Goal: Task Accomplishment & Management: Manage account settings

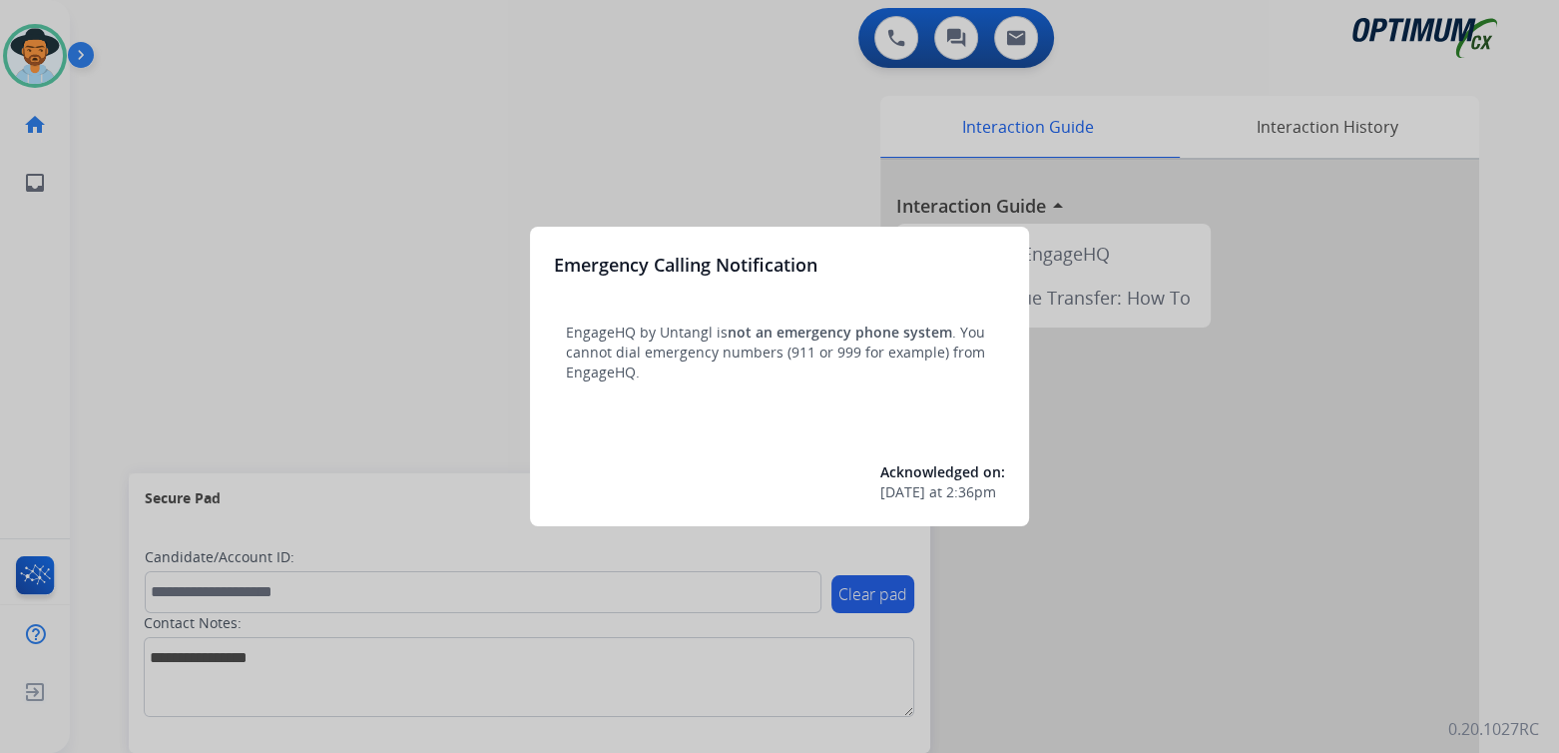
click at [472, 163] on div at bounding box center [779, 376] width 1559 height 753
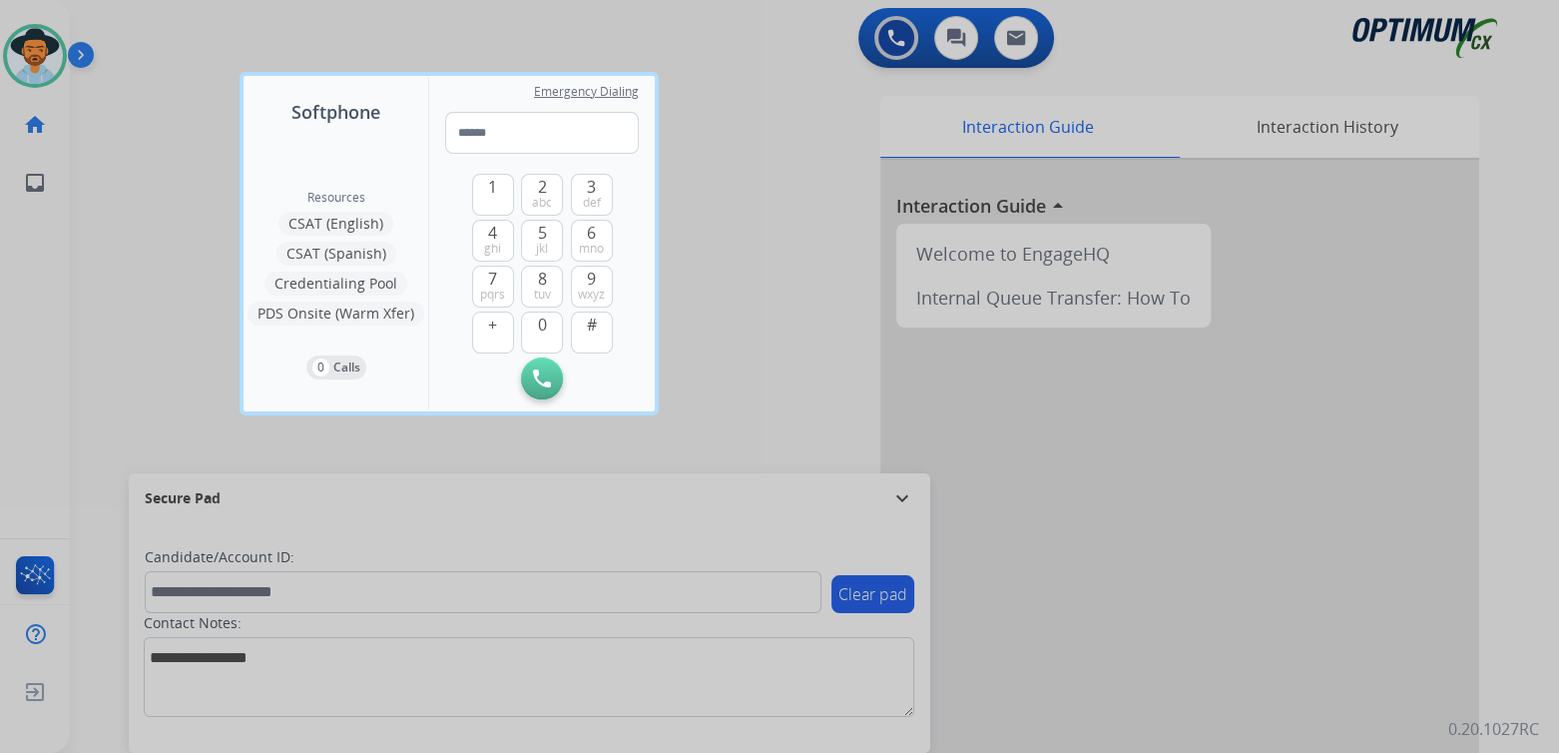
click at [690, 143] on div at bounding box center [779, 376] width 1559 height 753
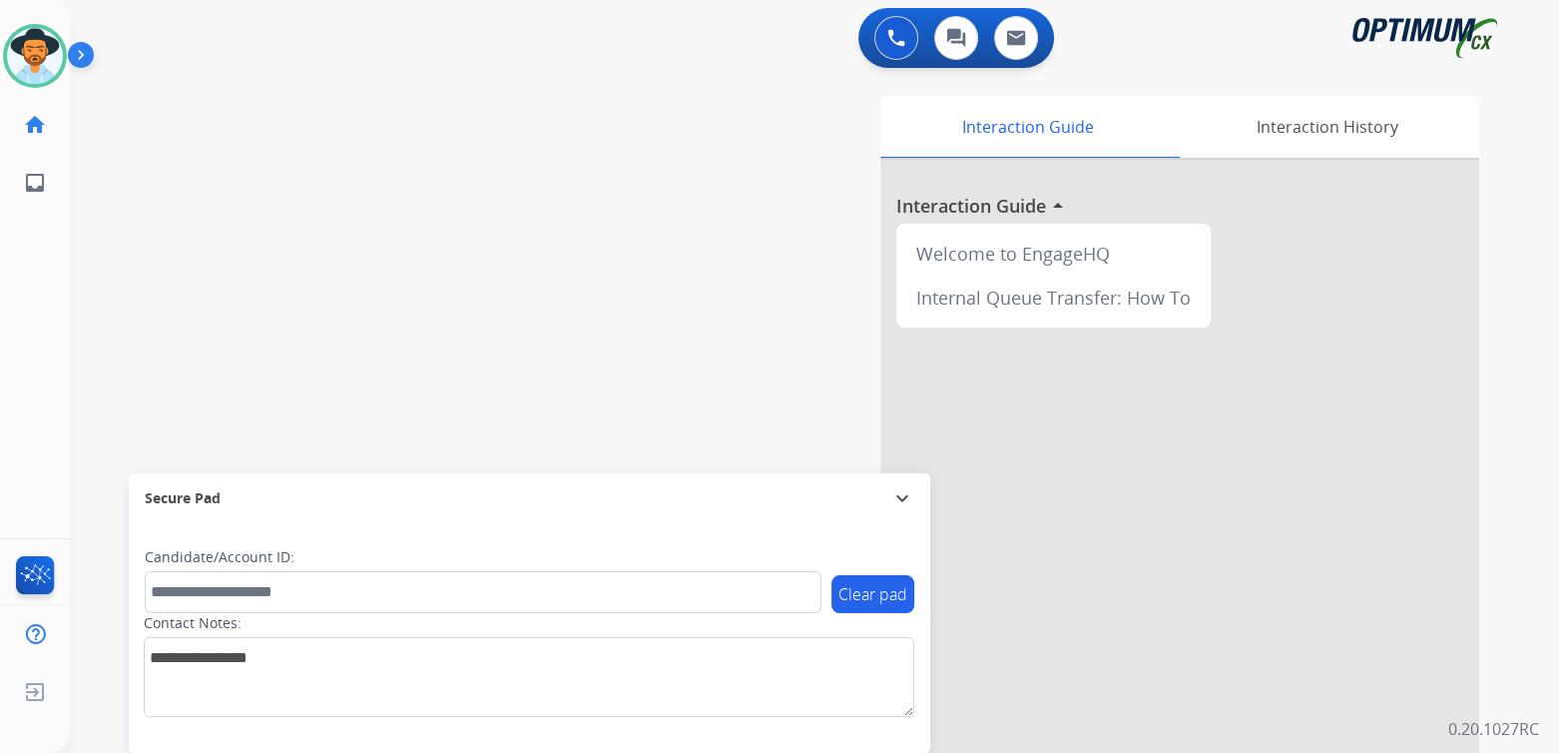
click at [906, 490] on mat-icon "expand_more" at bounding box center [902, 498] width 24 height 24
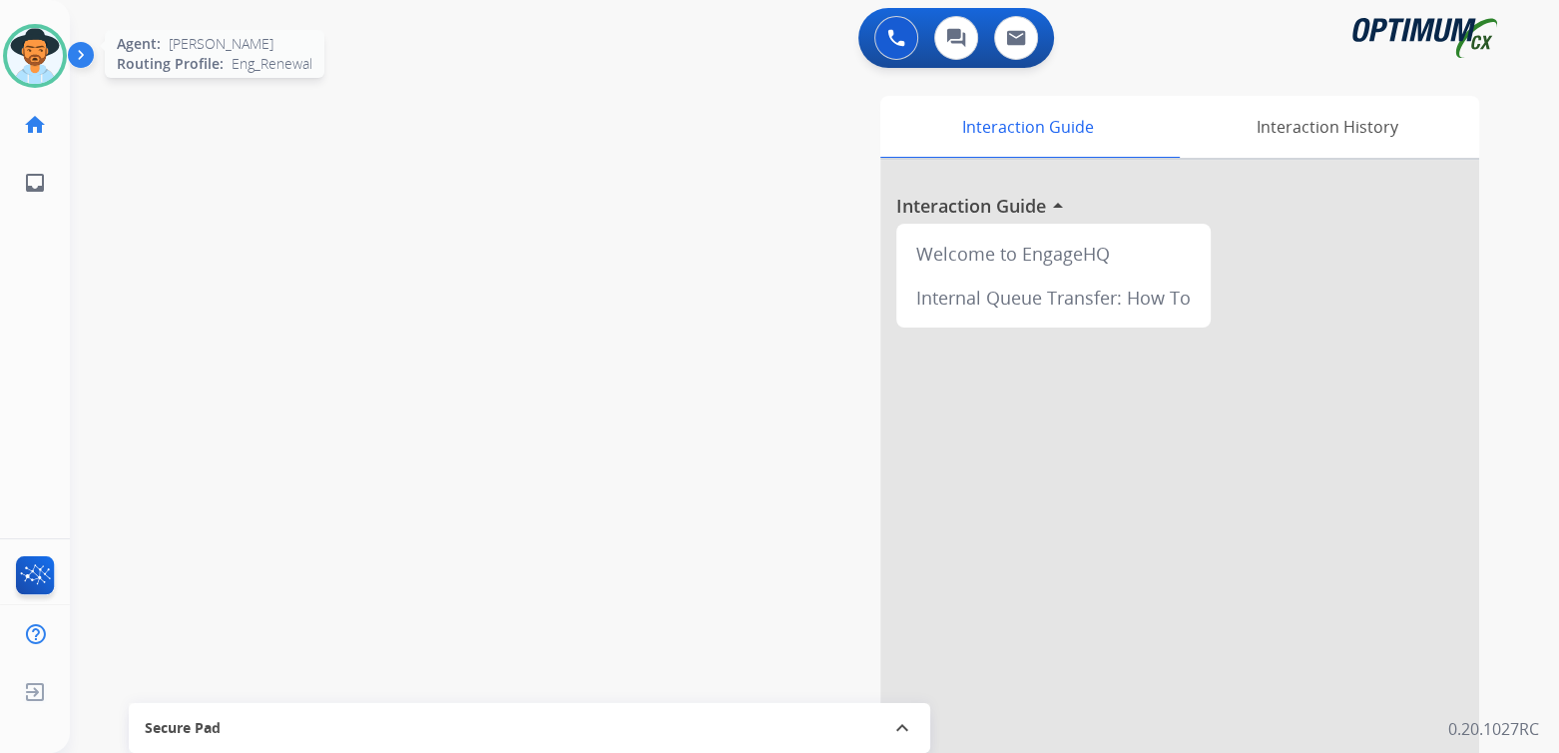
click at [39, 56] on img at bounding box center [35, 56] width 56 height 56
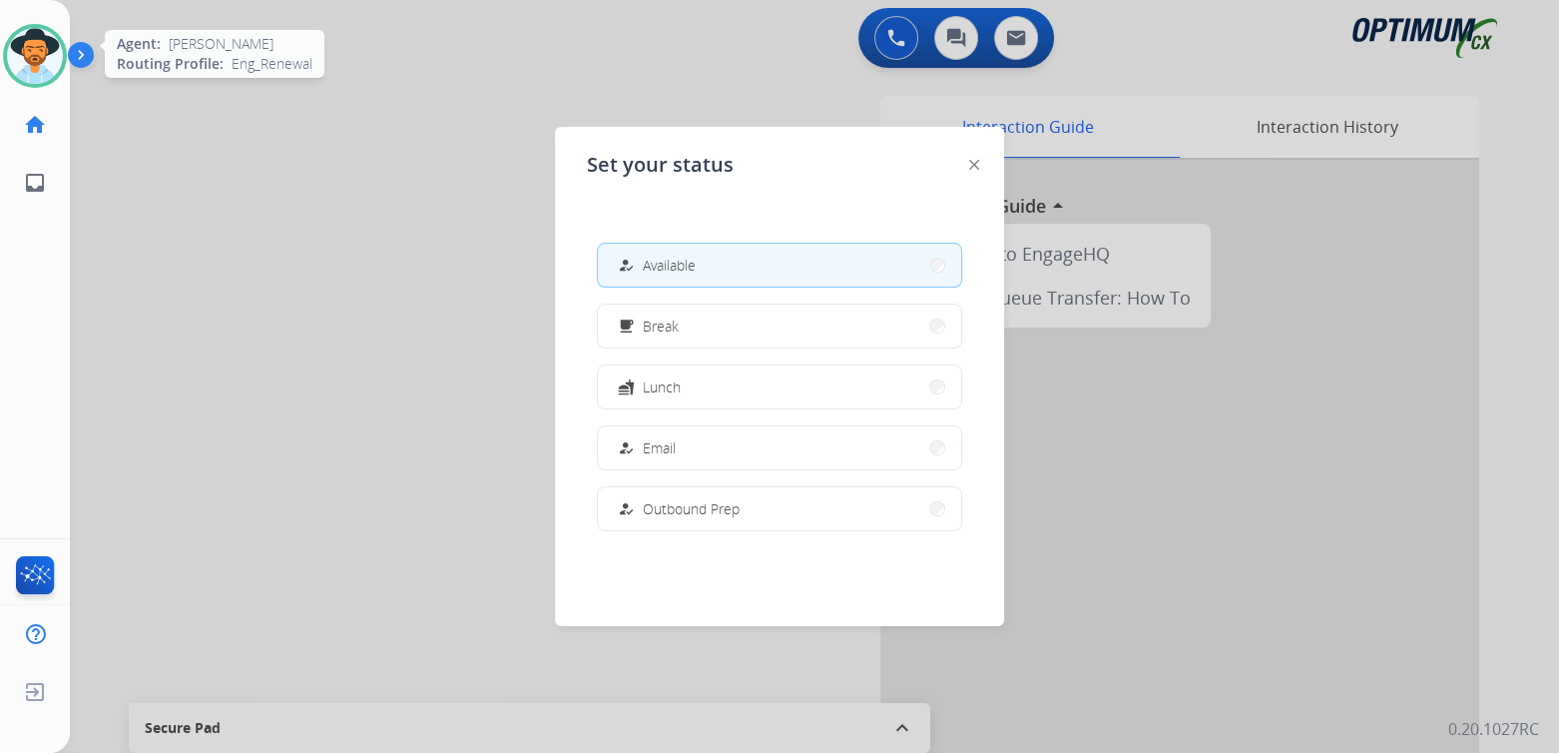
click at [26, 63] on img at bounding box center [35, 56] width 56 height 56
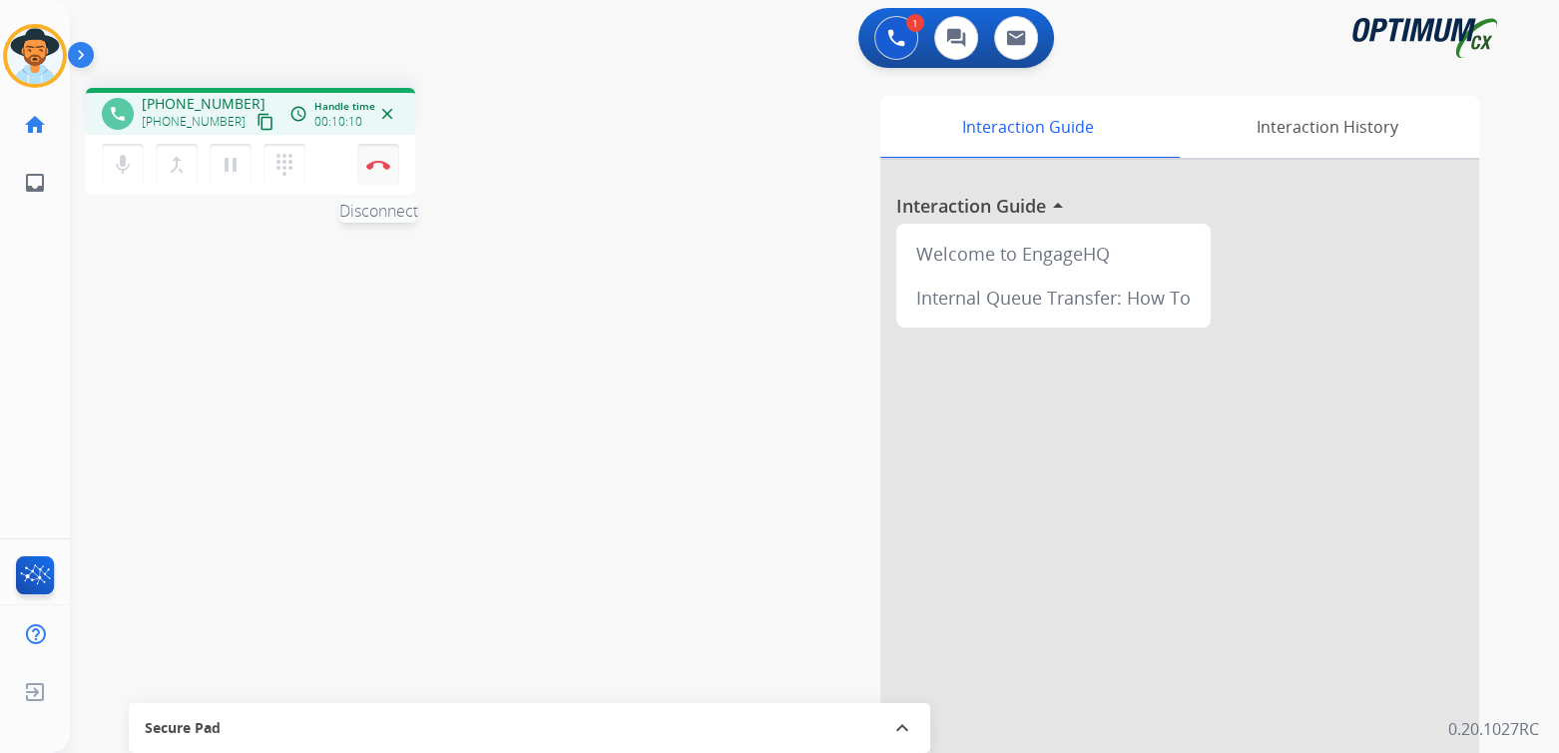
click at [380, 166] on img at bounding box center [378, 165] width 24 height 10
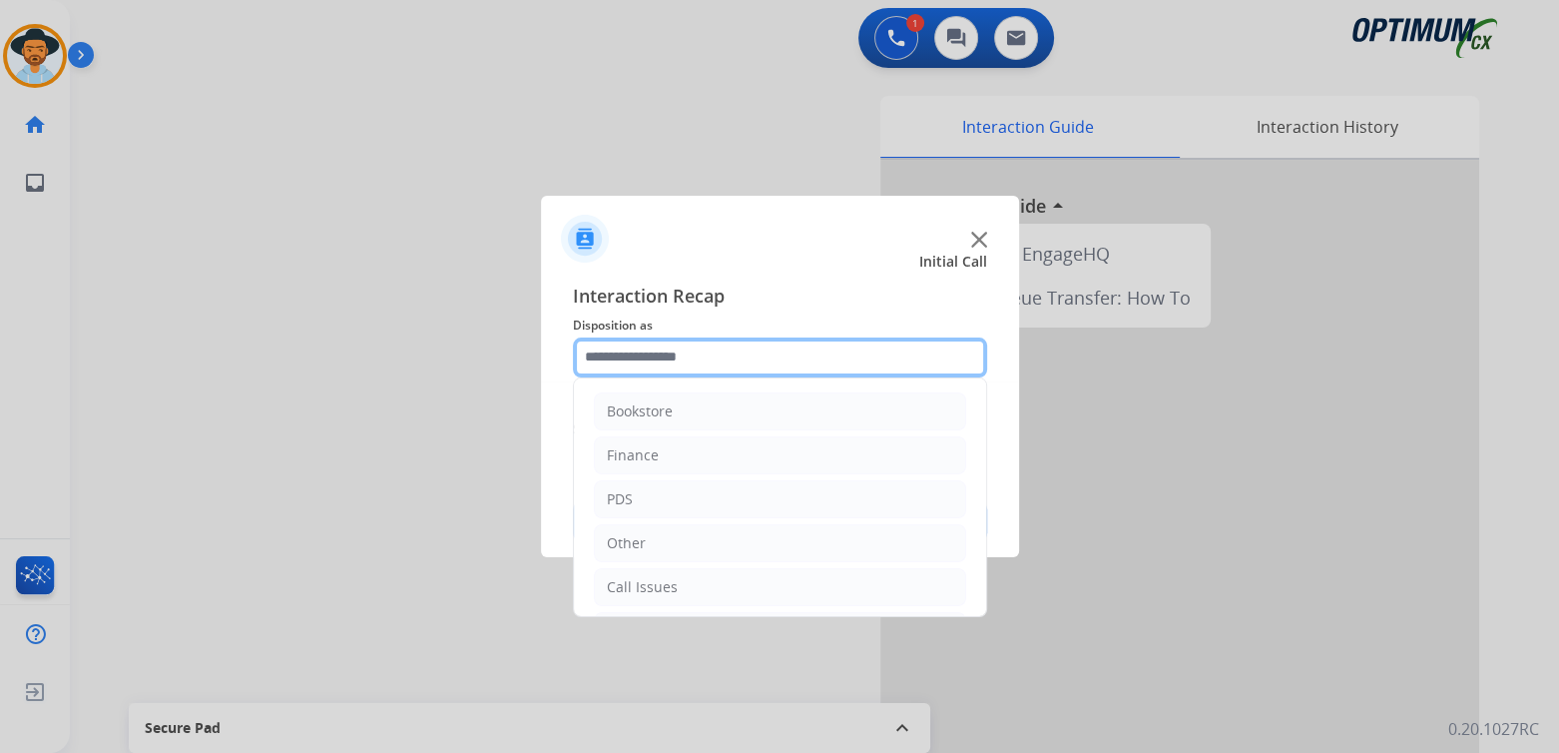
click at [672, 354] on input "text" at bounding box center [780, 357] width 414 height 40
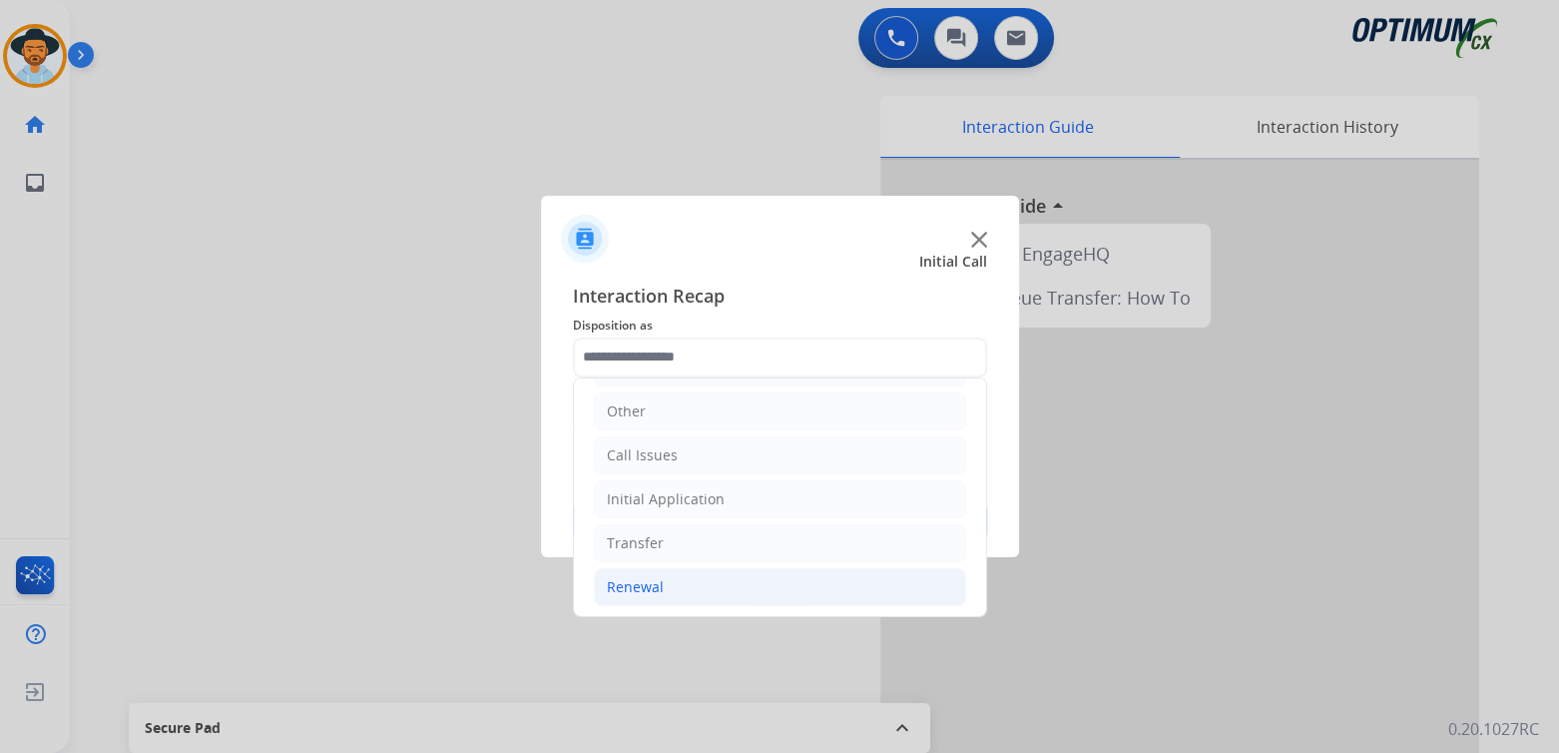
click at [661, 585] on li "Renewal" at bounding box center [780, 587] width 372 height 38
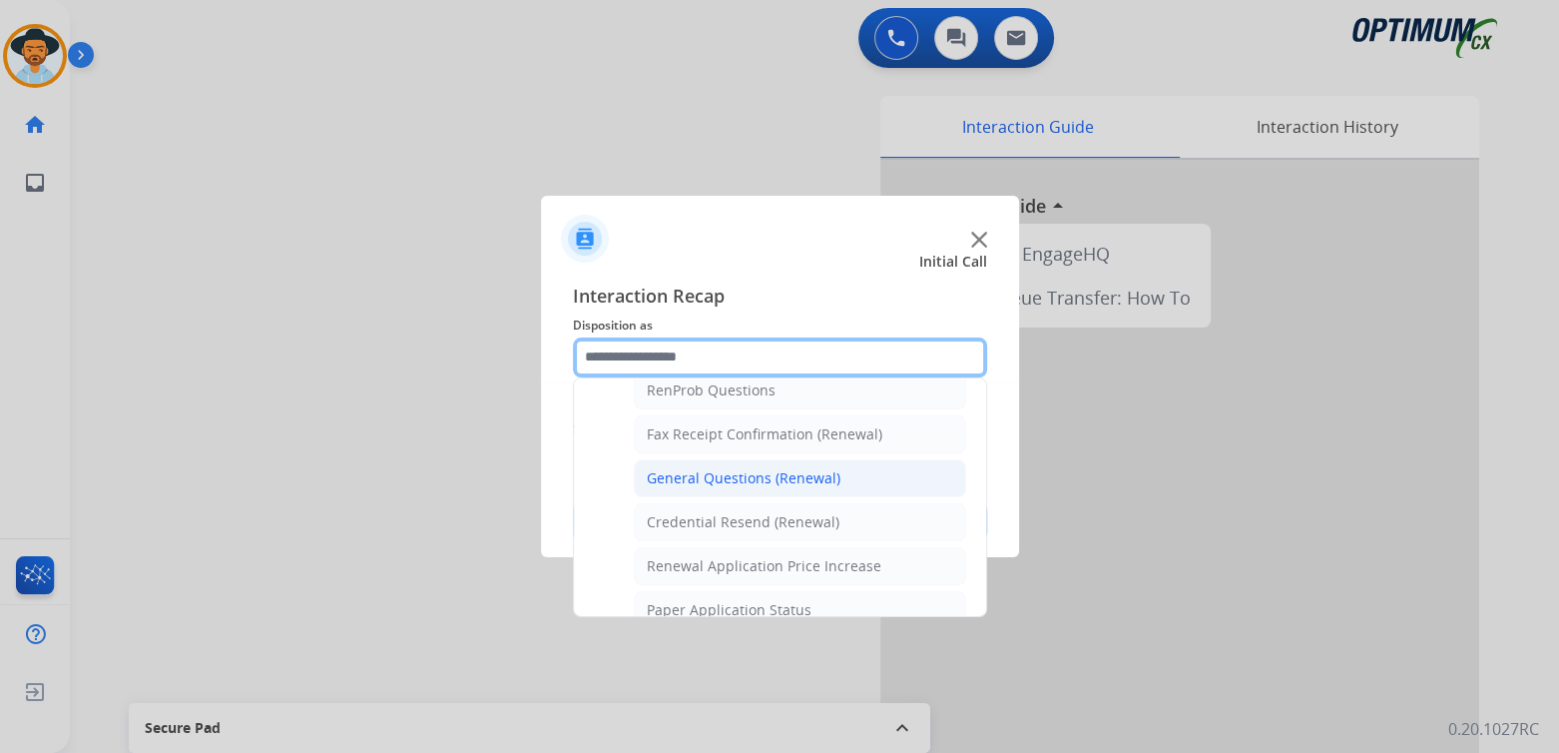
scroll to position [527, 0]
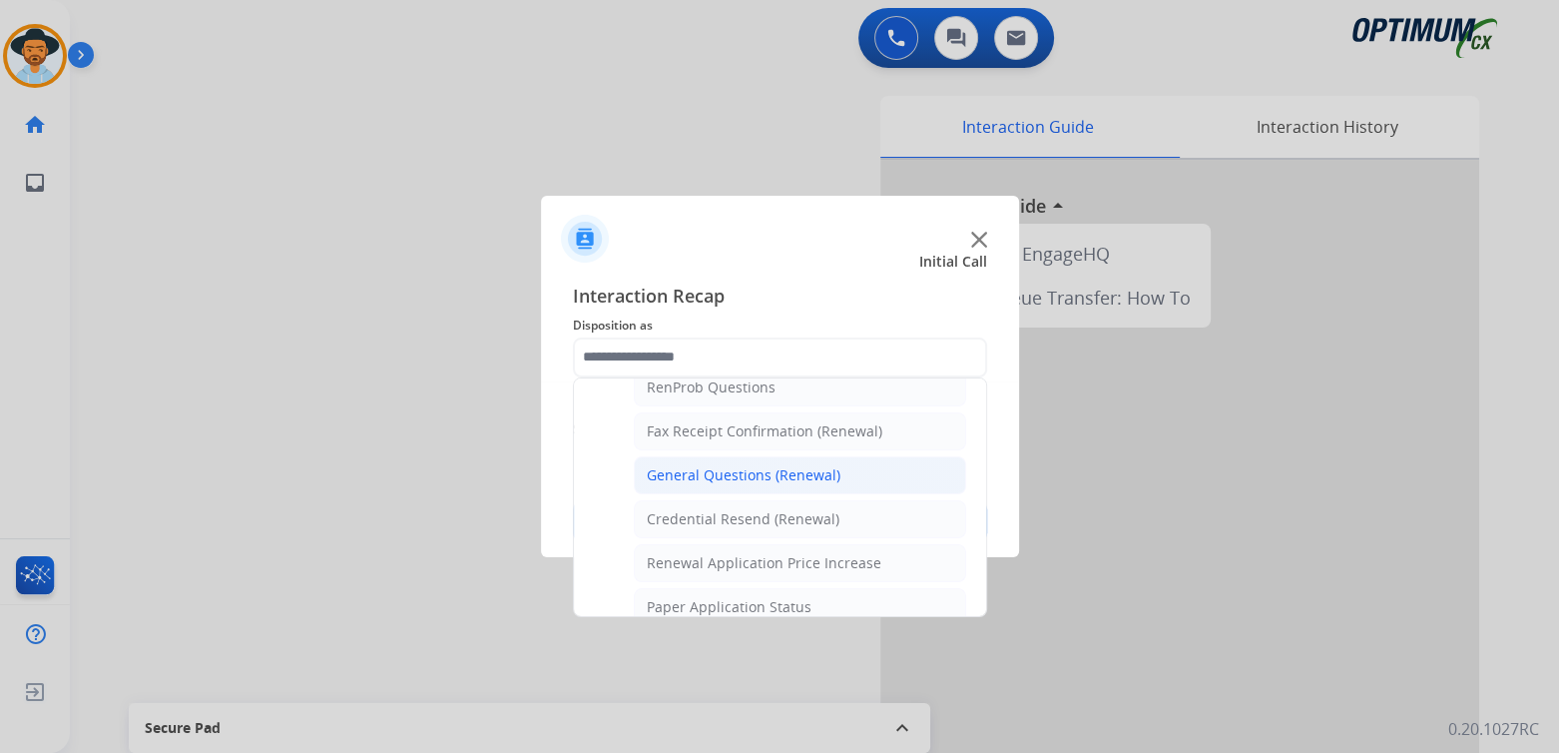
click at [727, 465] on div "General Questions (Renewal)" at bounding box center [744, 475] width 194 height 20
type input "**********"
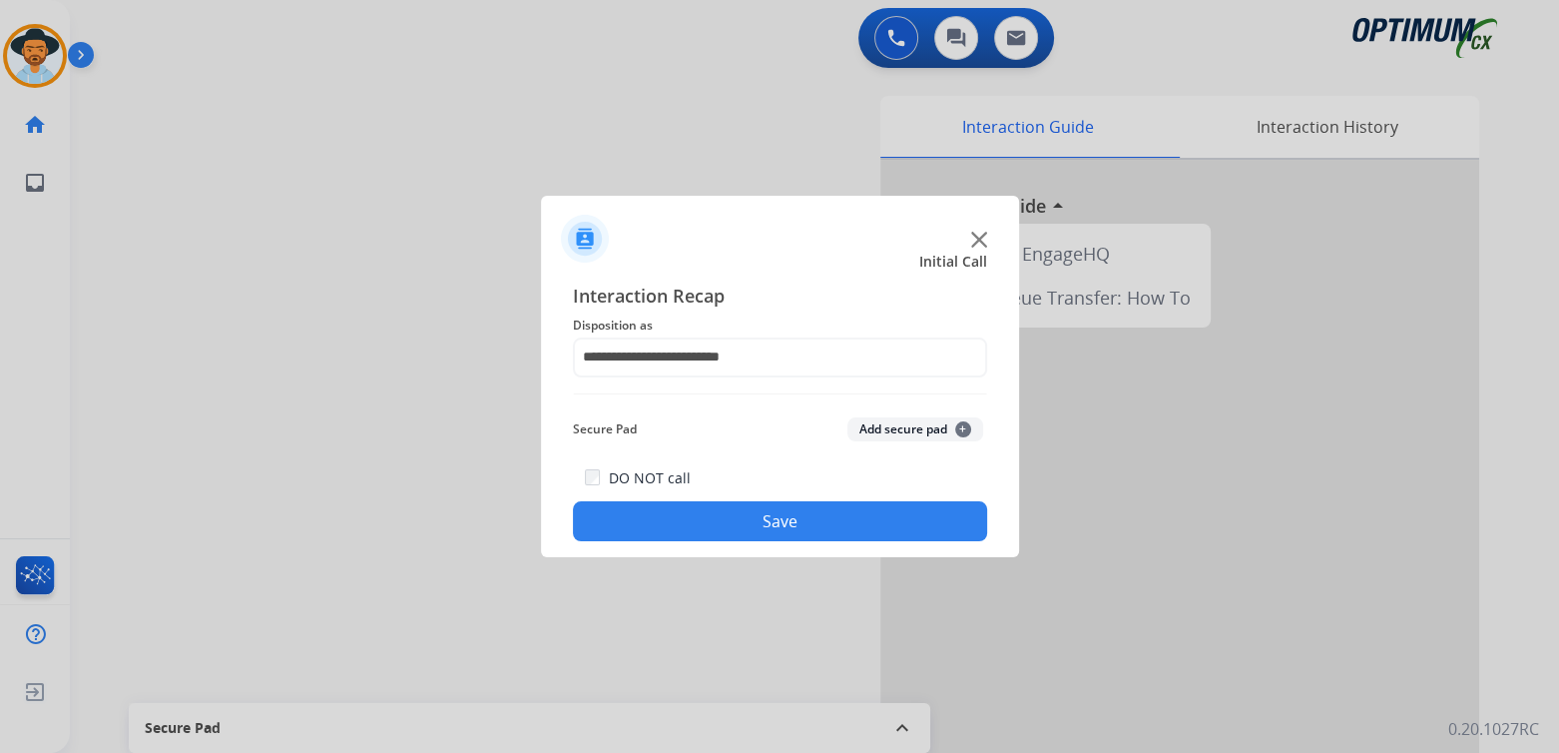
click at [829, 514] on button "Save" at bounding box center [780, 521] width 414 height 40
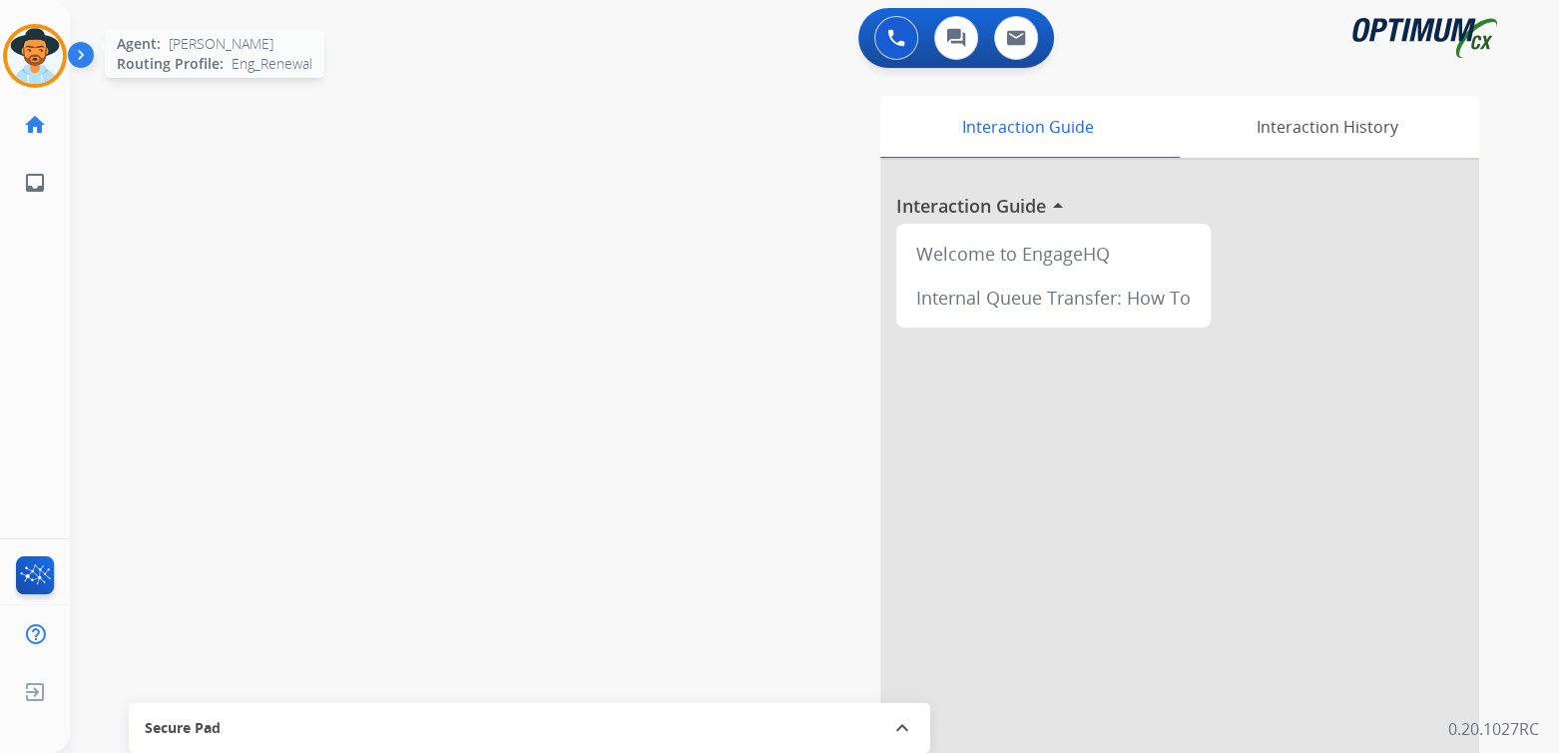
click at [31, 45] on img at bounding box center [35, 56] width 56 height 56
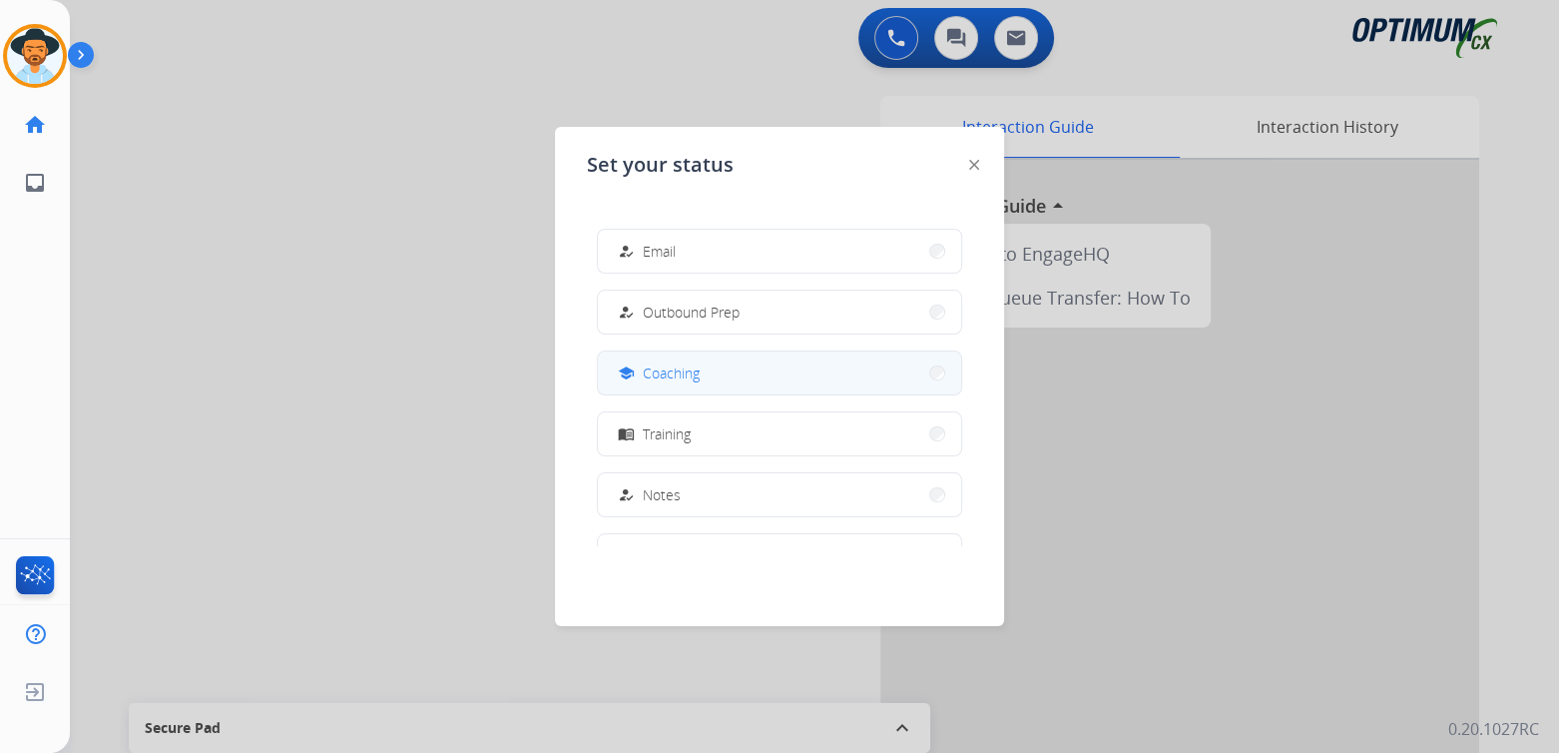
scroll to position [199, 0]
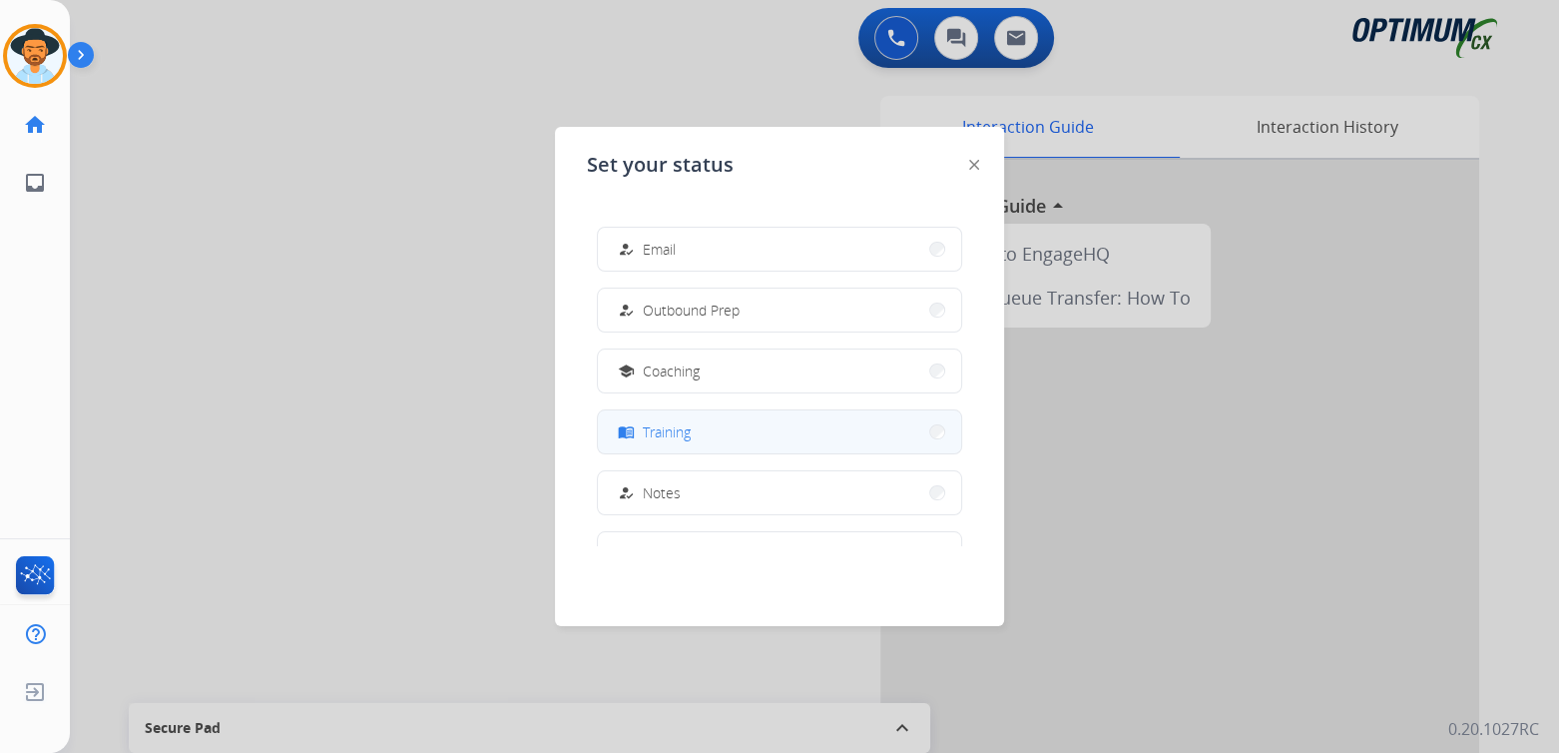
click at [691, 435] on span "Training" at bounding box center [667, 431] width 48 height 21
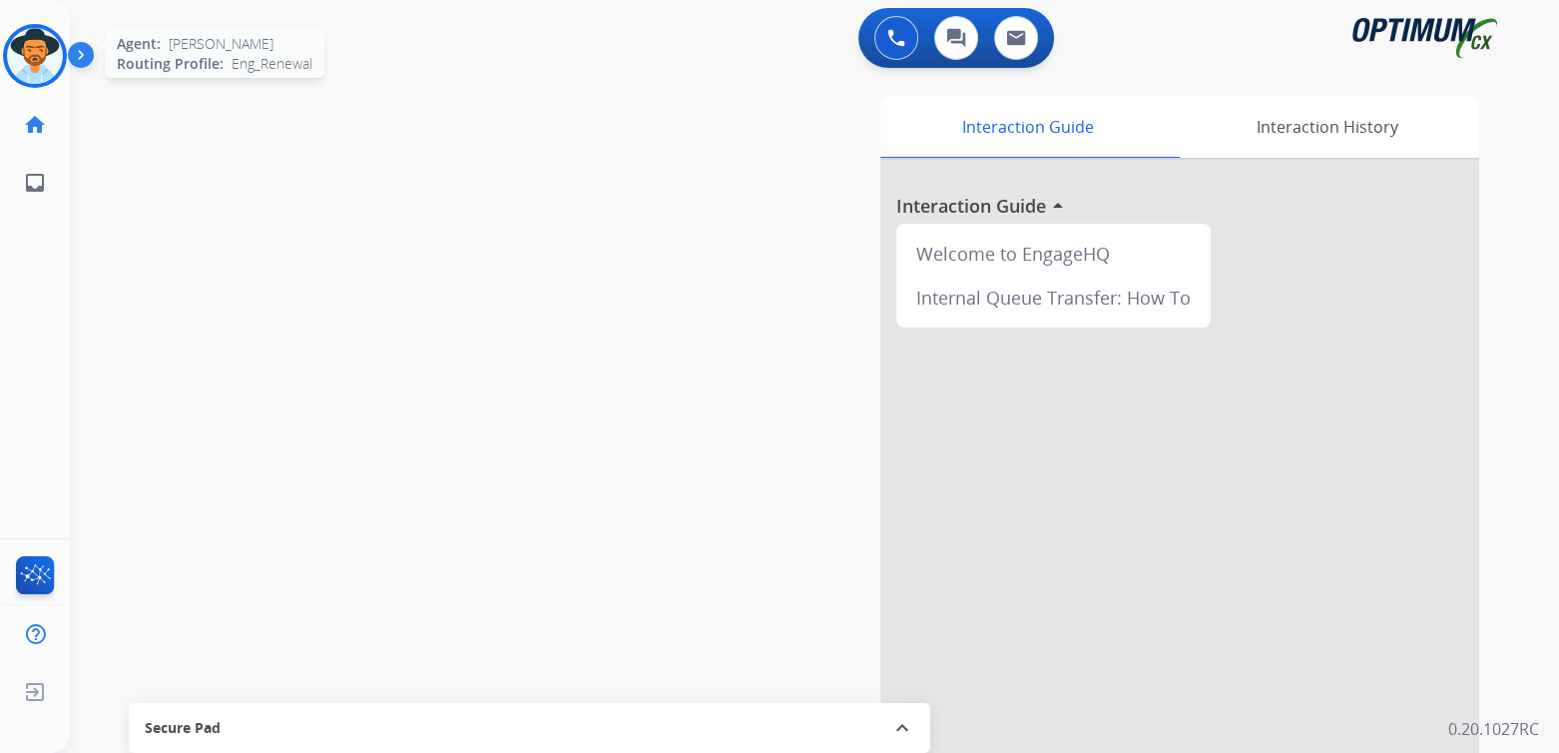
click at [29, 47] on img at bounding box center [35, 56] width 56 height 56
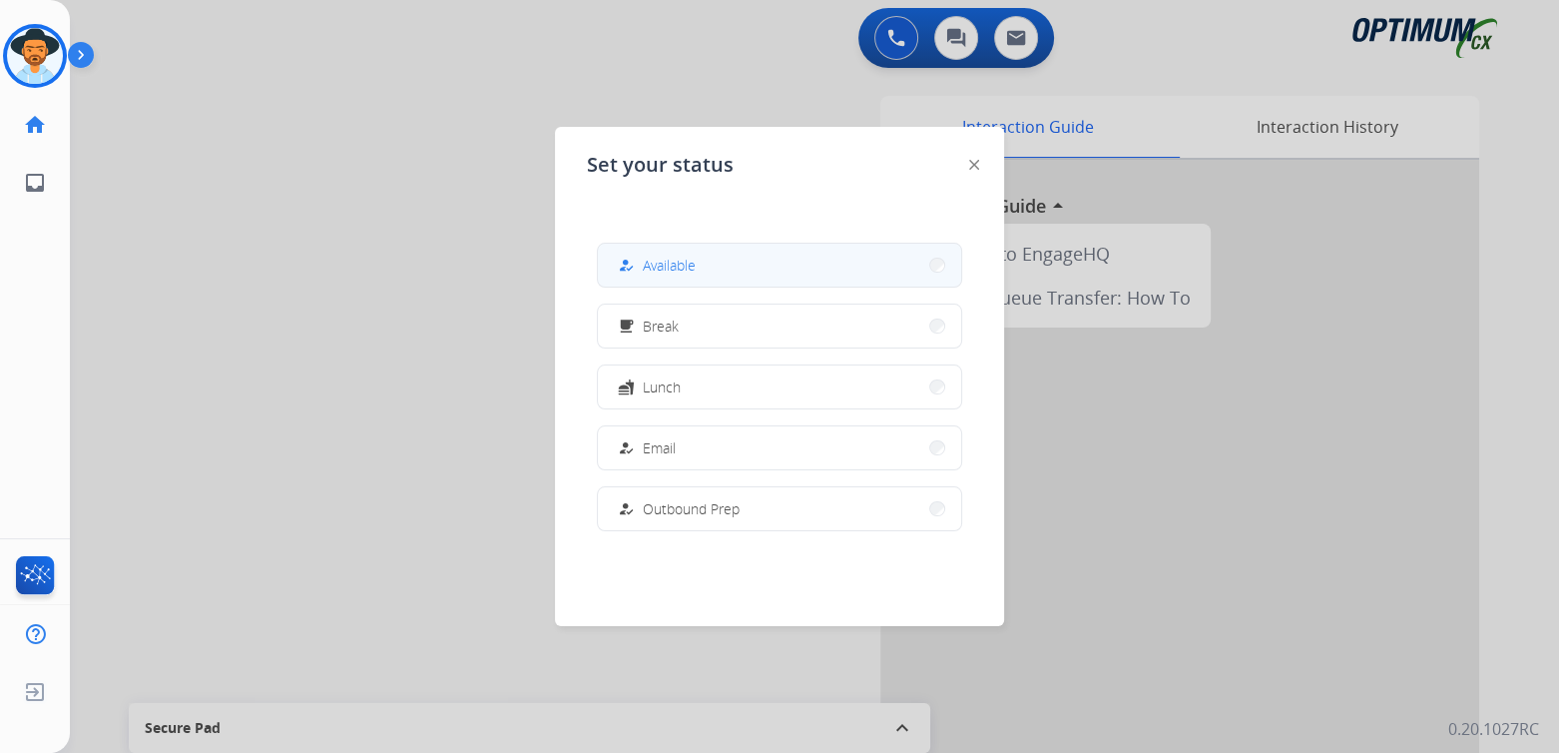
click at [699, 265] on button "how_to_reg Available" at bounding box center [779, 265] width 363 height 43
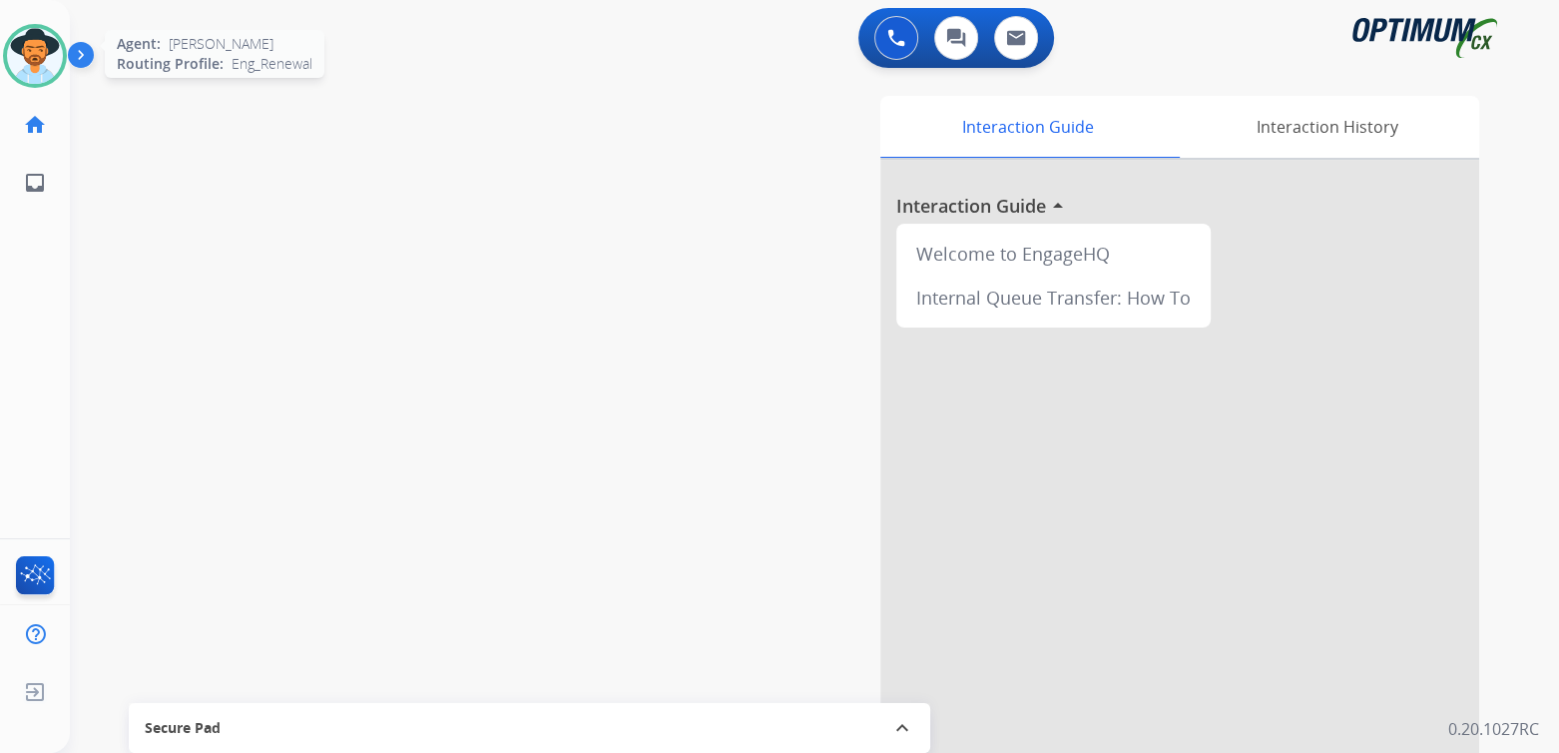
click at [22, 52] on img at bounding box center [35, 56] width 56 height 56
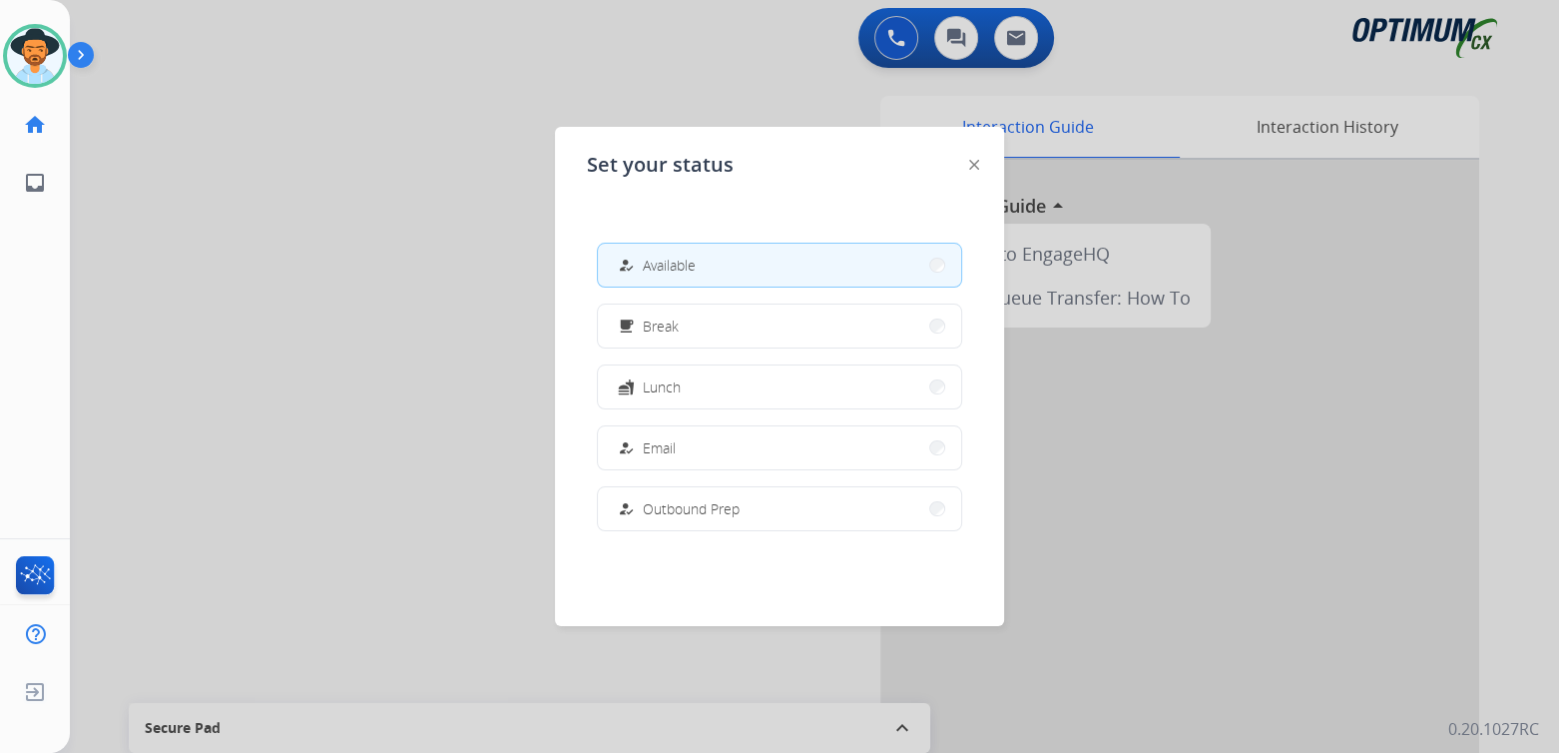
click at [403, 298] on div at bounding box center [779, 376] width 1559 height 753
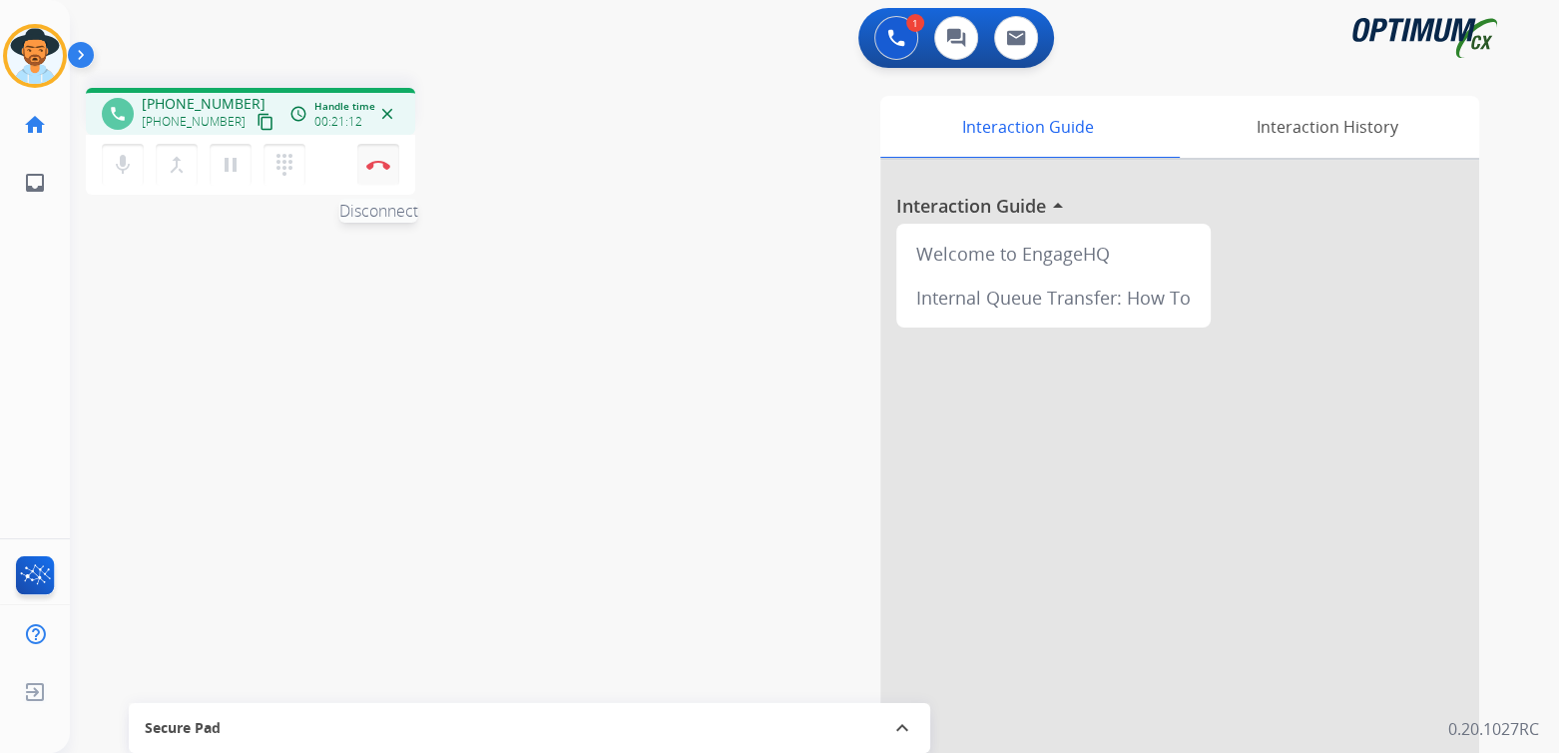
click at [374, 160] on img at bounding box center [378, 165] width 24 height 10
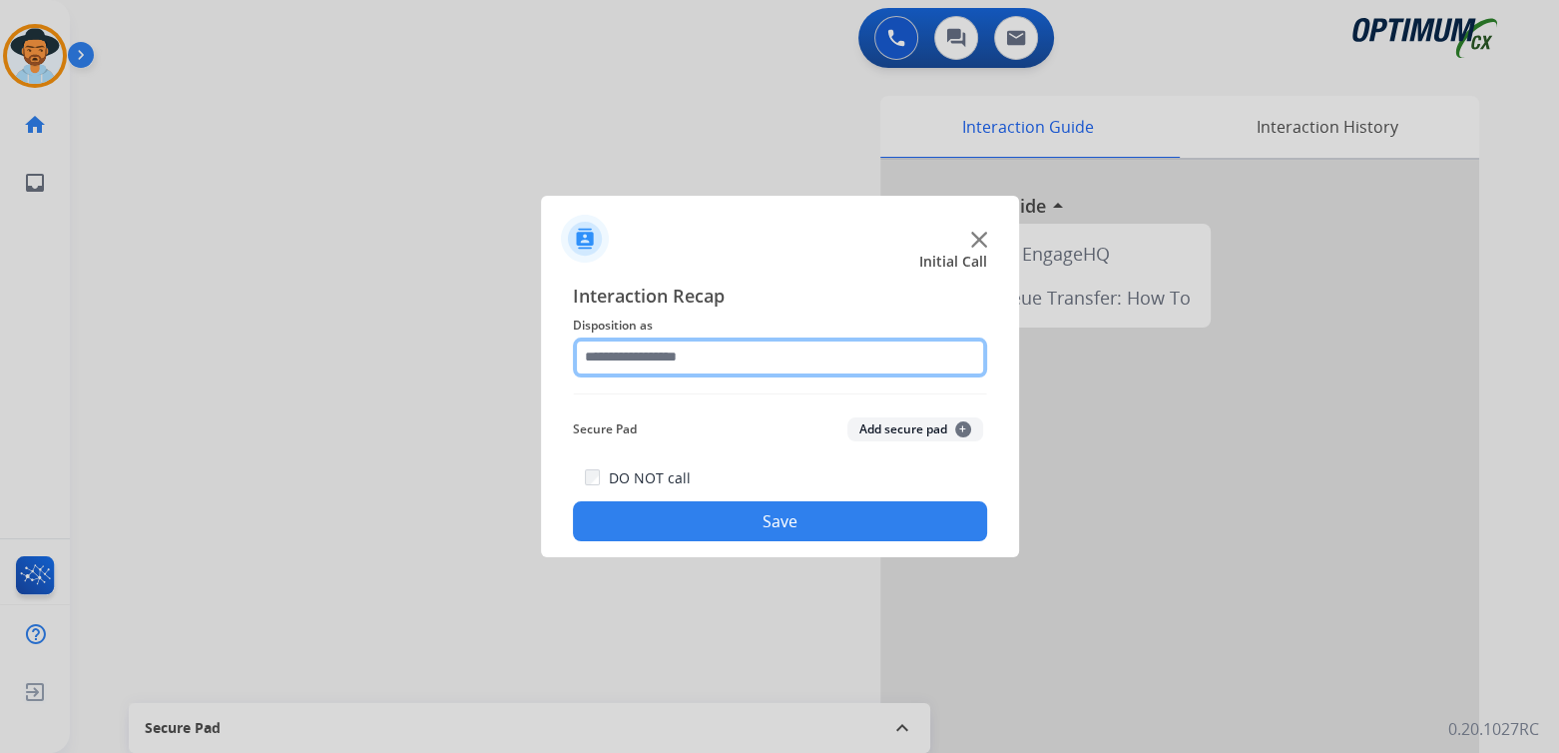
click at [701, 351] on input "text" at bounding box center [780, 357] width 414 height 40
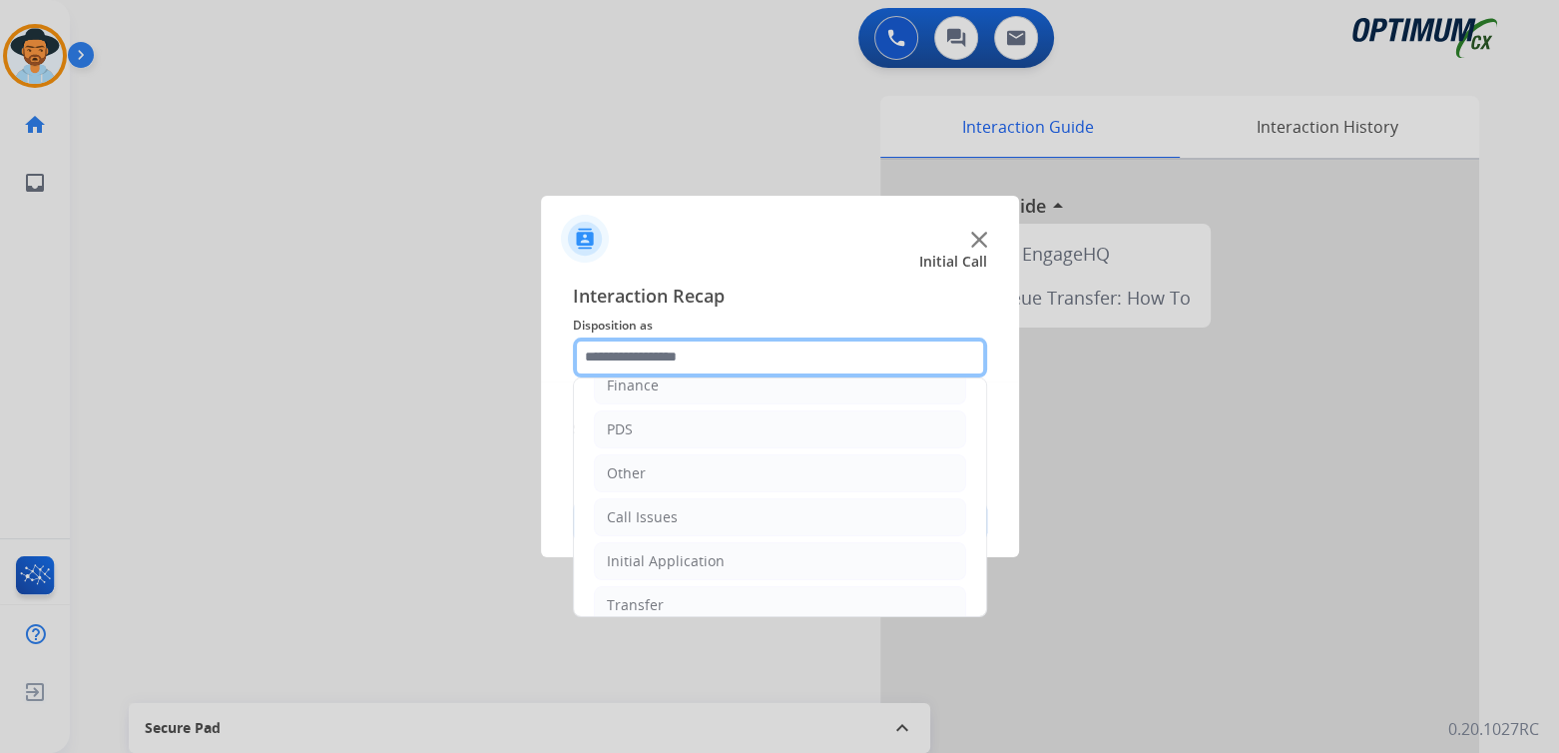
scroll to position [132, 0]
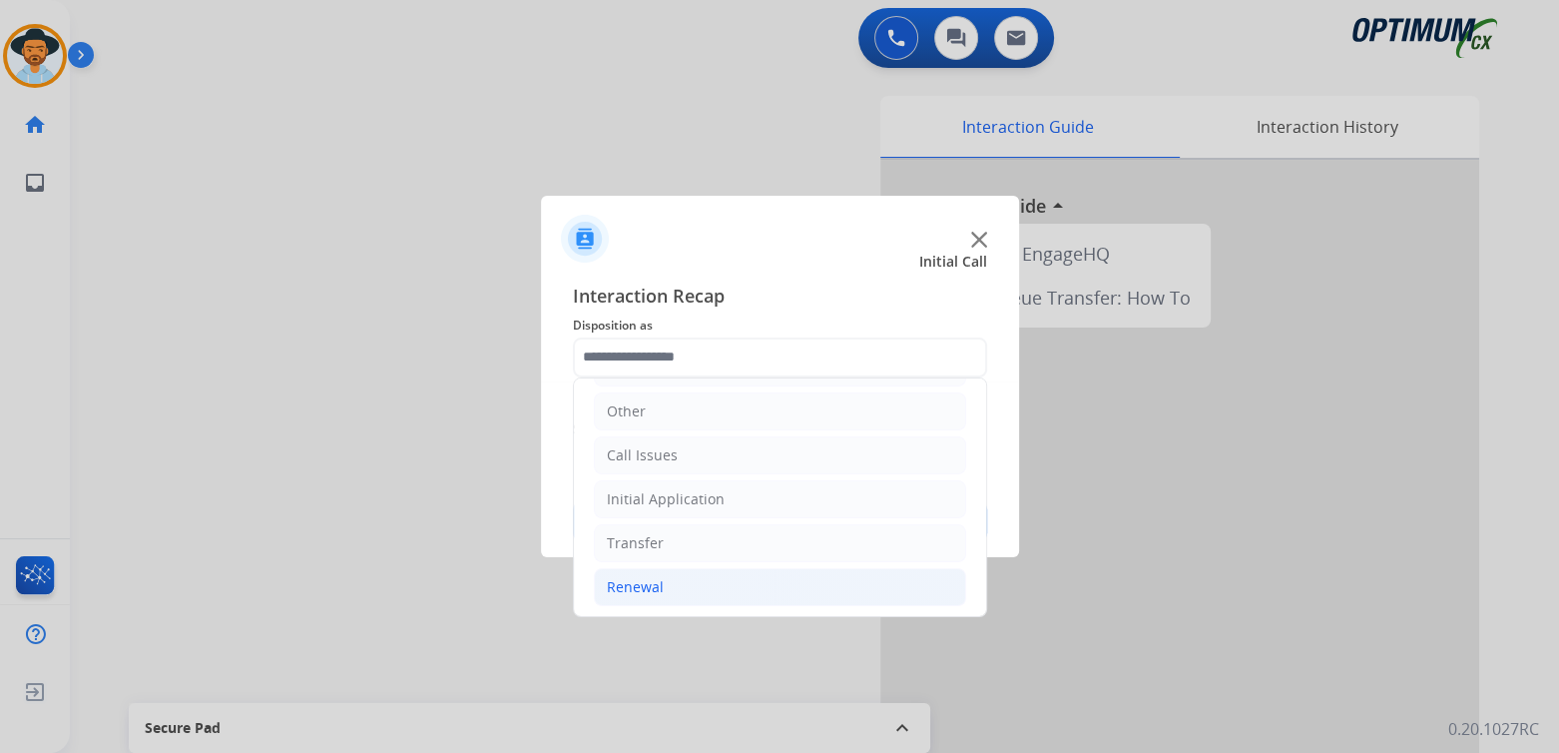
click at [690, 592] on li "Renewal" at bounding box center [780, 587] width 372 height 38
click at [654, 592] on div "Renewal" at bounding box center [635, 587] width 57 height 20
click at [648, 577] on div "Renewal" at bounding box center [635, 587] width 57 height 20
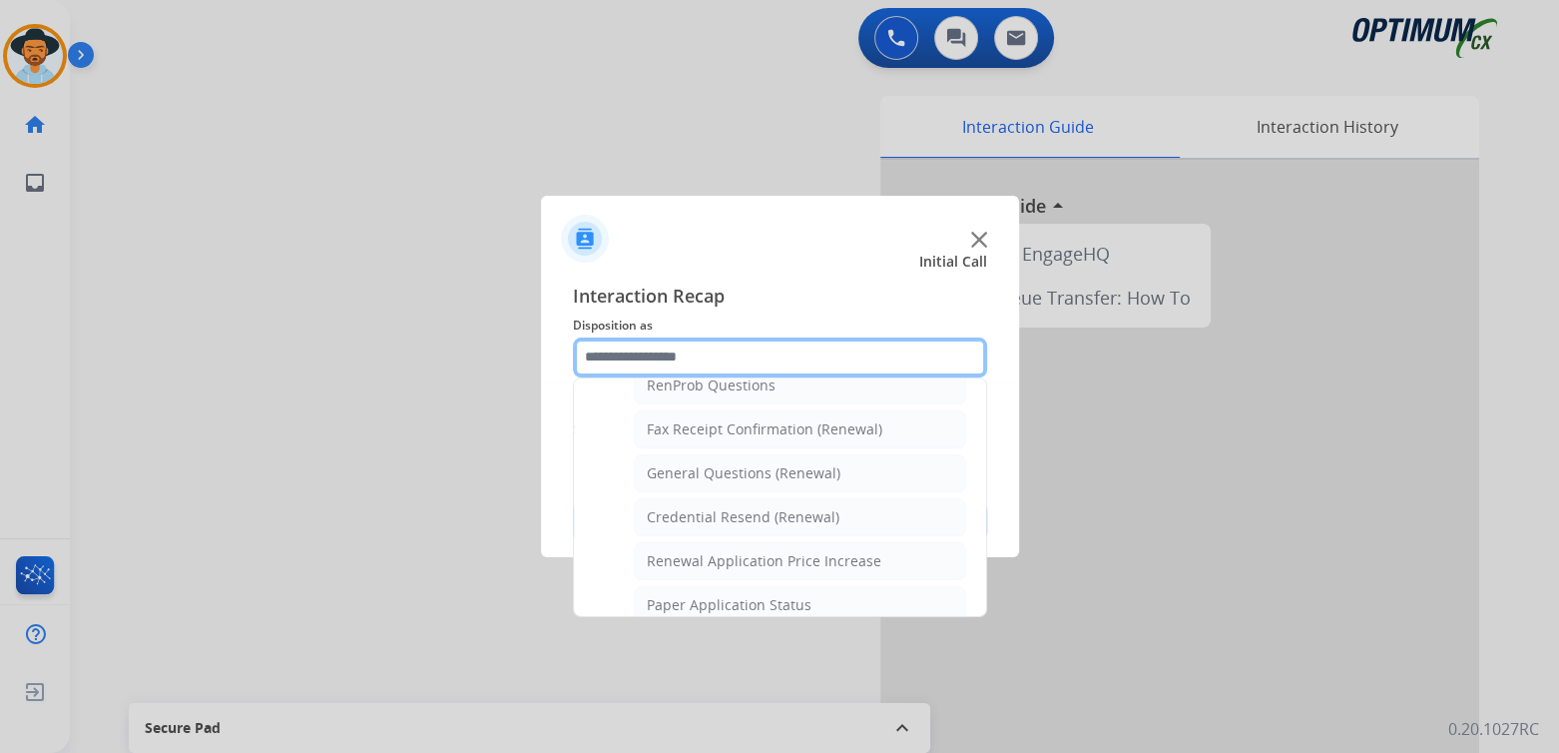
scroll to position [530, 0]
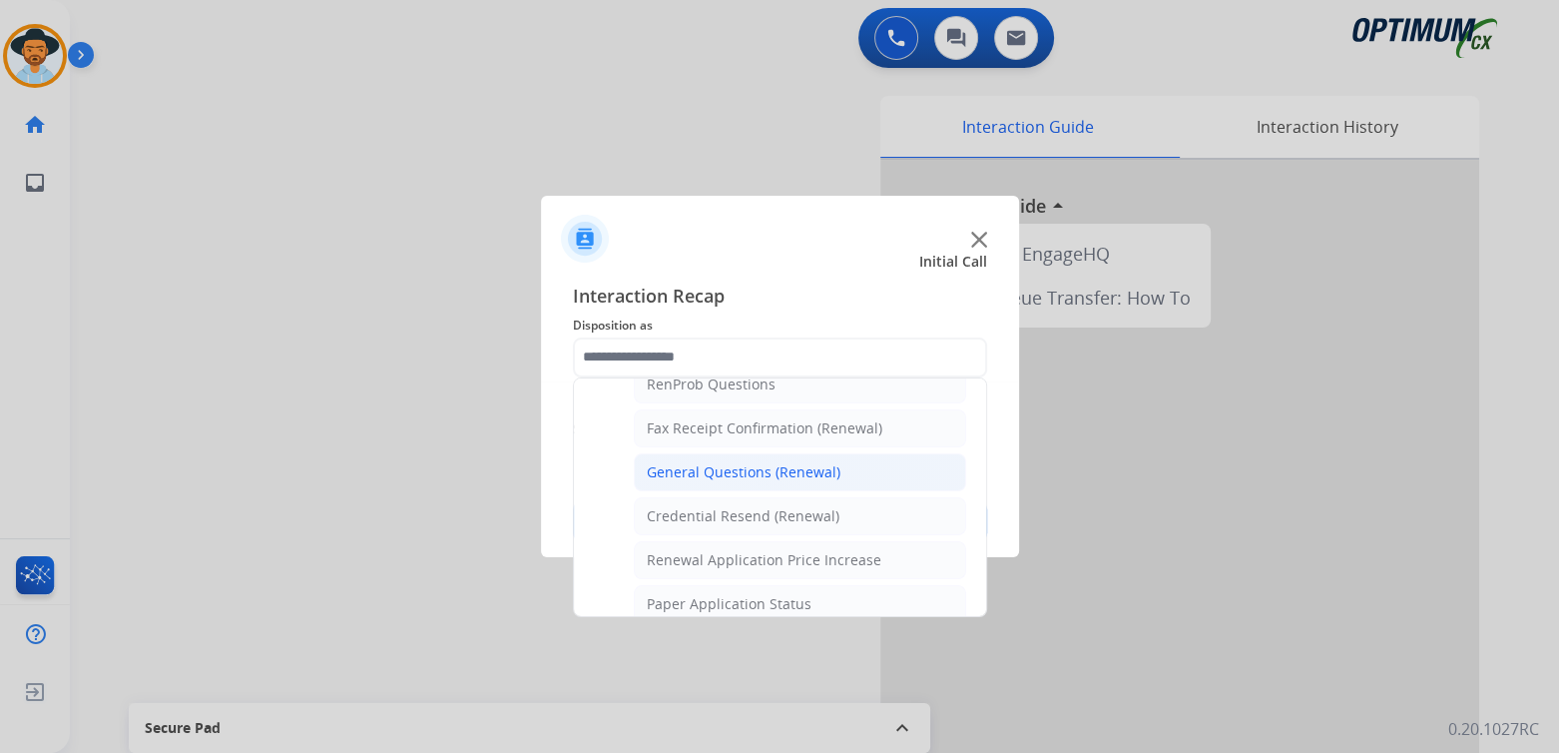
click at [720, 469] on div "General Questions (Renewal)" at bounding box center [744, 472] width 194 height 20
type input "**********"
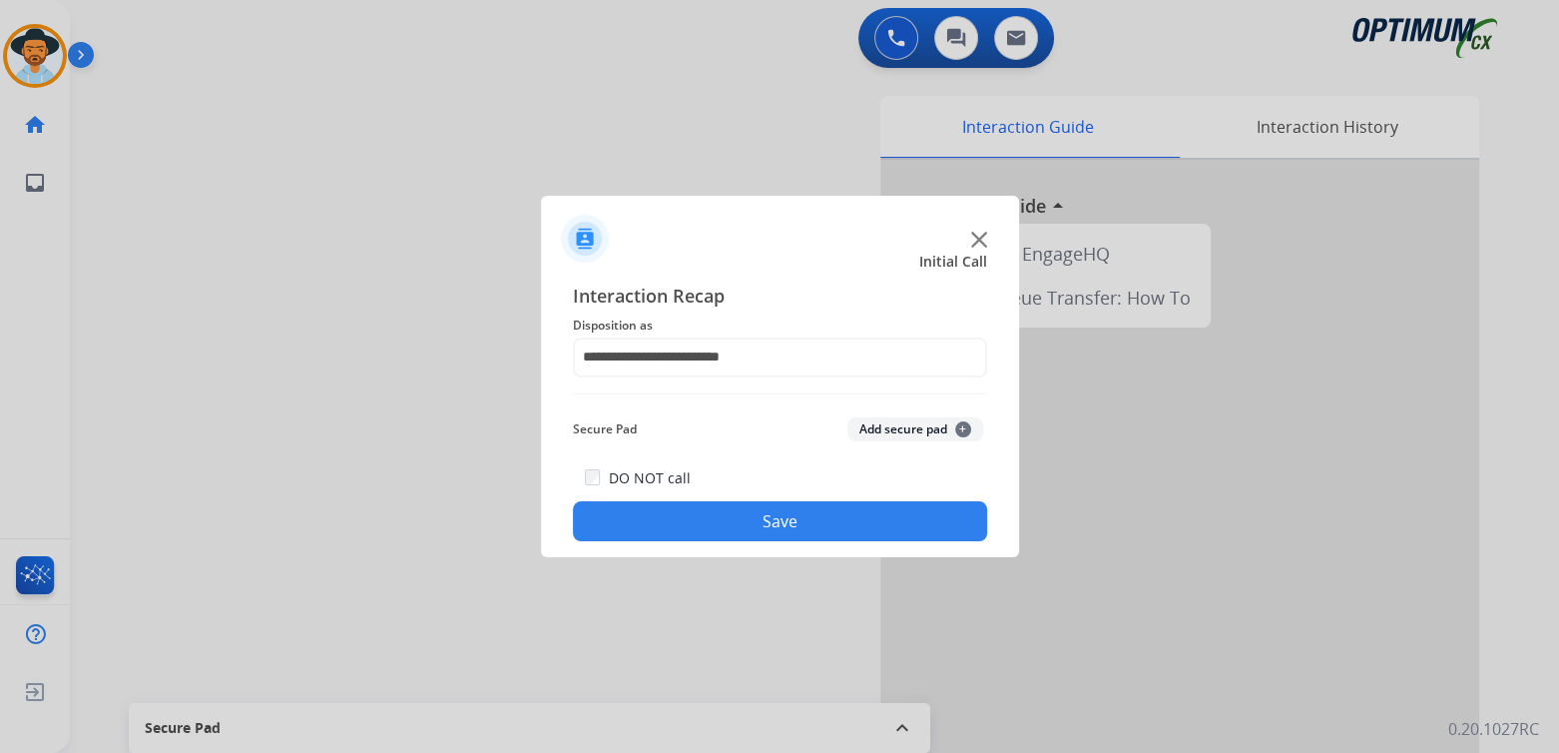
click at [822, 515] on button "Save" at bounding box center [780, 521] width 414 height 40
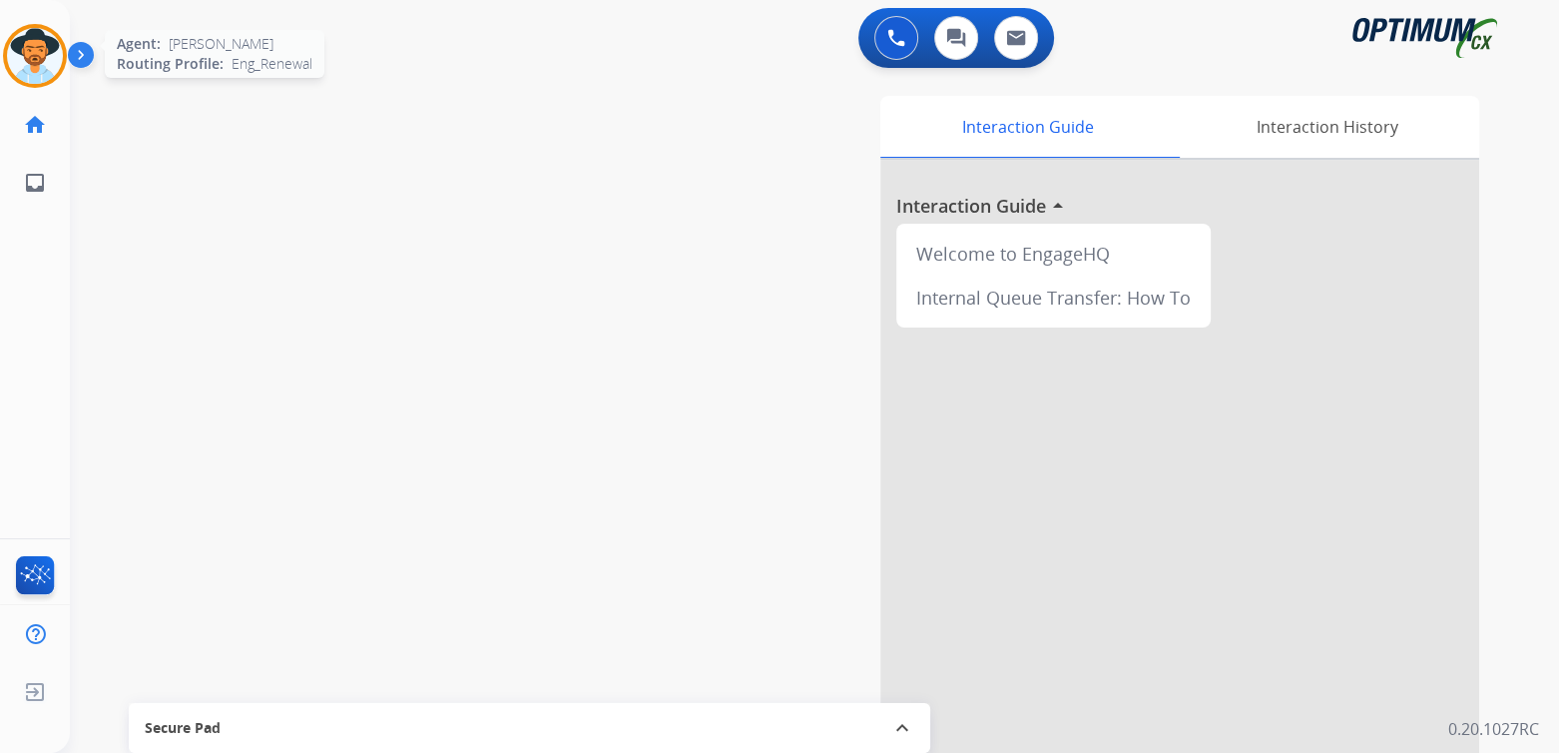
click at [51, 56] on img at bounding box center [35, 56] width 56 height 56
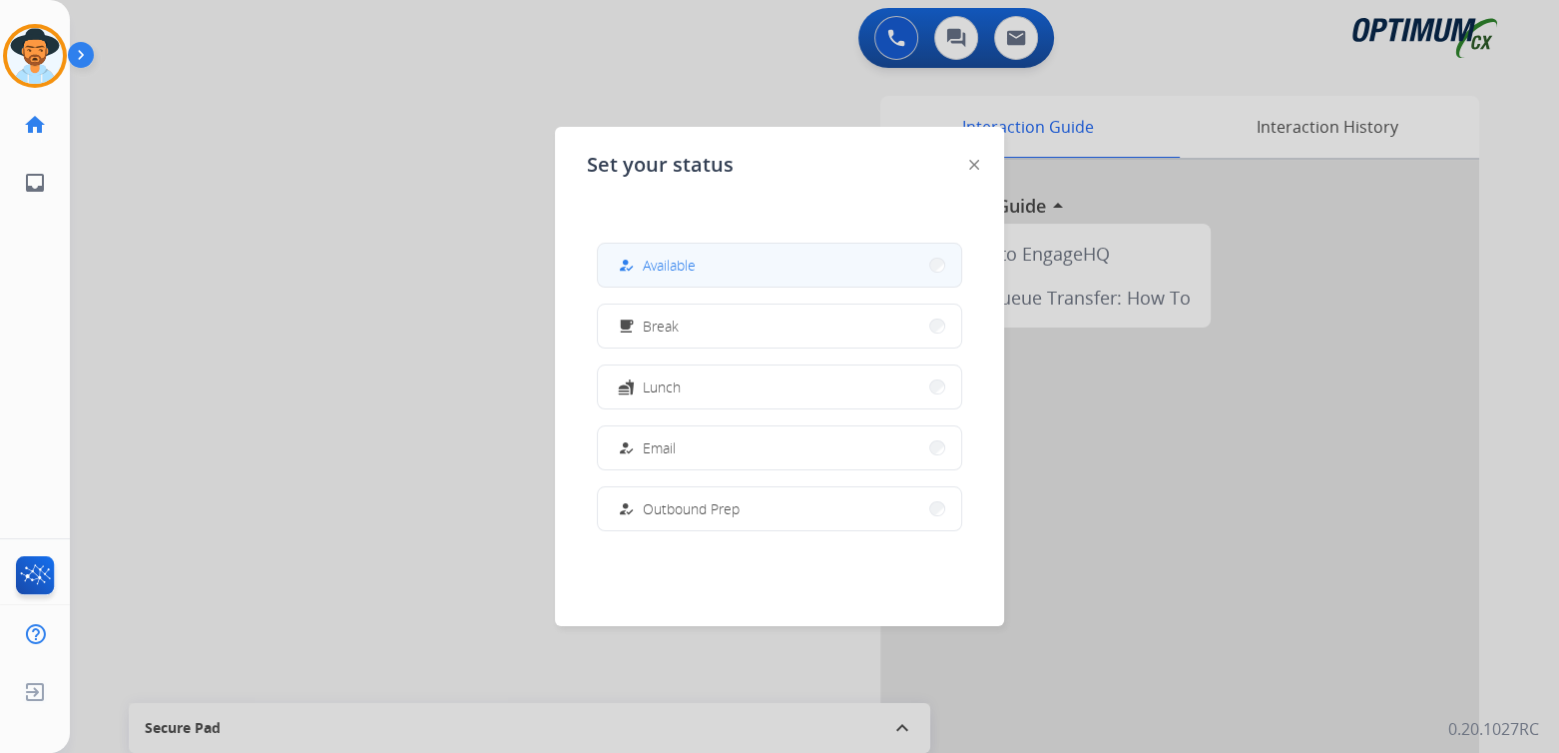
click at [735, 267] on button "how_to_reg Available" at bounding box center [779, 265] width 363 height 43
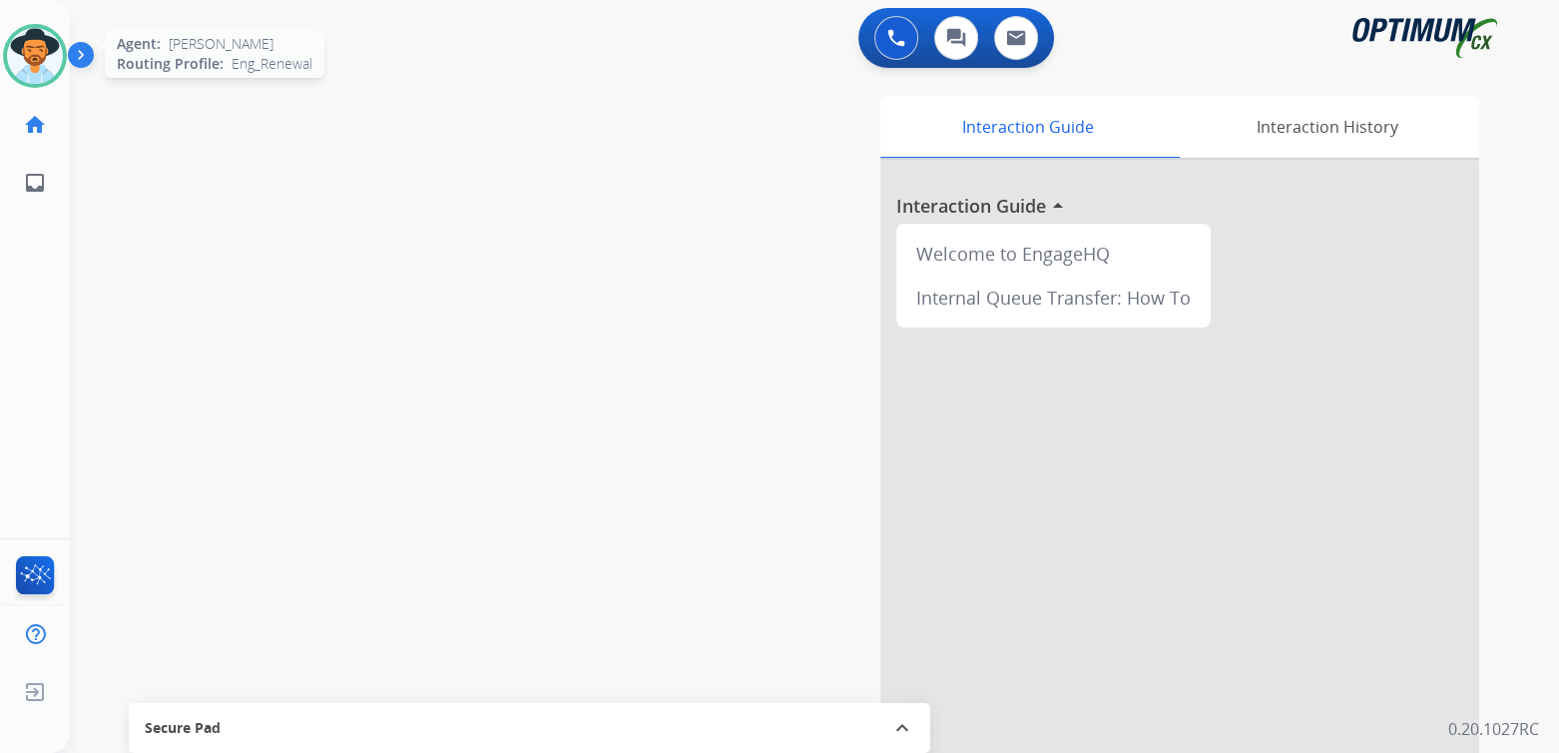
click at [31, 49] on img at bounding box center [35, 56] width 56 height 56
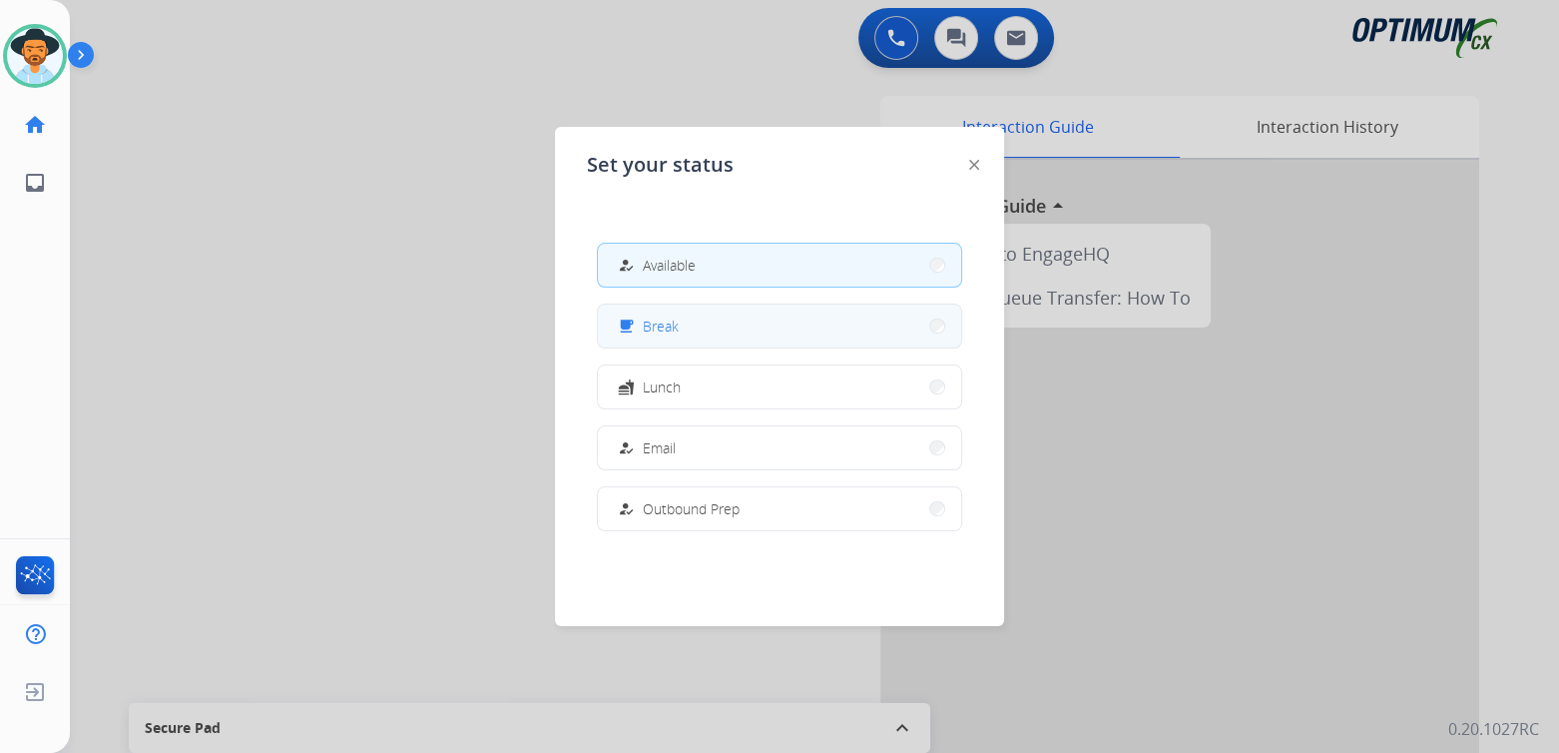
click at [703, 323] on button "free_breakfast Break" at bounding box center [779, 325] width 363 height 43
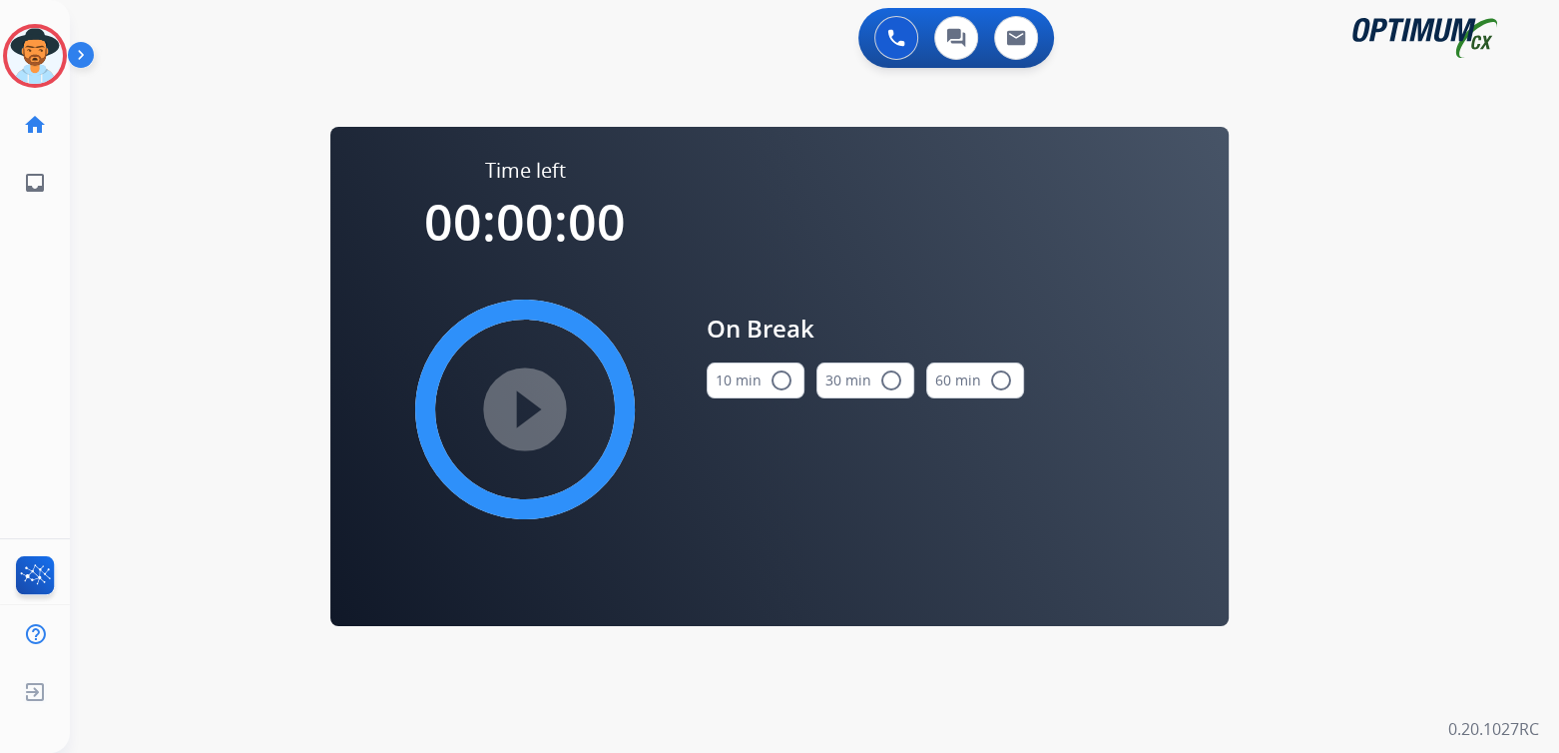
click at [782, 381] on mat-icon "radio_button_unchecked" at bounding box center [782, 380] width 24 height 24
click at [537, 397] on mat-icon "play_circle_filled" at bounding box center [525, 409] width 24 height 24
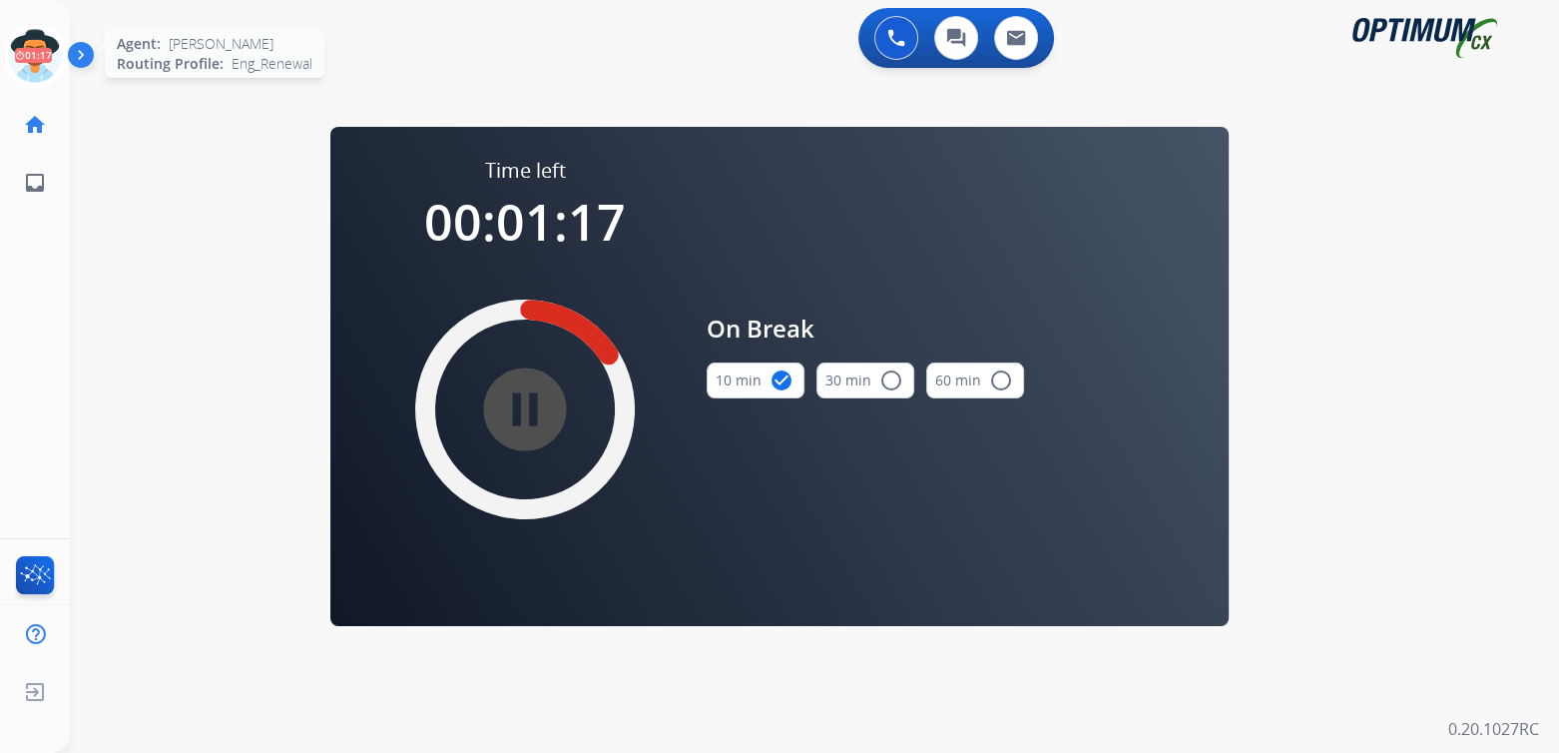
click at [52, 65] on icon at bounding box center [35, 56] width 65 height 65
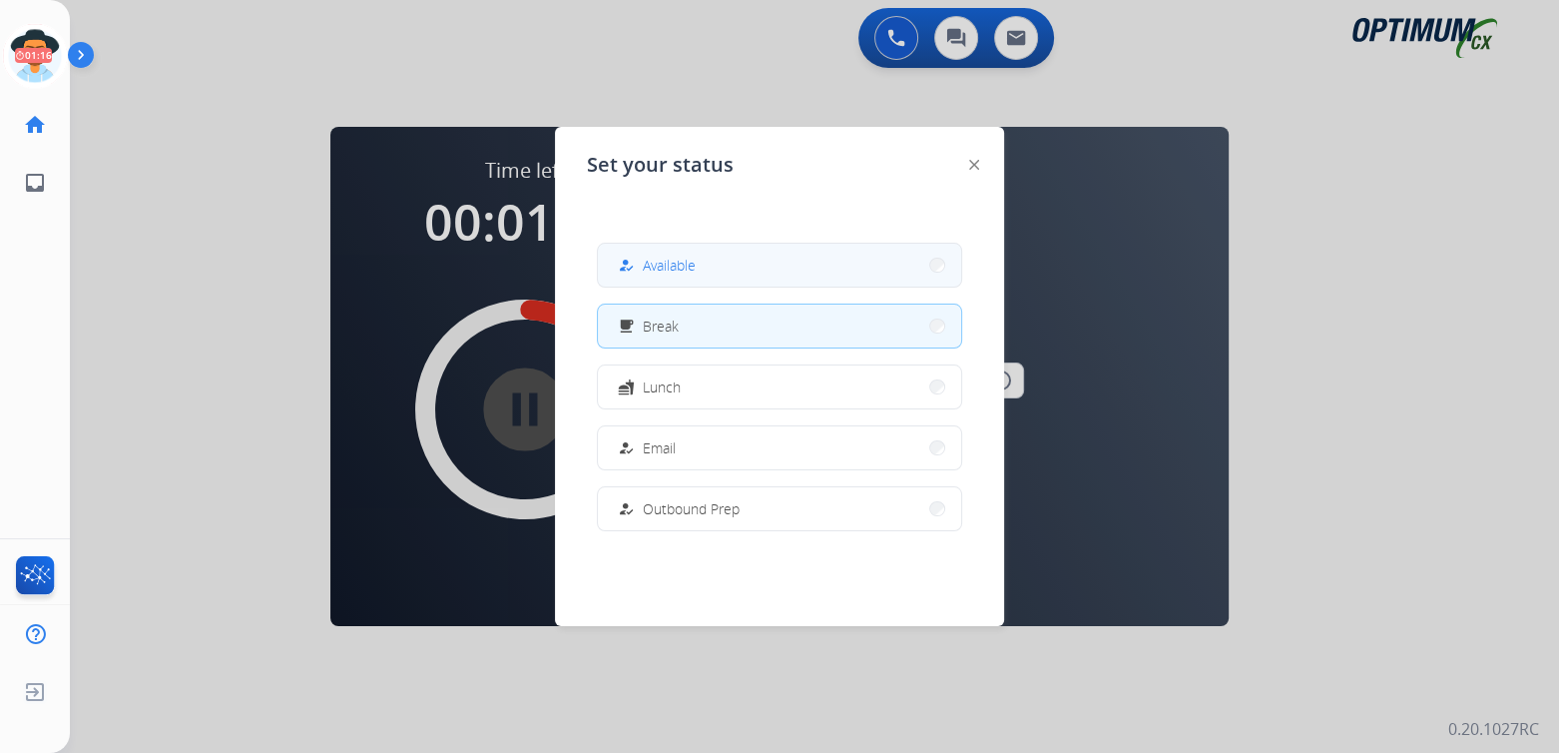
click at [704, 276] on button "how_to_reg Available" at bounding box center [779, 265] width 363 height 43
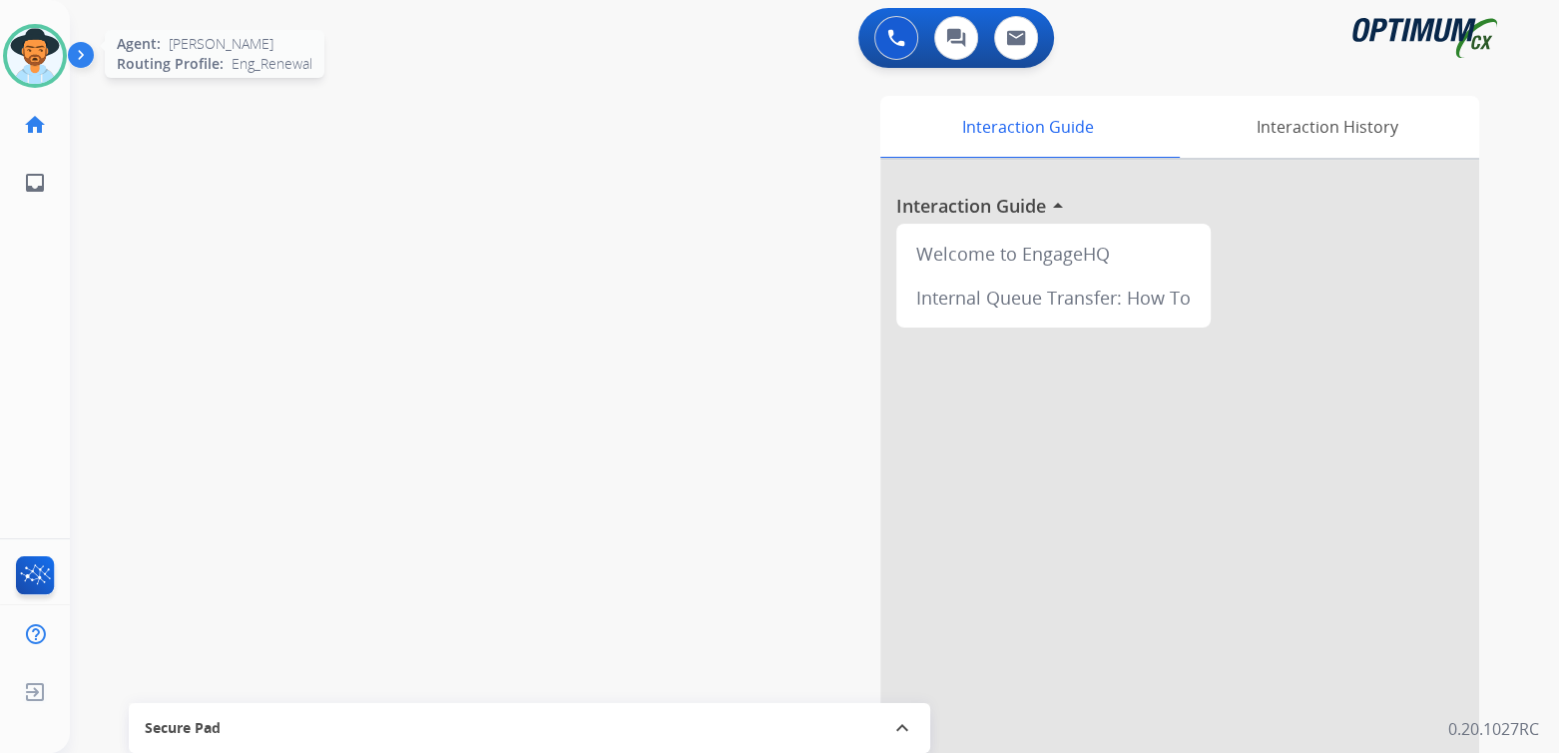
drag, startPoint x: 27, startPoint y: 52, endPoint x: 37, endPoint y: 50, distance: 10.2
click at [27, 52] on img at bounding box center [35, 56] width 56 height 56
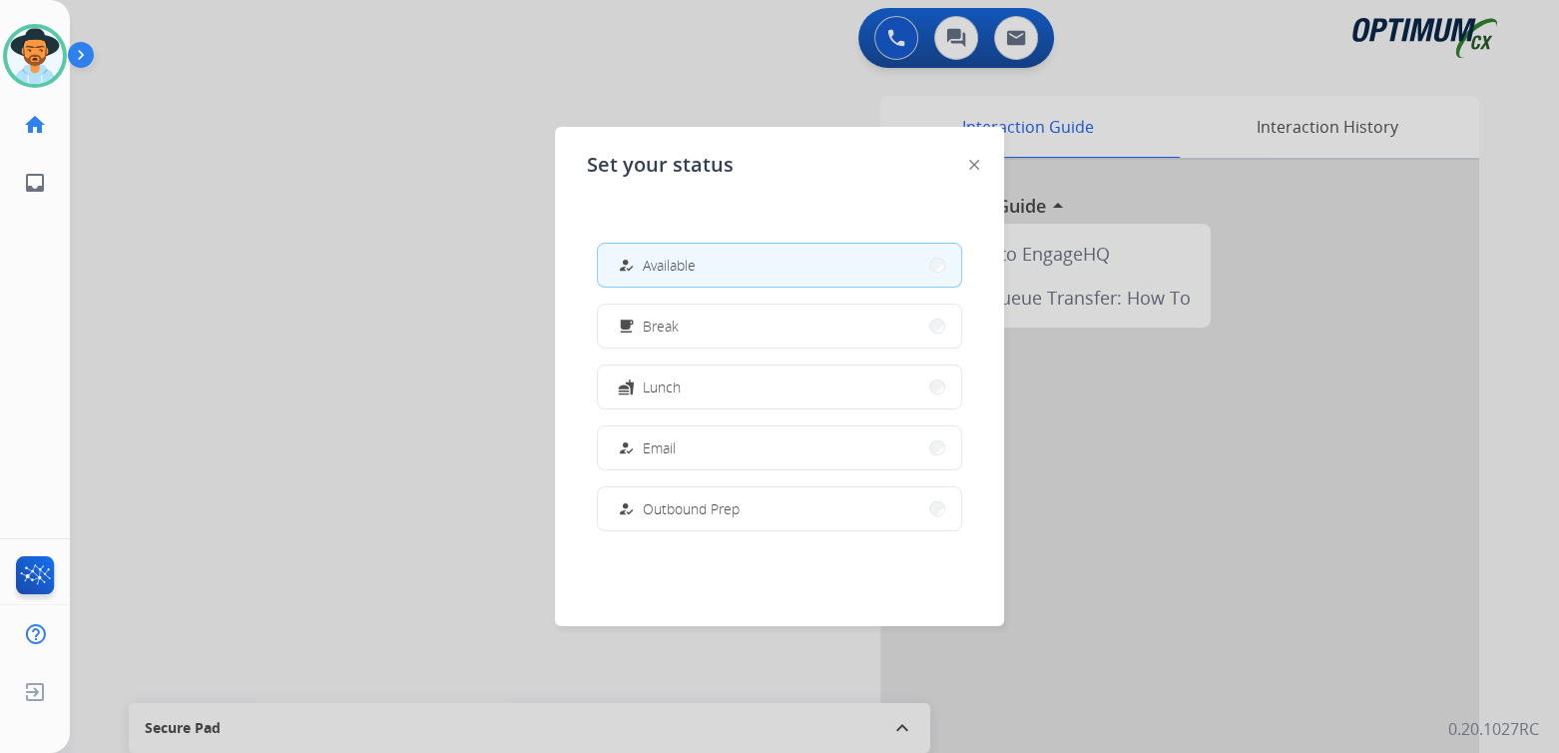
click at [280, 459] on div at bounding box center [779, 376] width 1559 height 753
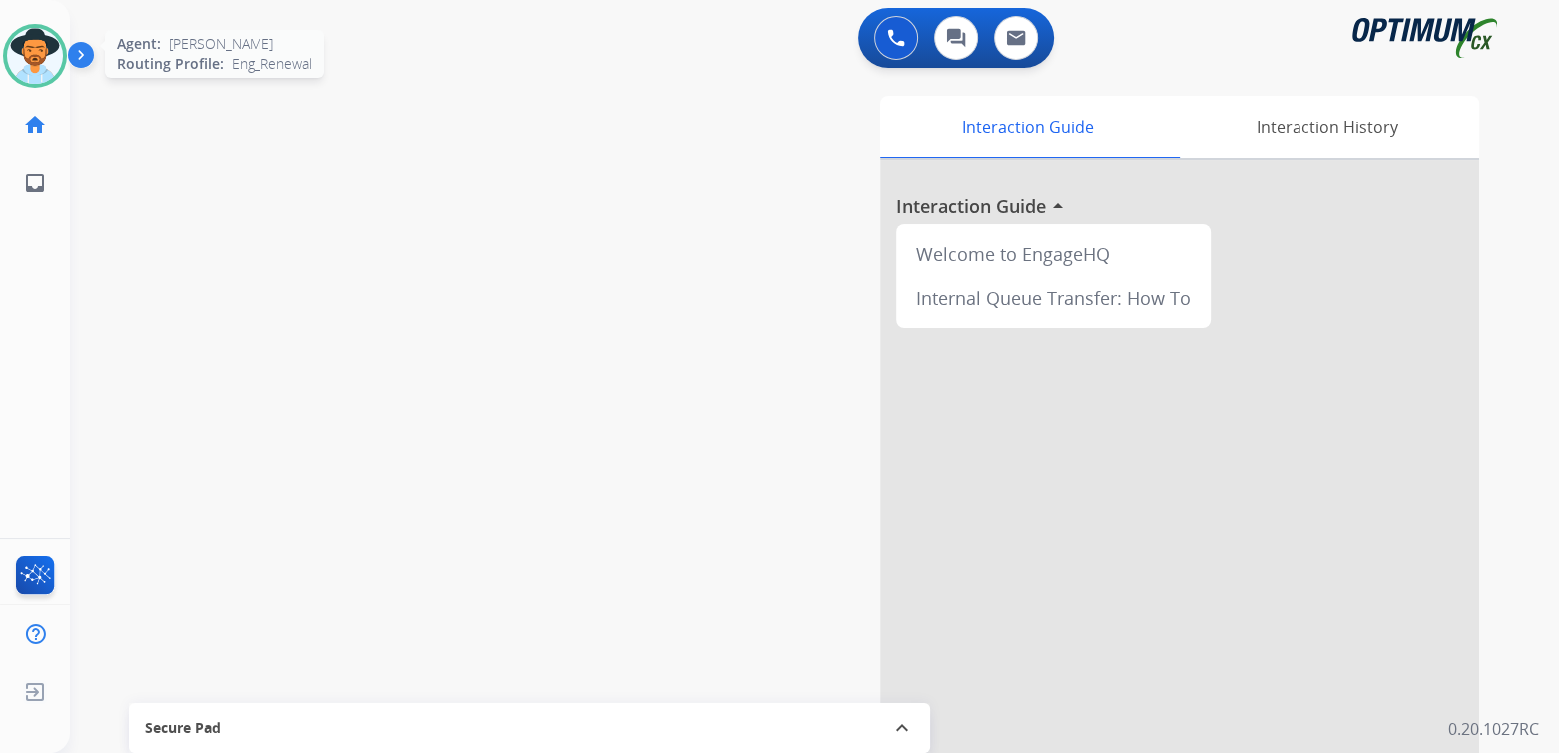
click at [33, 56] on img at bounding box center [35, 56] width 56 height 56
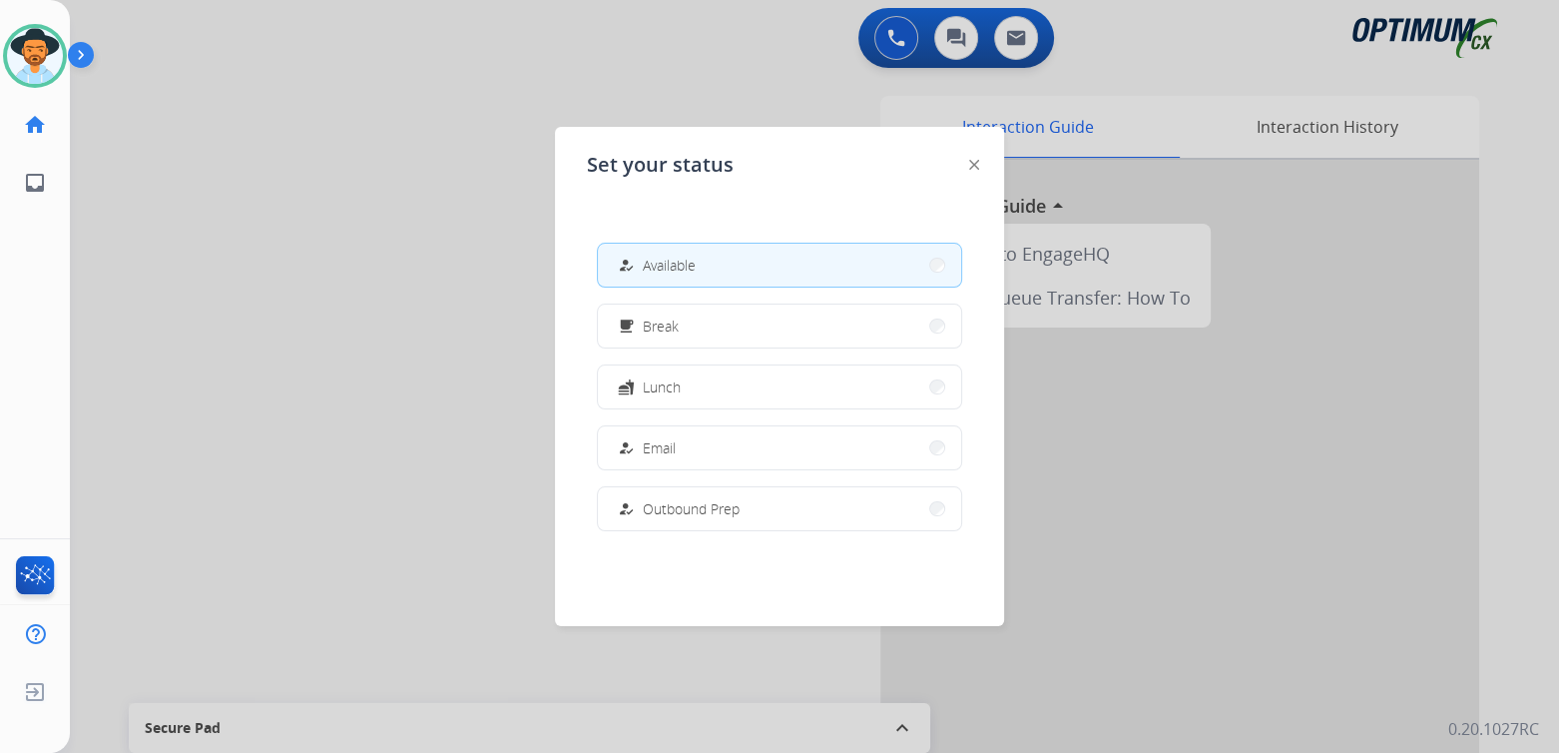
click at [741, 266] on button "how_to_reg Available" at bounding box center [779, 265] width 363 height 43
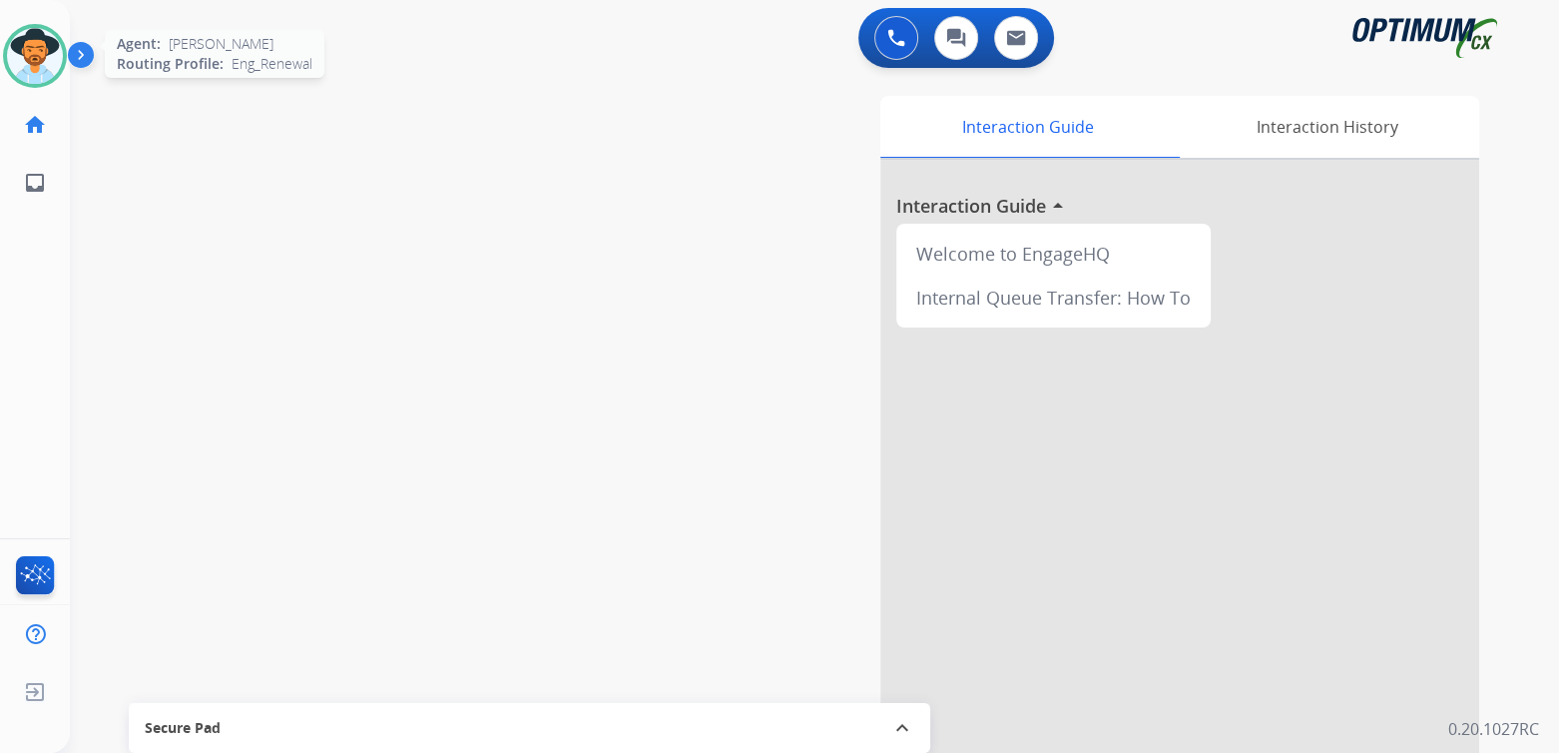
click at [45, 50] on img at bounding box center [35, 56] width 56 height 56
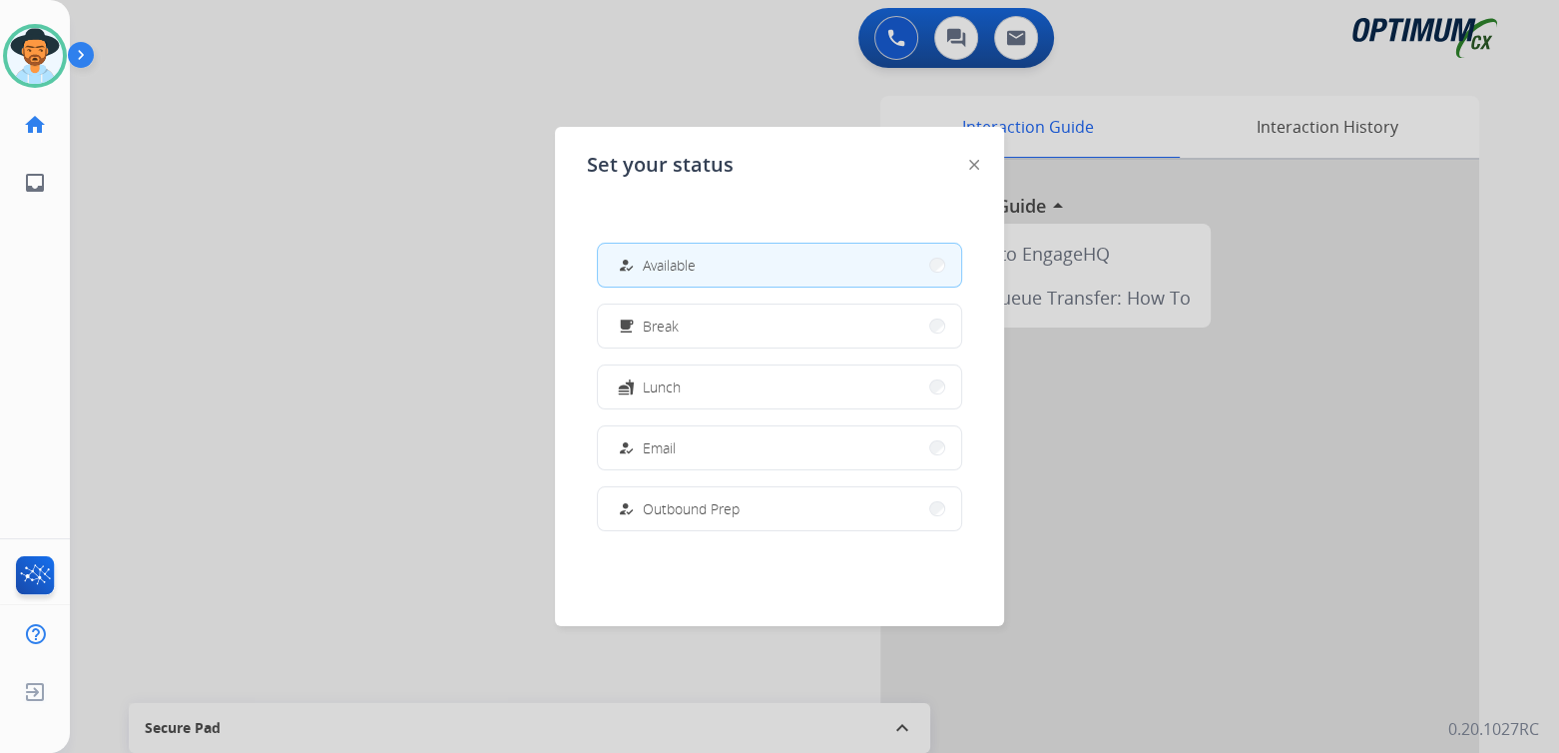
drag, startPoint x: 278, startPoint y: 327, endPoint x: 326, endPoint y: 278, distance: 69.9
click at [281, 307] on div at bounding box center [779, 376] width 1559 height 753
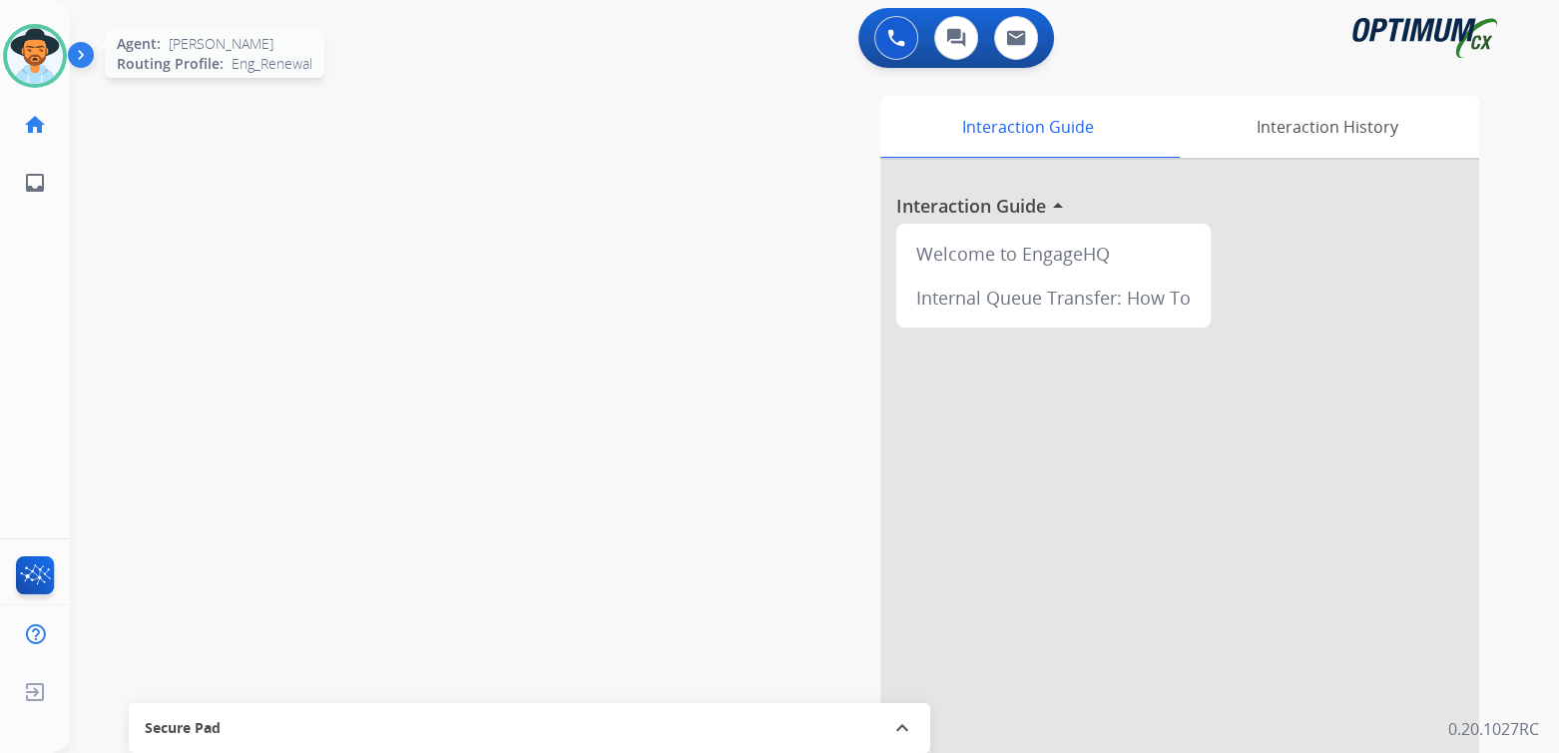
drag, startPoint x: 45, startPoint y: 44, endPoint x: 192, endPoint y: 39, distance: 146.8
click at [45, 44] on img at bounding box center [35, 56] width 56 height 56
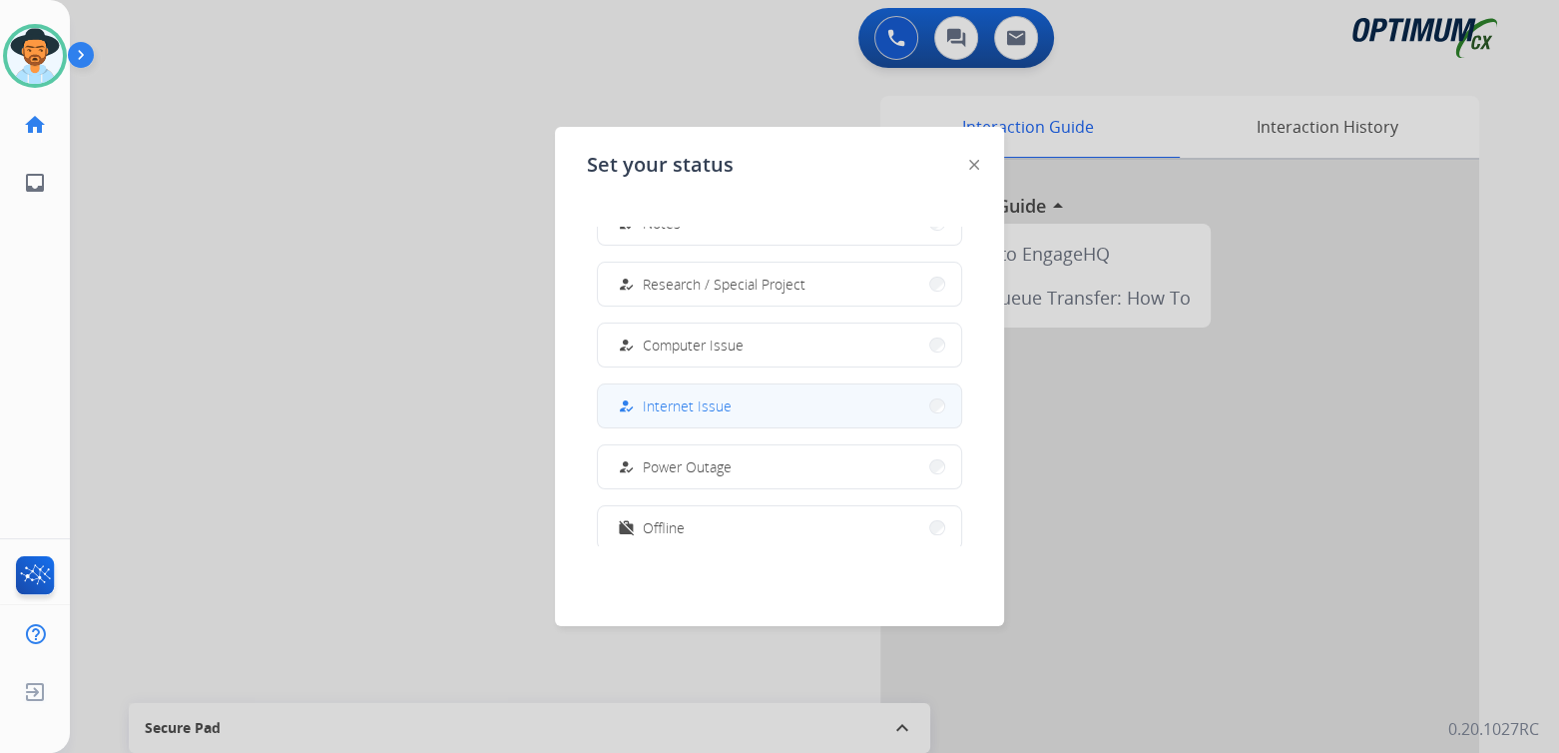
scroll to position [497, 0]
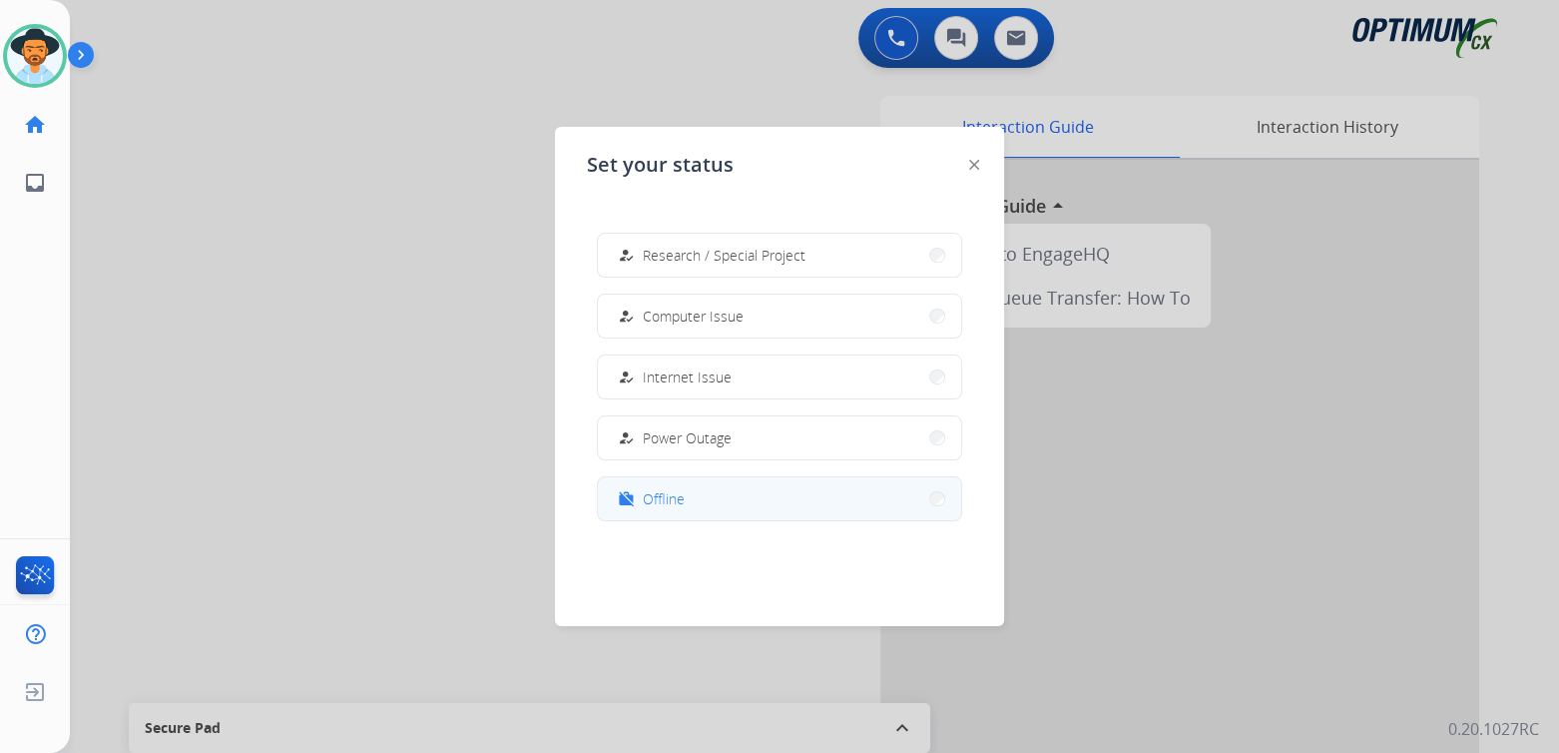
click at [703, 495] on button "work_off Offline" at bounding box center [779, 498] width 363 height 43
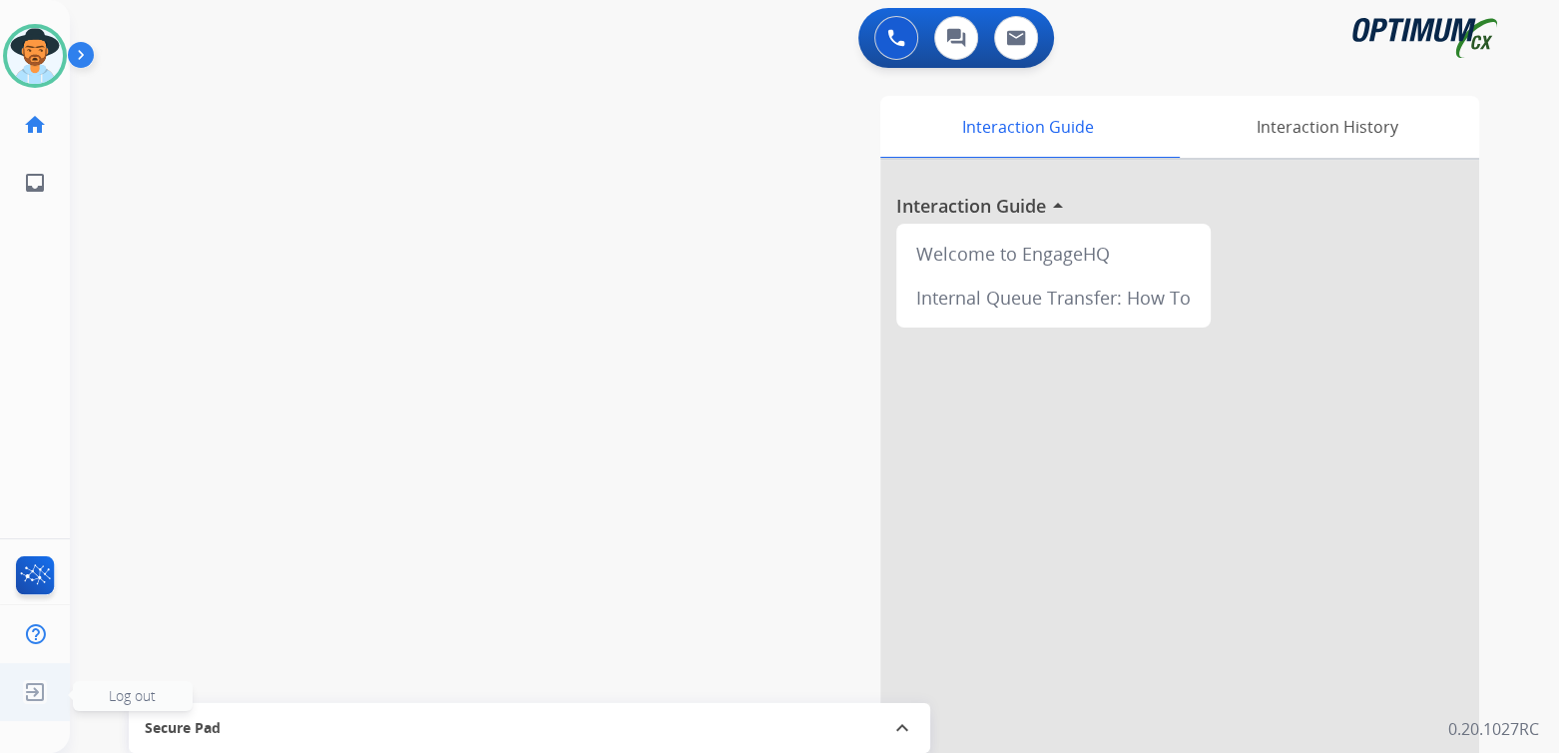
drag, startPoint x: 36, startPoint y: 694, endPoint x: 326, endPoint y: 552, distance: 323.2
click at [37, 694] on img at bounding box center [35, 692] width 36 height 38
click at [65, 686] on ul "Log out Log out" at bounding box center [35, 692] width 70 height 58
click at [130, 693] on span "Log out" at bounding box center [132, 695] width 47 height 19
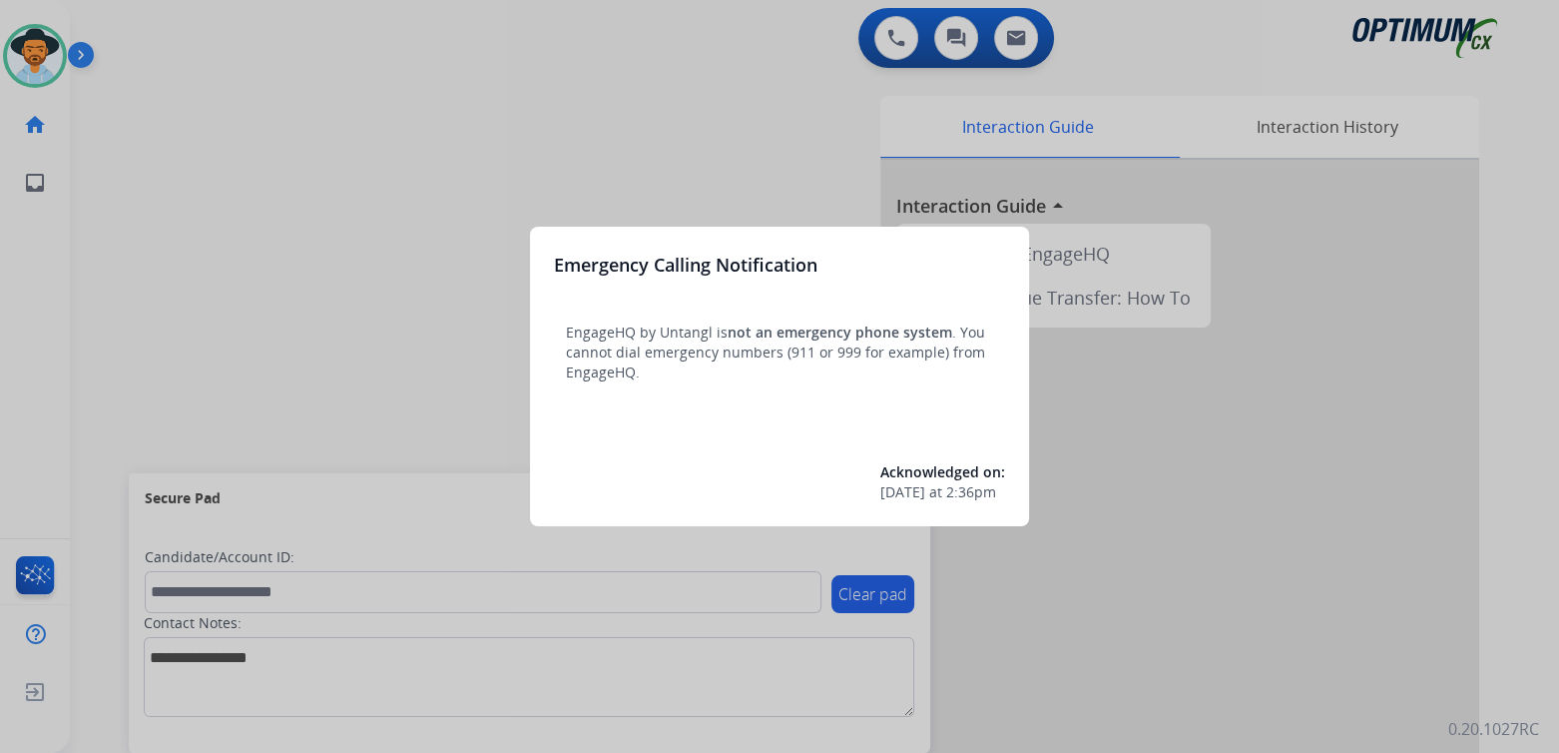
click at [714, 162] on div at bounding box center [779, 376] width 1559 height 753
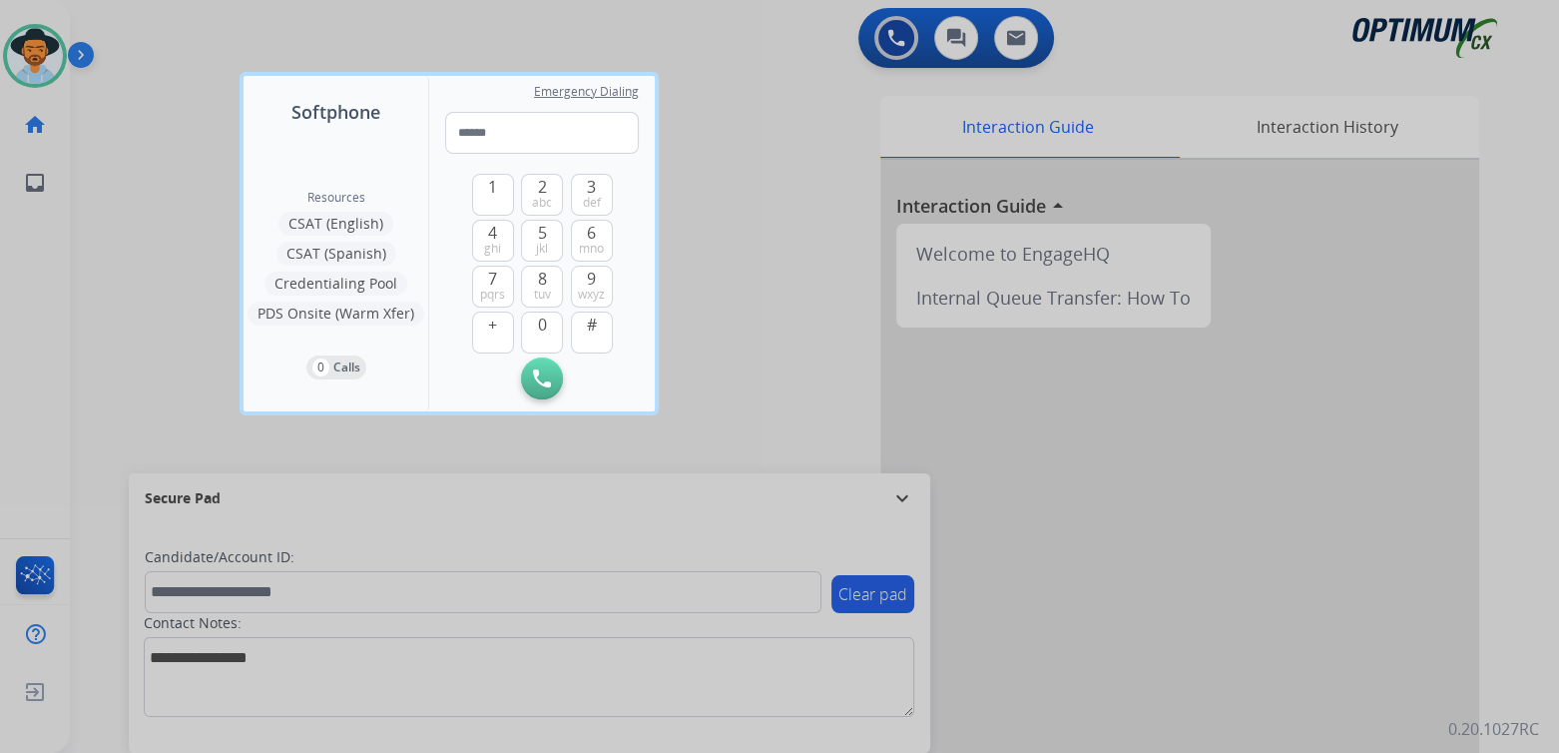
click at [709, 212] on div at bounding box center [779, 376] width 1559 height 753
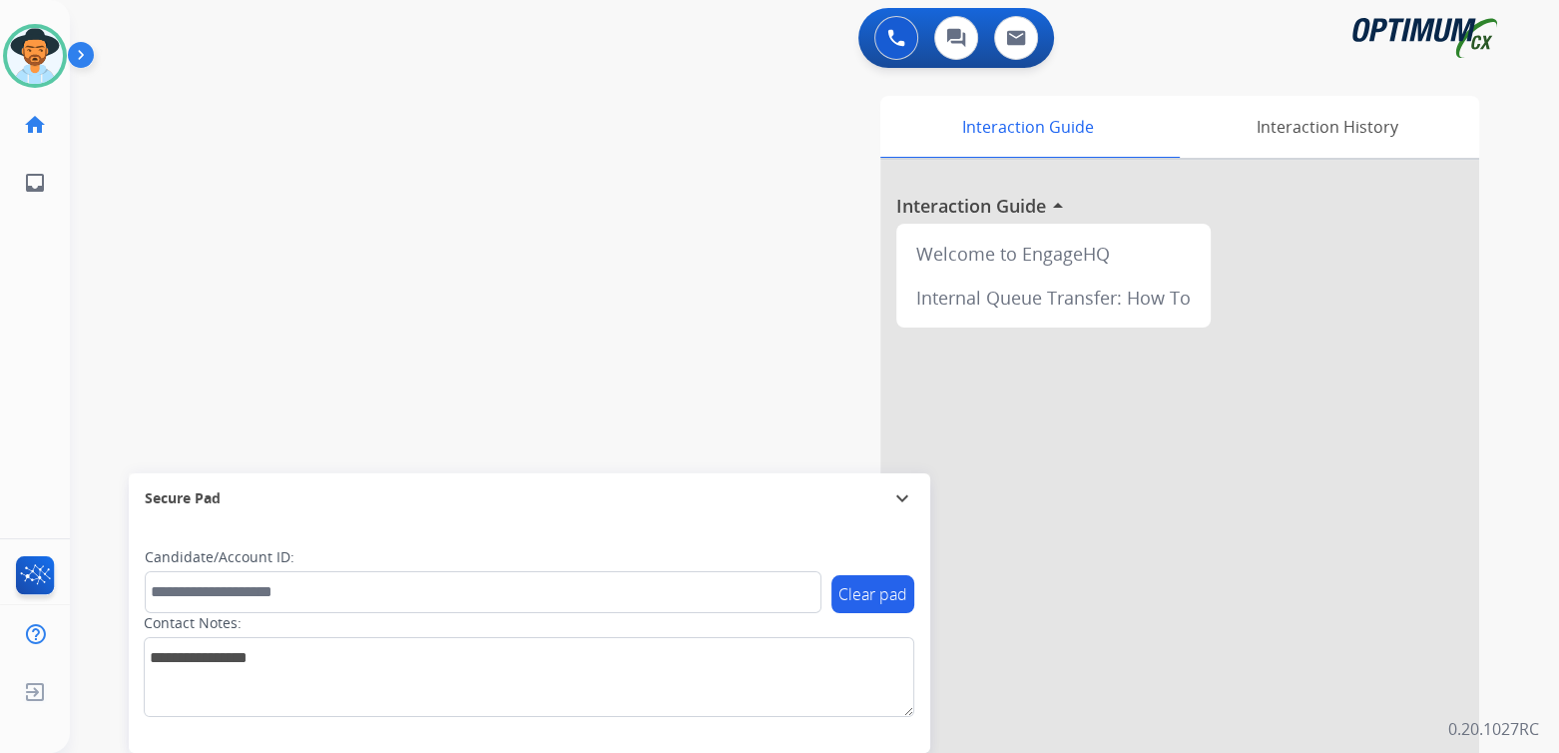
click at [903, 494] on mat-icon "expand_more" at bounding box center [902, 498] width 24 height 24
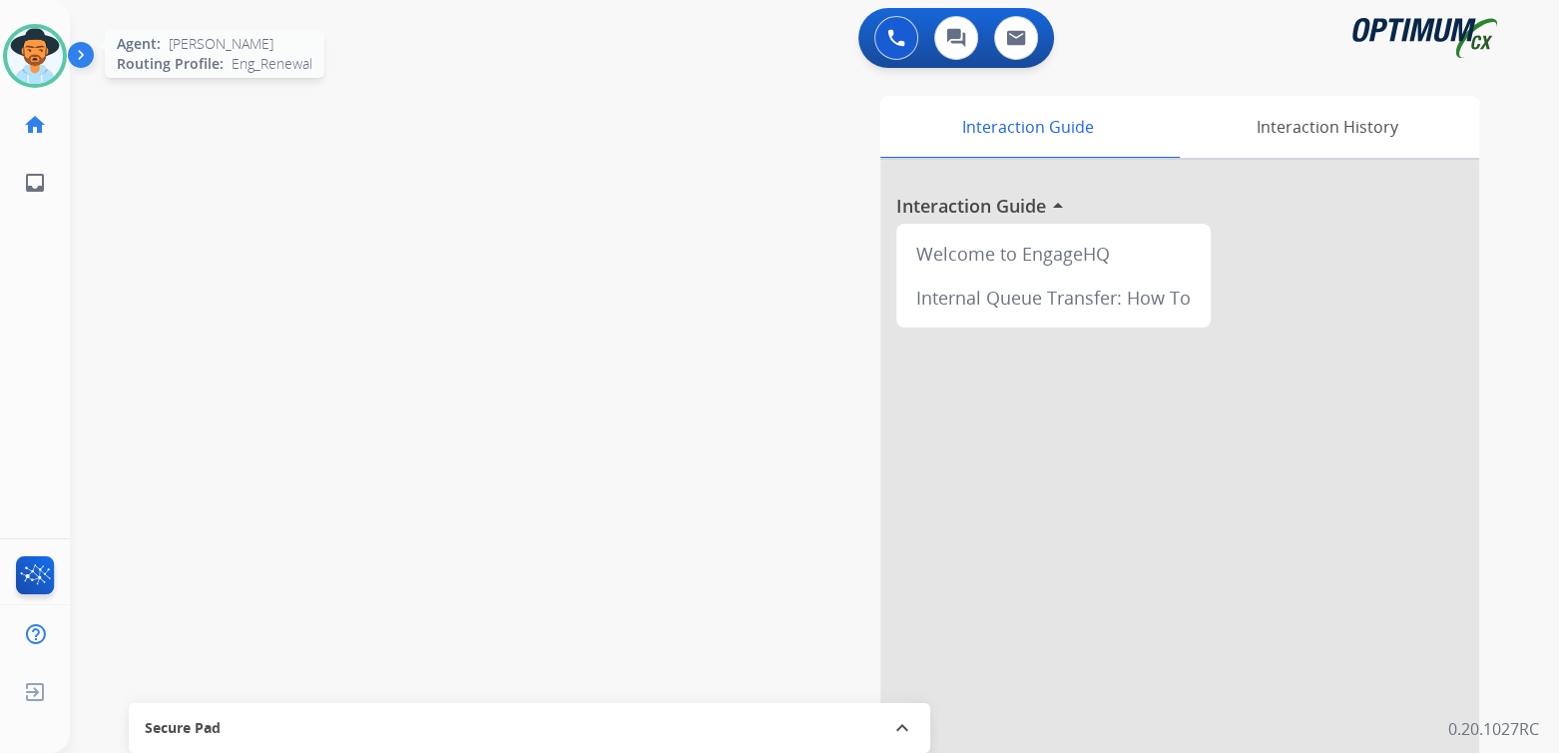
click at [21, 56] on img at bounding box center [35, 56] width 56 height 56
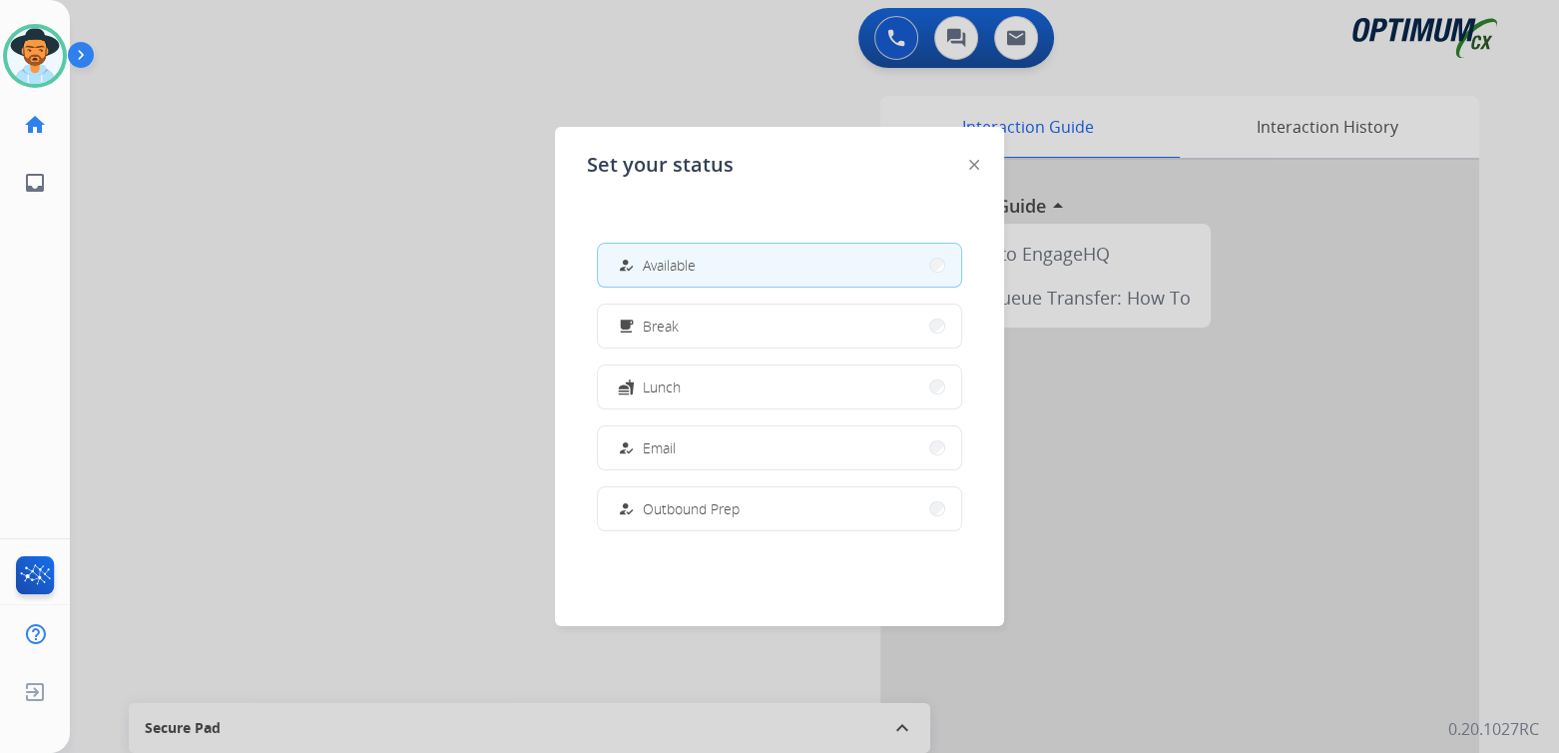
click at [707, 267] on button "how_to_reg Available" at bounding box center [779, 265] width 363 height 43
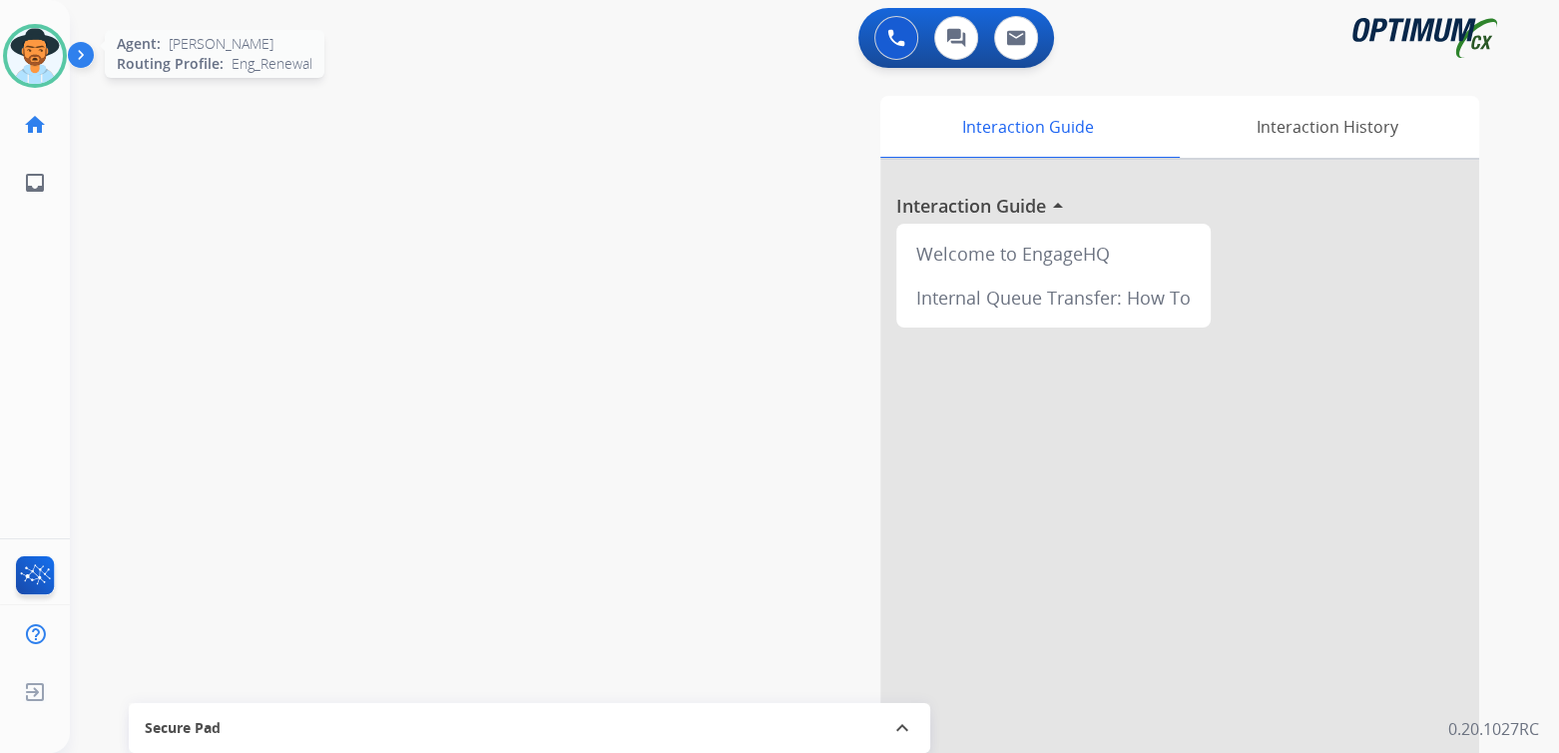
click at [51, 61] on img at bounding box center [35, 56] width 56 height 56
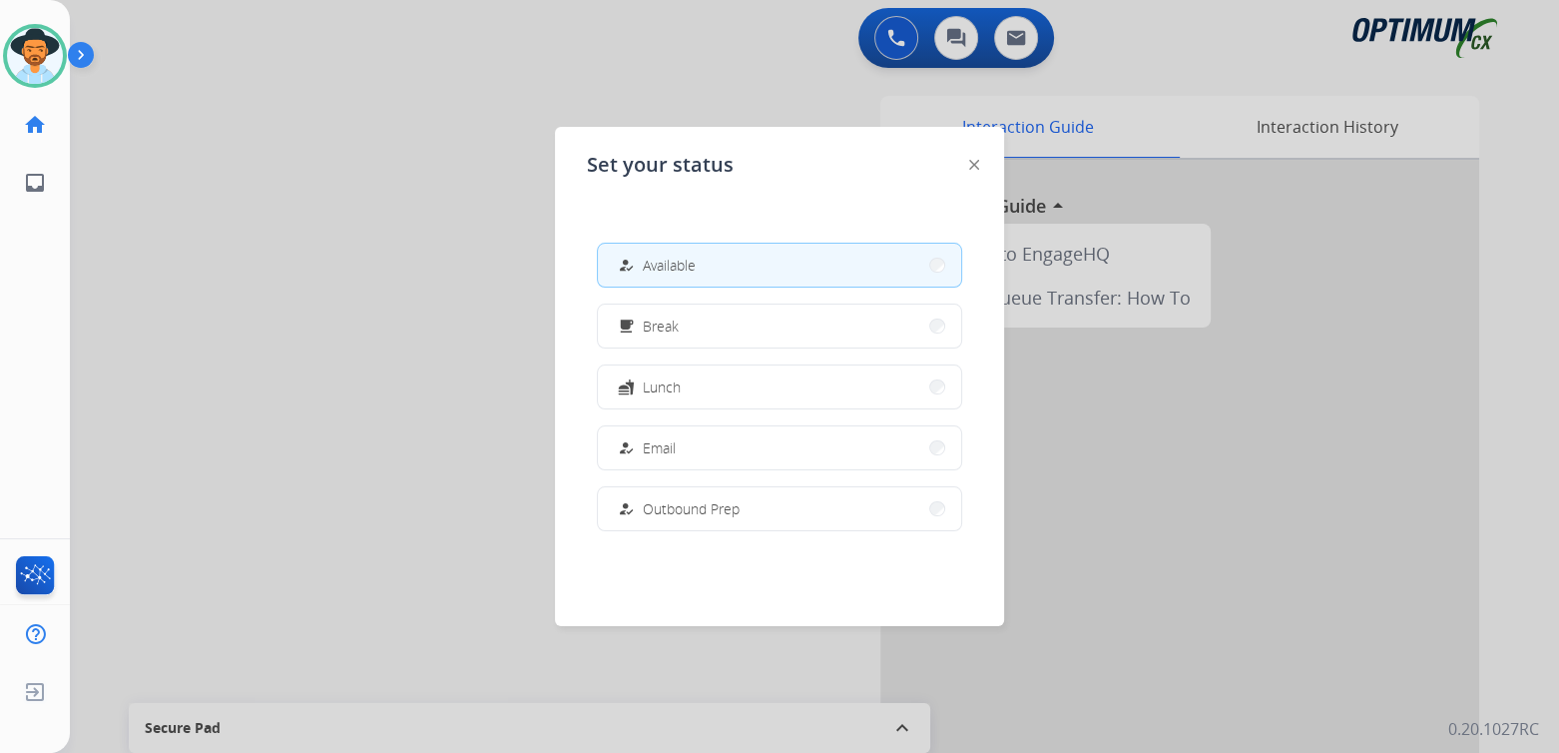
drag, startPoint x: 457, startPoint y: 328, endPoint x: 1020, endPoint y: 444, distance: 574.8
click at [459, 328] on div at bounding box center [779, 376] width 1559 height 753
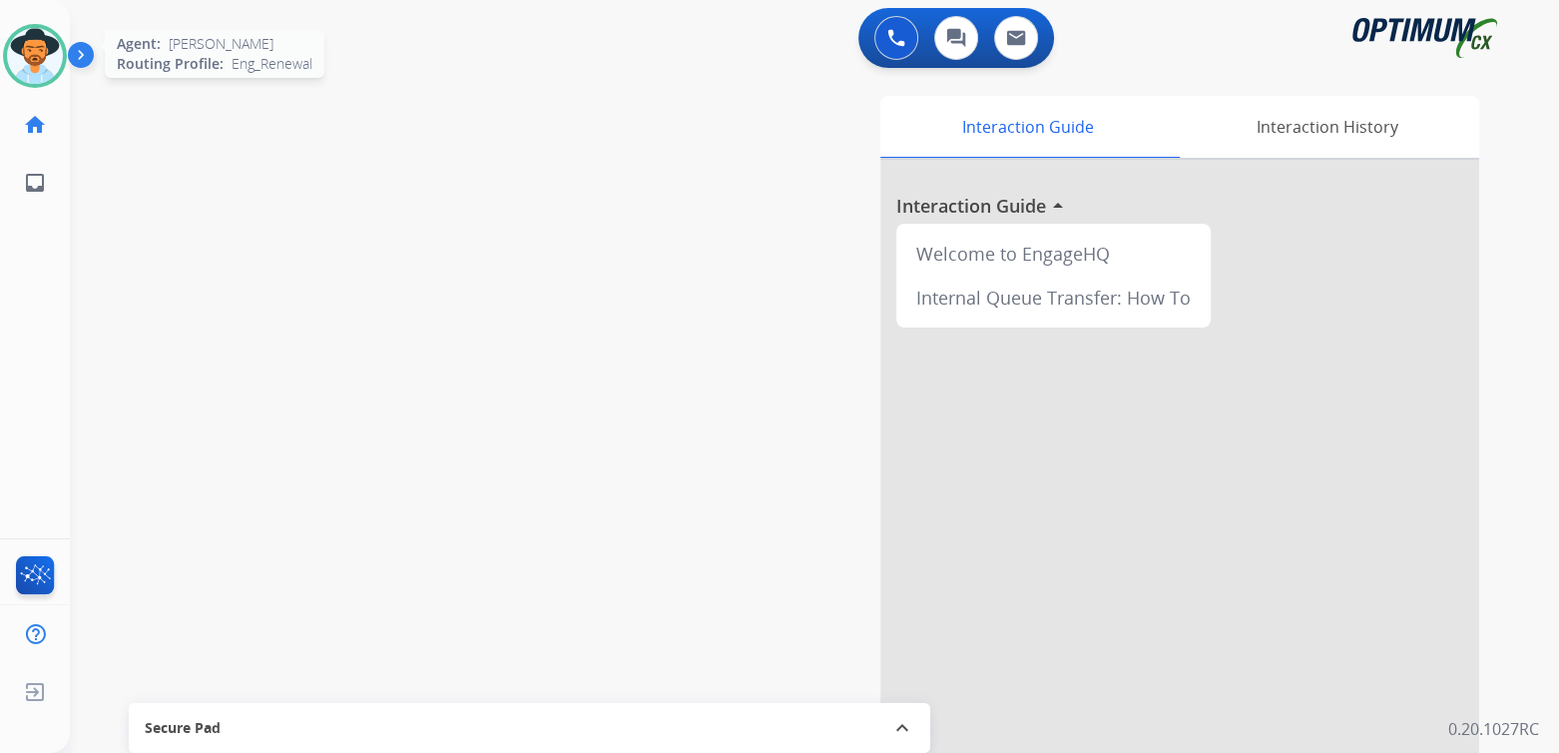
click at [12, 62] on img at bounding box center [35, 56] width 56 height 56
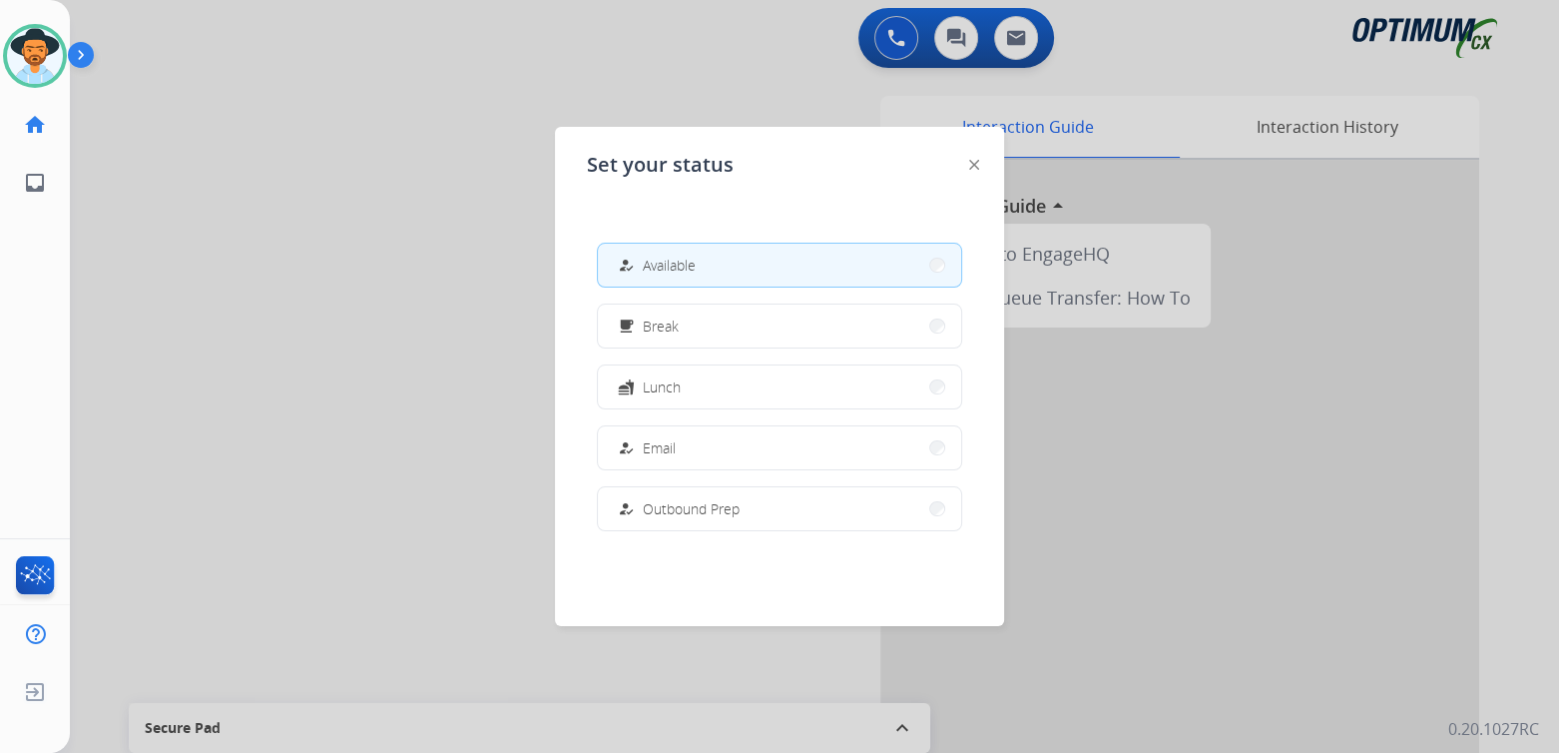
click at [416, 194] on div at bounding box center [779, 376] width 1559 height 753
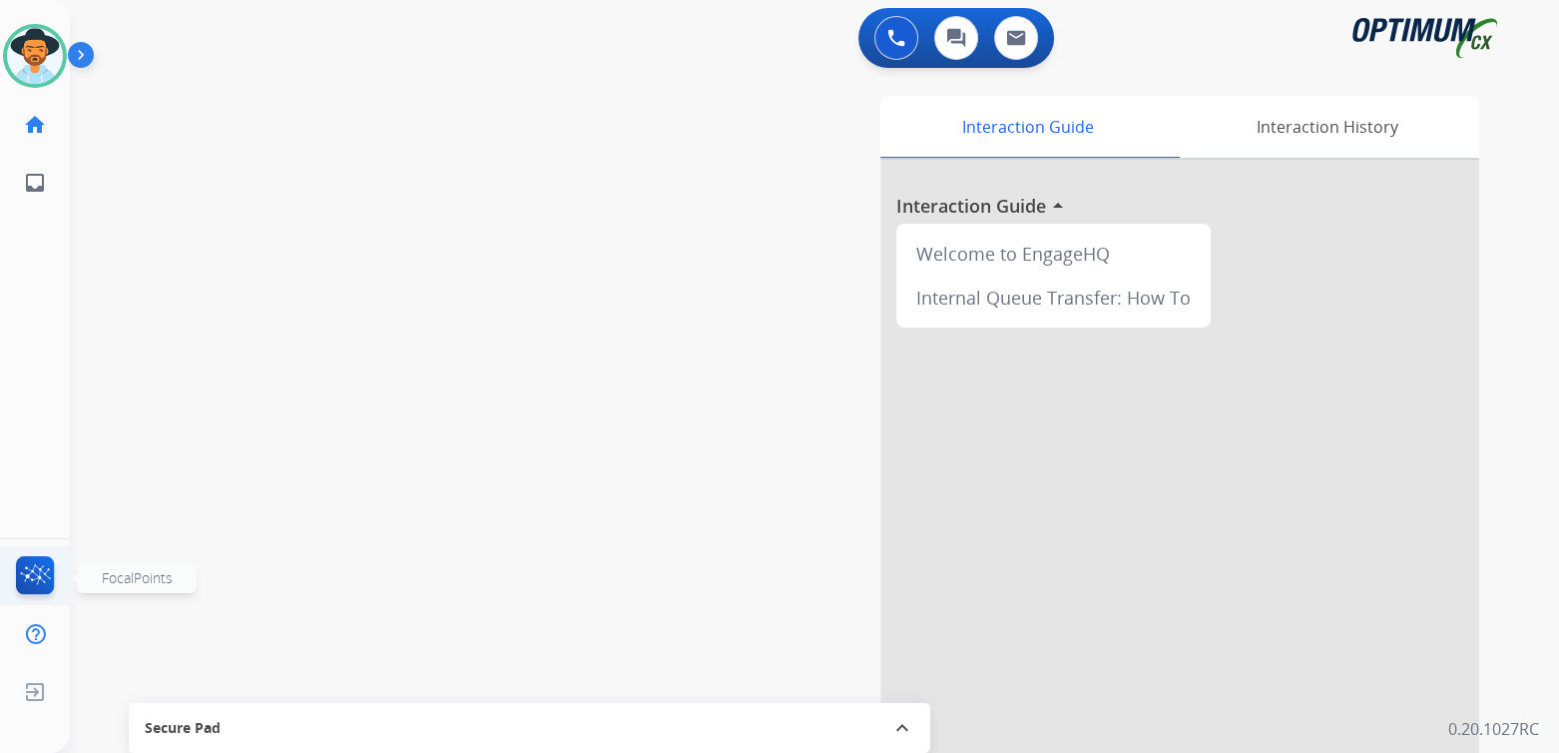
click at [22, 568] on img at bounding box center [35, 579] width 47 height 46
click at [39, 50] on img at bounding box center [35, 56] width 56 height 56
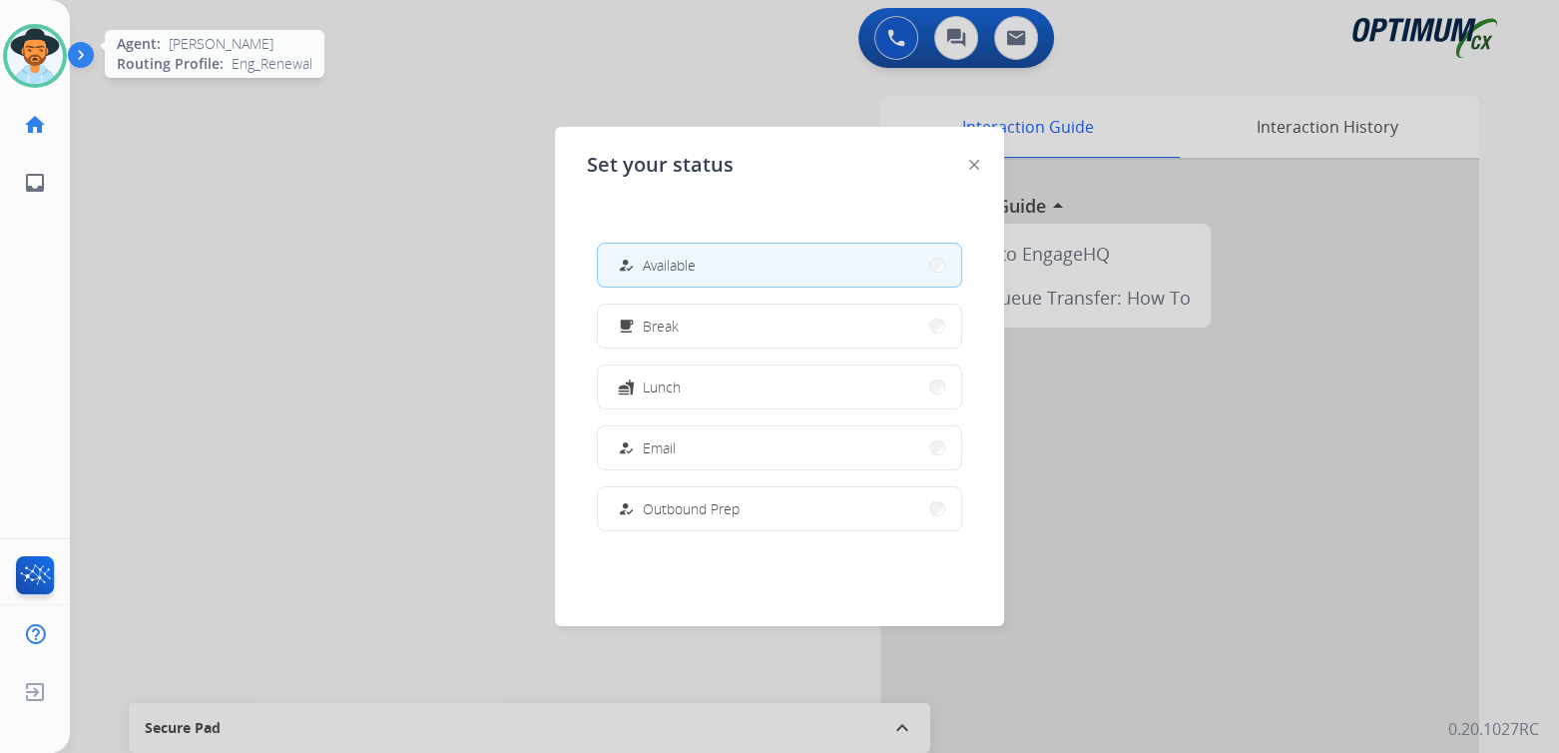
click at [39, 50] on img at bounding box center [35, 56] width 56 height 56
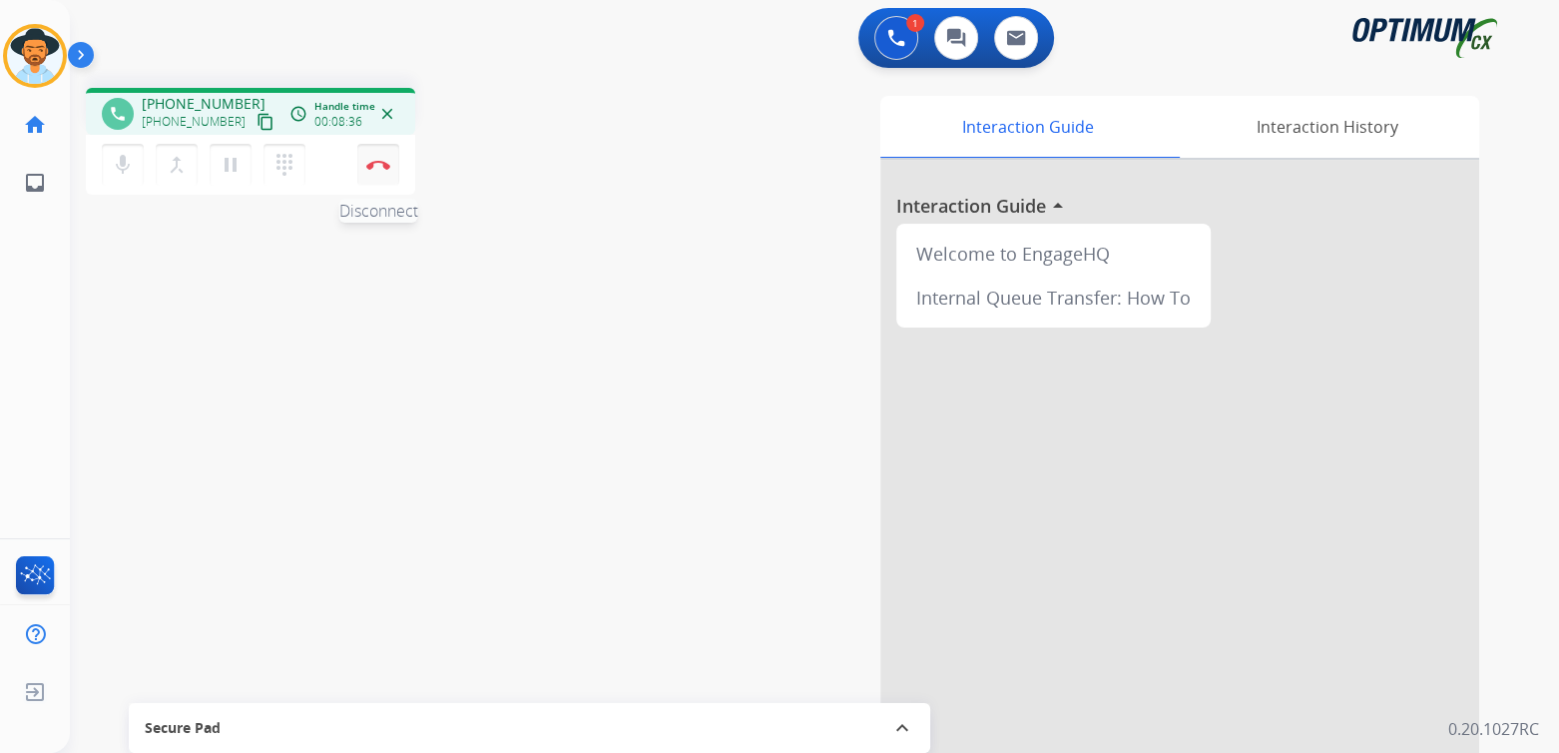
click at [374, 168] on img at bounding box center [378, 165] width 24 height 10
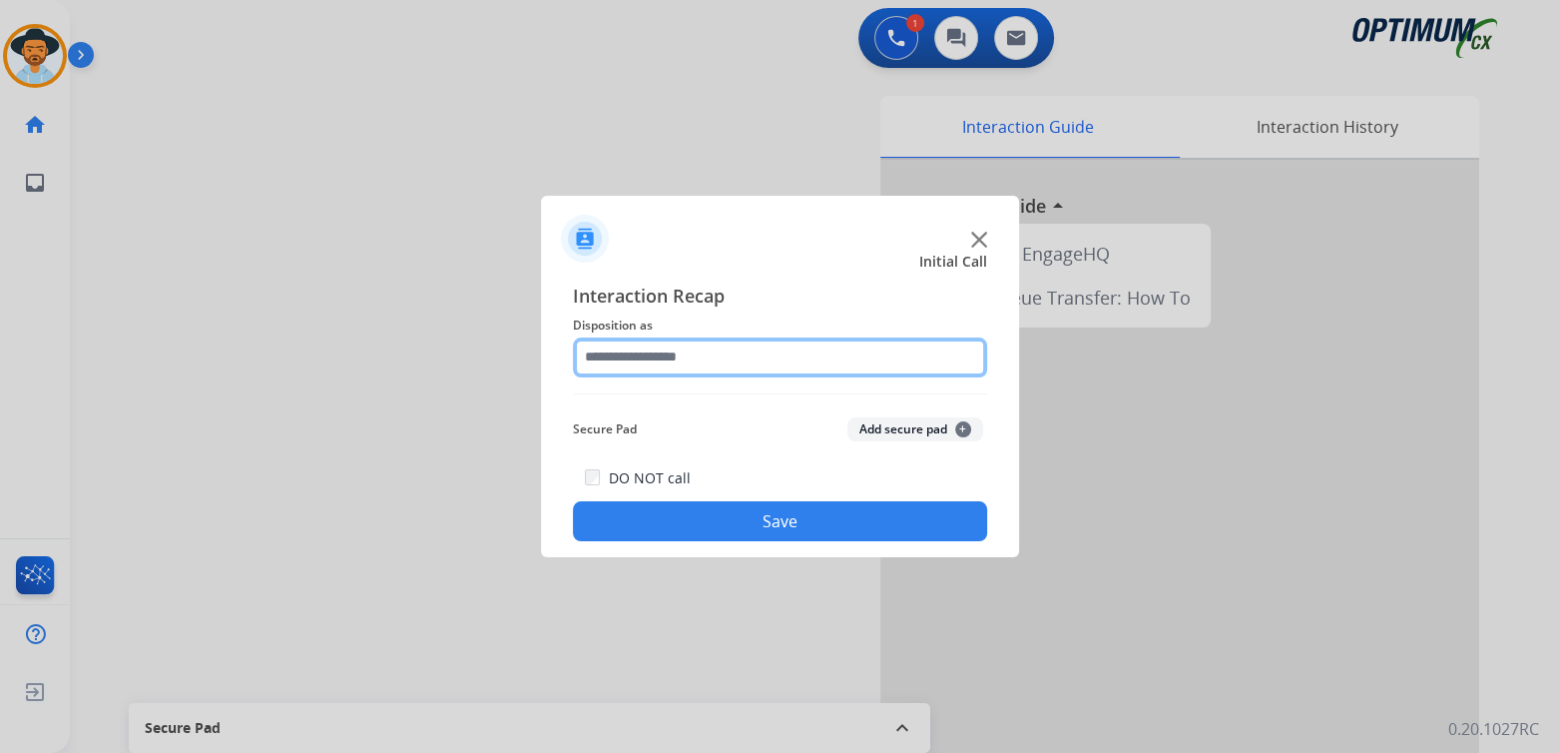
click at [694, 359] on input "text" at bounding box center [780, 357] width 414 height 40
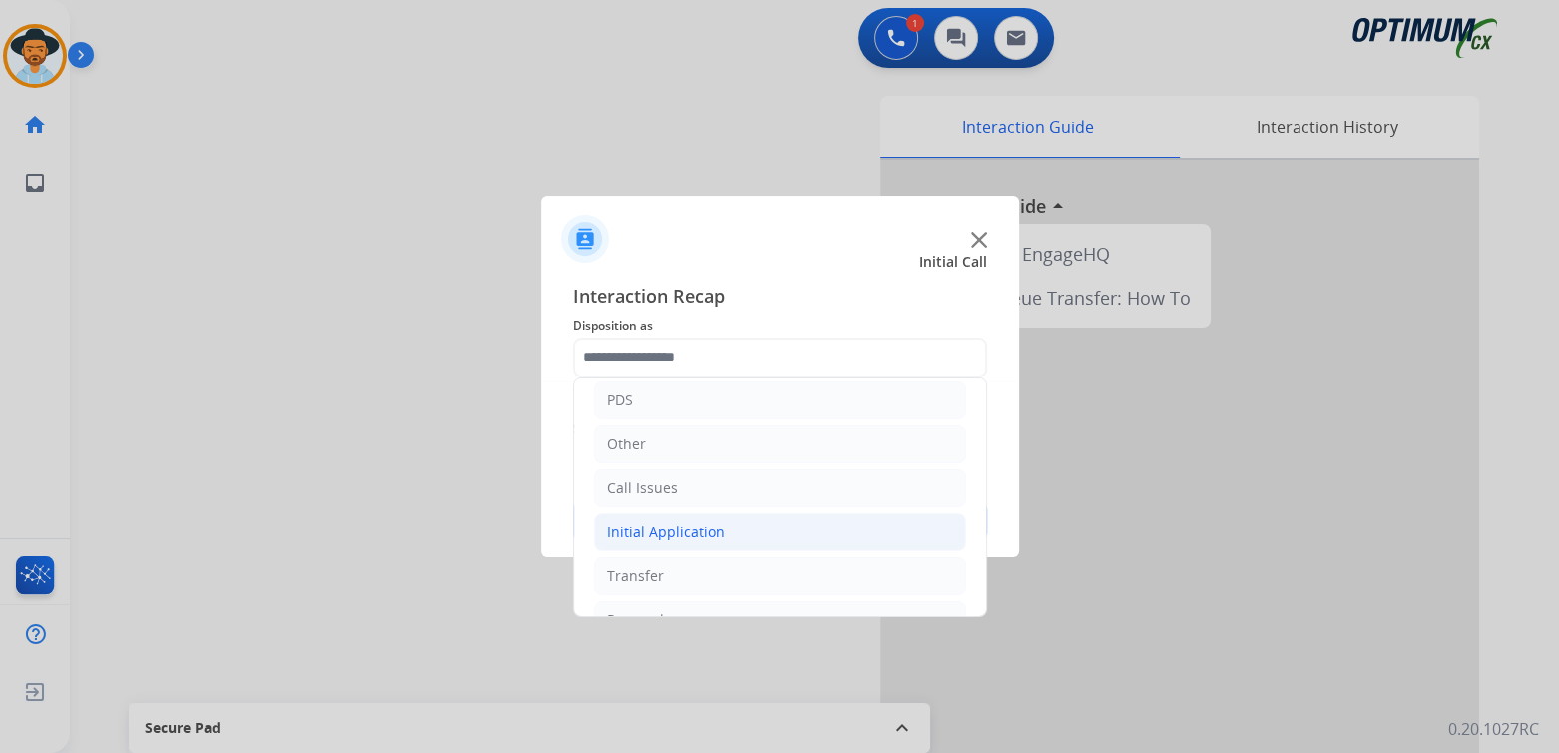
click at [650, 530] on div "Initial Application" at bounding box center [666, 532] width 118 height 20
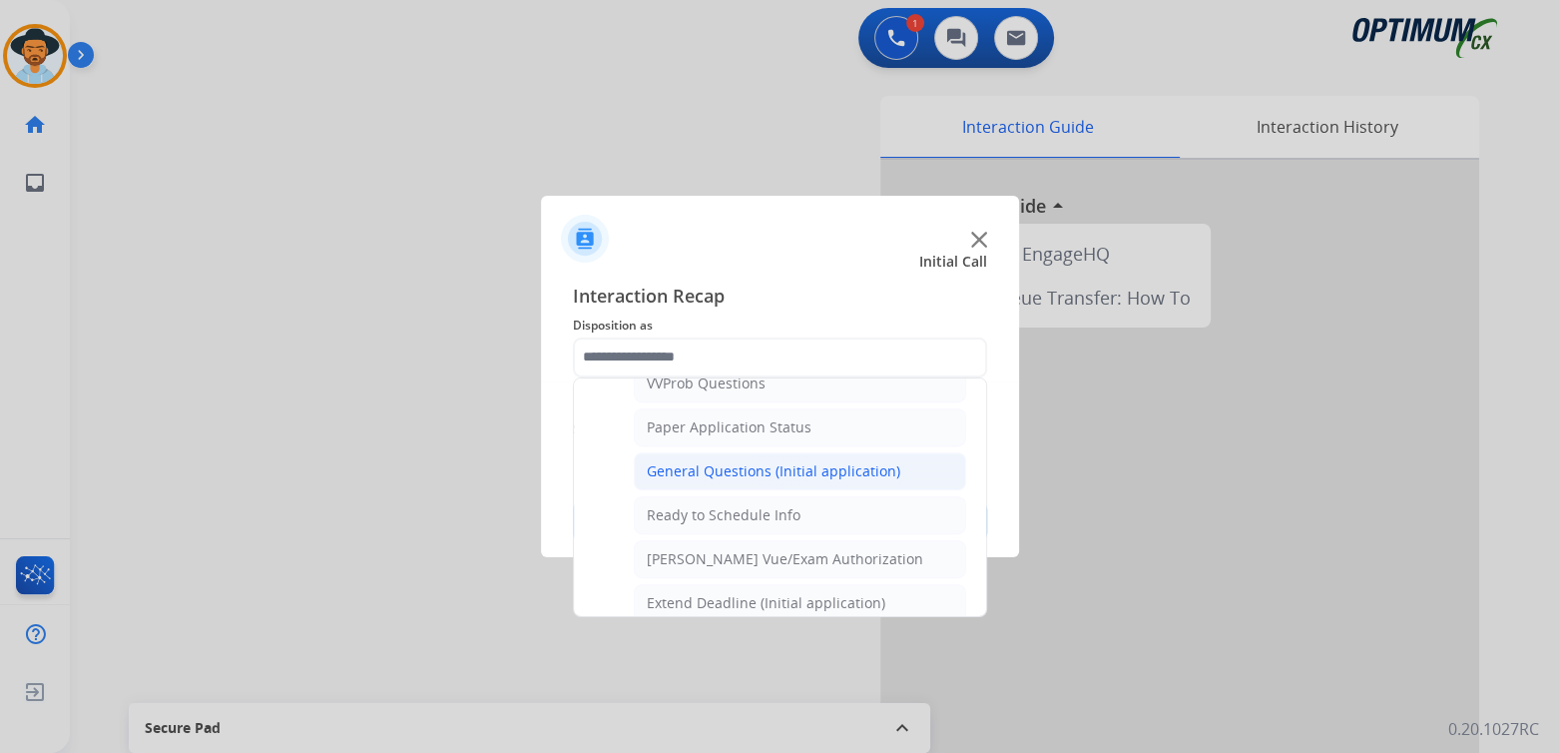
scroll to position [1100, 0]
click at [753, 463] on div "General Questions (Initial application)" at bounding box center [774, 473] width 254 height 20
type input "**********"
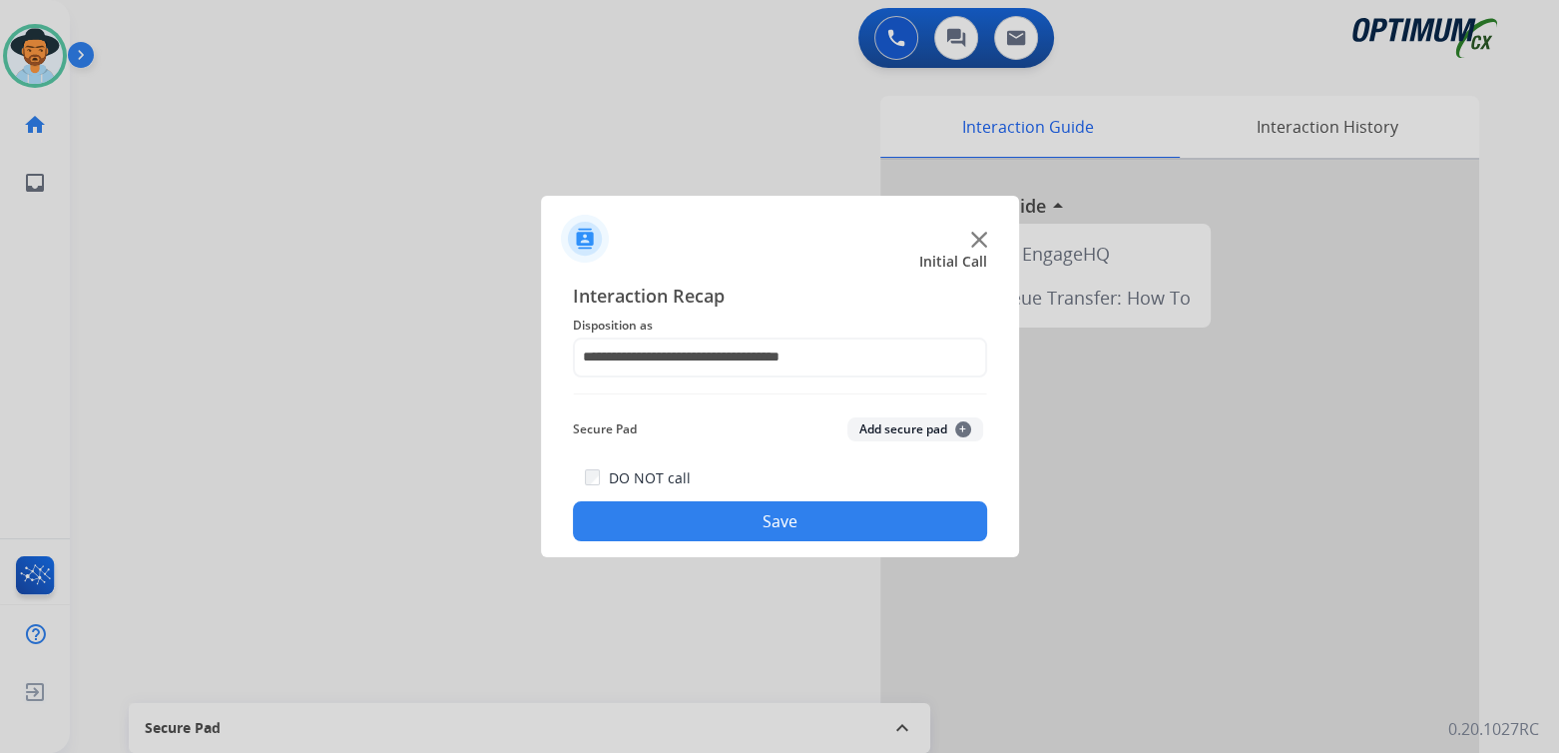
click at [777, 503] on button "Save" at bounding box center [780, 521] width 414 height 40
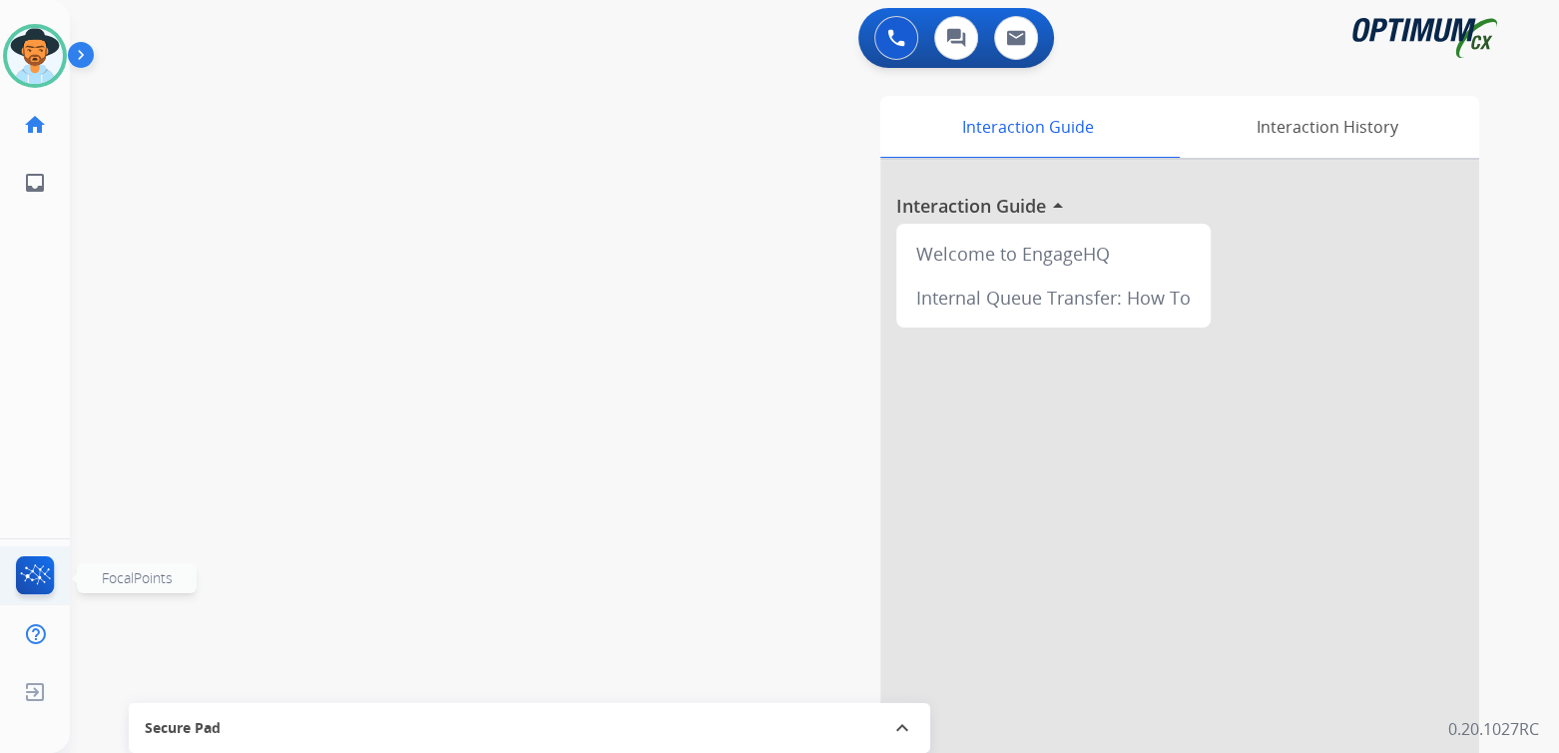
click at [48, 573] on img at bounding box center [35, 579] width 47 height 46
click at [382, 226] on div "swap_horiz Break voice bridge close_fullscreen Connect 3-Way Call merge_type Se…" at bounding box center [790, 488] width 1441 height 833
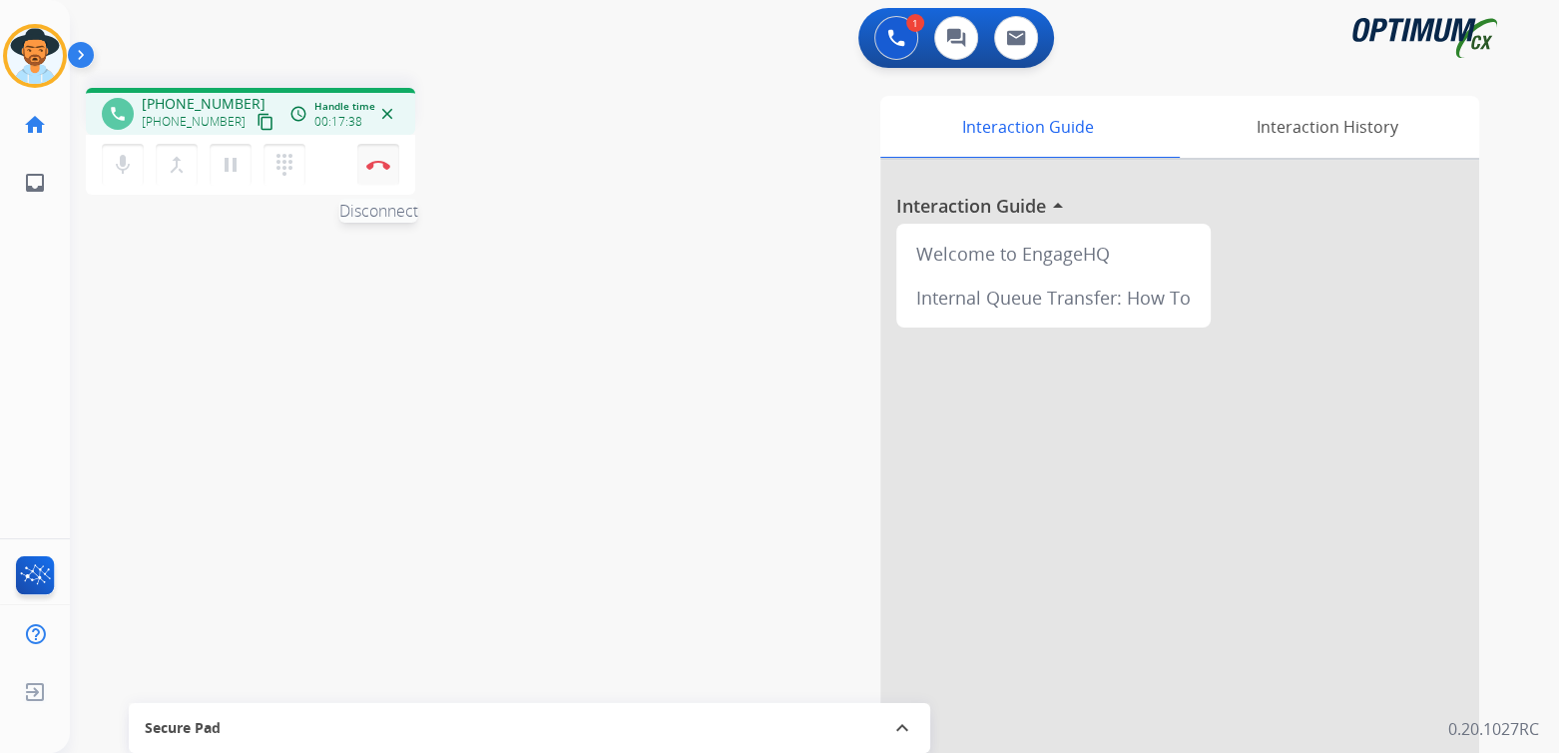
click at [382, 172] on button "Disconnect" at bounding box center [378, 165] width 42 height 42
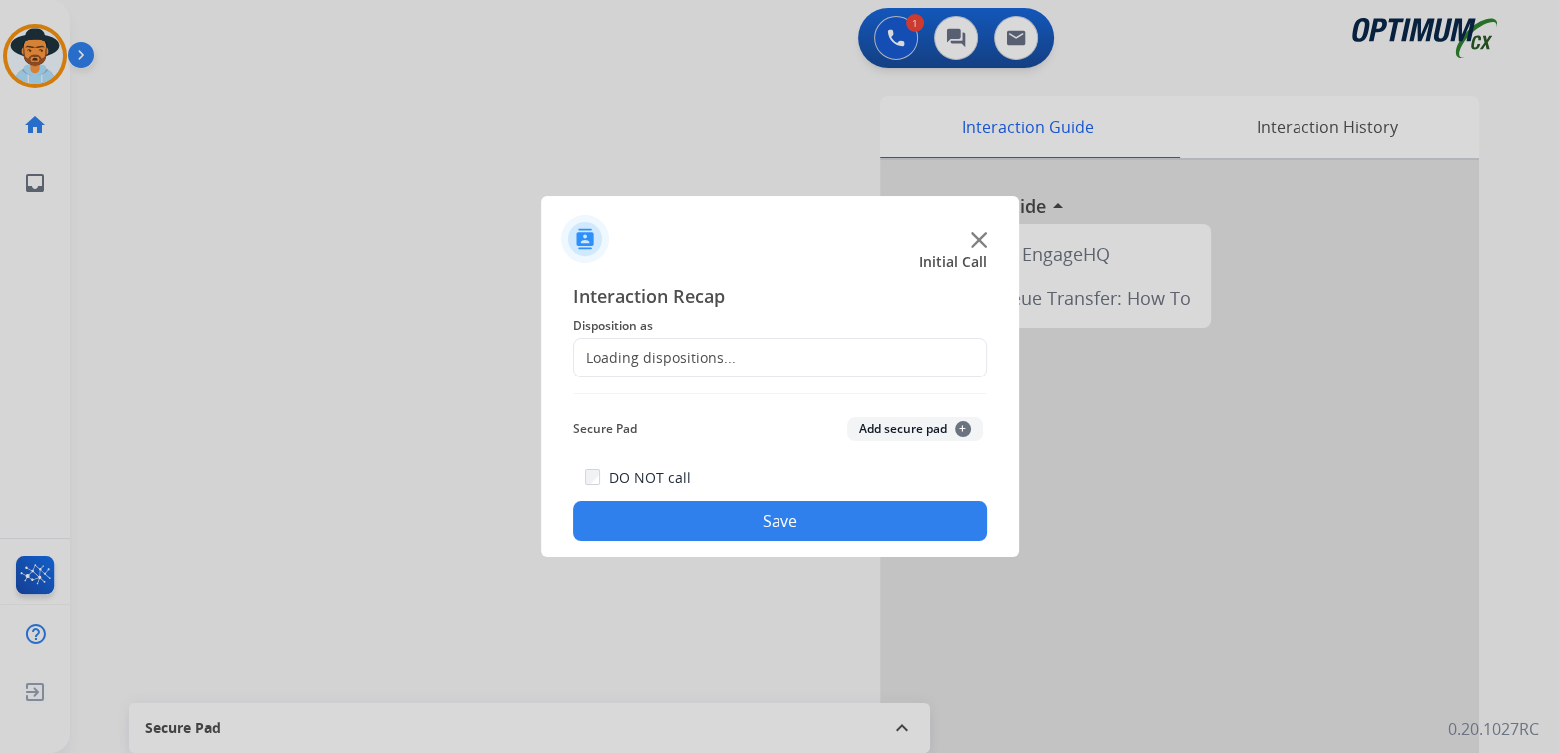
click at [719, 354] on div "Loading dispositions..." at bounding box center [655, 357] width 162 height 20
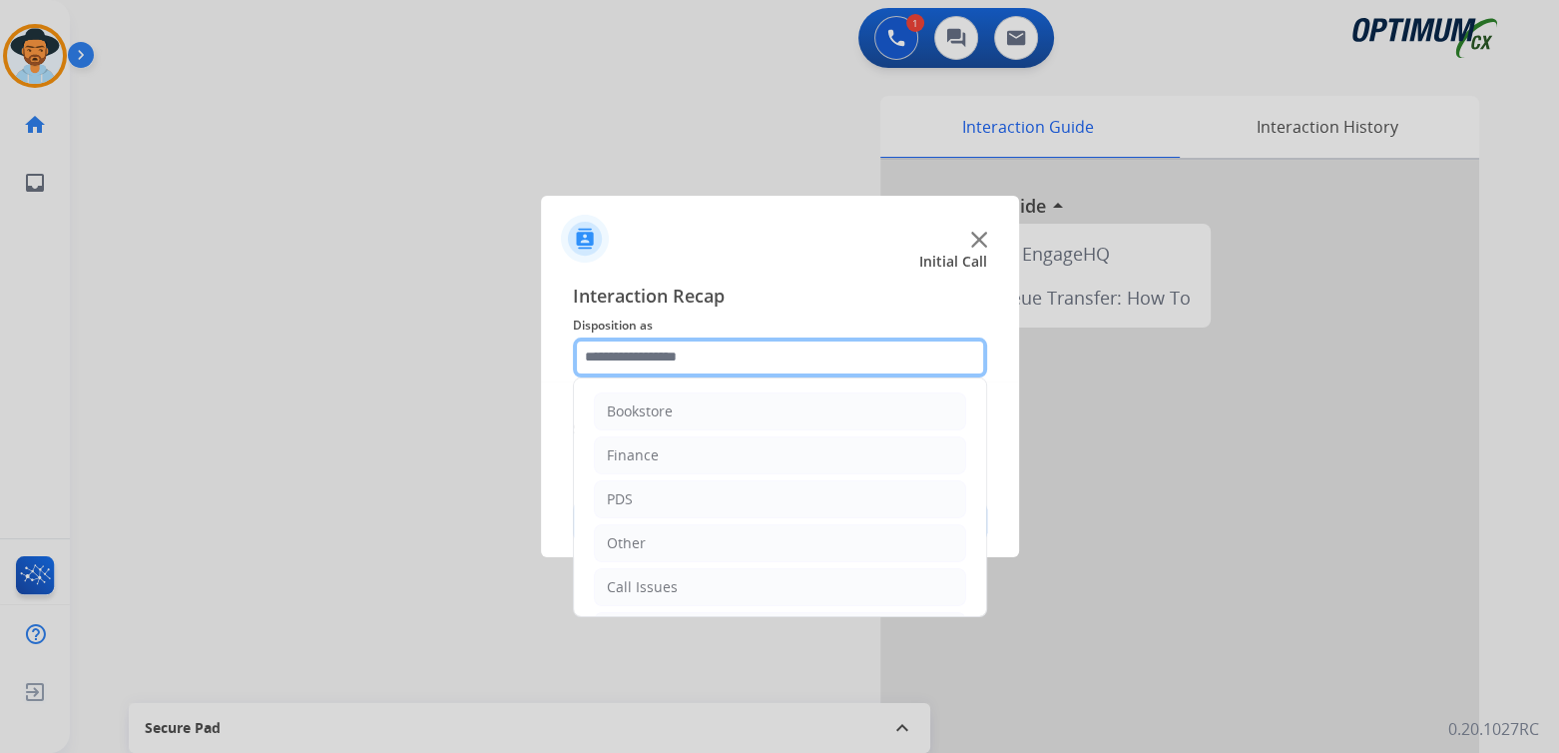
click at [722, 351] on input "text" at bounding box center [780, 357] width 414 height 40
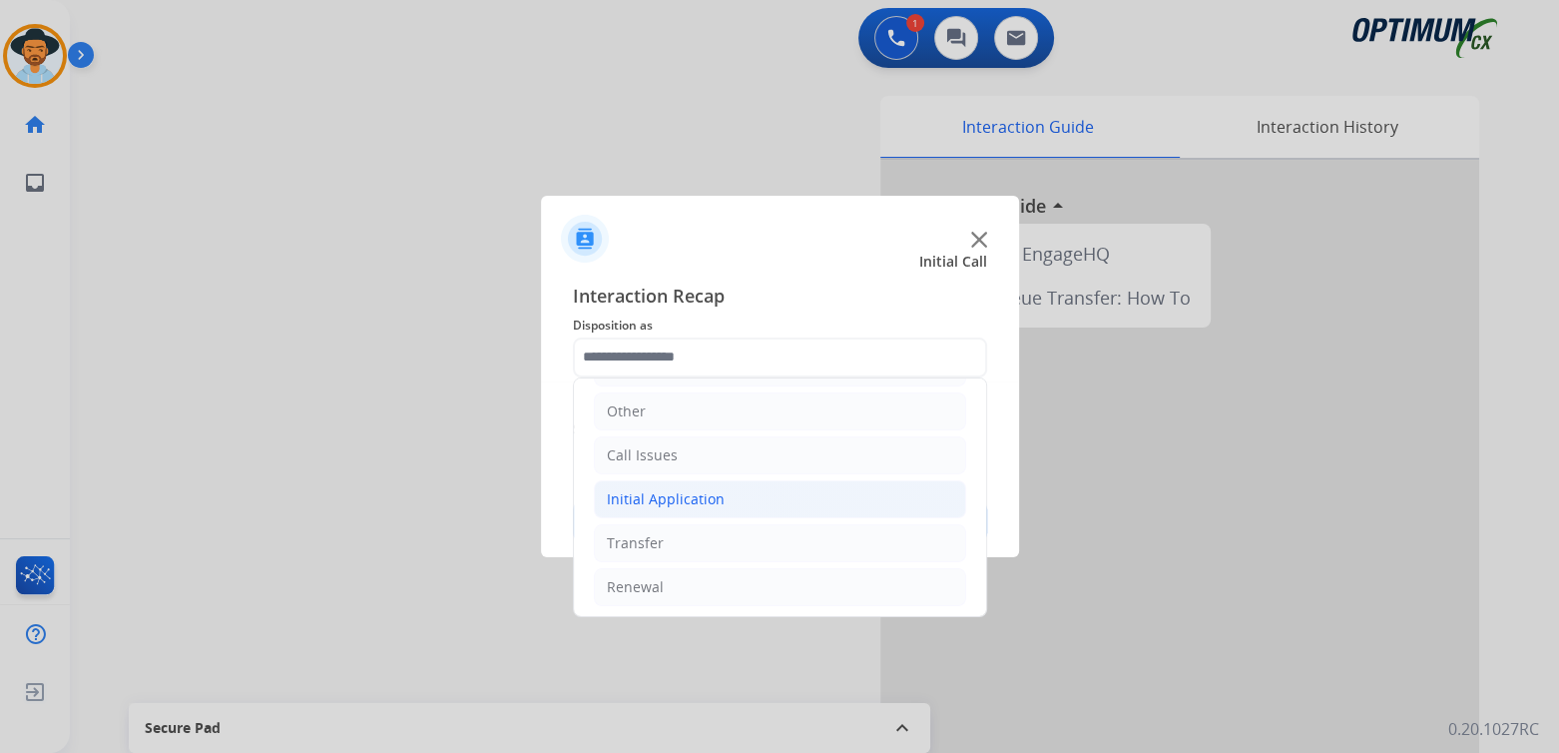
click at [684, 493] on div "Initial Application" at bounding box center [666, 499] width 118 height 20
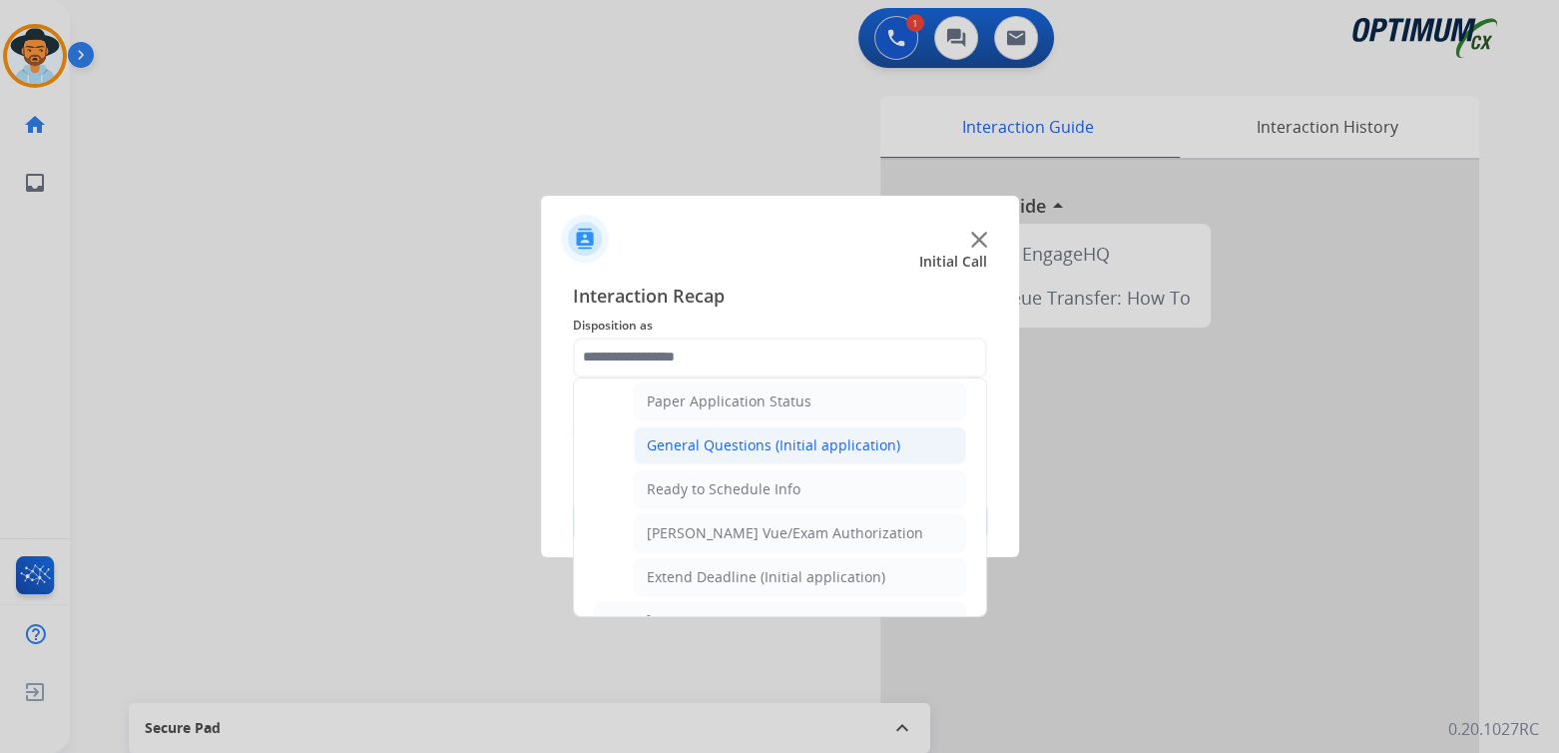
scroll to position [1128, 0]
click at [732, 437] on div "General Questions (Initial application)" at bounding box center [774, 445] width 254 height 20
type input "**********"
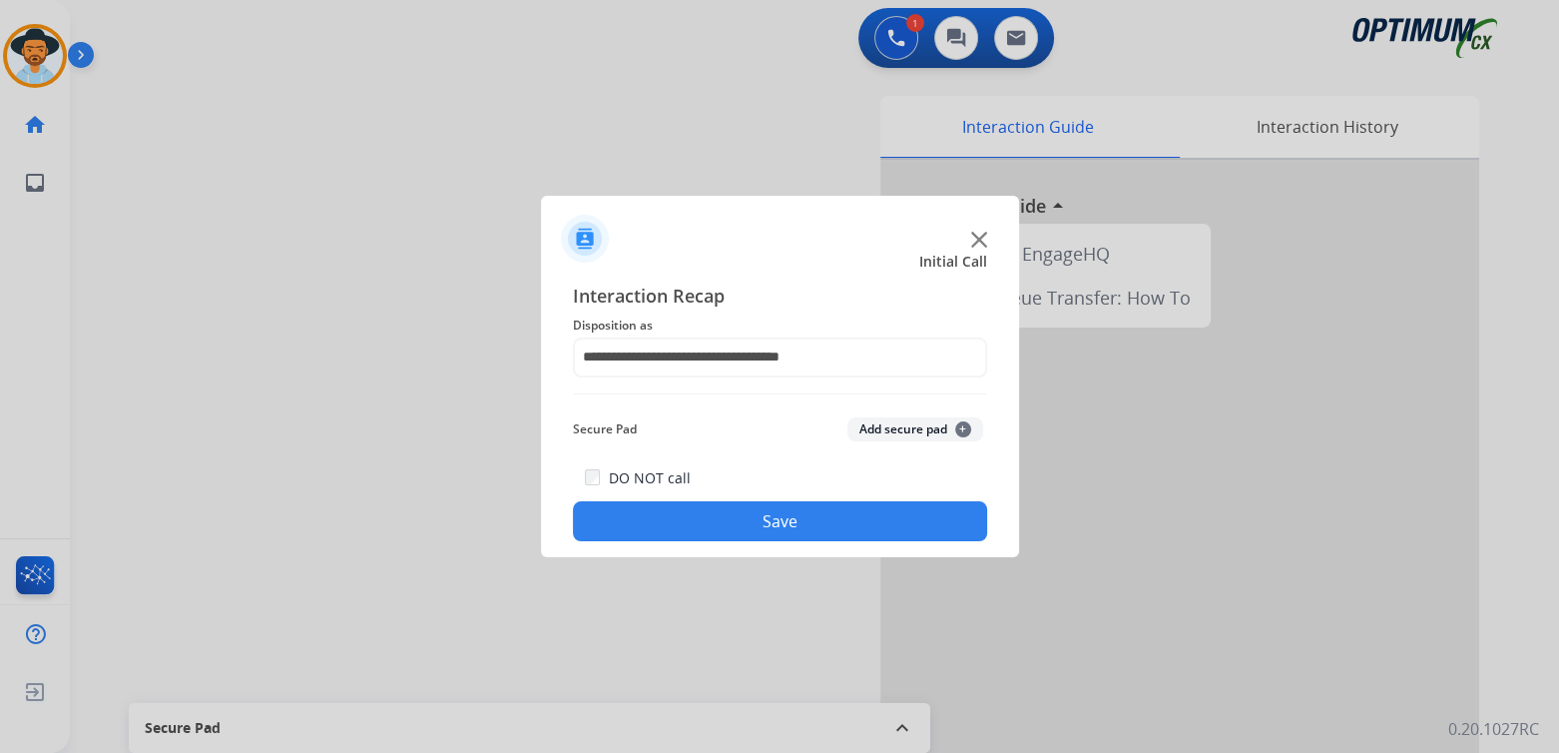
click at [881, 512] on button "Save" at bounding box center [780, 521] width 414 height 40
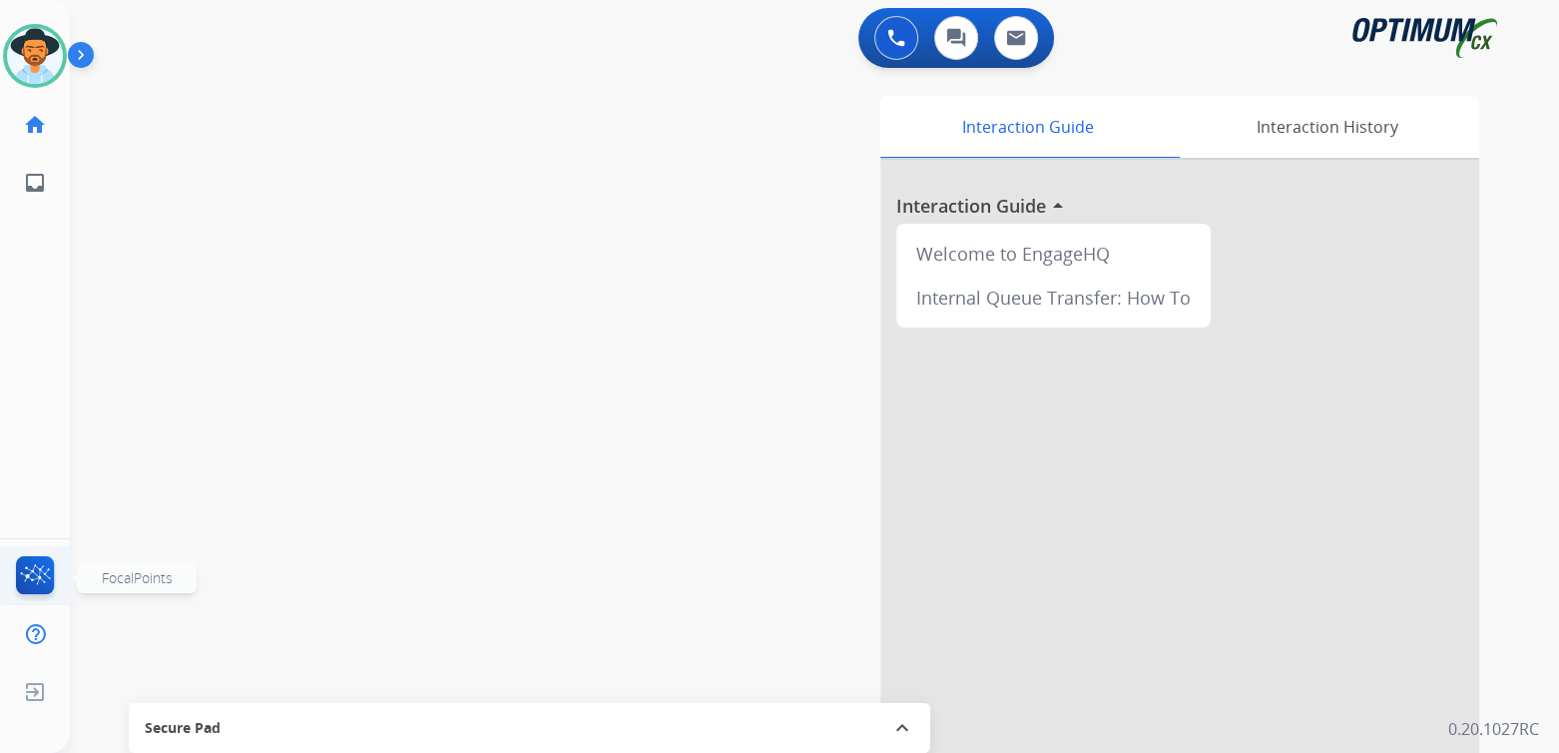
click at [39, 585] on img at bounding box center [35, 579] width 47 height 46
click at [881, 41] on button at bounding box center [896, 38] width 44 height 44
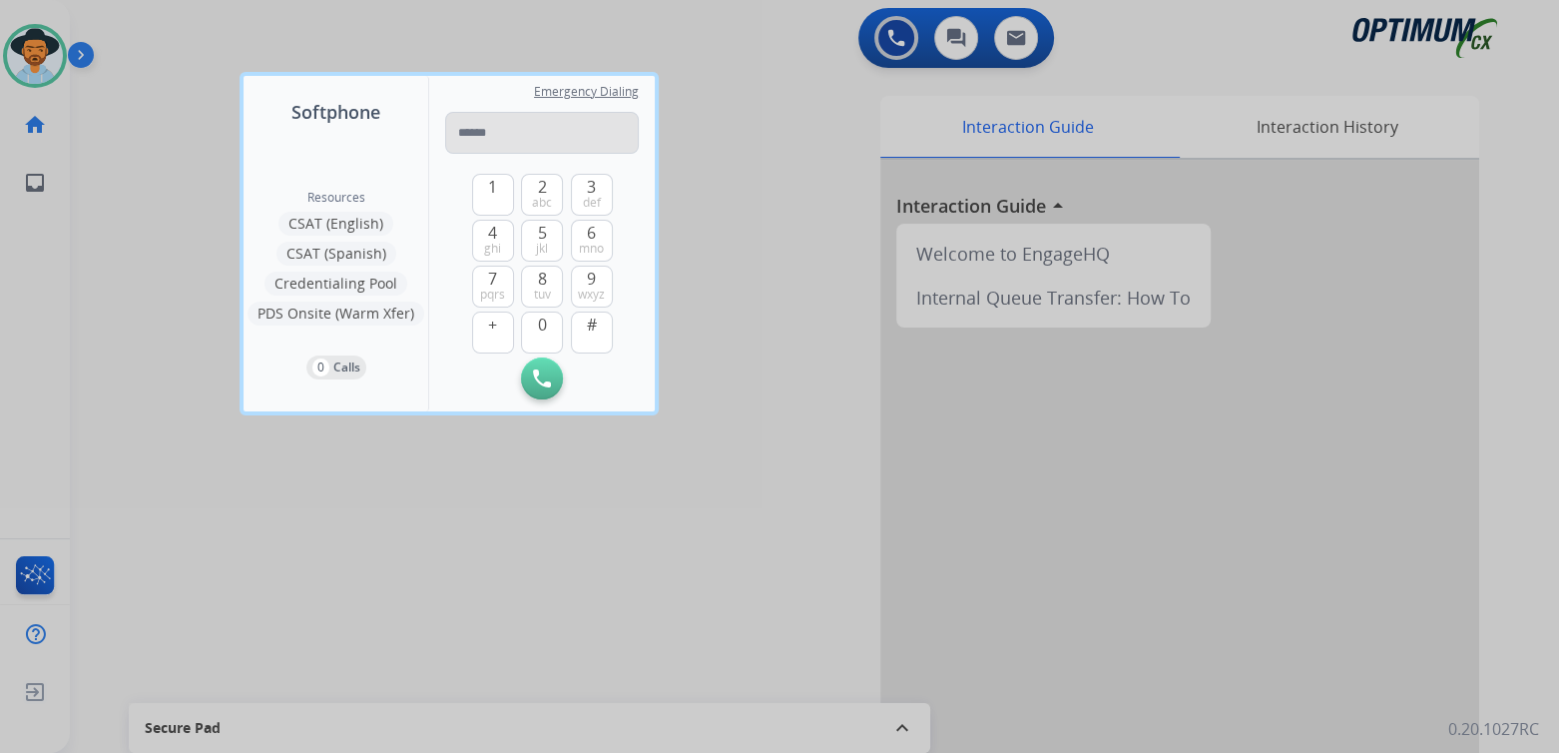
click at [527, 135] on input "tel" at bounding box center [542, 133] width 194 height 42
type input "**********"
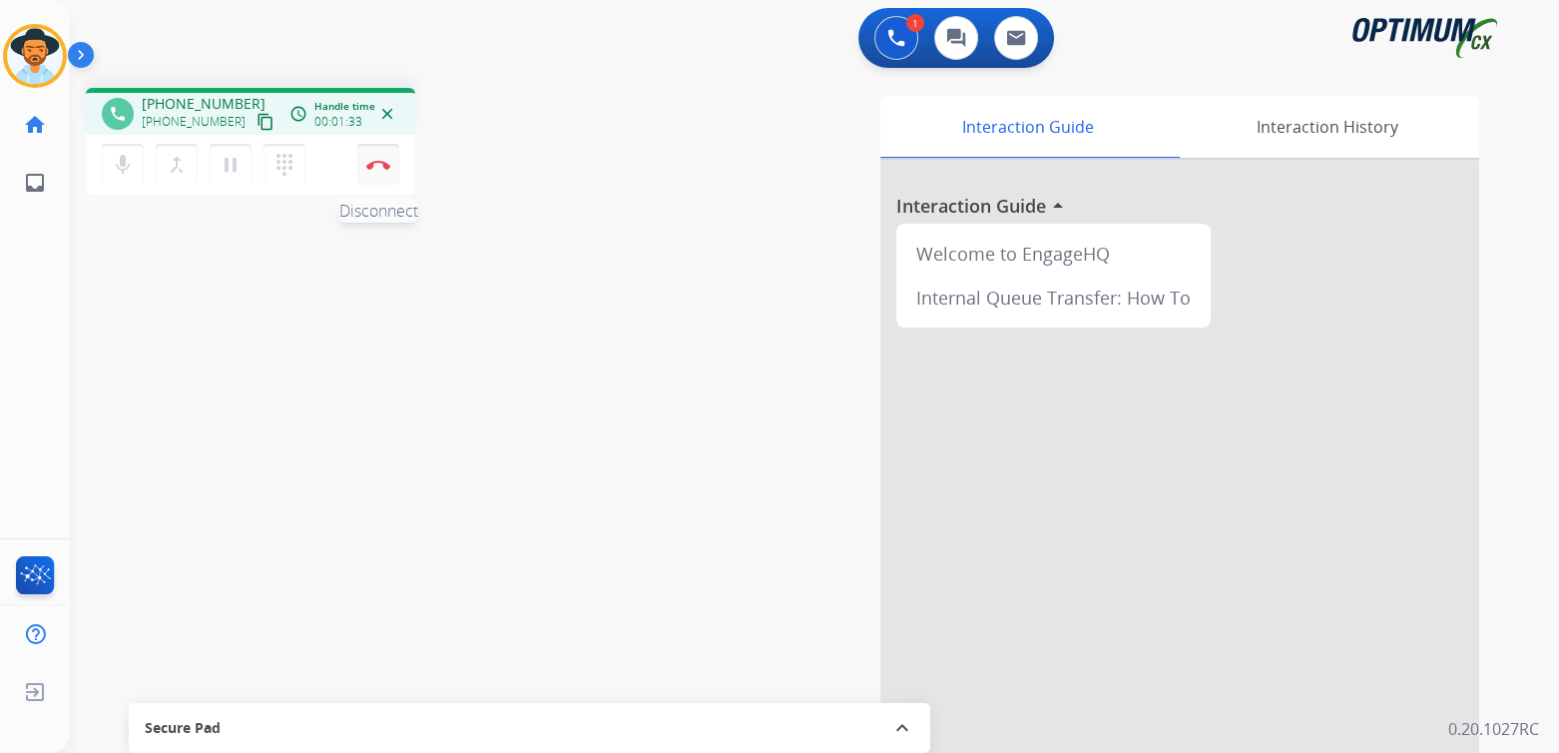
click at [375, 165] on img at bounding box center [378, 165] width 24 height 10
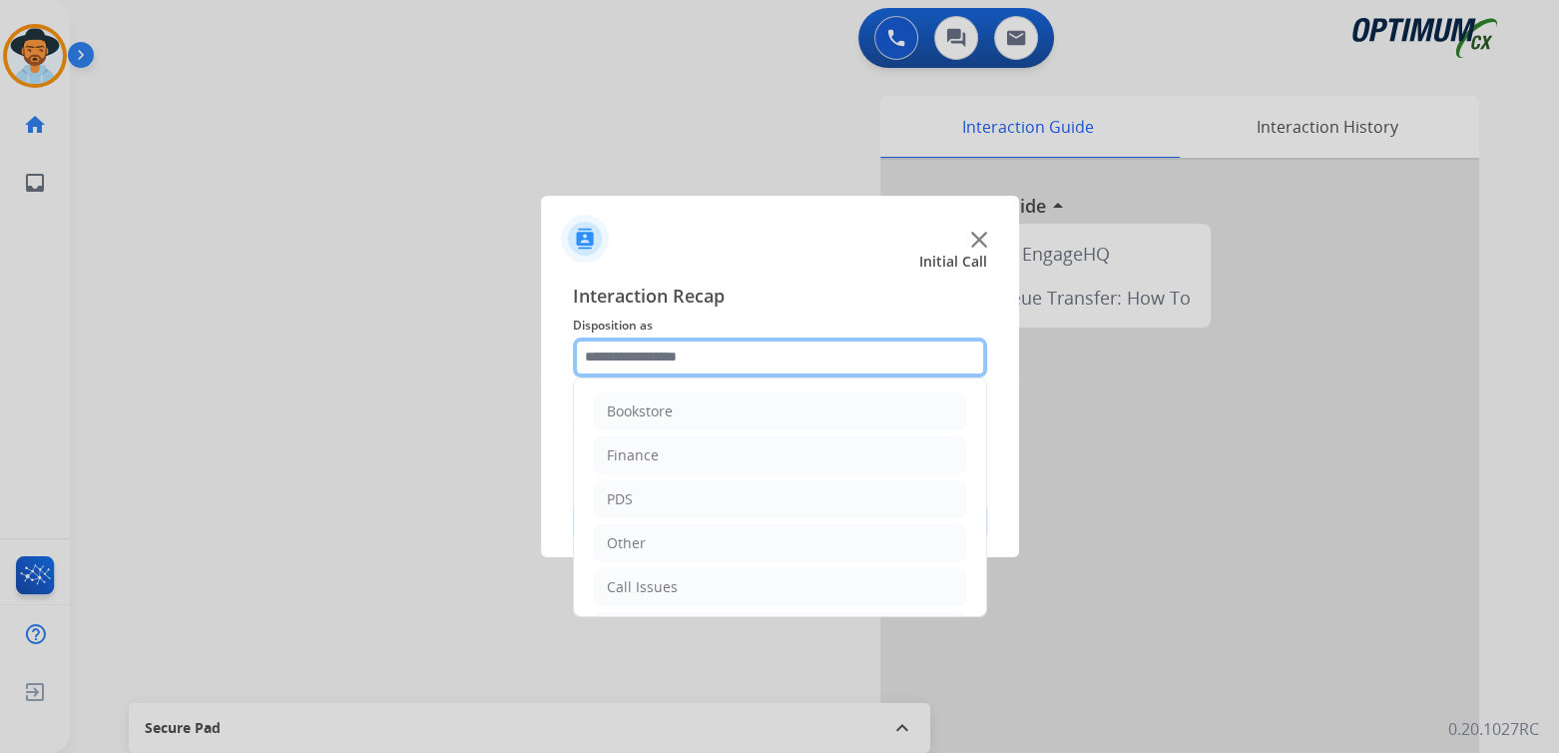
click at [683, 353] on input "text" at bounding box center [780, 357] width 414 height 40
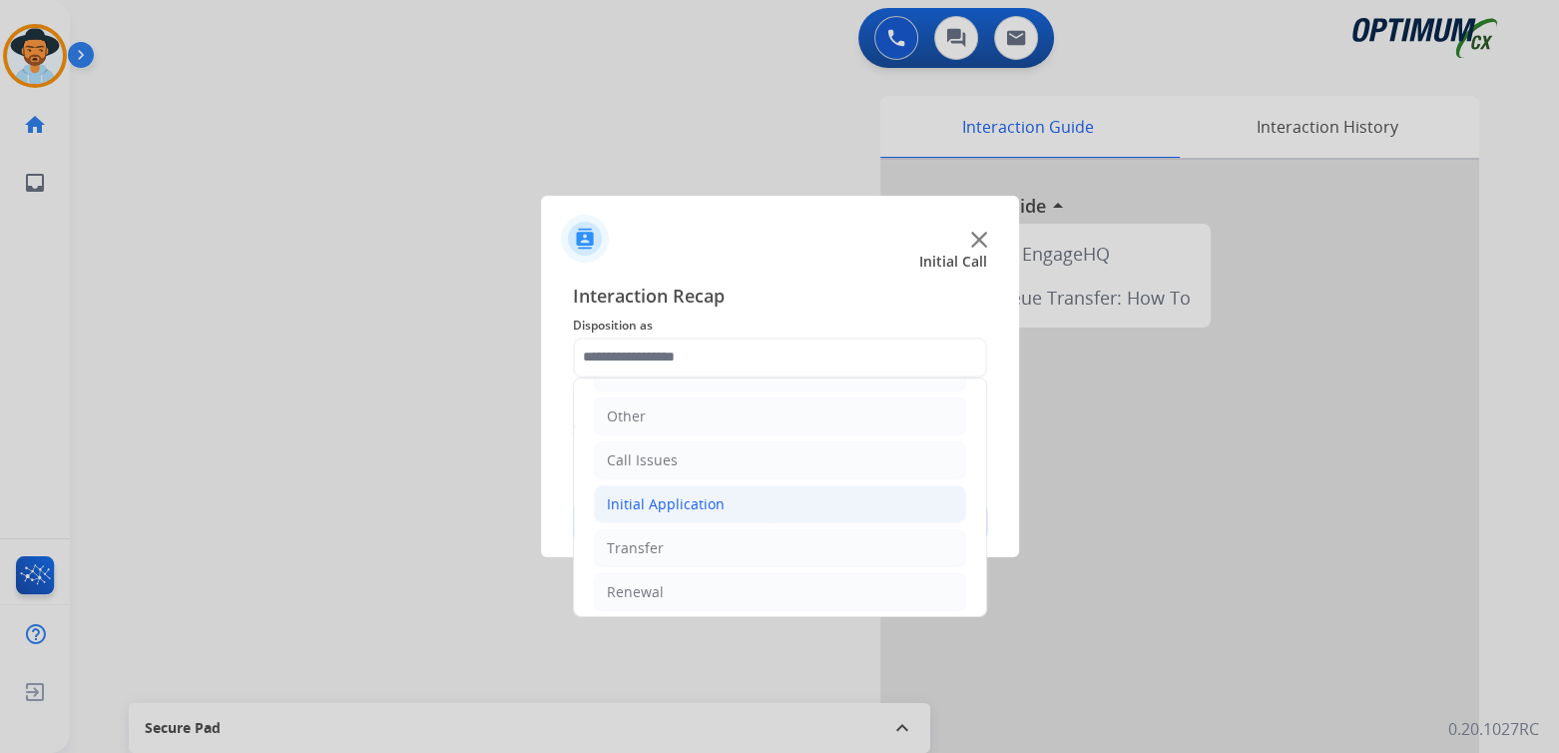
click at [665, 487] on li "Initial Application" at bounding box center [780, 504] width 372 height 38
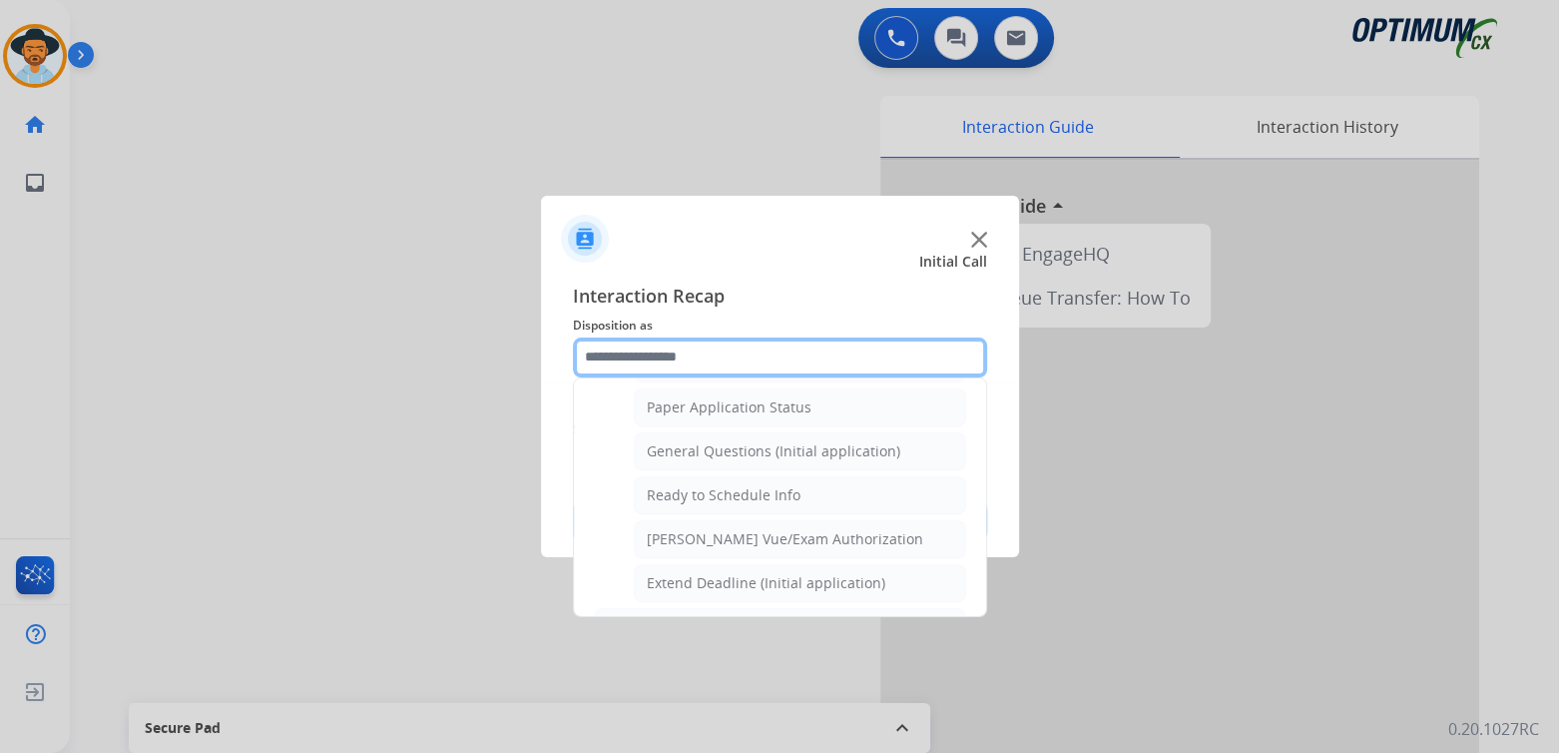
scroll to position [1124, 0]
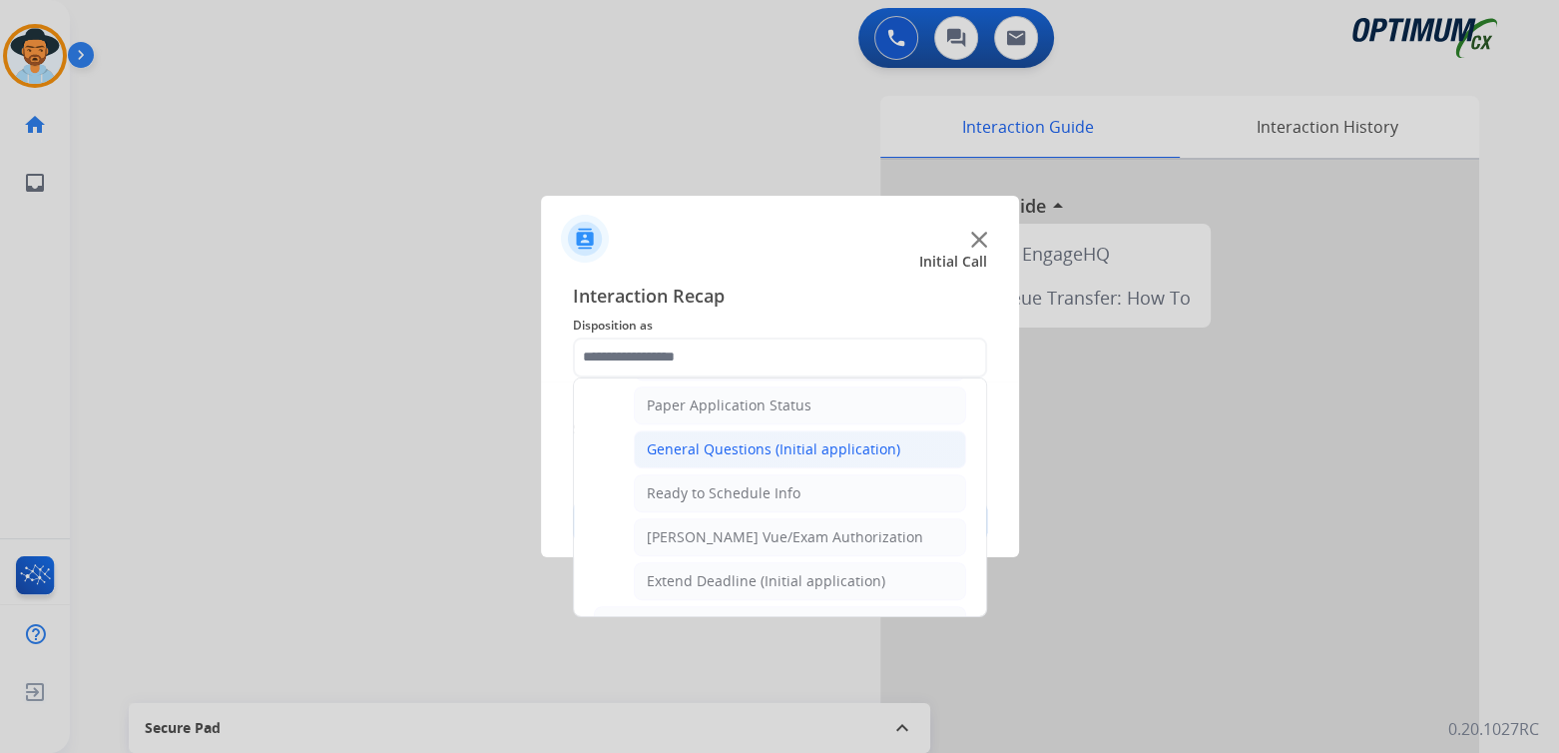
click at [707, 439] on div "General Questions (Initial application)" at bounding box center [774, 449] width 254 height 20
type input "**********"
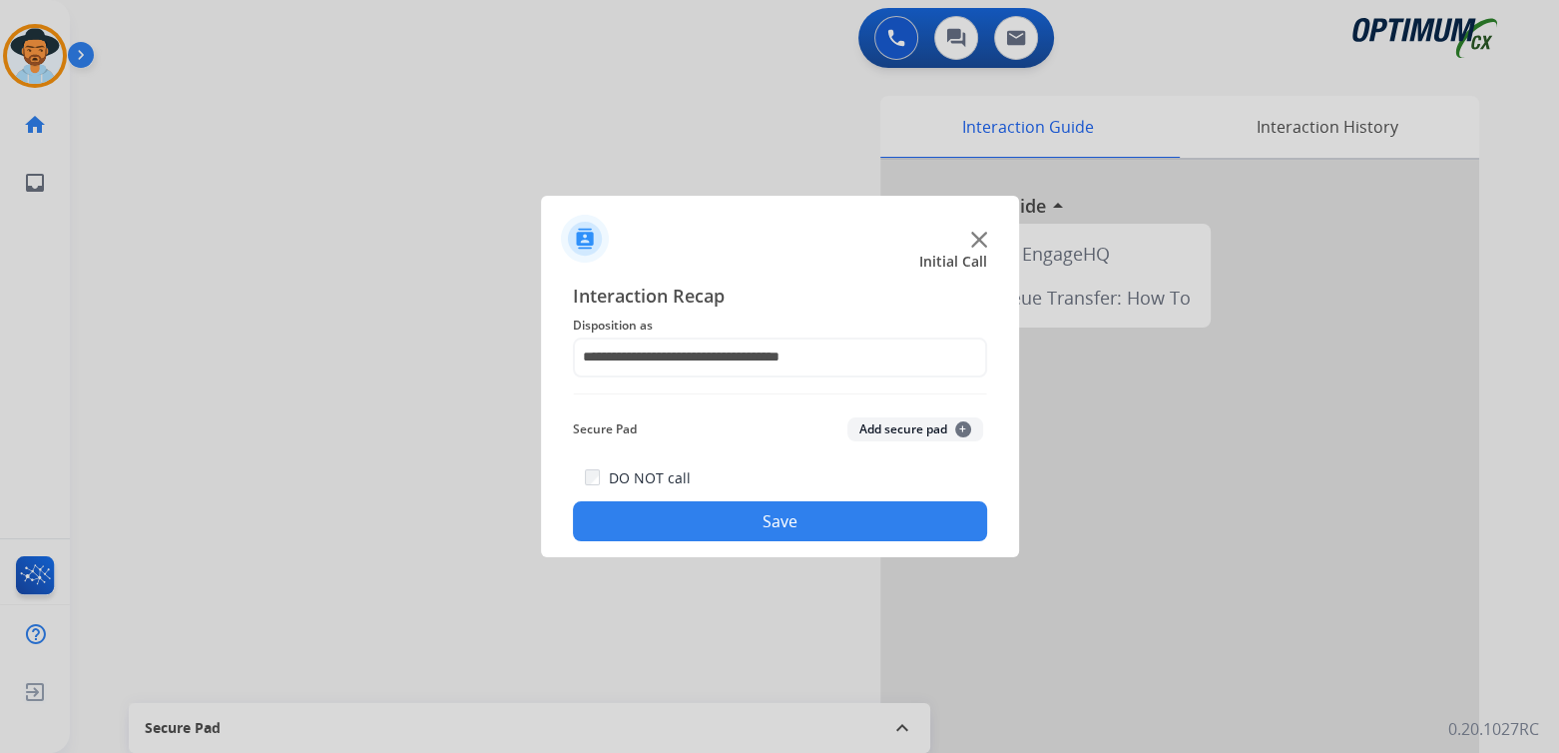
click at [825, 516] on button "Save" at bounding box center [780, 521] width 414 height 40
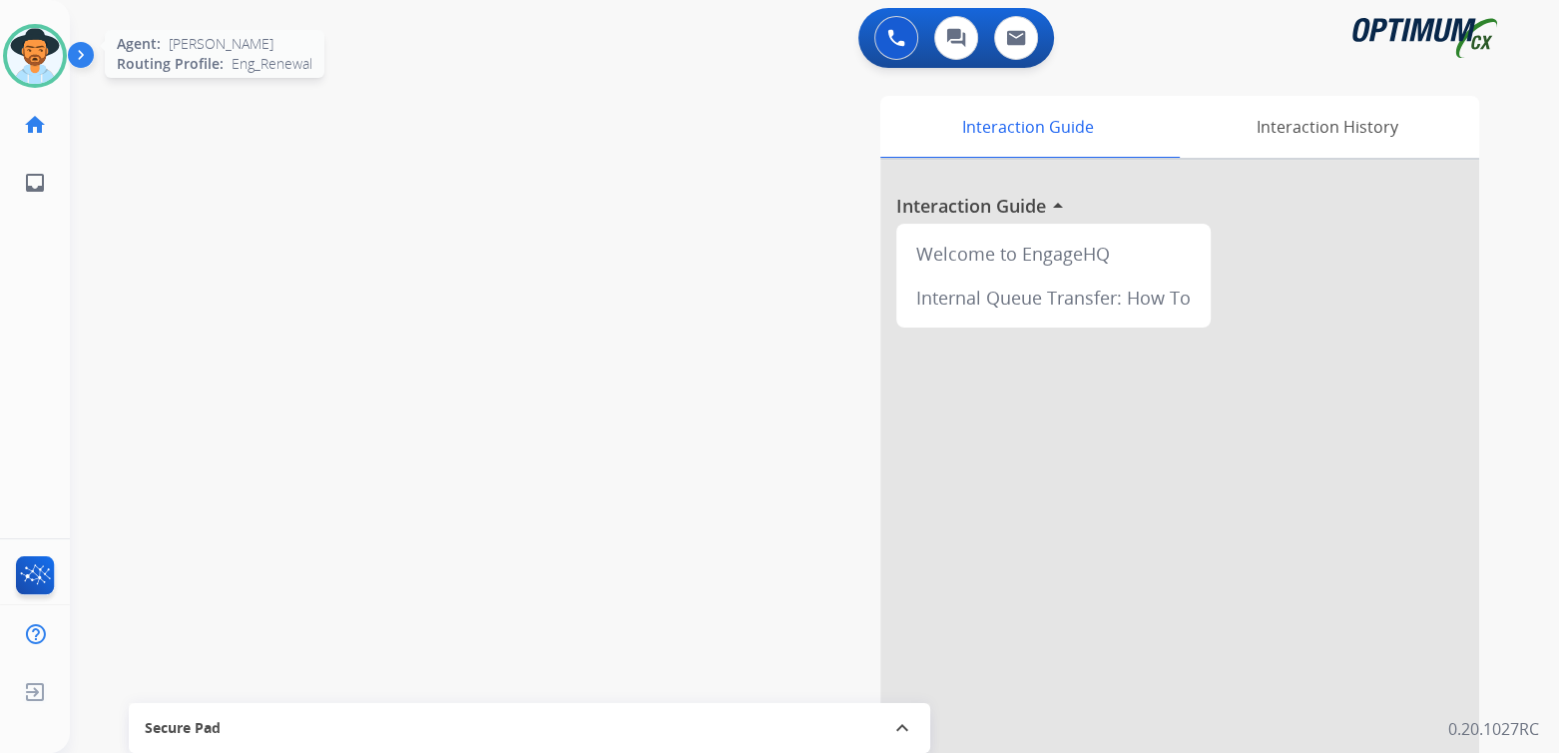
click at [31, 54] on img at bounding box center [35, 56] width 56 height 56
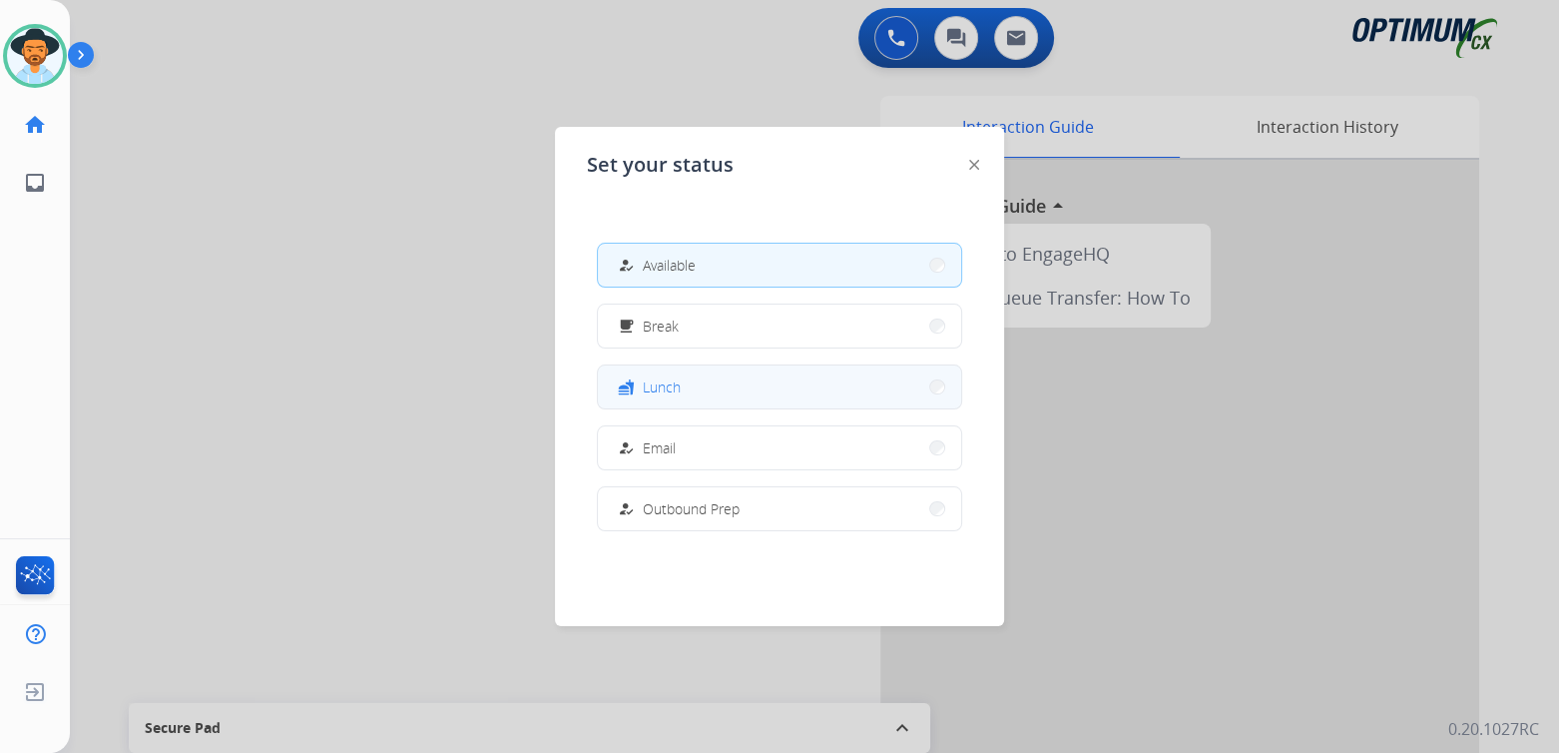
click at [693, 382] on button "fastfood Lunch" at bounding box center [779, 386] width 363 height 43
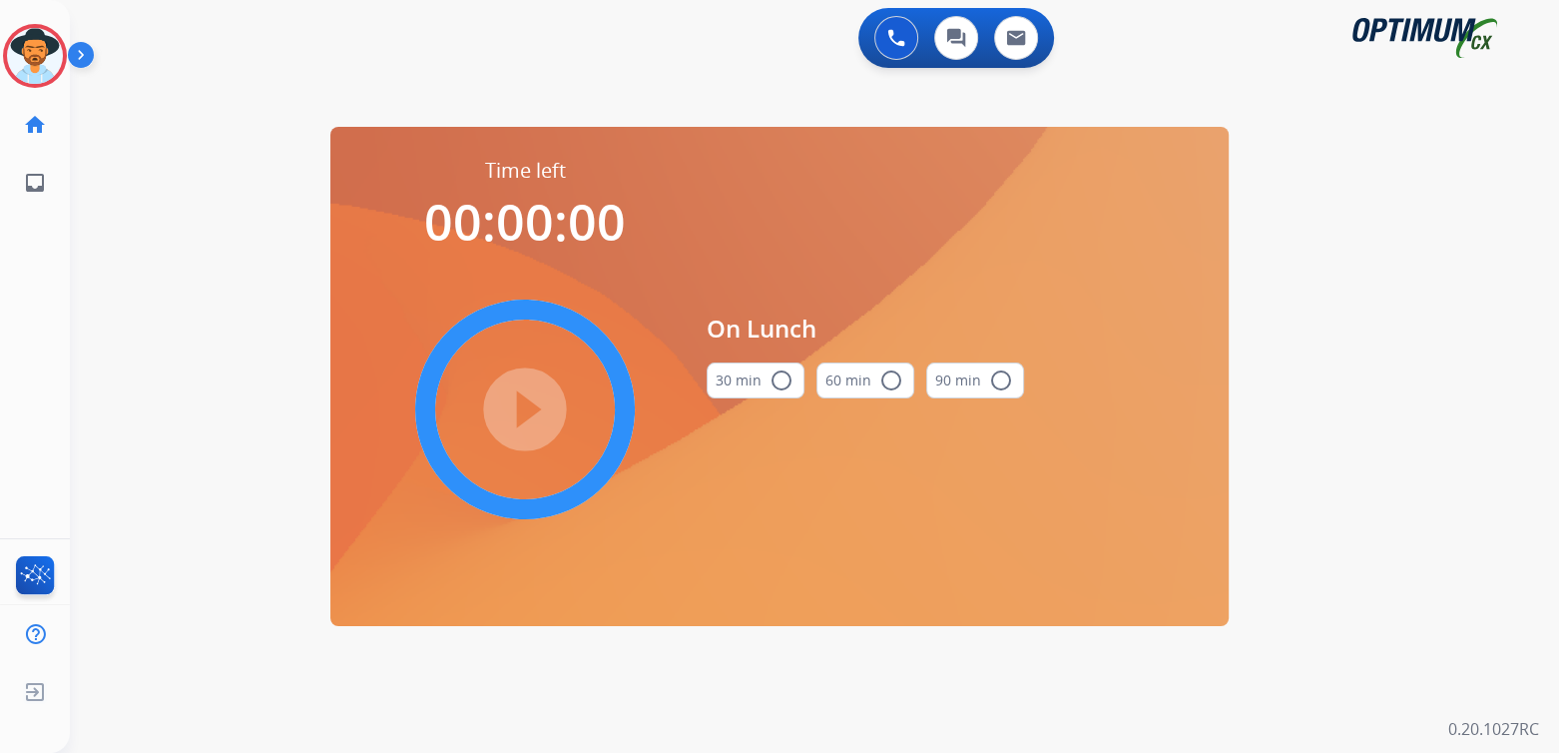
click at [777, 385] on mat-icon "radio_button_unchecked" at bounding box center [782, 380] width 24 height 24
click at [528, 408] on mat-icon "play_circle_filled" at bounding box center [525, 409] width 24 height 24
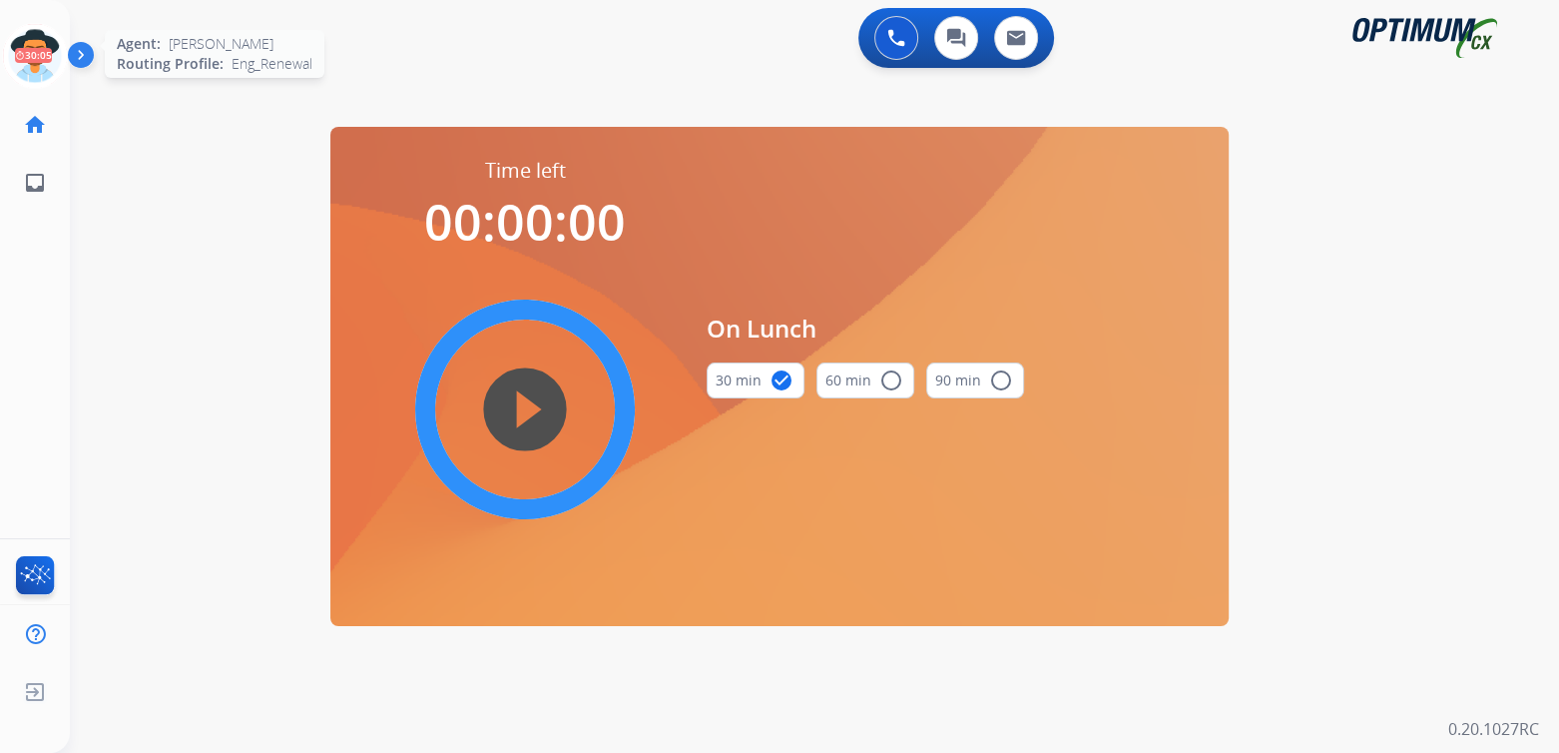
click at [41, 47] on icon at bounding box center [35, 56] width 65 height 65
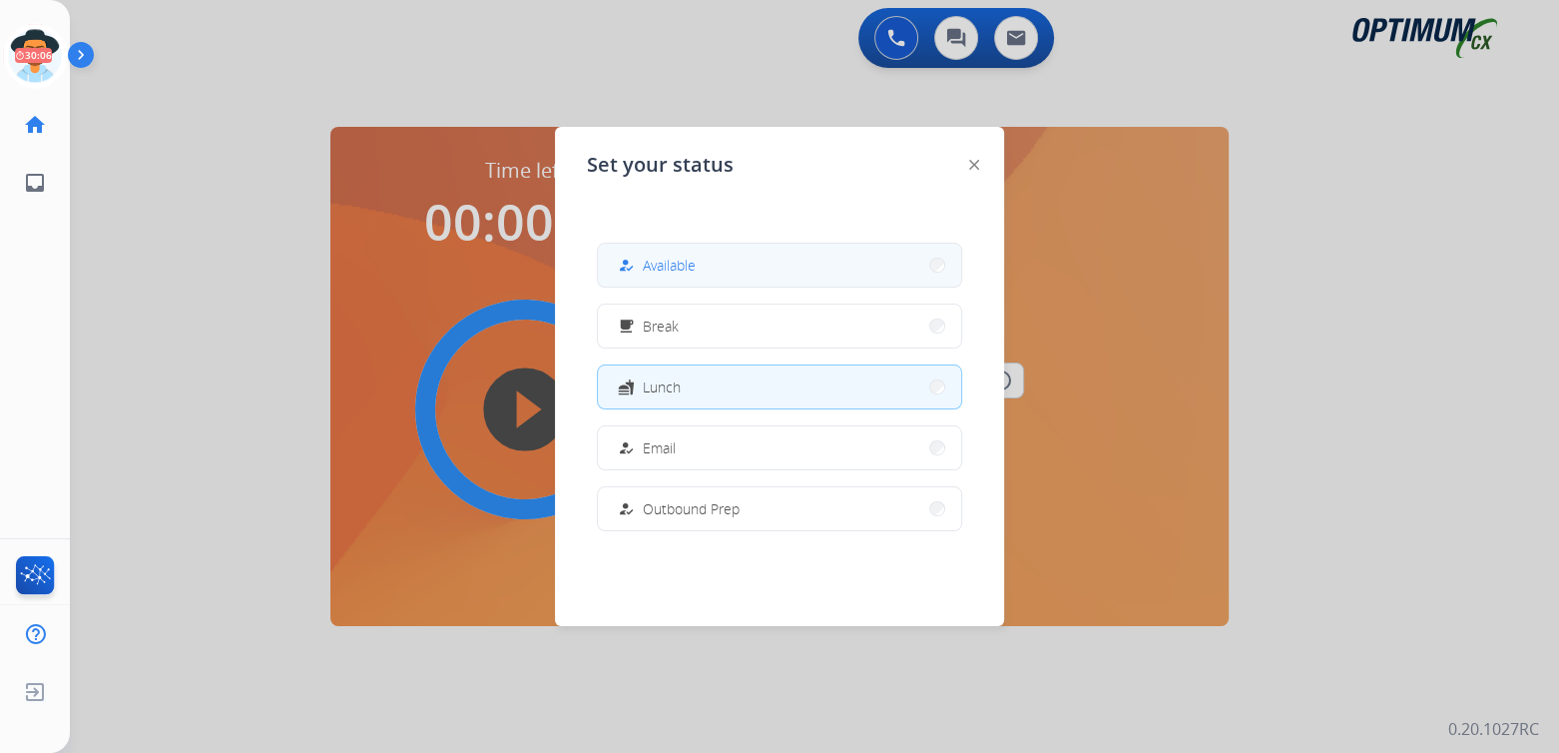
click at [746, 278] on button "how_to_reg Available" at bounding box center [779, 265] width 363 height 43
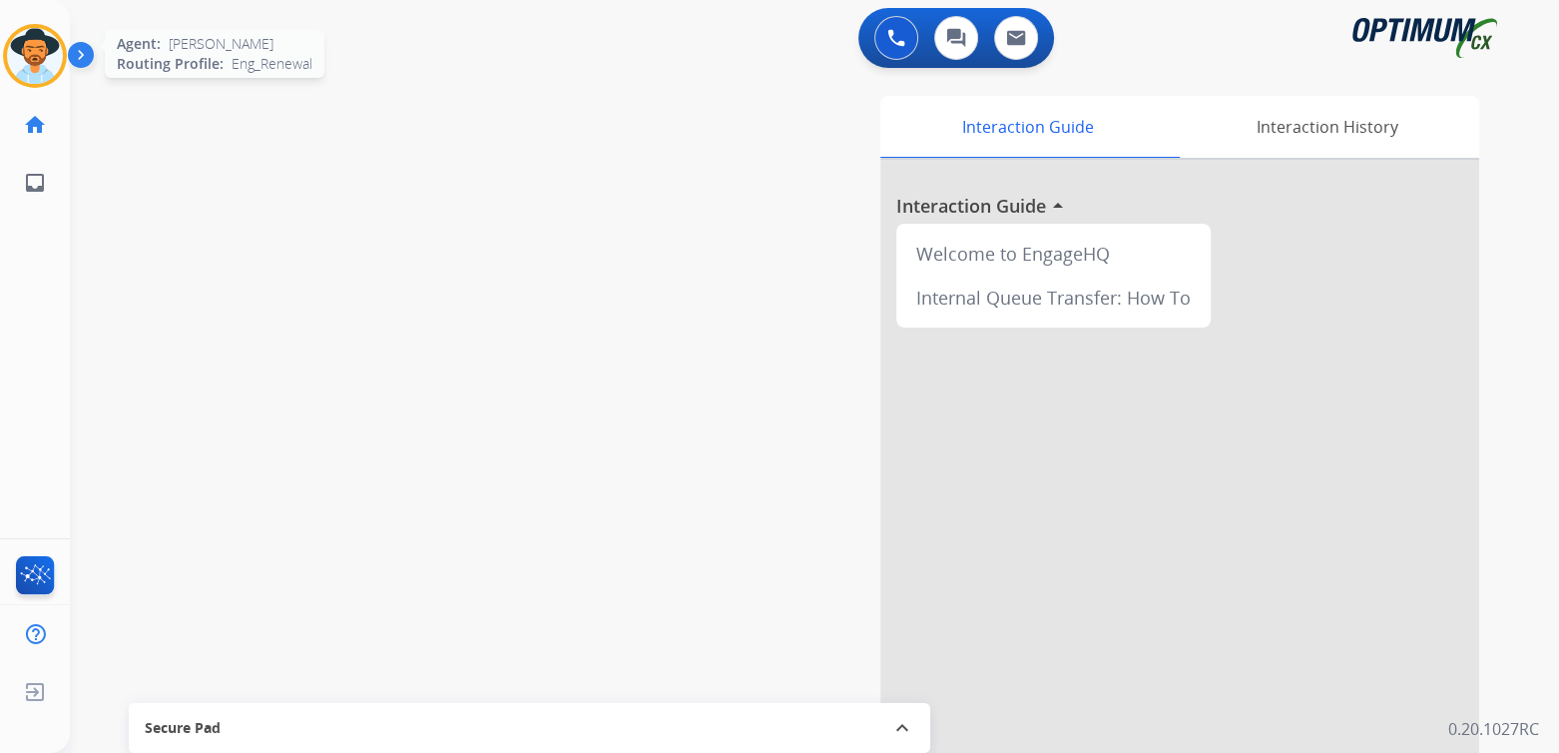
click at [39, 46] on img at bounding box center [35, 56] width 56 height 56
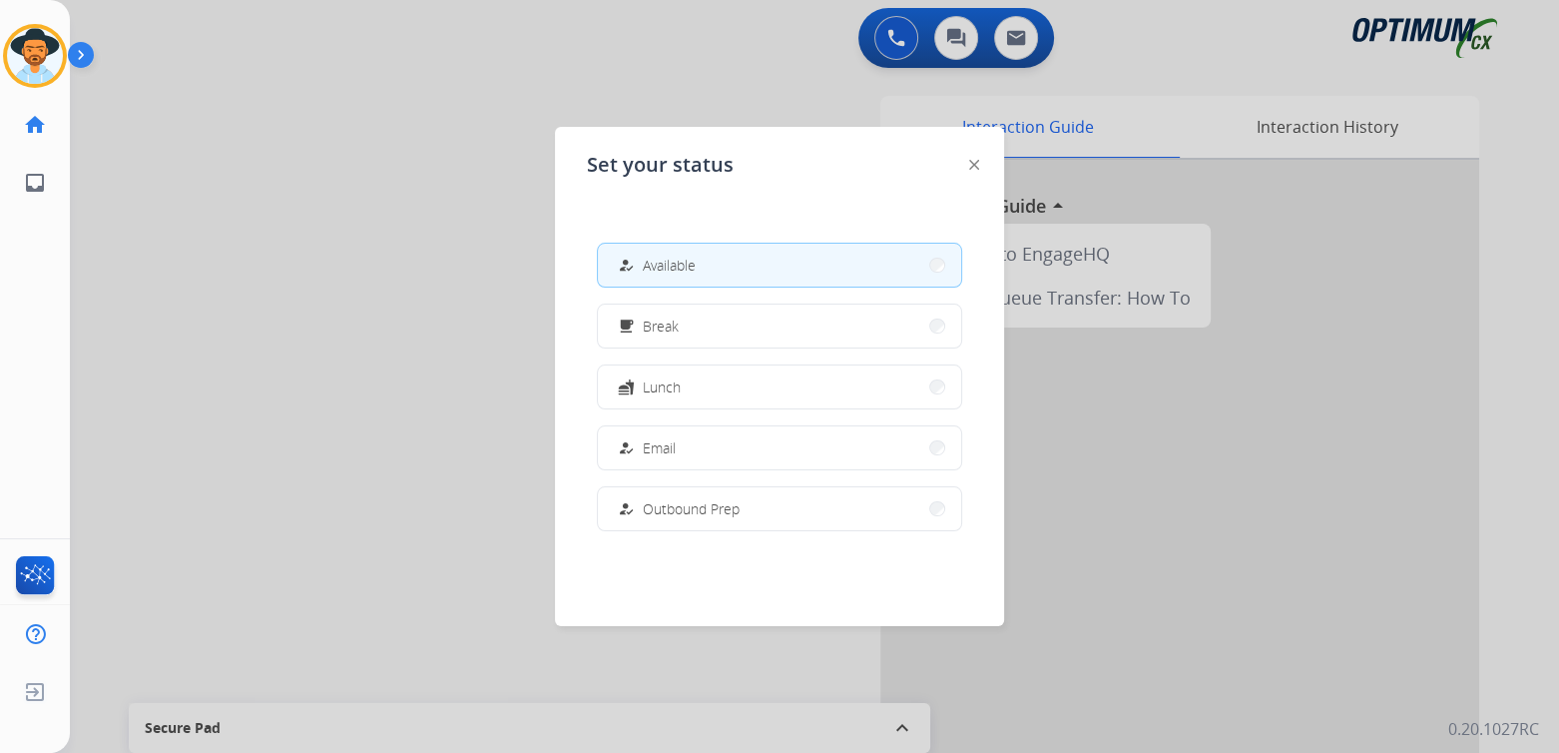
click at [251, 234] on div at bounding box center [779, 376] width 1559 height 753
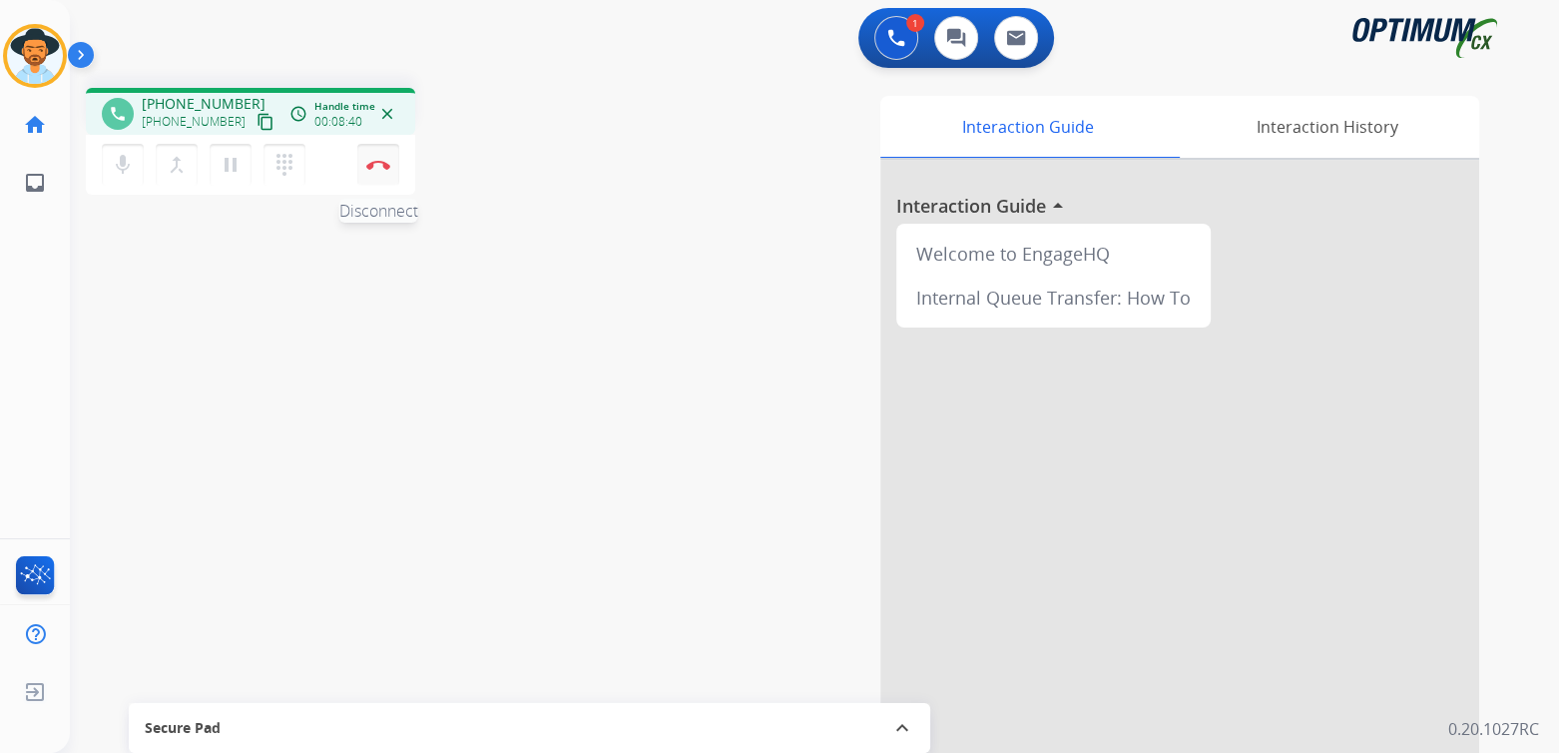
click at [375, 166] on img at bounding box center [378, 165] width 24 height 10
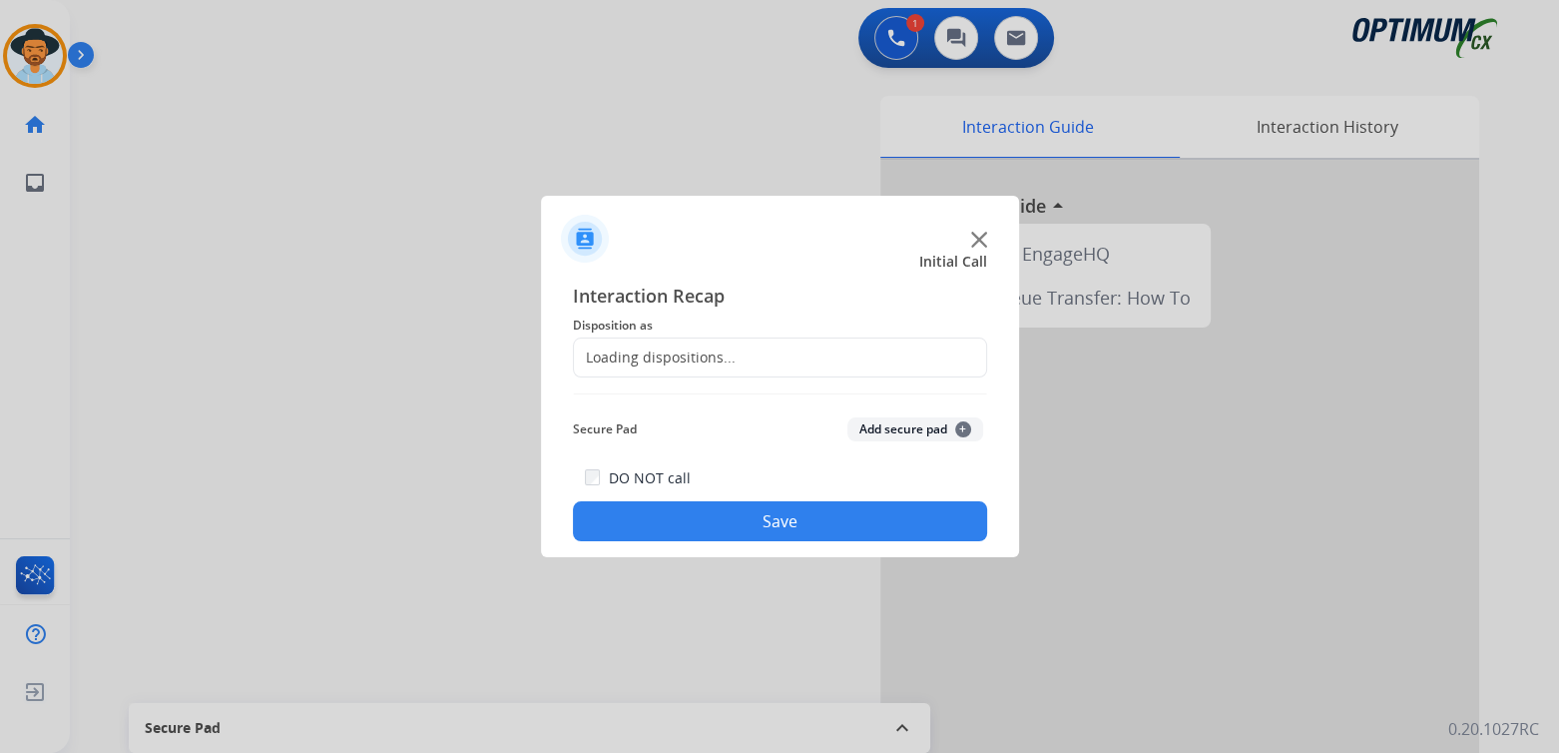
click at [735, 346] on div "Loading dispositions..." at bounding box center [780, 357] width 414 height 40
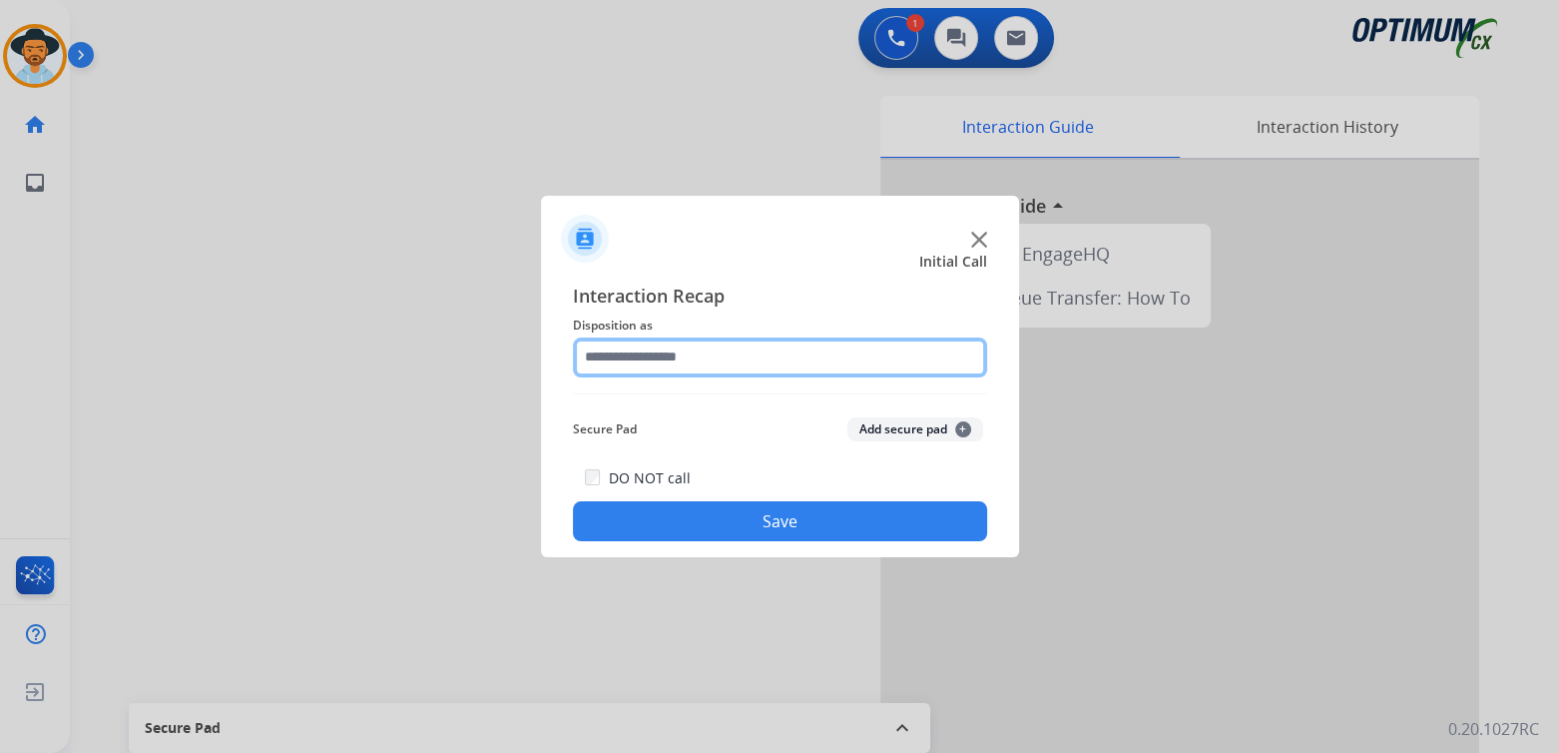
click at [729, 356] on input "text" at bounding box center [780, 357] width 414 height 40
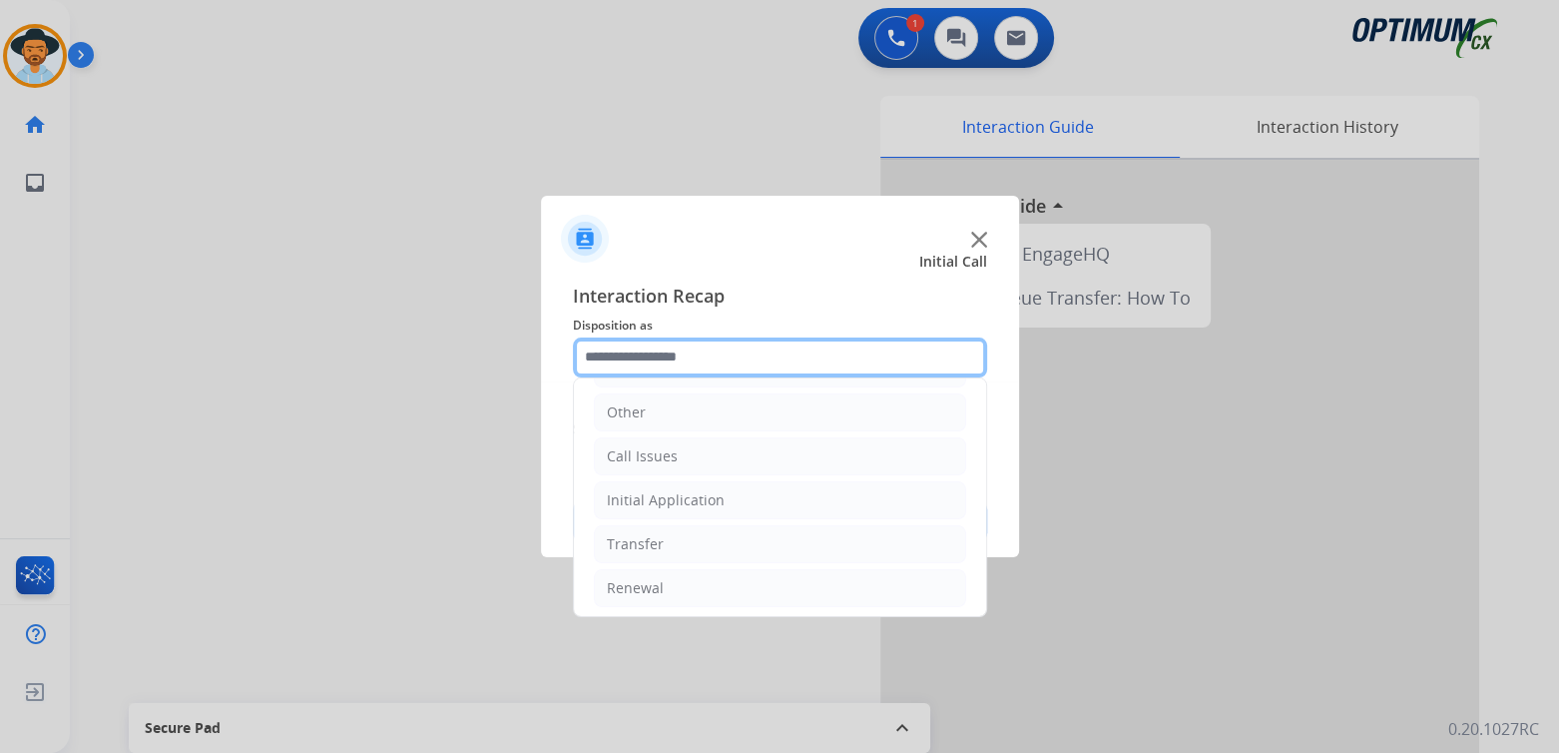
scroll to position [132, 0]
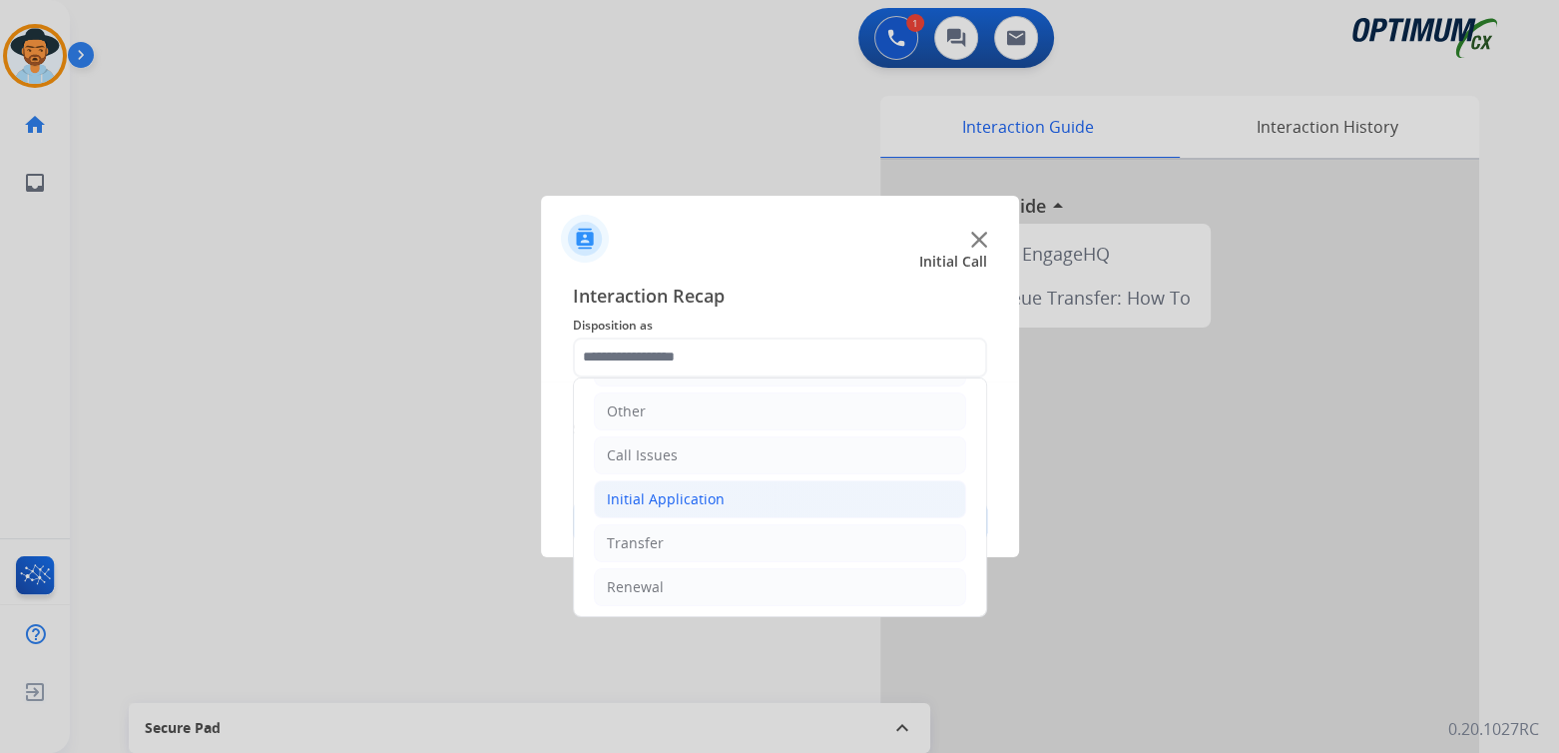
click at [712, 498] on div "Initial Application" at bounding box center [666, 499] width 118 height 20
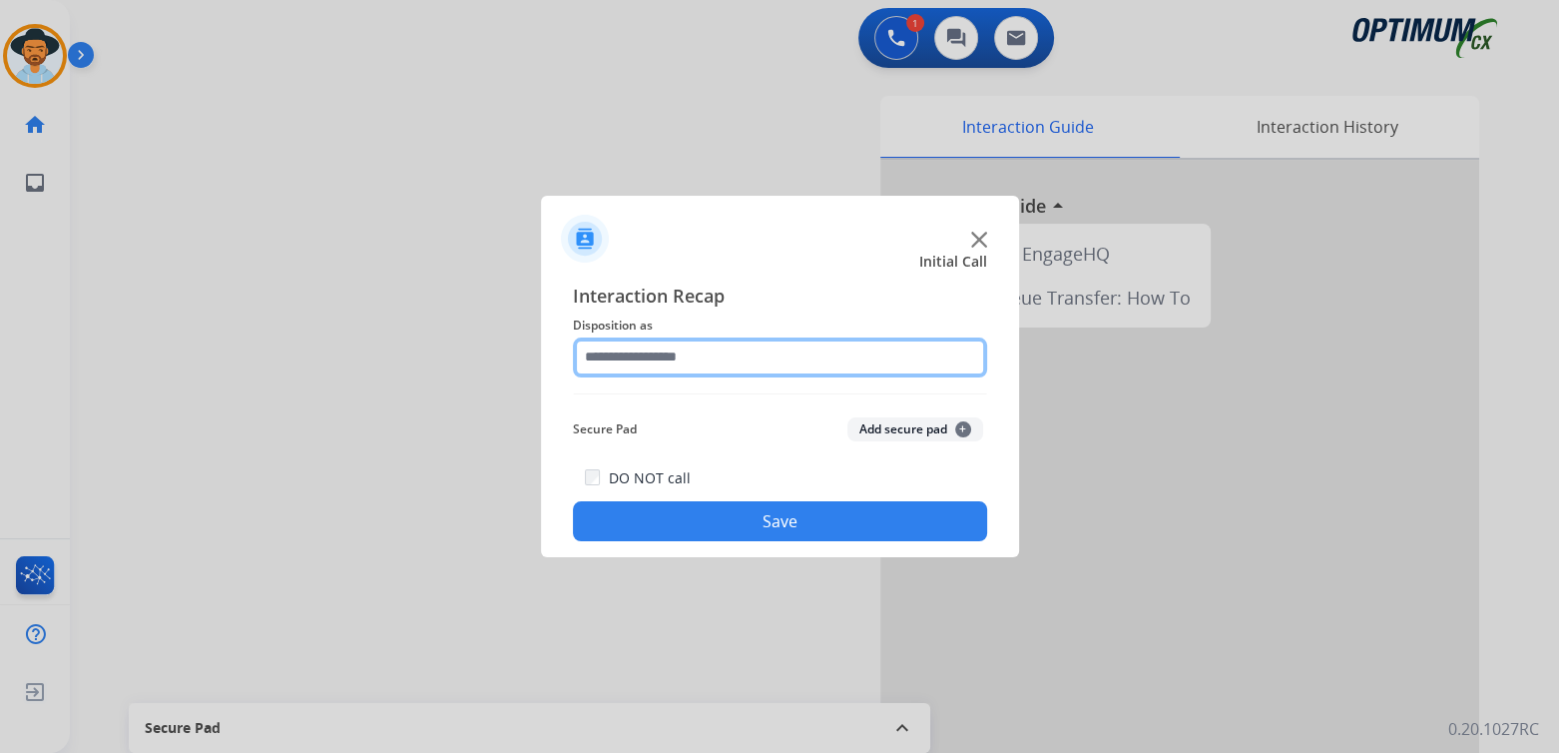
click at [690, 352] on input "text" at bounding box center [780, 357] width 414 height 40
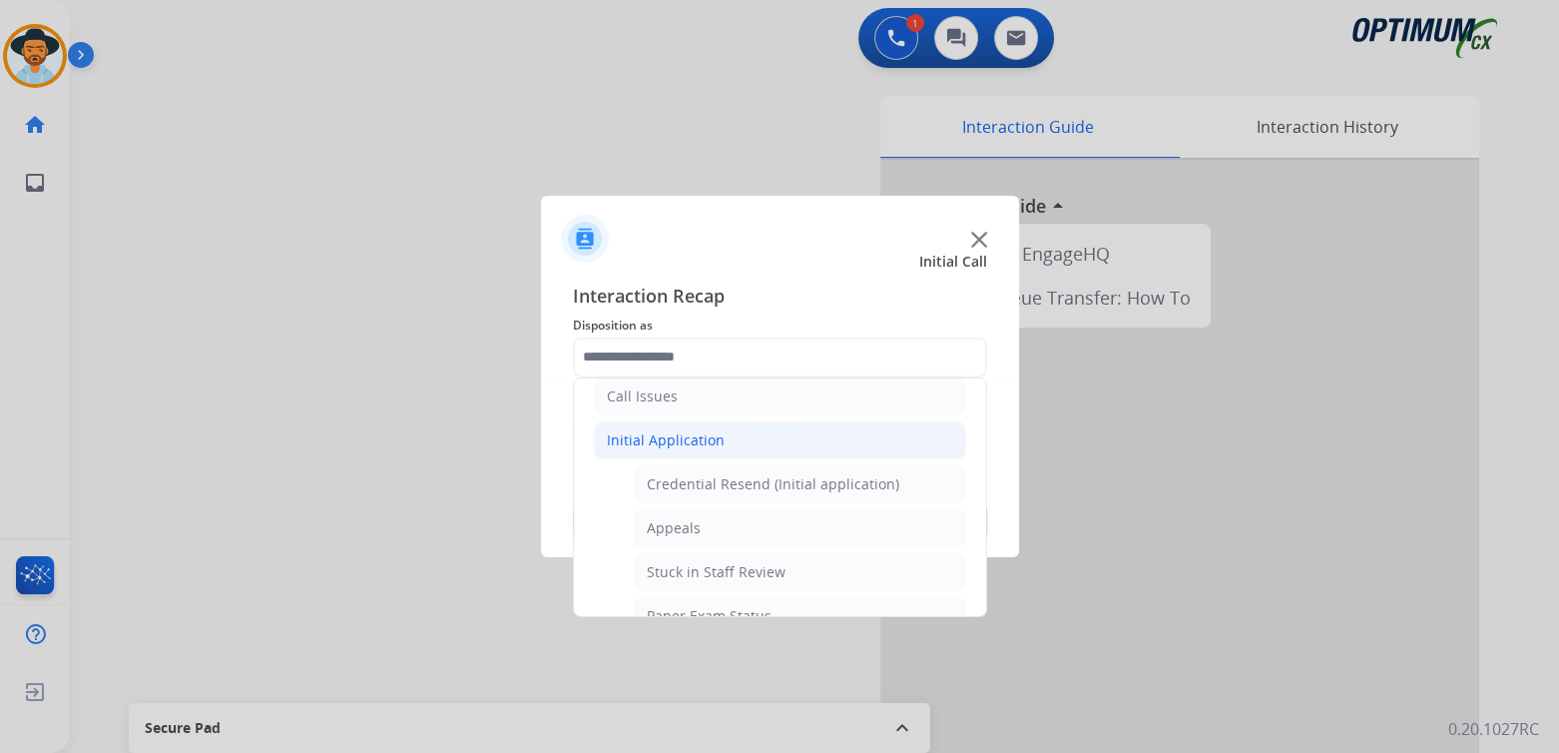
click at [703, 436] on div "Initial Application" at bounding box center [666, 440] width 118 height 20
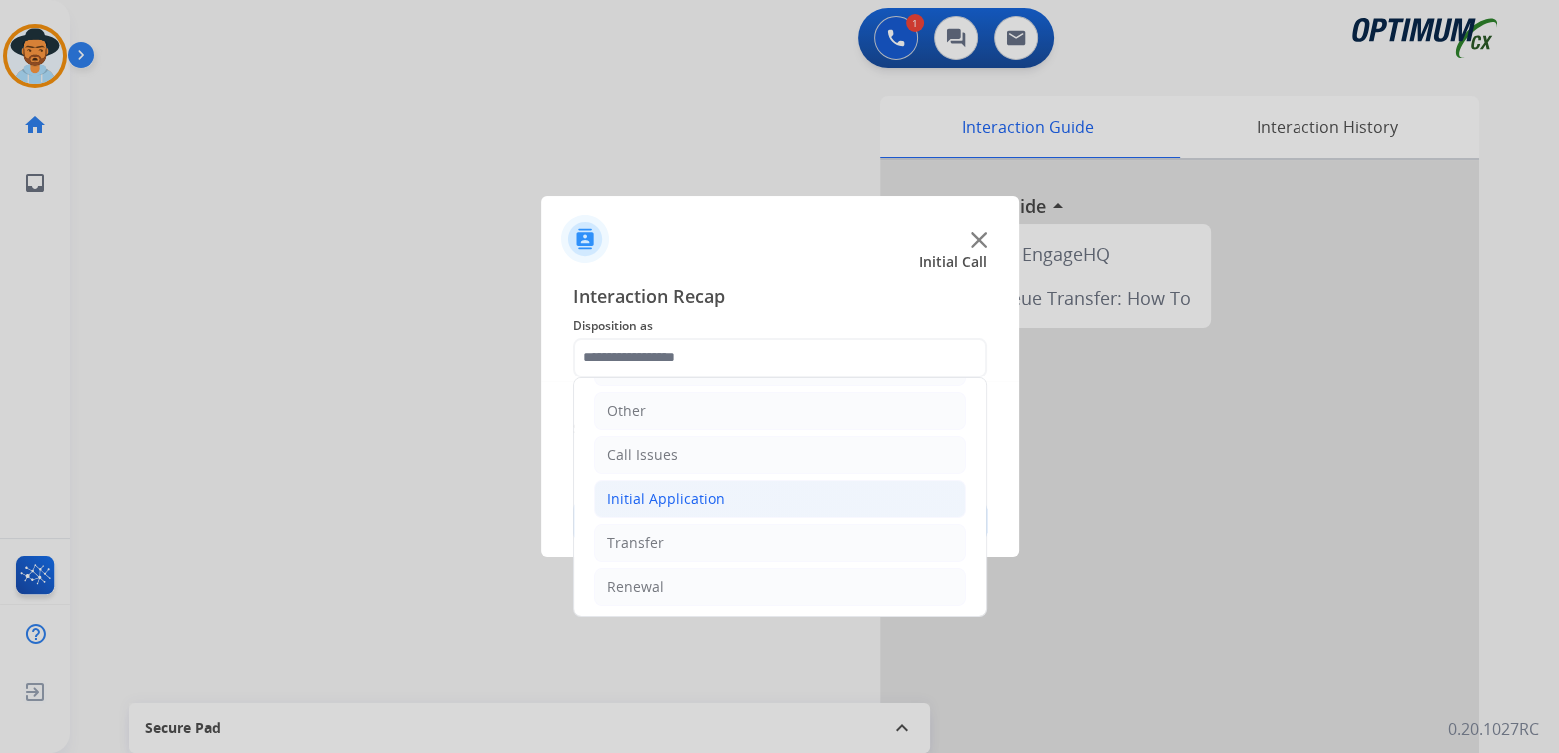
click at [670, 498] on div "Initial Application" at bounding box center [666, 499] width 118 height 20
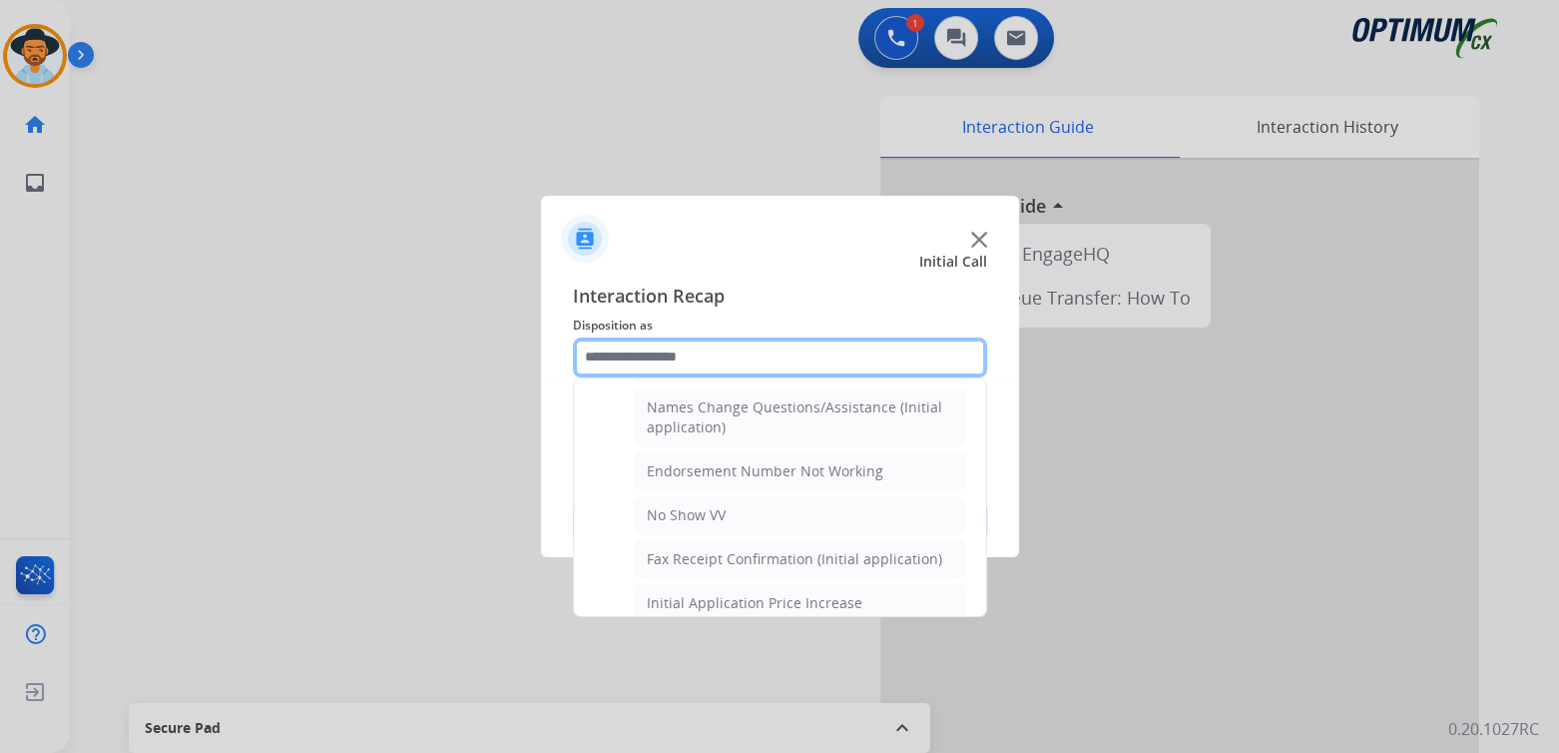
scroll to position [488, 0]
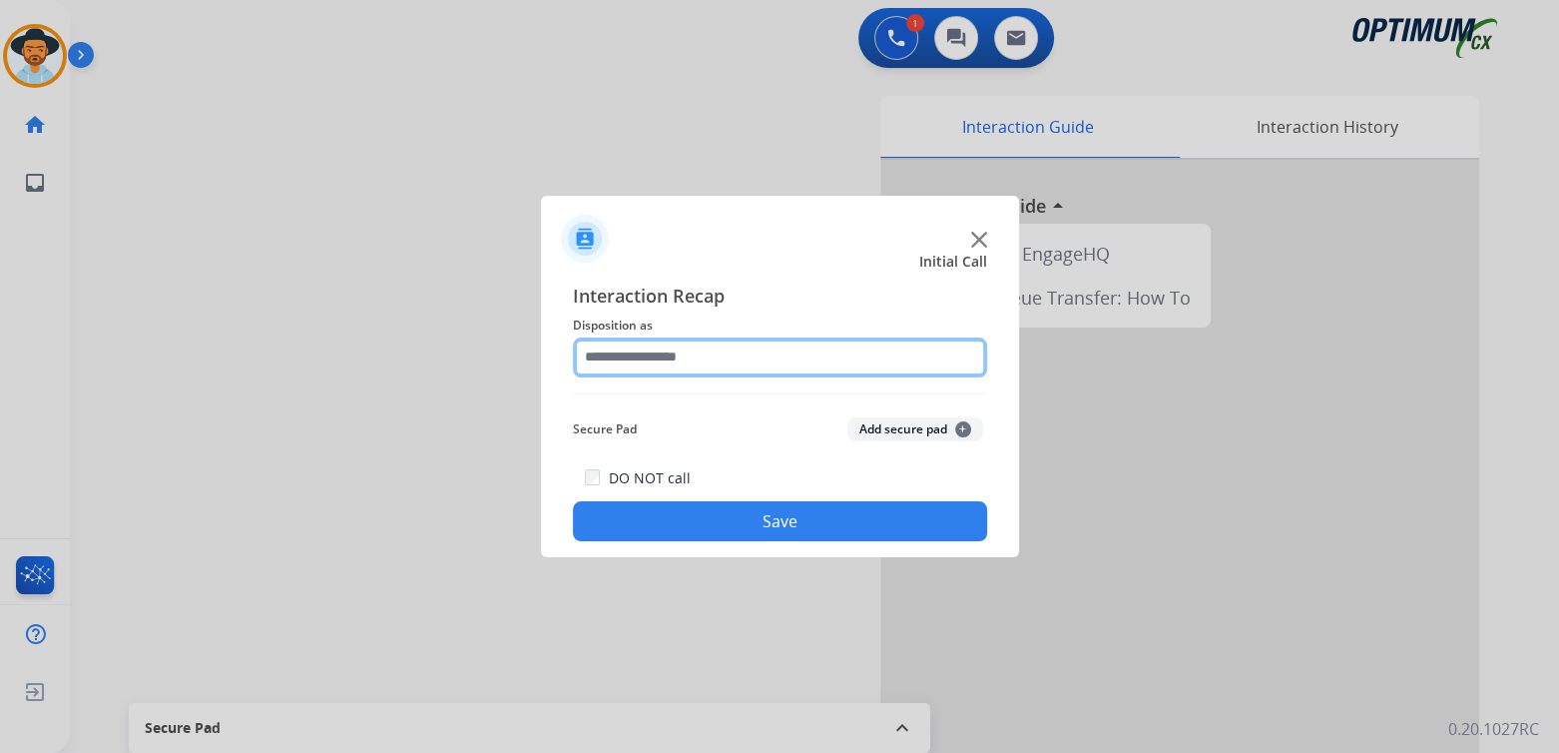
click at [668, 364] on input "text" at bounding box center [780, 357] width 414 height 40
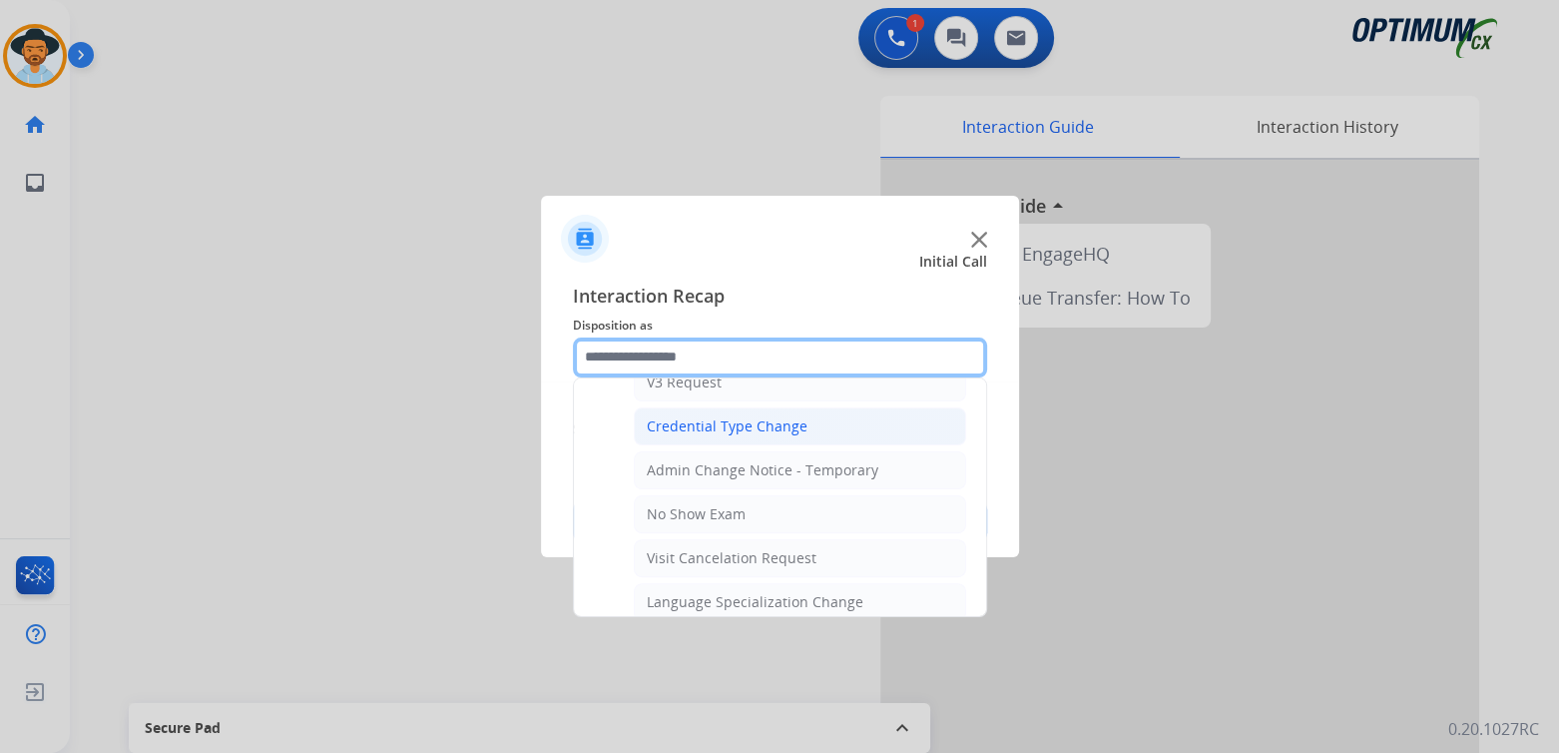
scroll to position [797, 0]
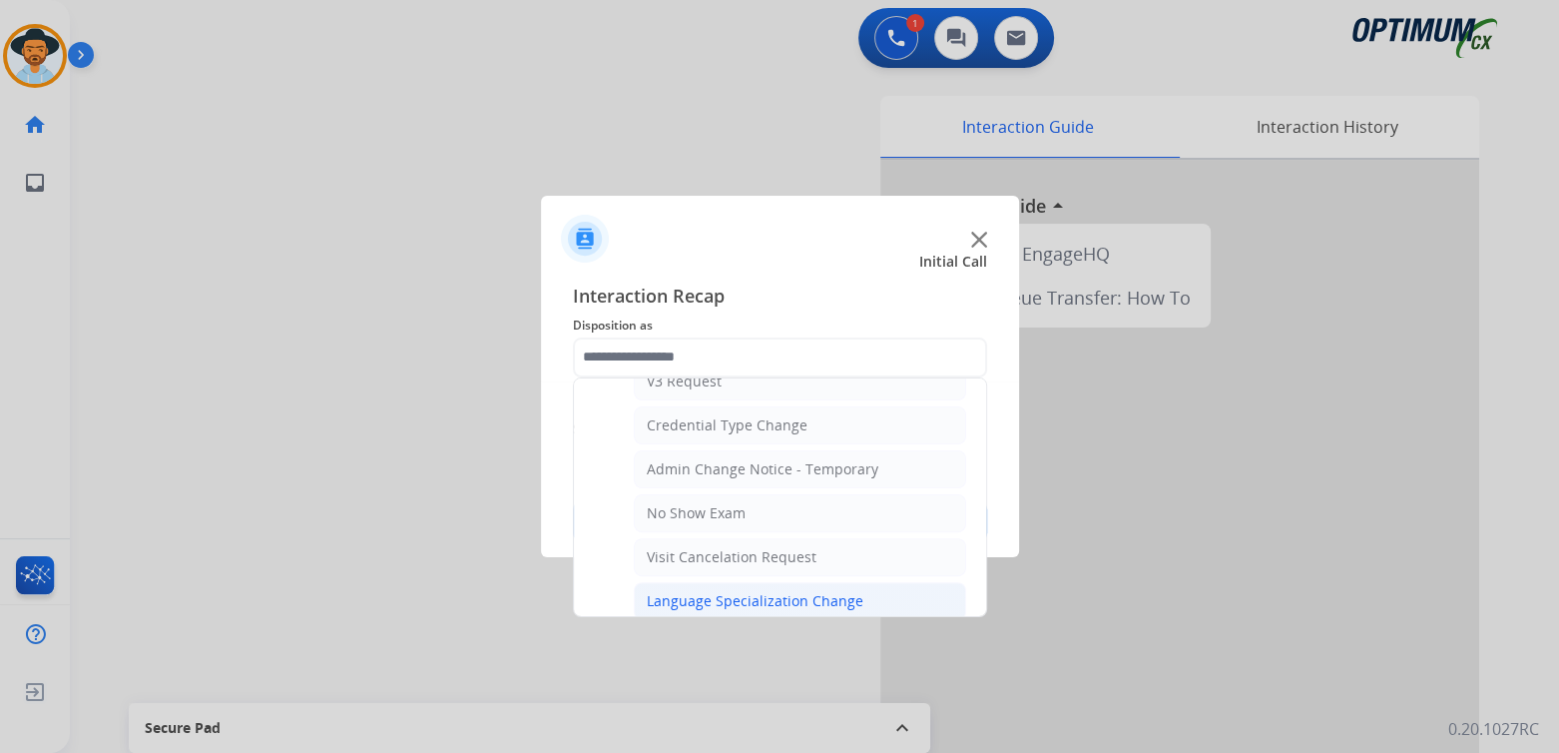
click at [703, 599] on div "Language Specialization Change" at bounding box center [755, 601] width 217 height 20
type input "**********"
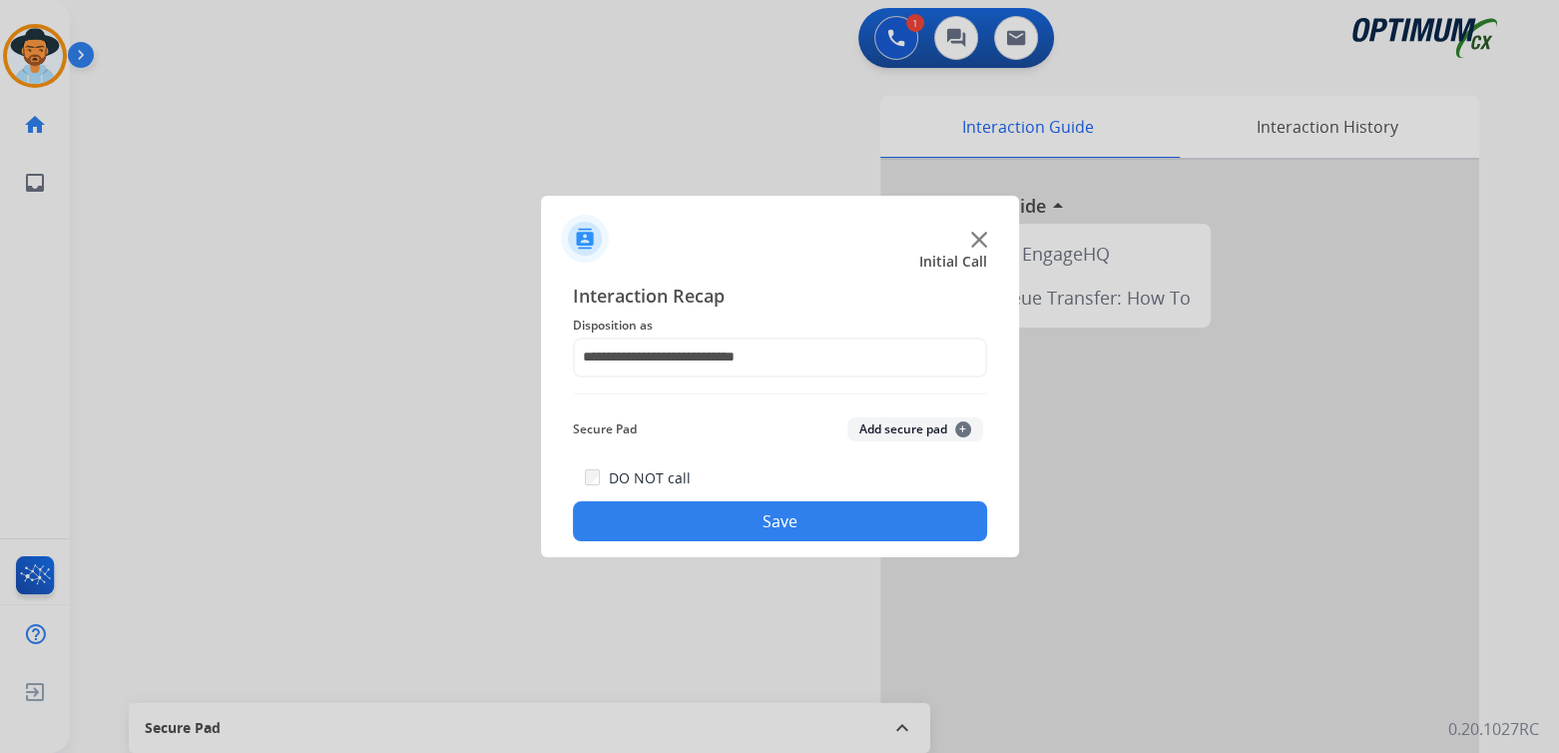
click at [825, 514] on button "Save" at bounding box center [780, 521] width 414 height 40
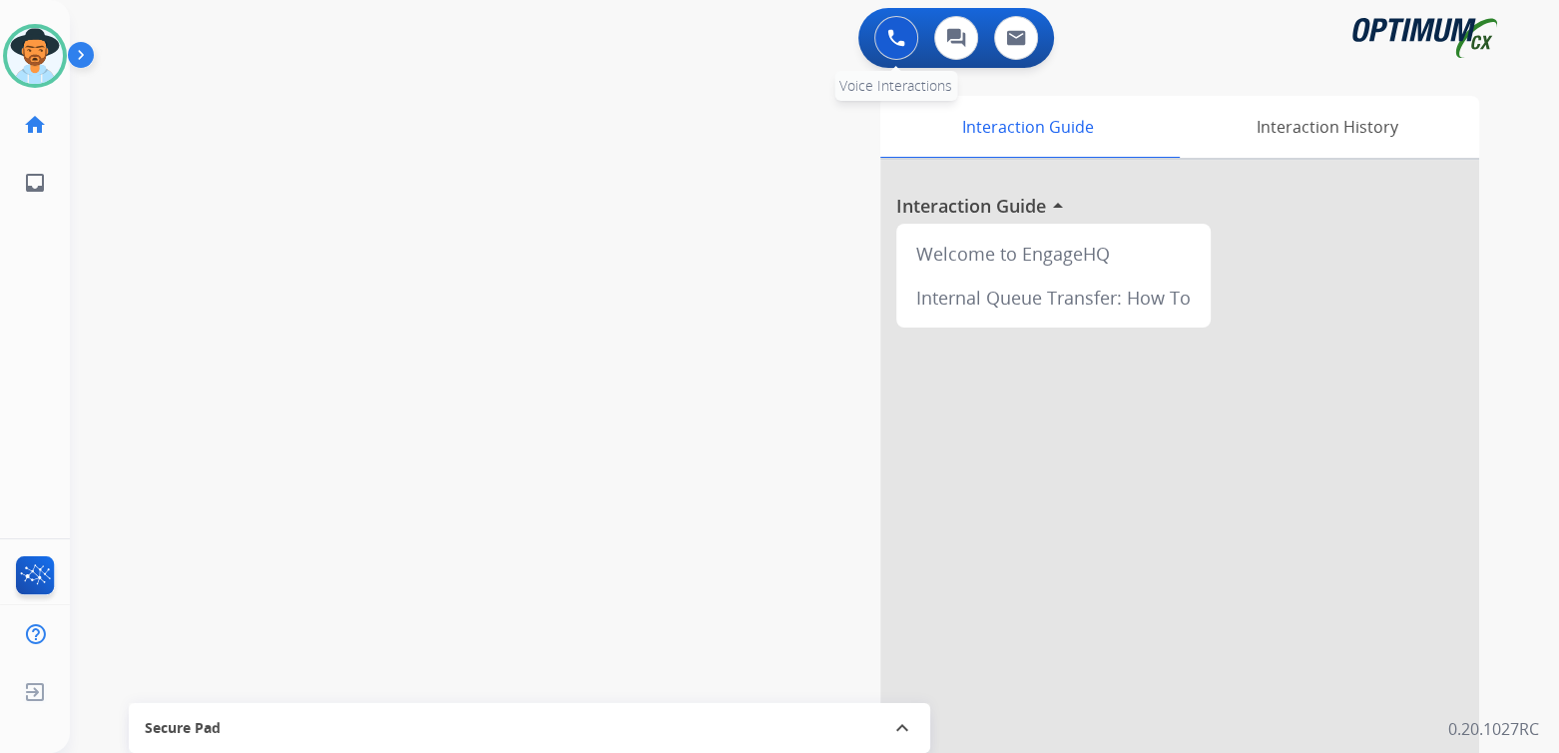
click at [890, 43] on img at bounding box center [896, 38] width 18 height 18
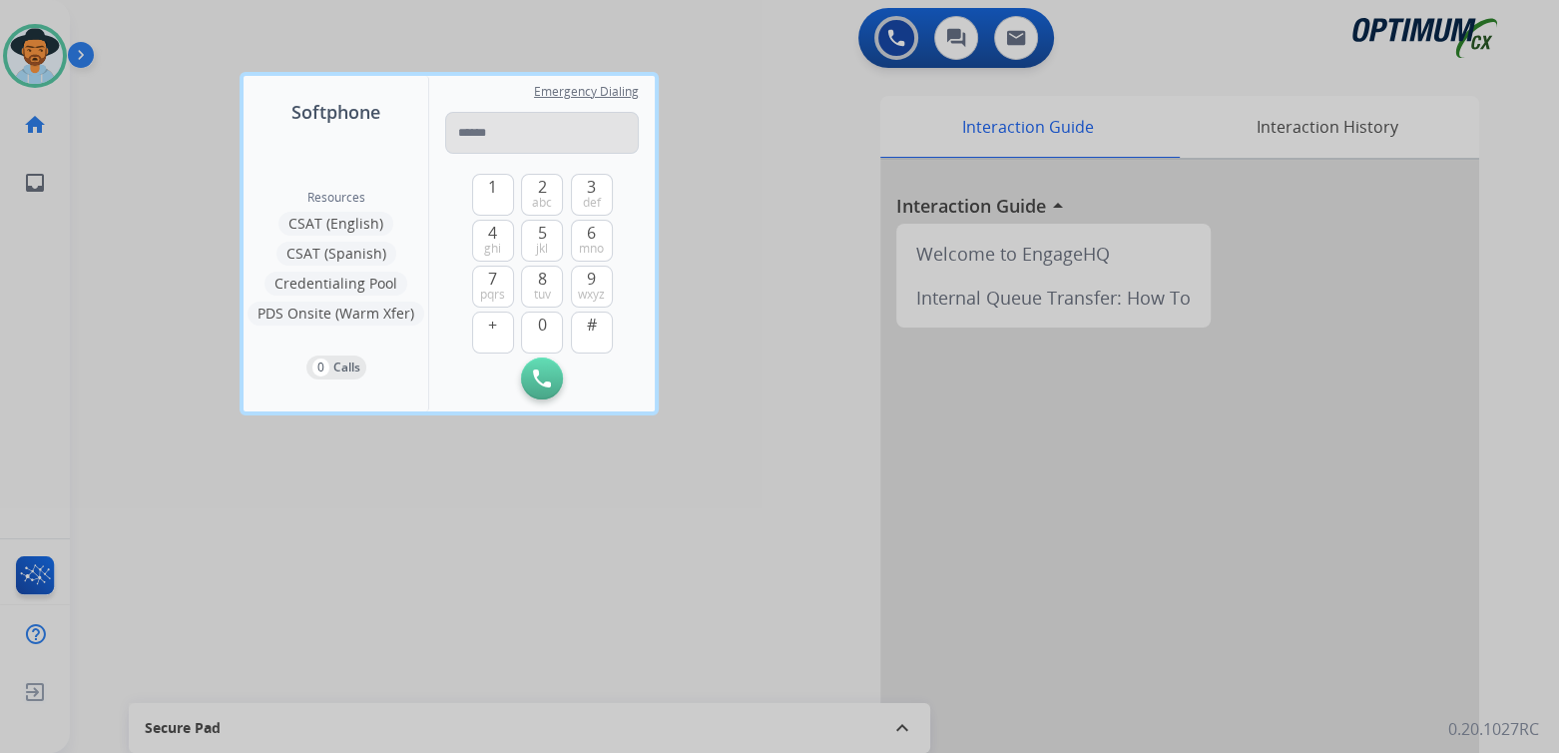
click at [537, 141] on input "tel" at bounding box center [542, 133] width 194 height 42
click at [480, 137] on input "tel" at bounding box center [542, 133] width 194 height 42
type input "**********"
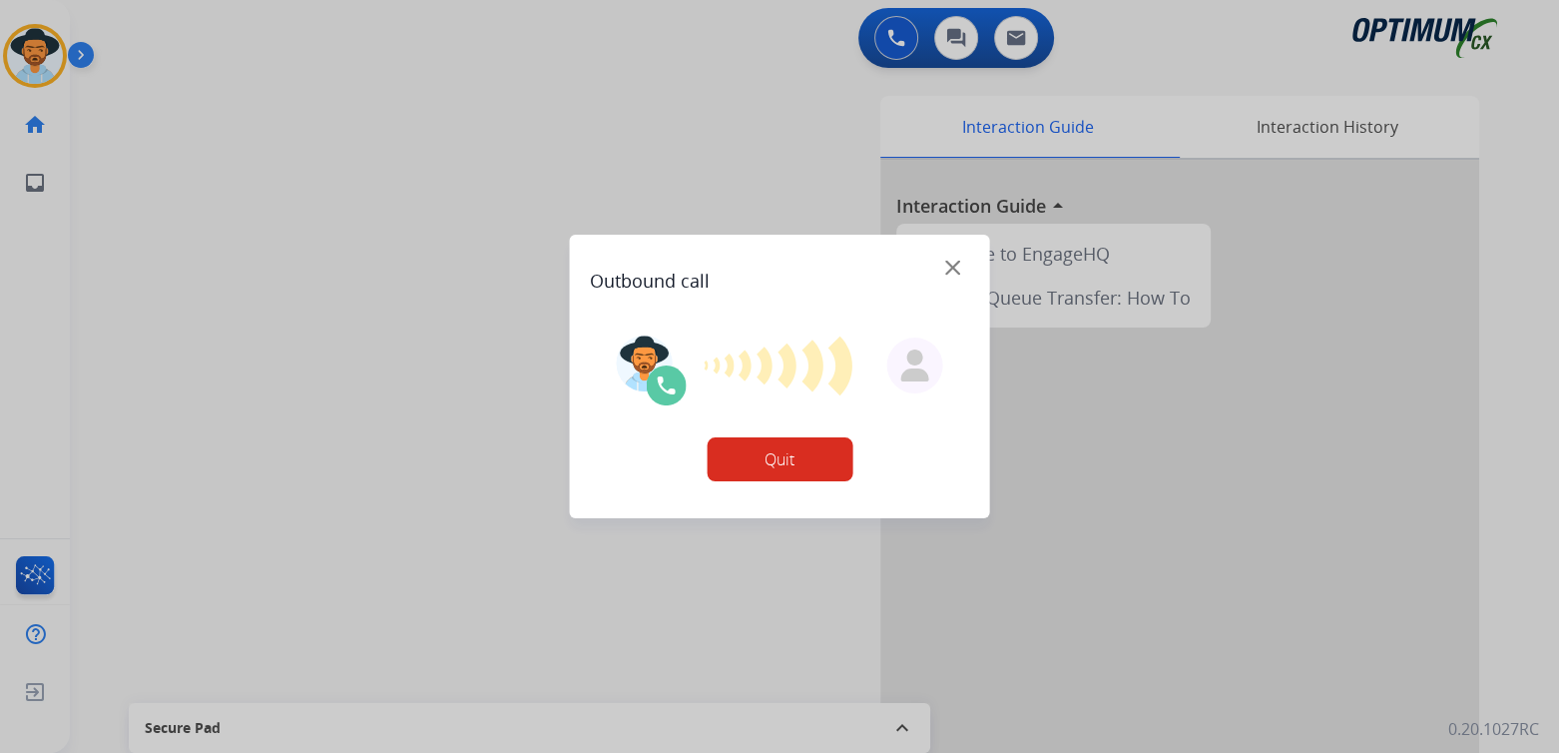
click at [950, 268] on img at bounding box center [952, 268] width 15 height 15
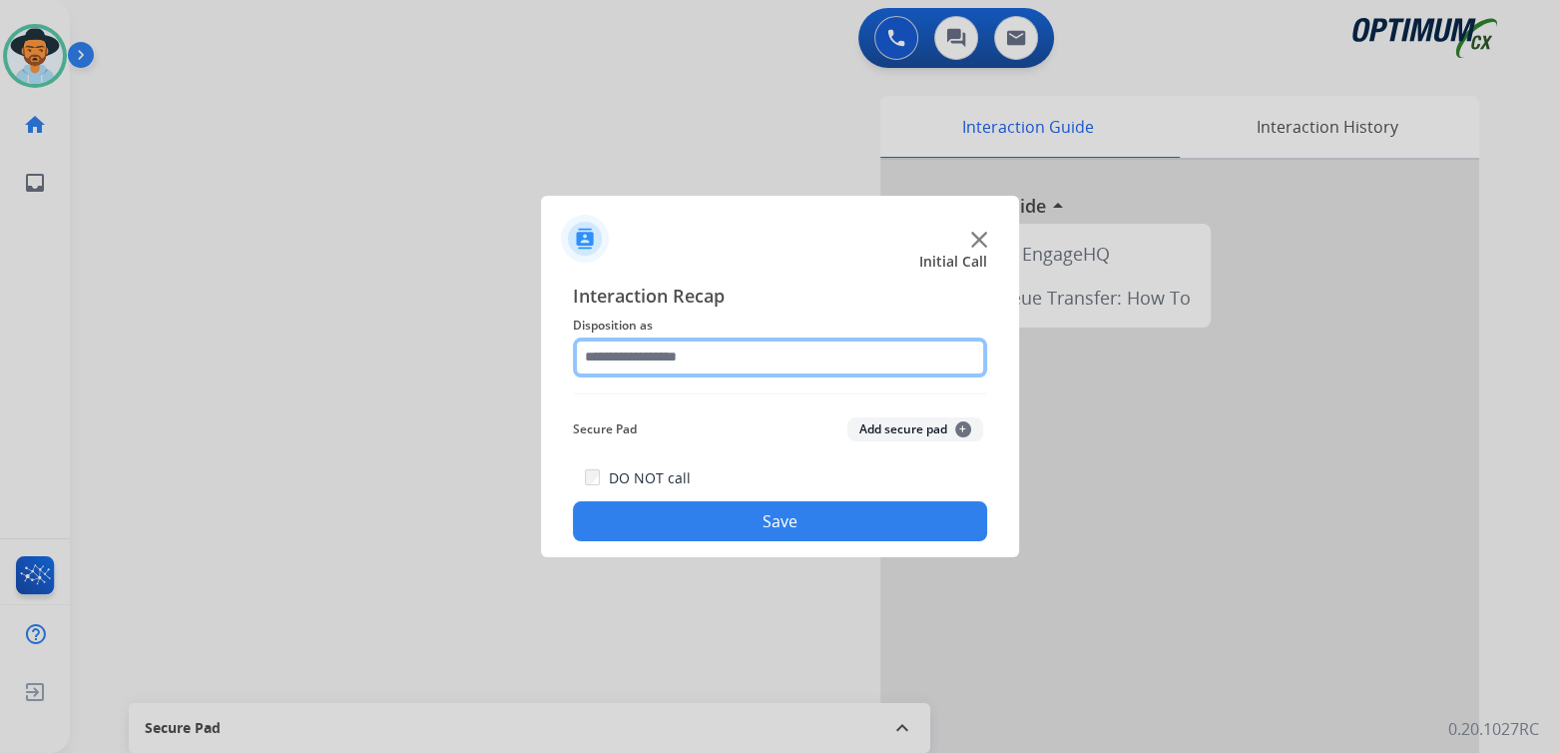
click at [677, 359] on input "text" at bounding box center [780, 357] width 414 height 40
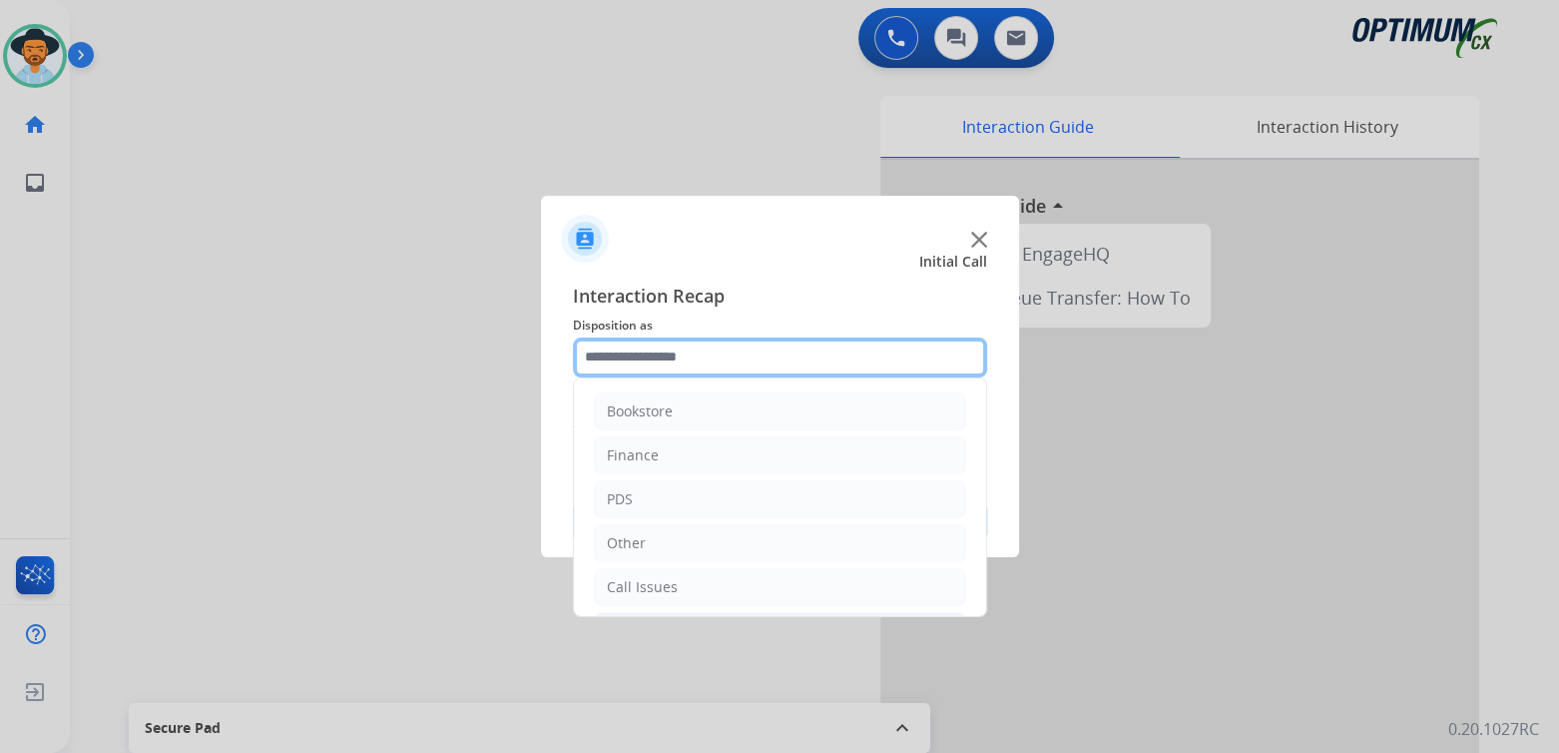
scroll to position [132, 0]
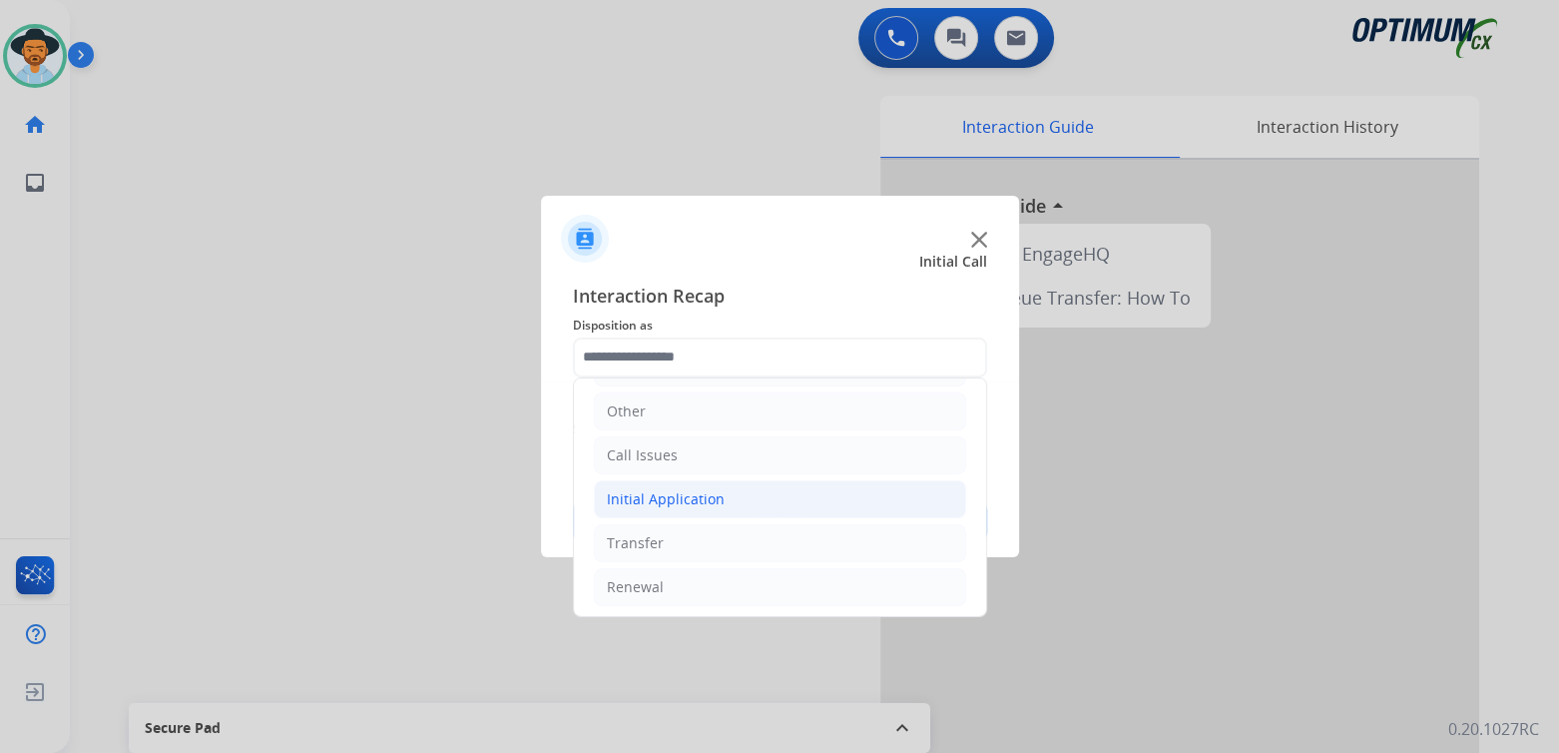
click at [693, 498] on div "Initial Application" at bounding box center [666, 499] width 118 height 20
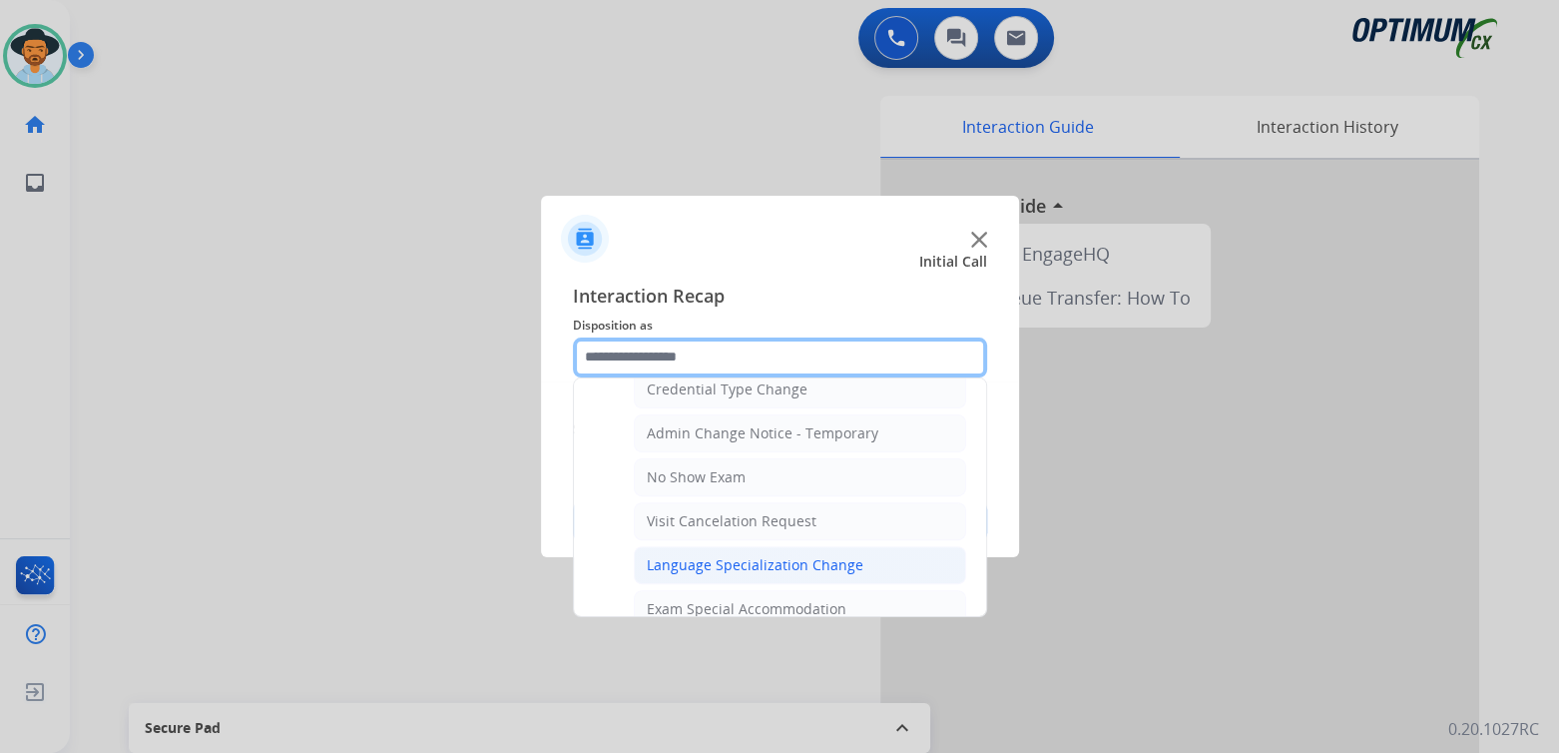
scroll to position [832, 0]
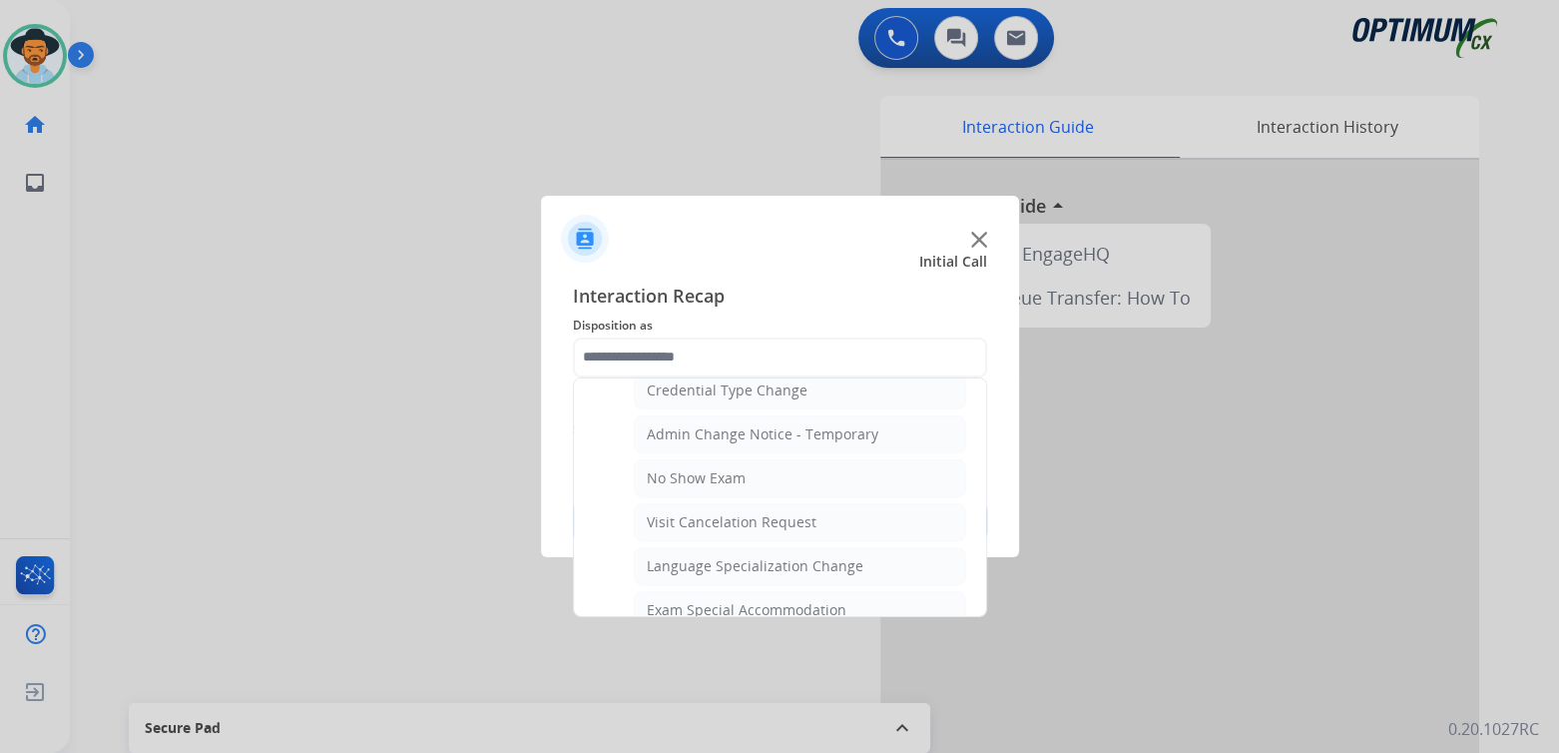
click at [677, 556] on div "Language Specialization Change" at bounding box center [755, 566] width 217 height 20
type input "**********"
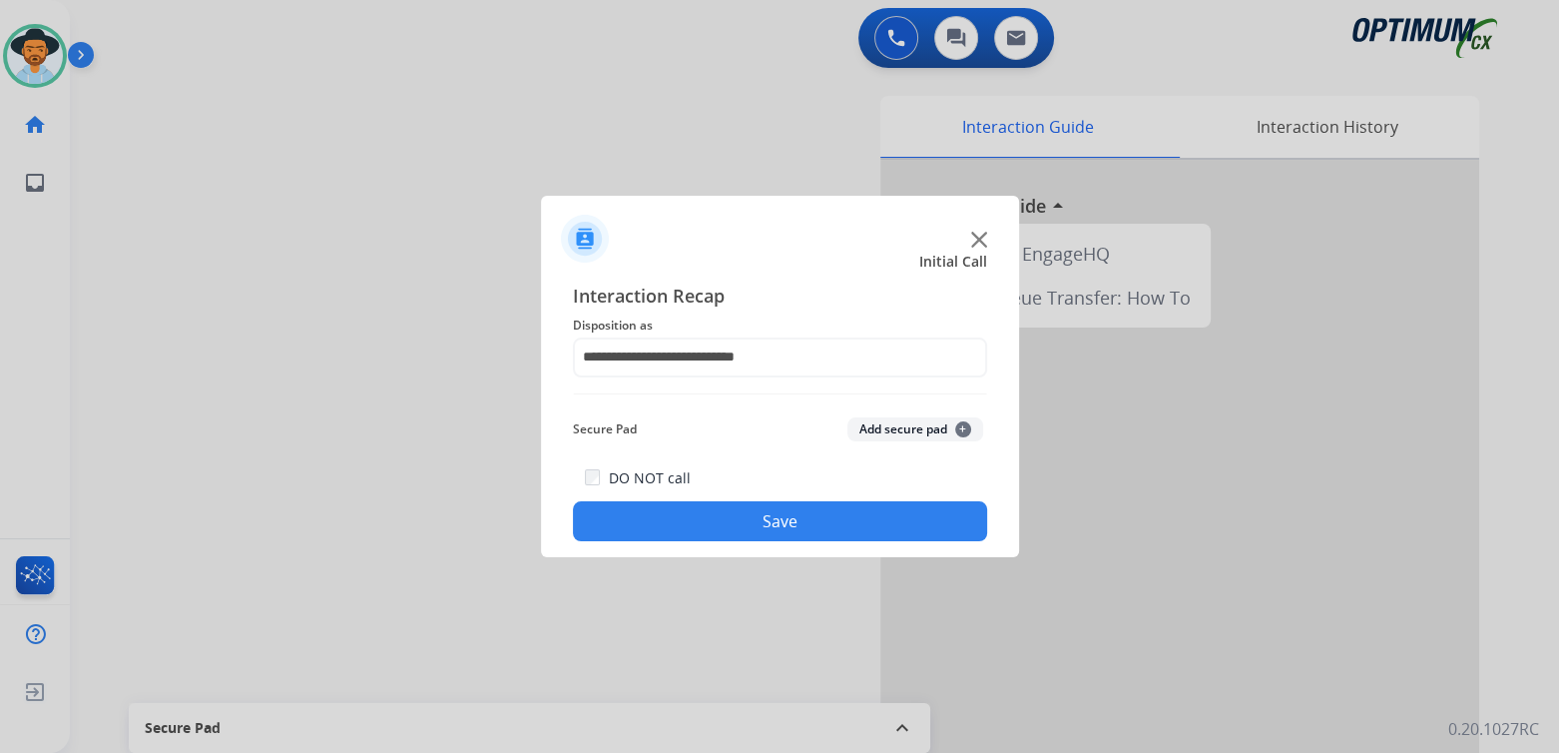
click at [840, 522] on button "Save" at bounding box center [780, 521] width 414 height 40
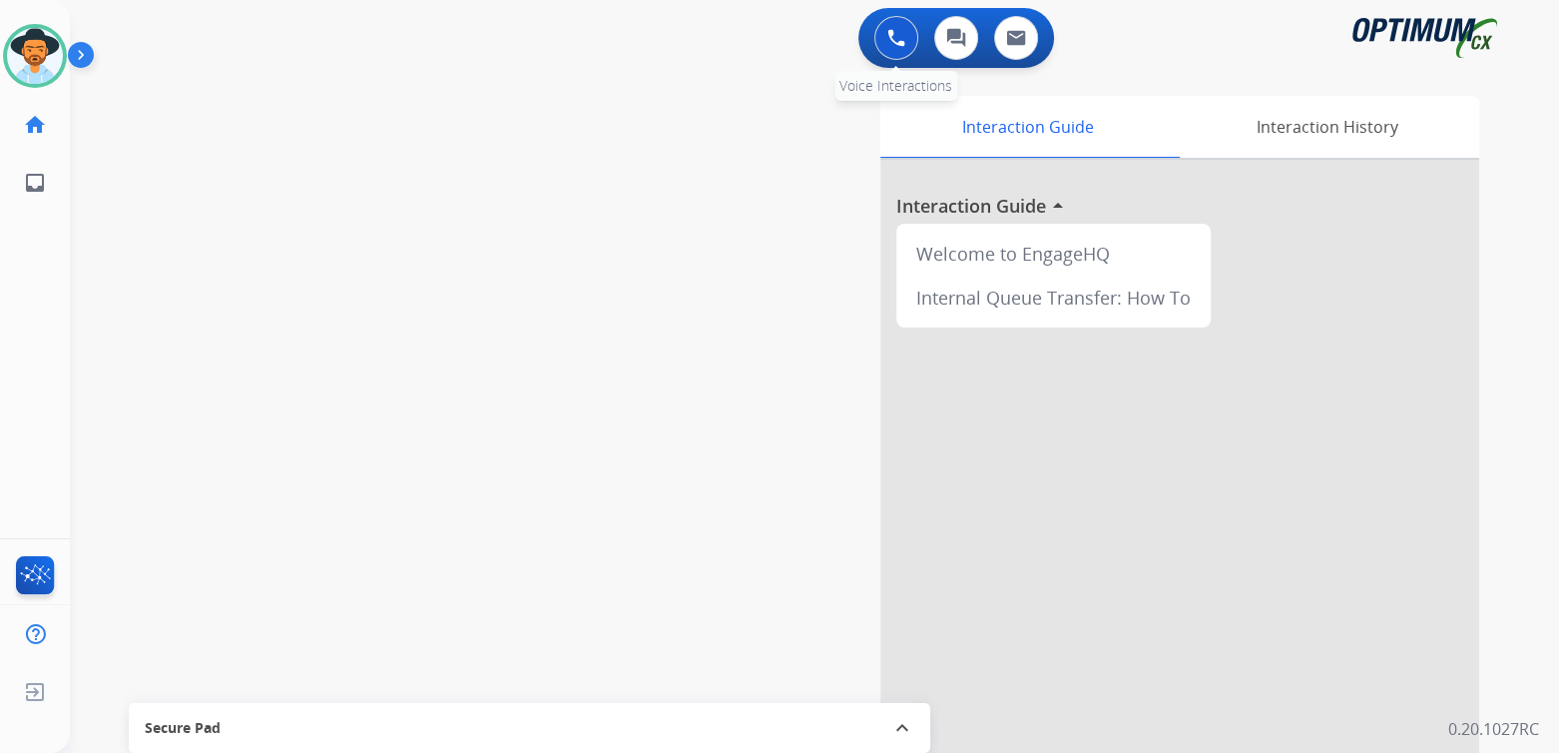
click at [892, 24] on button at bounding box center [896, 38] width 44 height 44
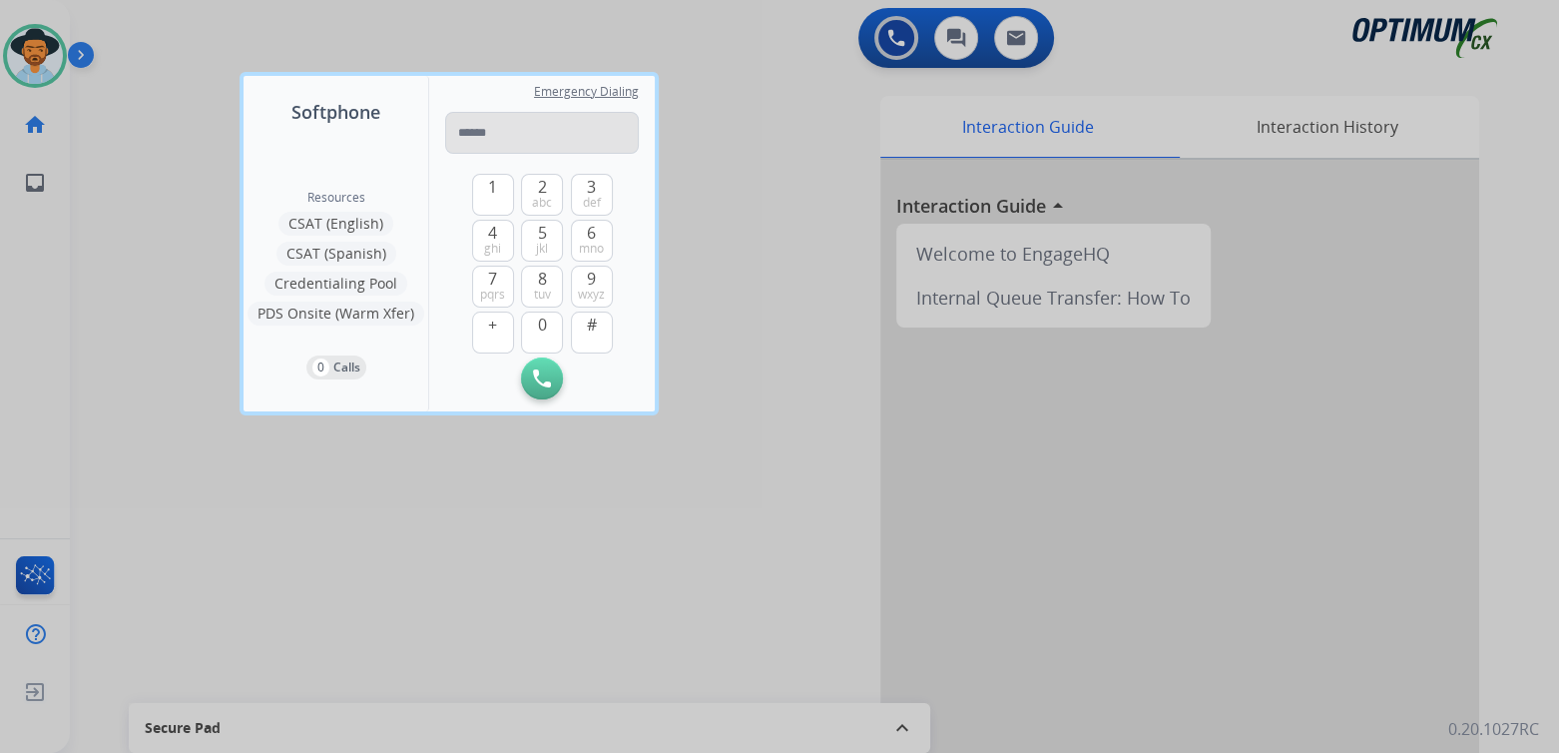
click at [519, 138] on input "tel" at bounding box center [542, 133] width 194 height 42
type input "**********"
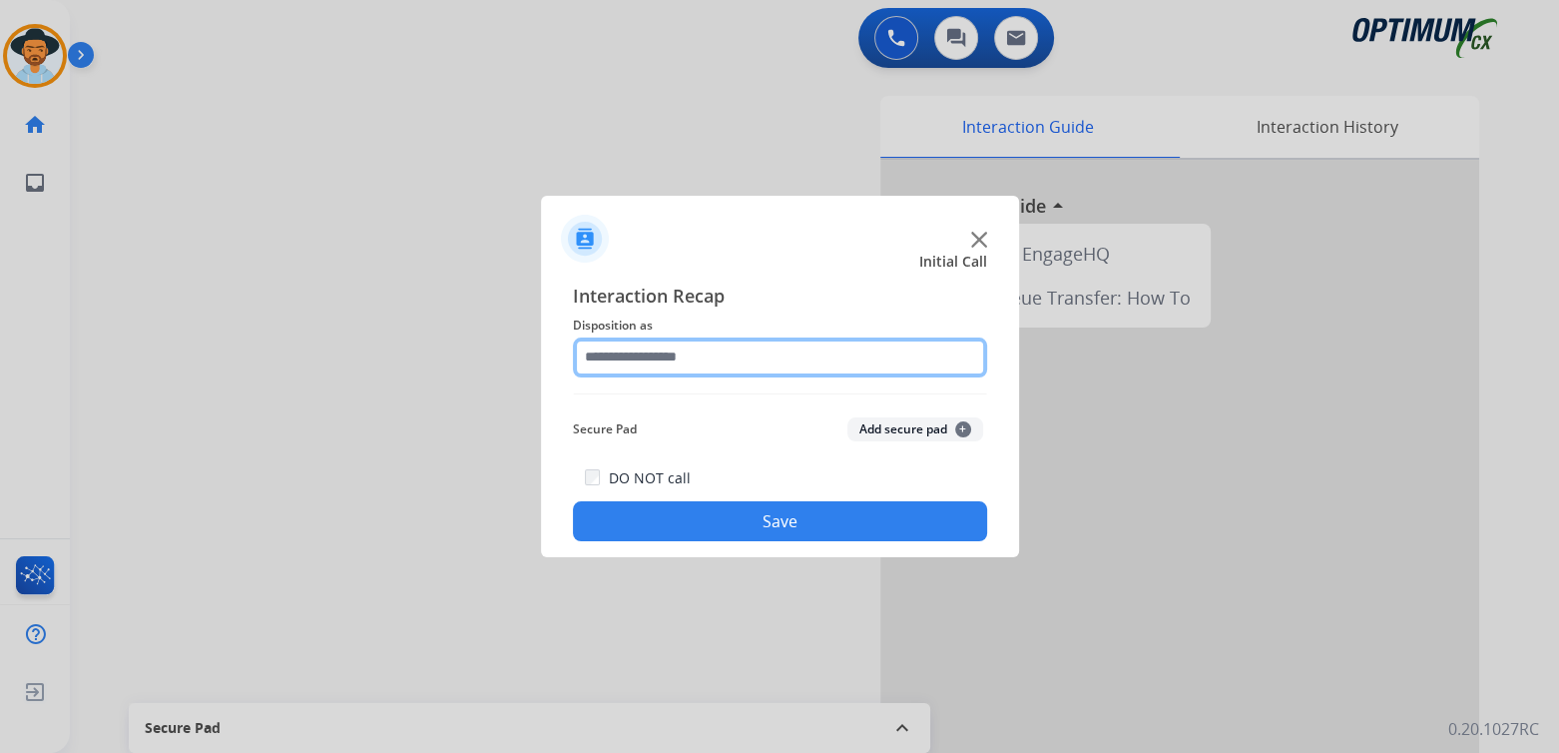
click at [702, 364] on input "text" at bounding box center [780, 357] width 414 height 40
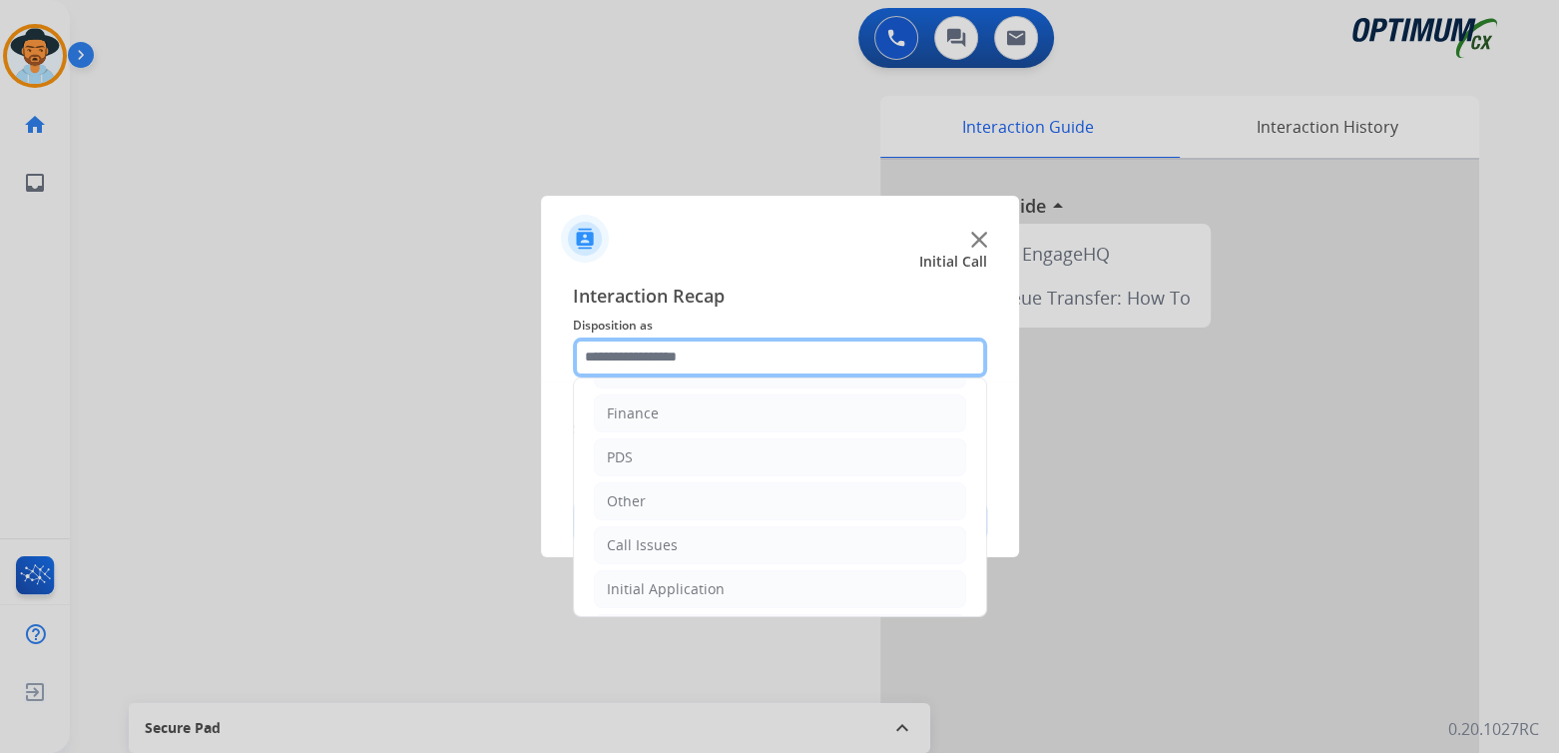
scroll to position [132, 0]
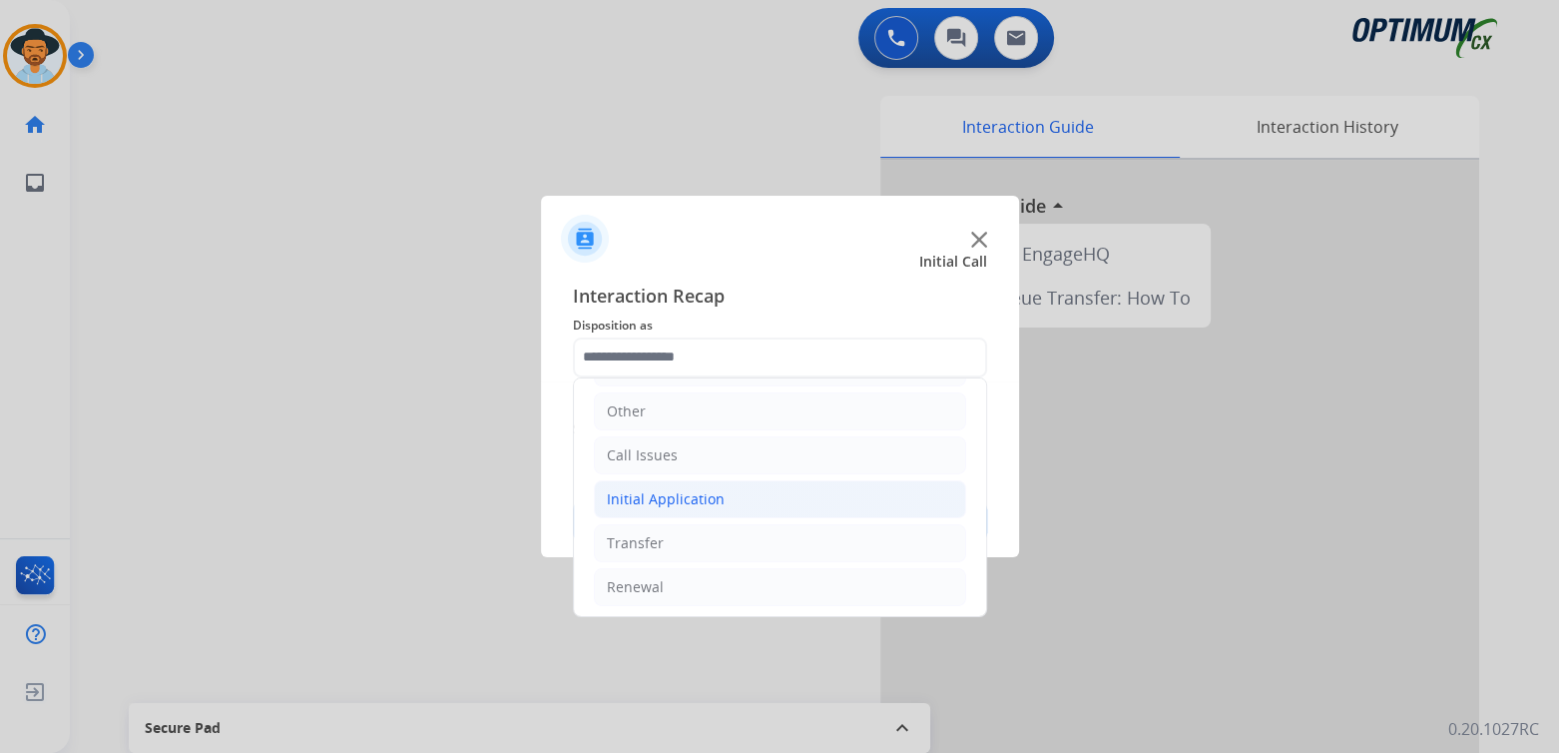
click at [703, 489] on div "Initial Application" at bounding box center [666, 499] width 118 height 20
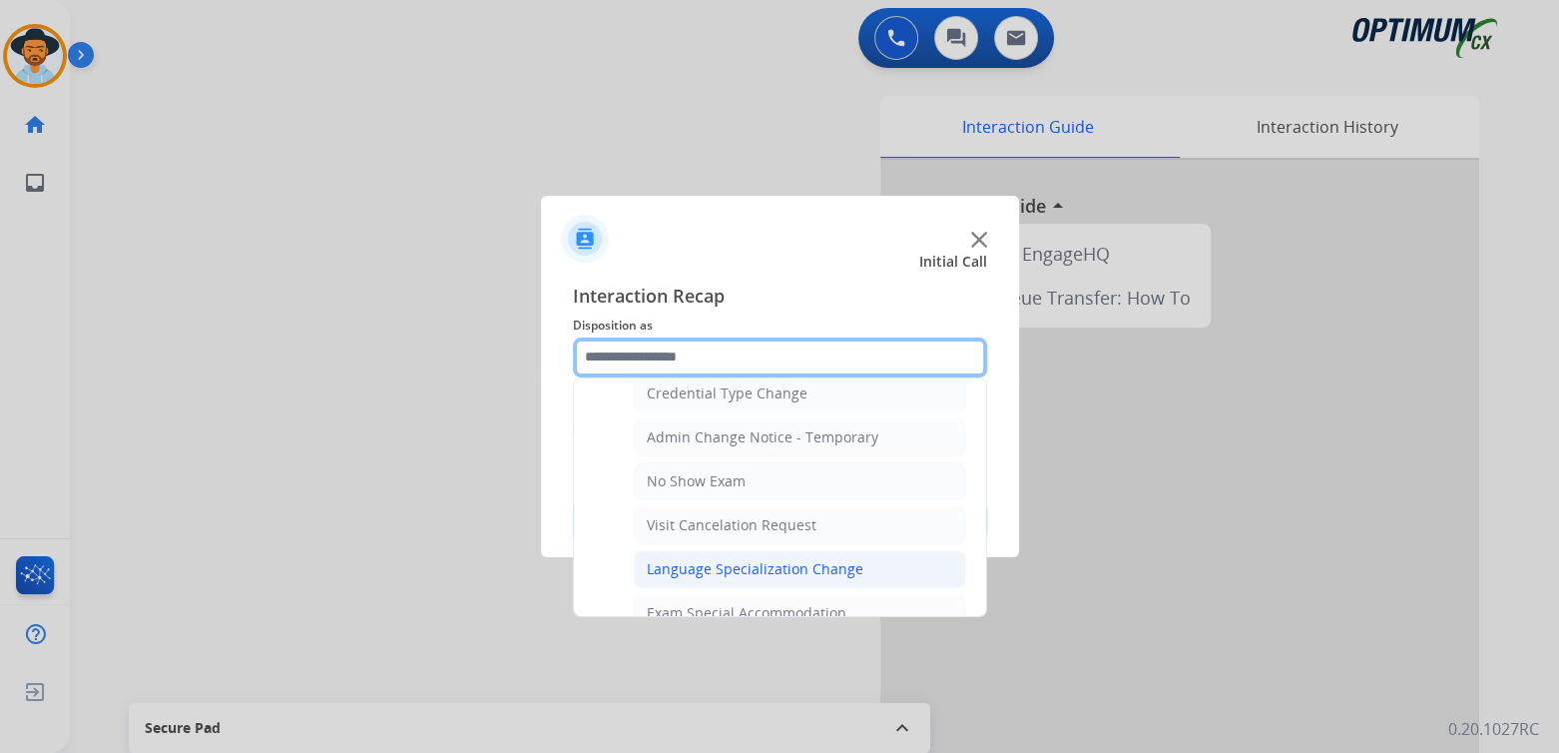
scroll to position [830, 0]
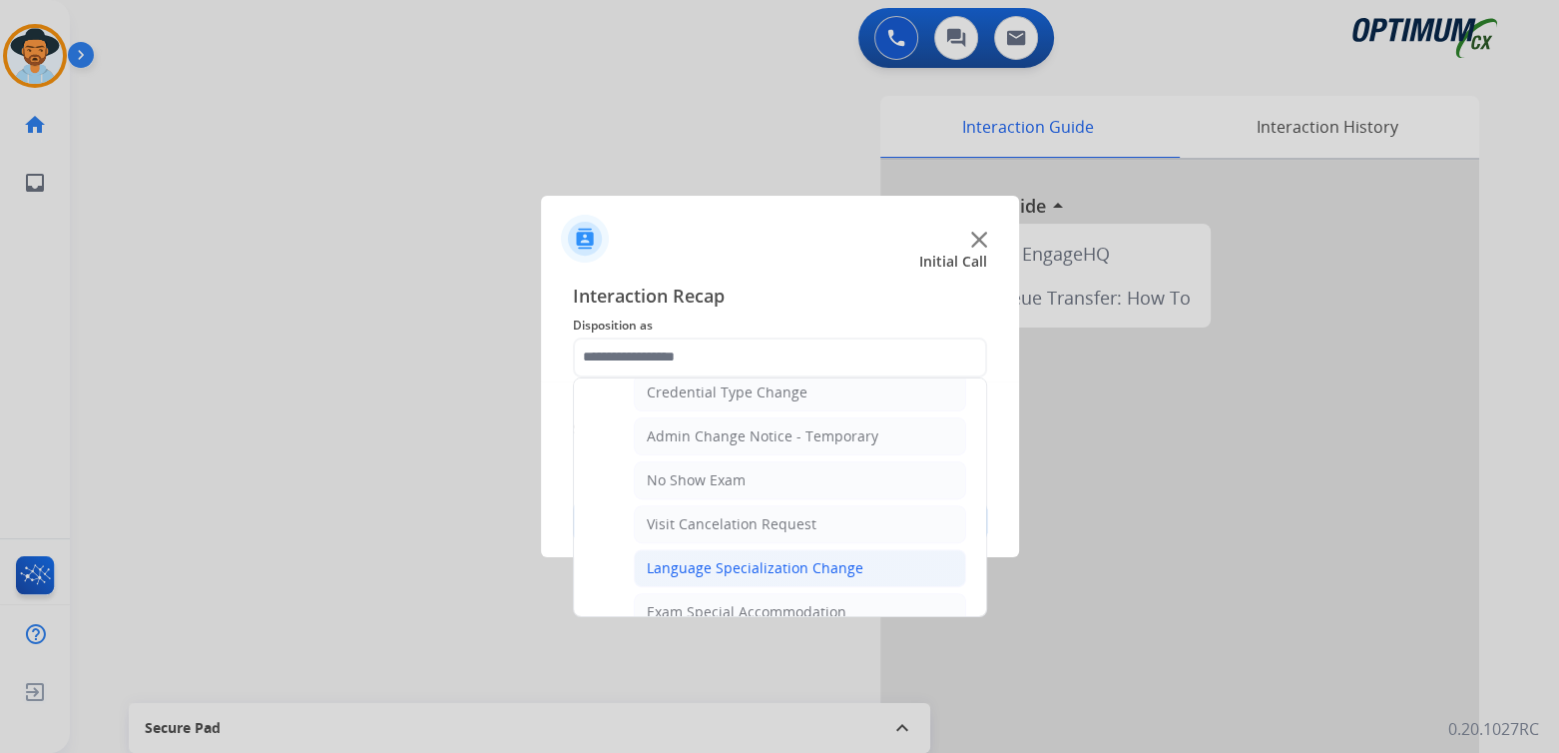
click at [722, 559] on div "Language Specialization Change" at bounding box center [755, 568] width 217 height 20
type input "**********"
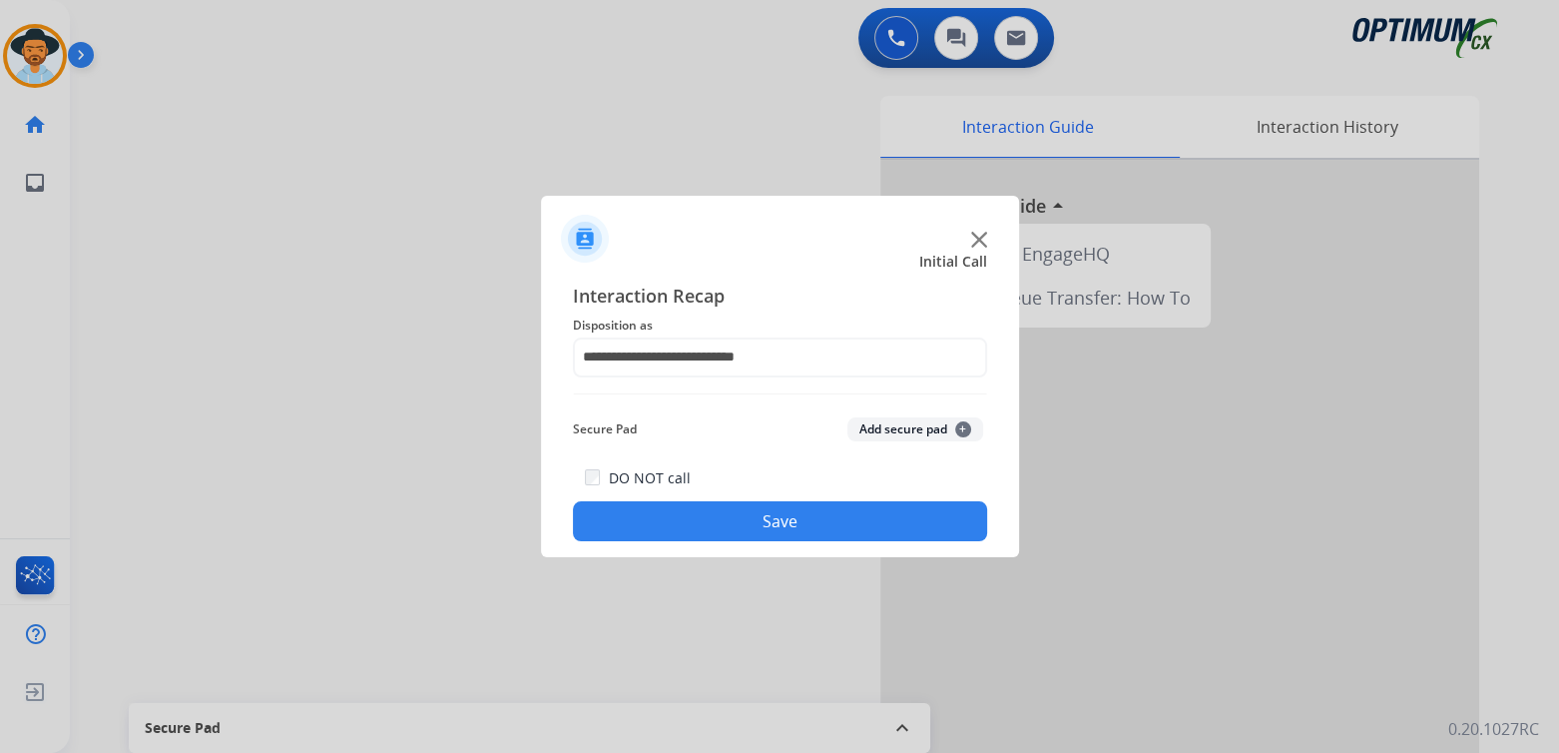
click at [818, 503] on button "Save" at bounding box center [780, 521] width 414 height 40
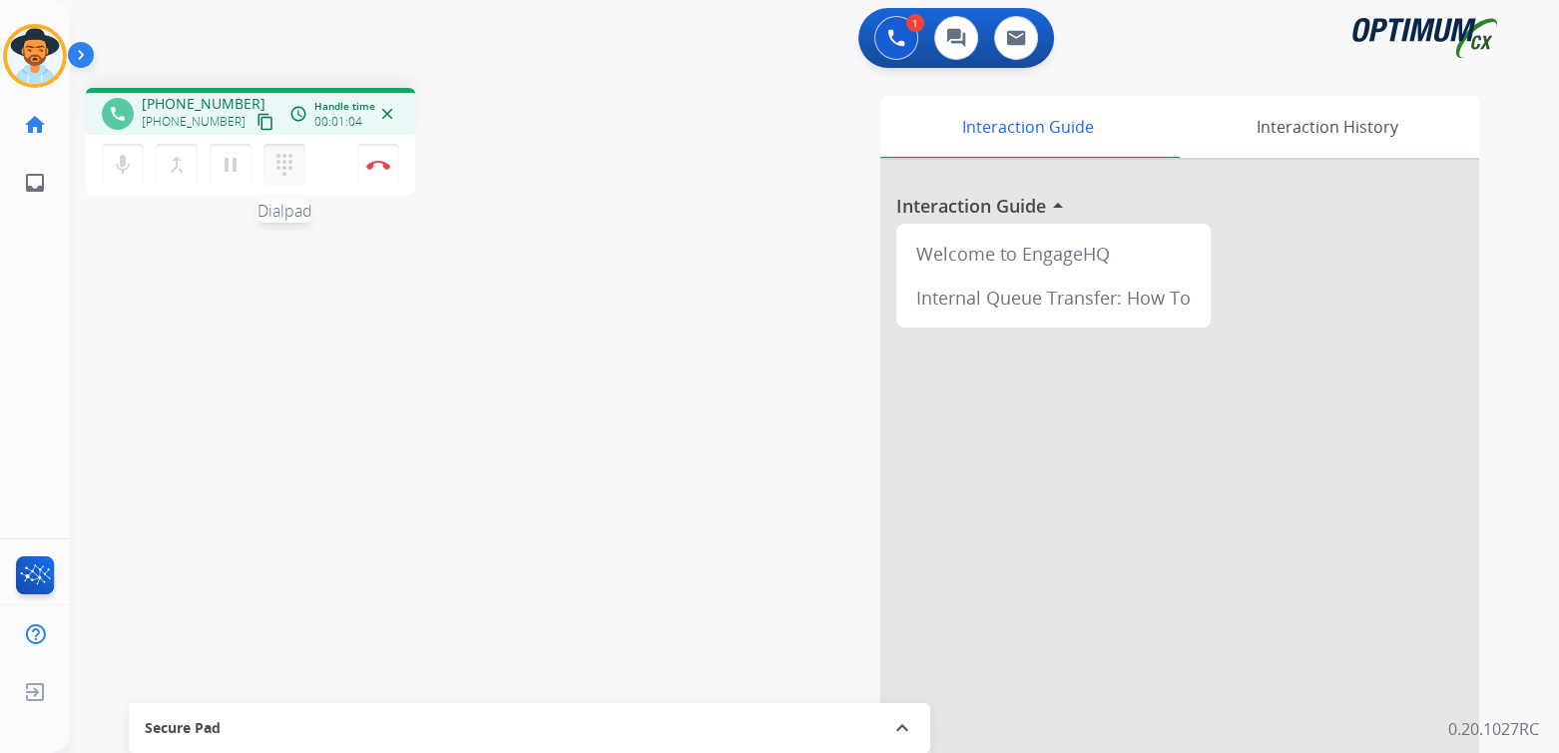
click at [283, 155] on mat-icon "dialpad" at bounding box center [285, 165] width 24 height 24
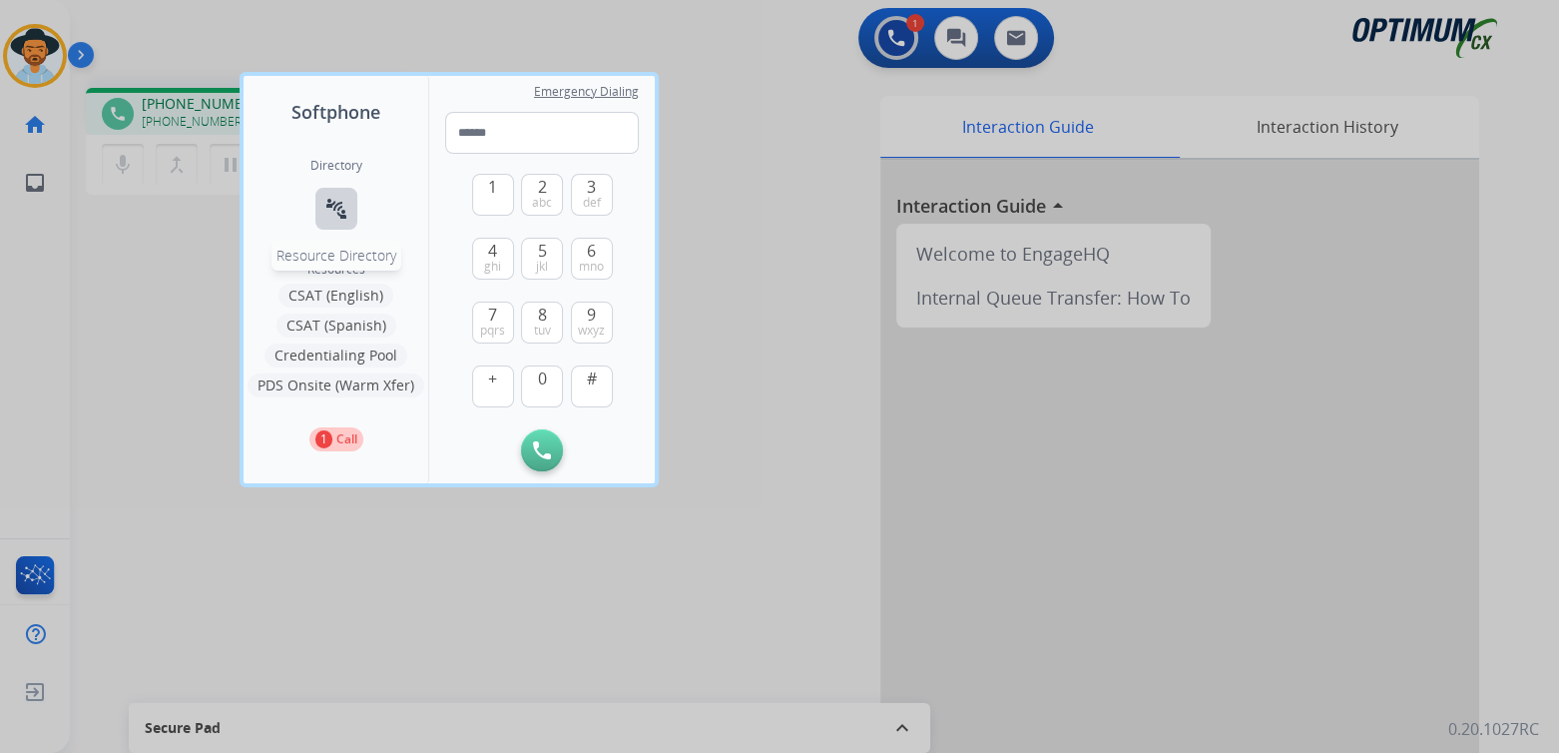
click at [345, 208] on mat-icon "connect_without_contact" at bounding box center [336, 209] width 24 height 24
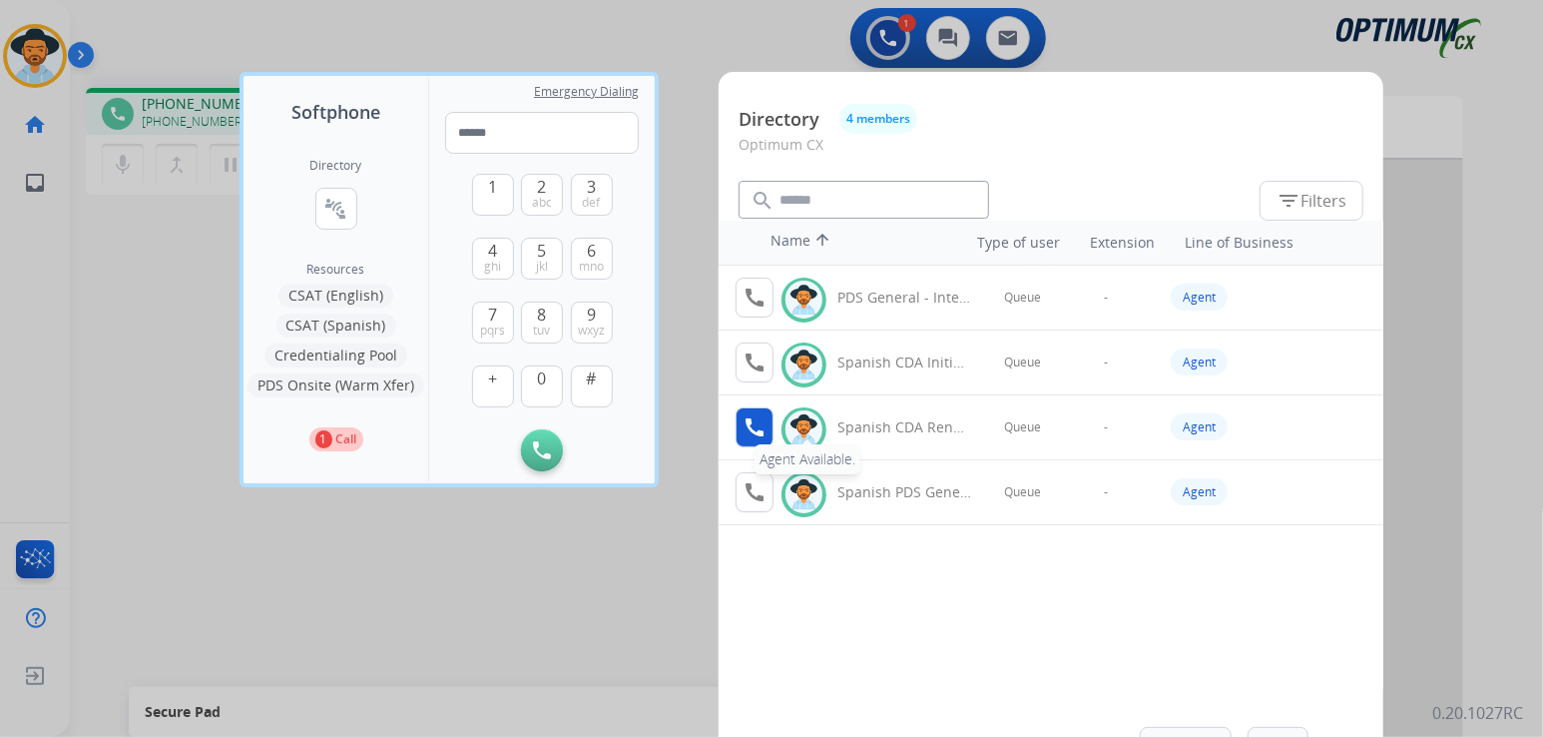
click at [760, 429] on mat-icon "call" at bounding box center [755, 427] width 24 height 24
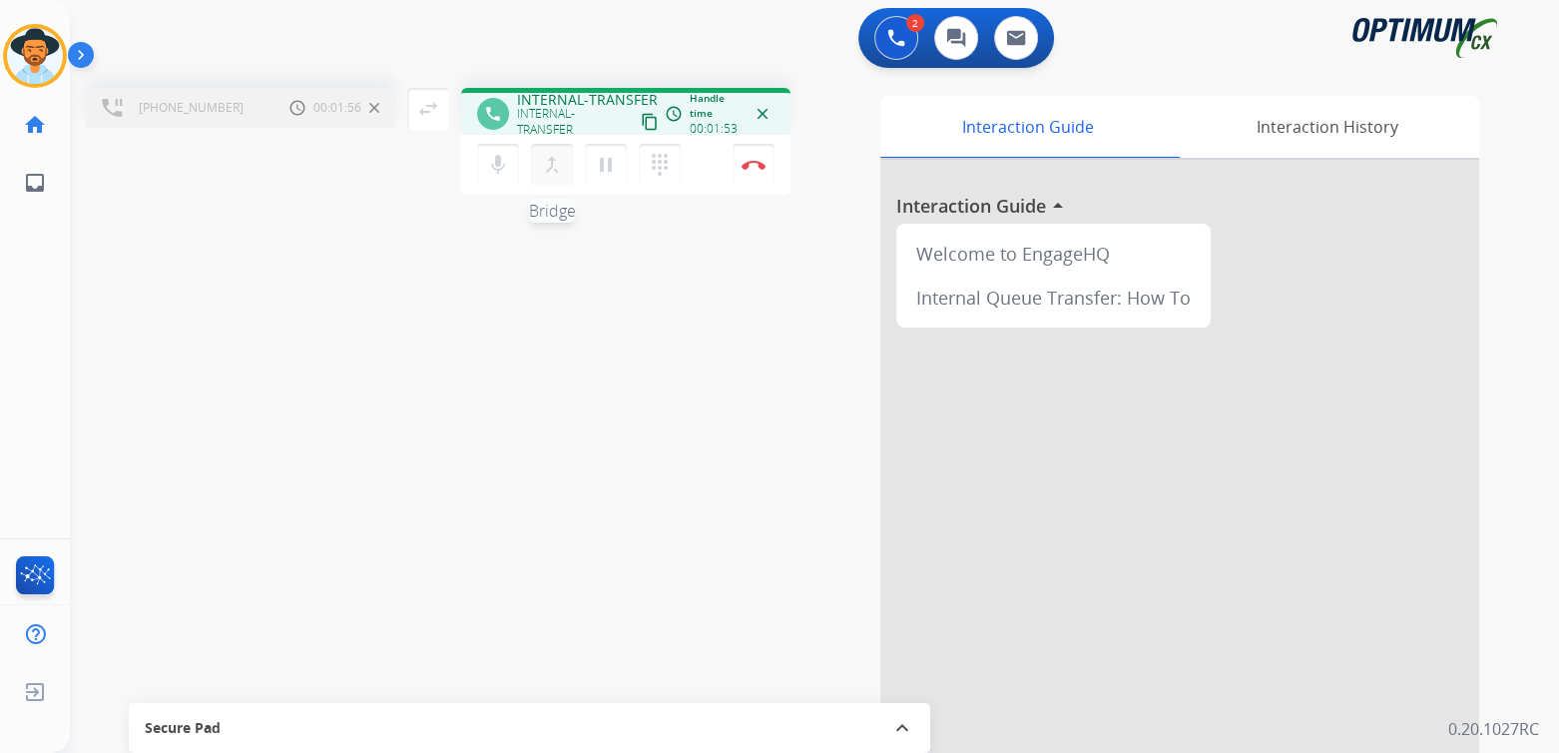
click at [551, 160] on mat-icon "merge_type" at bounding box center [552, 165] width 24 height 24
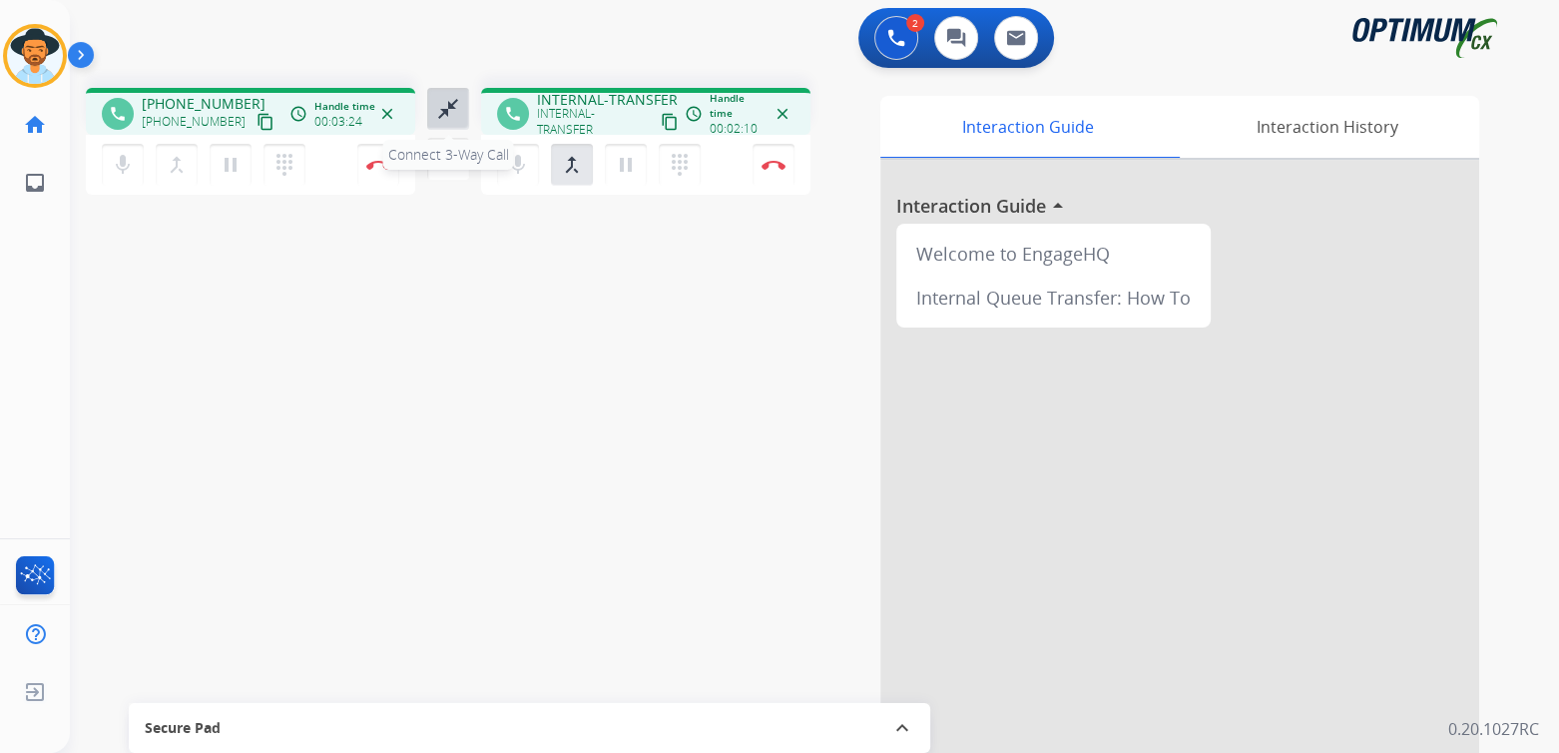
click at [447, 109] on mat-icon "close_fullscreen" at bounding box center [448, 109] width 24 height 24
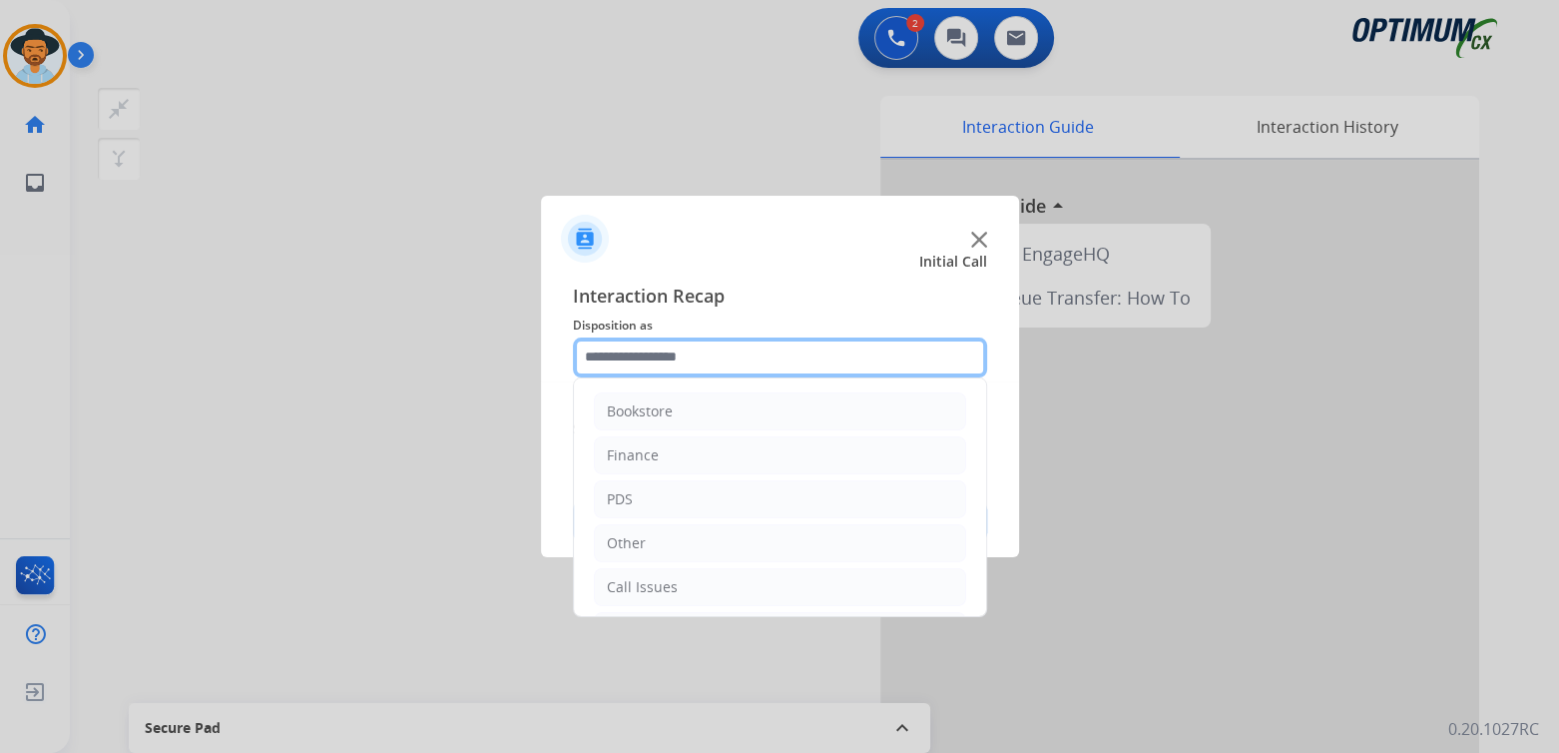
click at [688, 360] on input "text" at bounding box center [780, 357] width 414 height 40
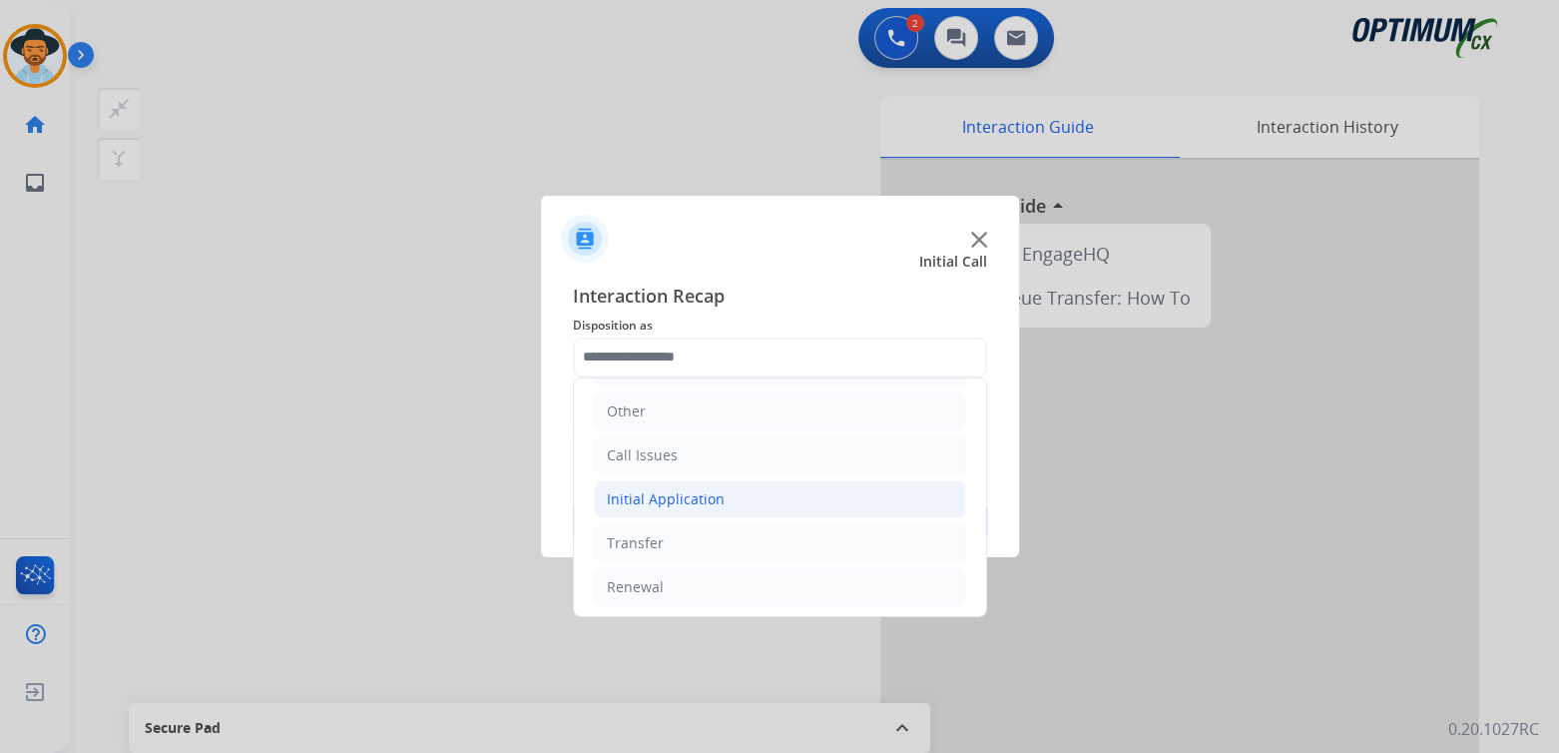
click at [681, 493] on div "Initial Application" at bounding box center [666, 499] width 118 height 20
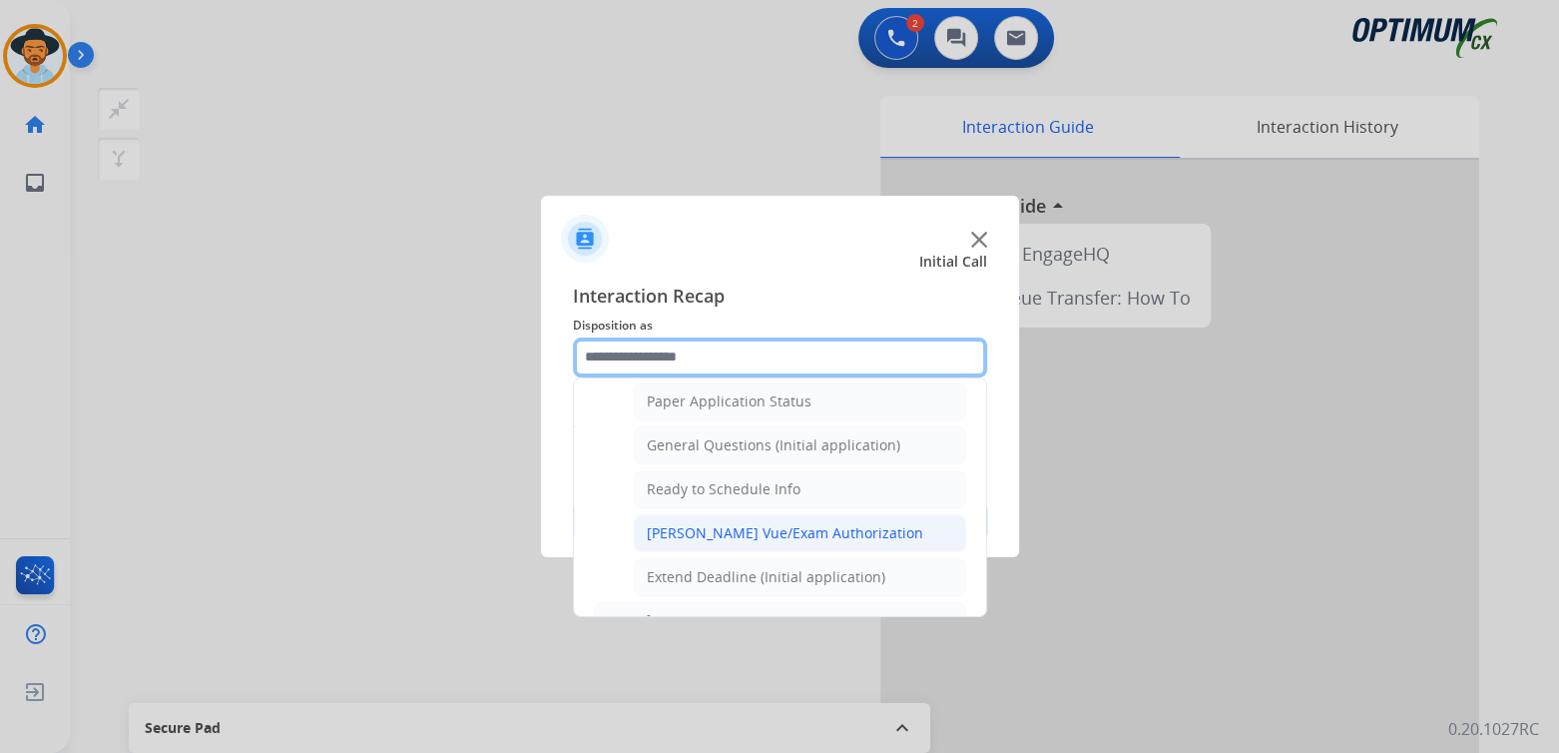
scroll to position [1128, 0]
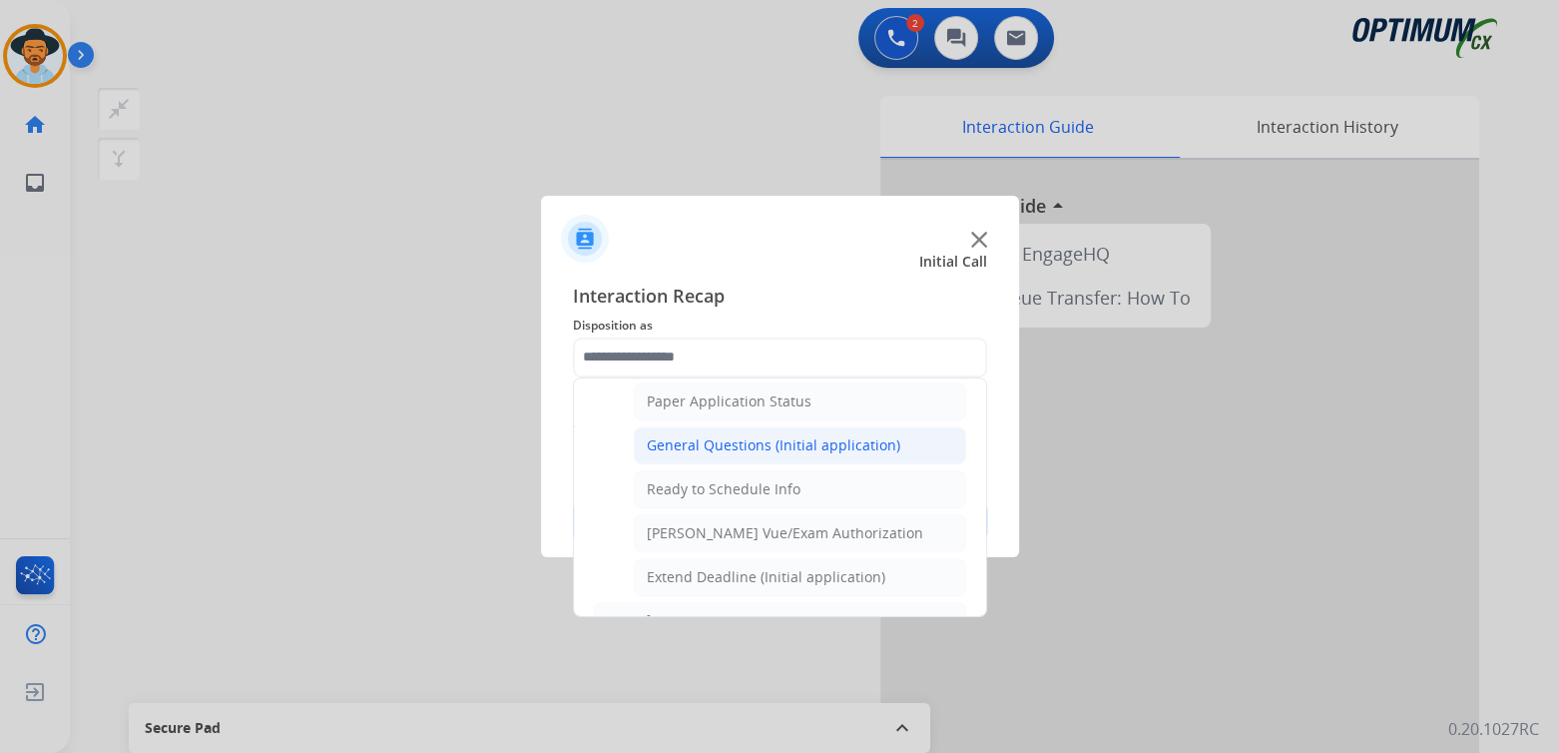
click at [692, 435] on div "General Questions (Initial application)" at bounding box center [774, 445] width 254 height 20
type input "**********"
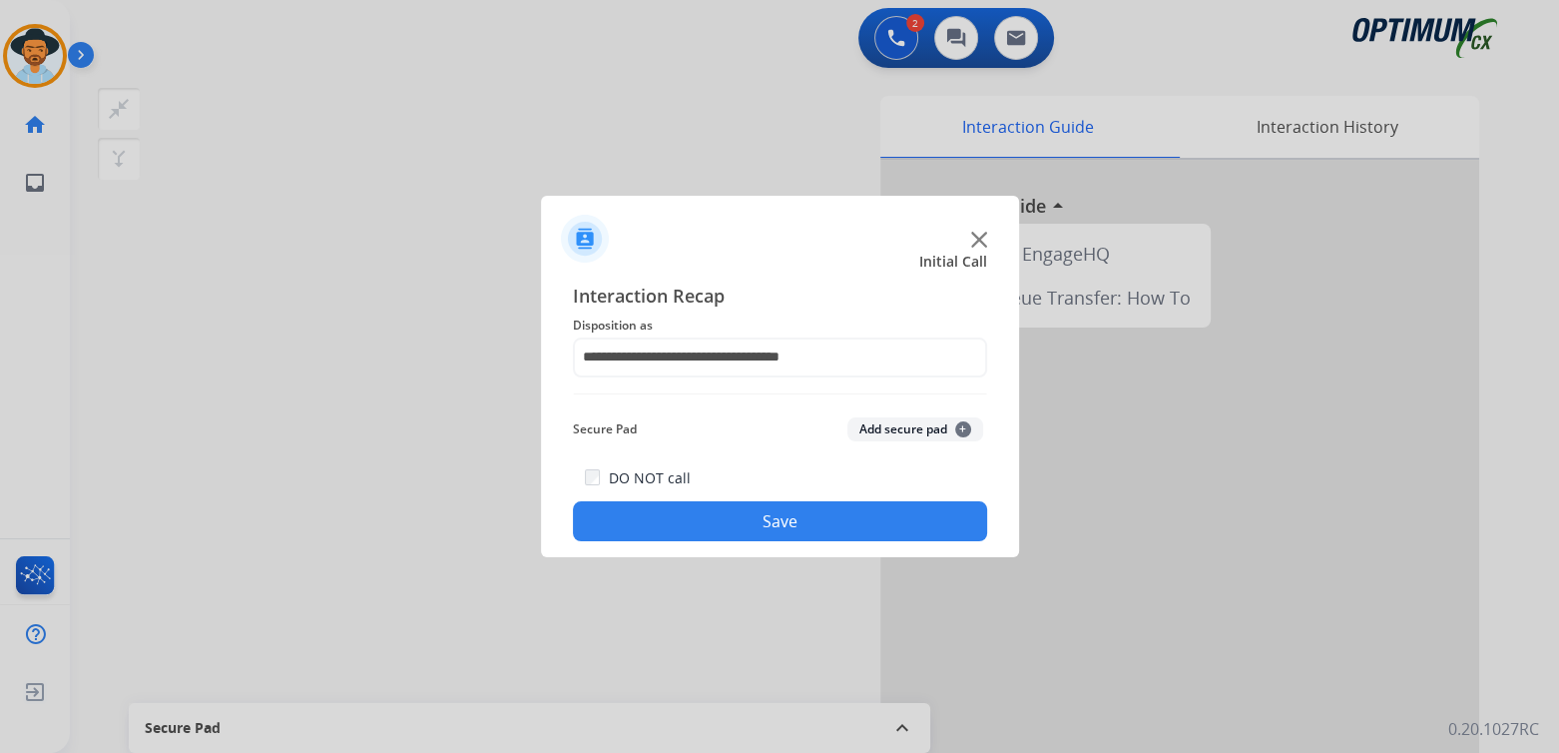
click at [820, 516] on button "Save" at bounding box center [780, 521] width 414 height 40
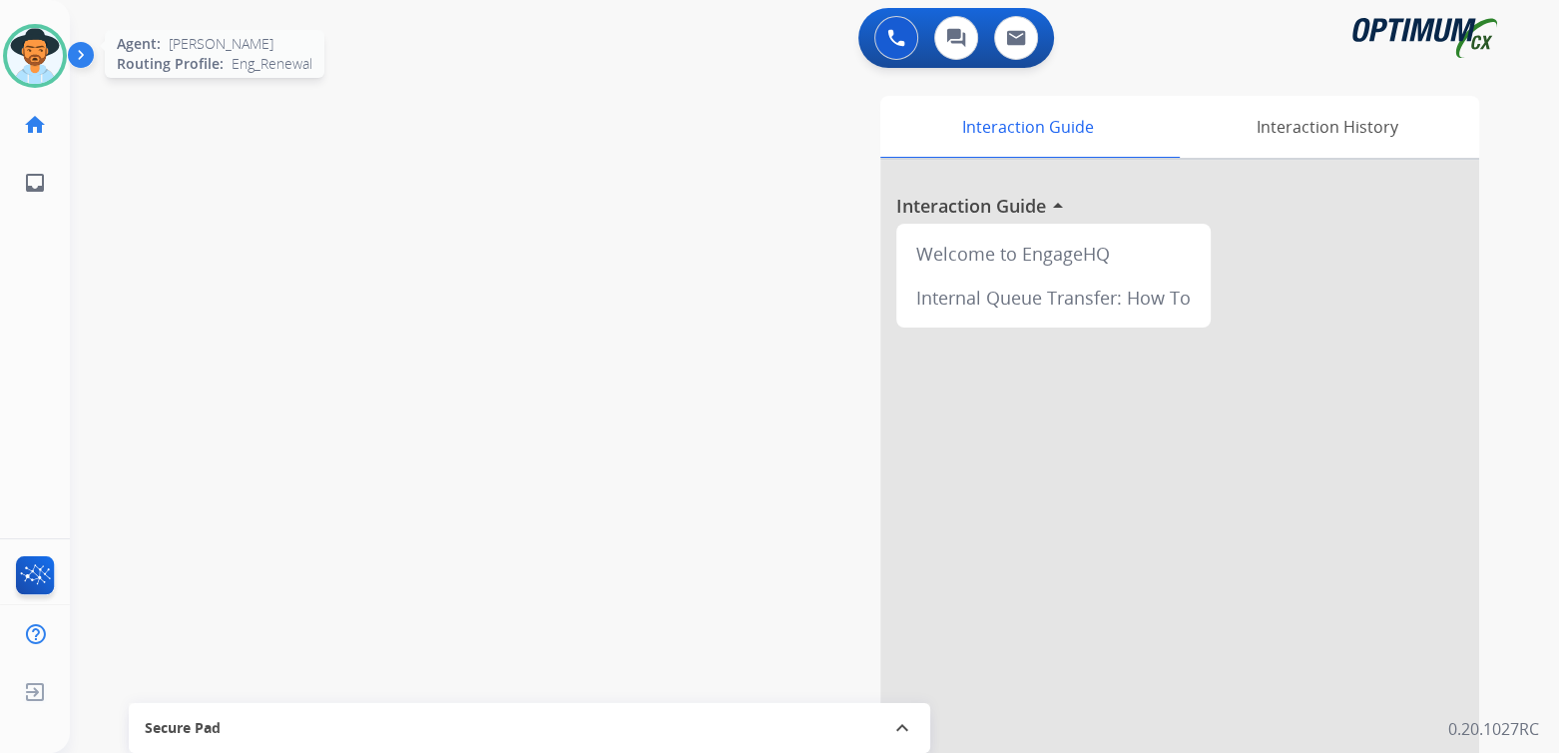
click at [37, 48] on img at bounding box center [35, 56] width 56 height 56
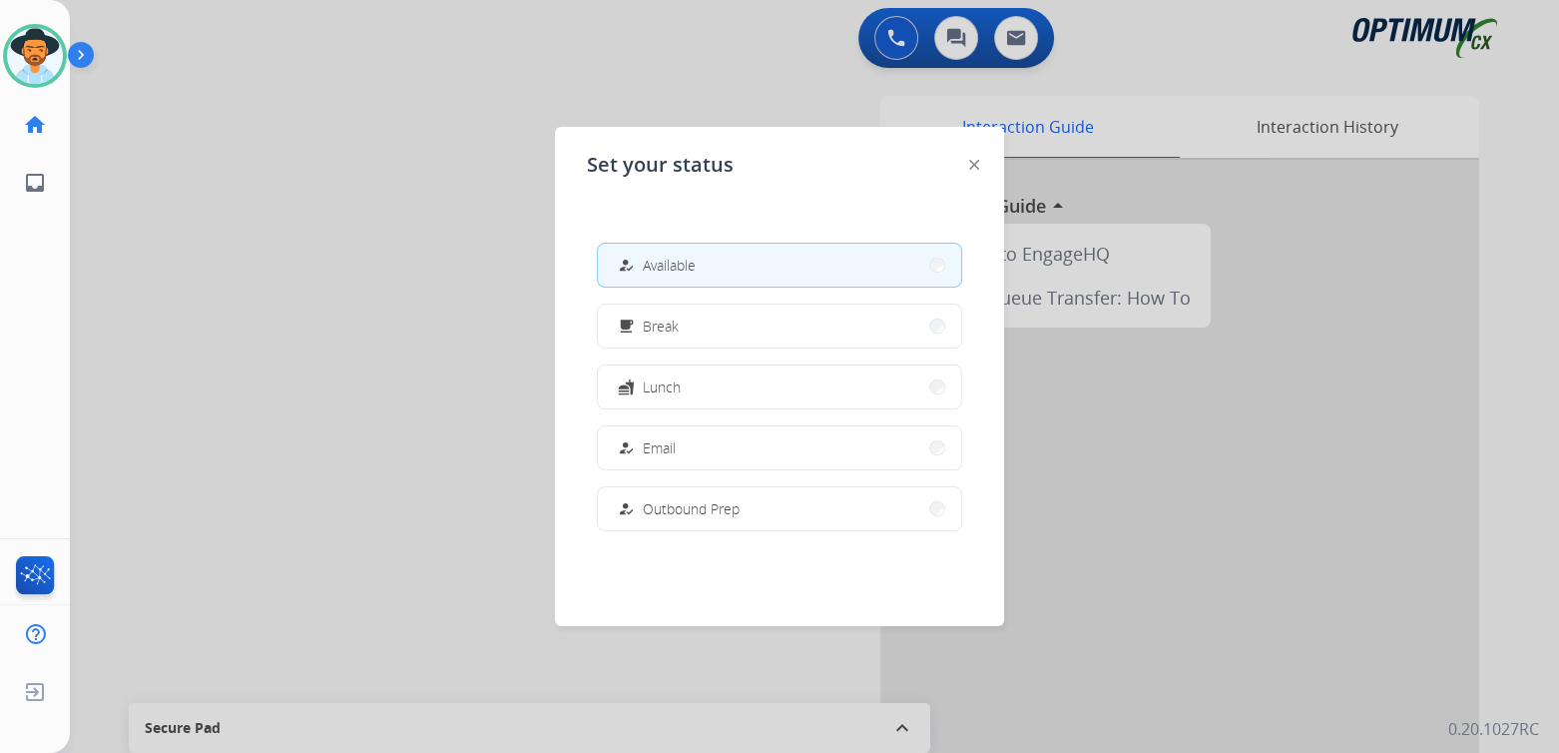
drag, startPoint x: 685, startPoint y: 390, endPoint x: 888, endPoint y: 347, distance: 208.1
click at [693, 387] on button "fastfood Lunch" at bounding box center [779, 386] width 363 height 43
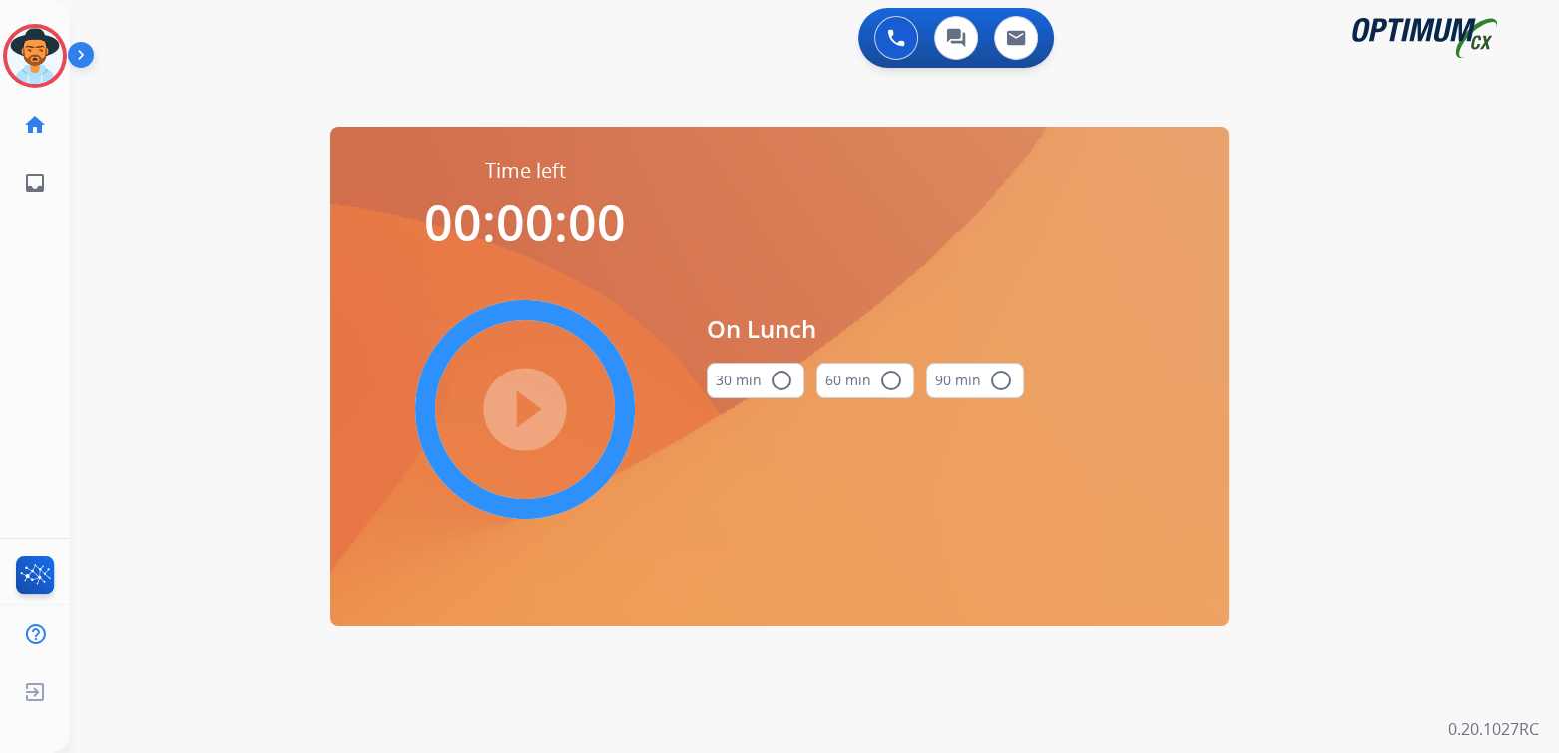
drag, startPoint x: 480, startPoint y: 65, endPoint x: 498, endPoint y: 39, distance: 31.6
click at [484, 56] on div "0 Voice Interactions 0 Chat Interactions 0 Email Interactions" at bounding box center [802, 40] width 1417 height 64
drag, startPoint x: 45, startPoint y: 48, endPoint x: 104, endPoint y: 50, distance: 58.9
click at [46, 48] on img at bounding box center [35, 56] width 56 height 56
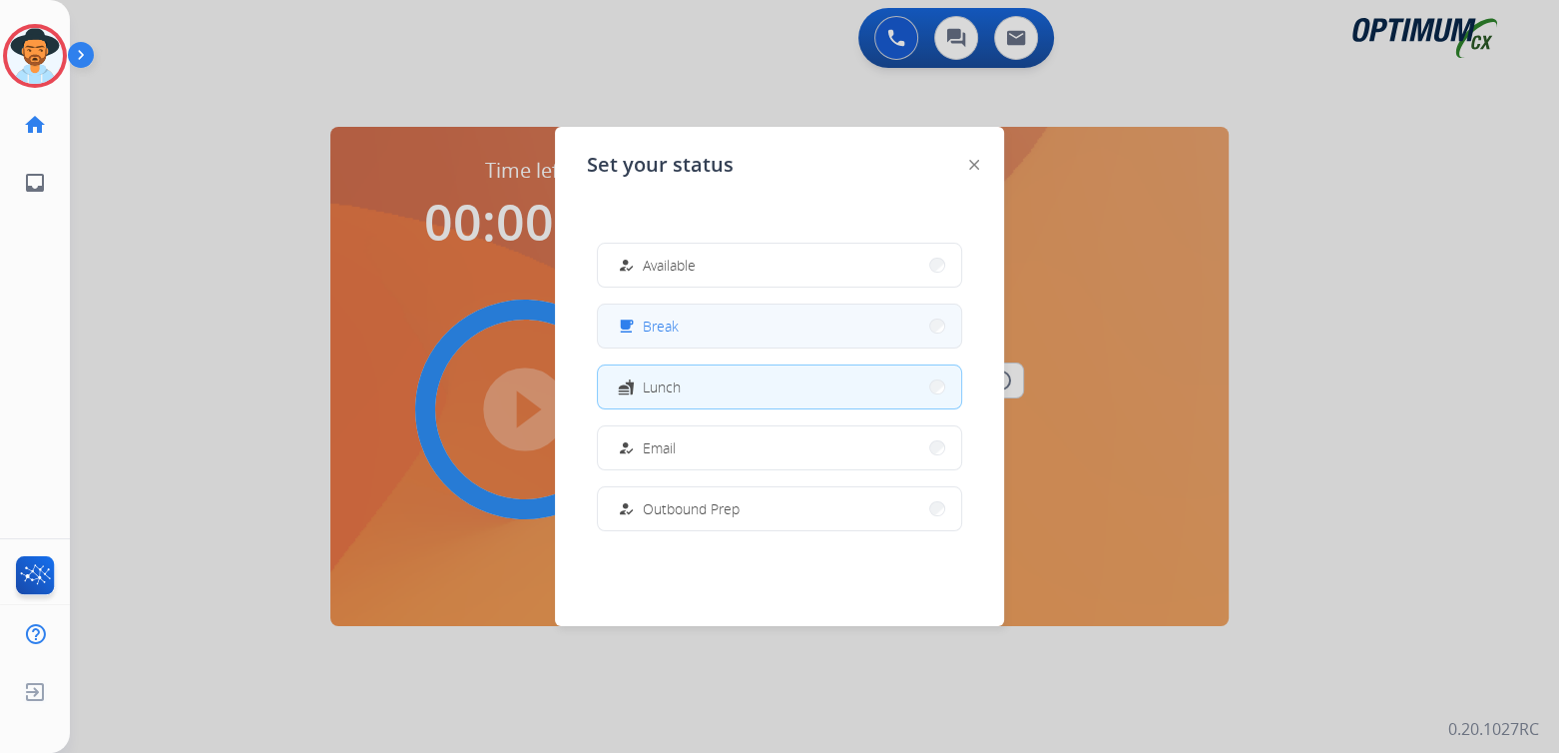
click at [722, 330] on button "free_breakfast Break" at bounding box center [779, 325] width 363 height 43
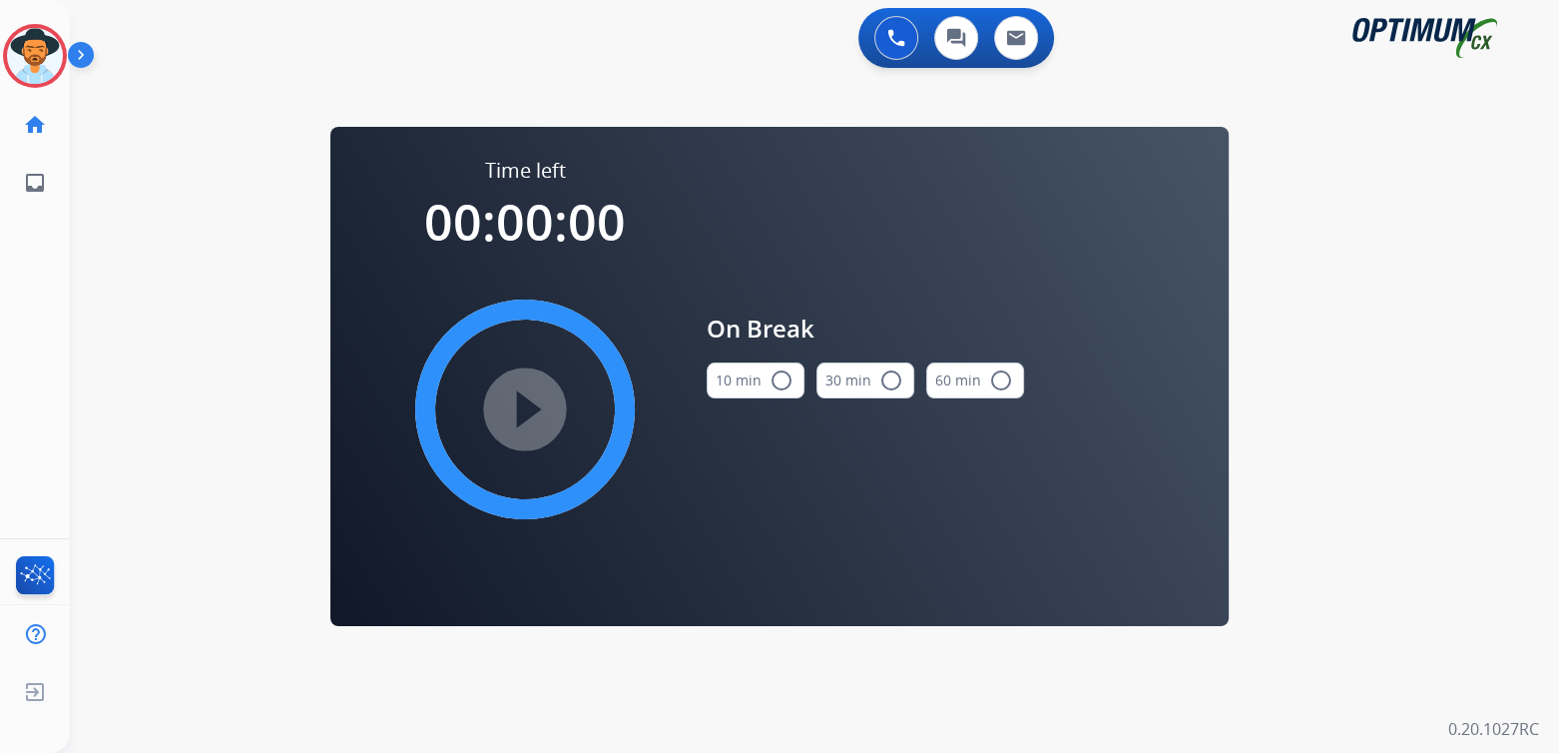
click at [779, 383] on mat-icon "radio_button_unchecked" at bounding box center [782, 380] width 24 height 24
click at [533, 407] on mat-icon "play_circle_filled" at bounding box center [525, 409] width 24 height 24
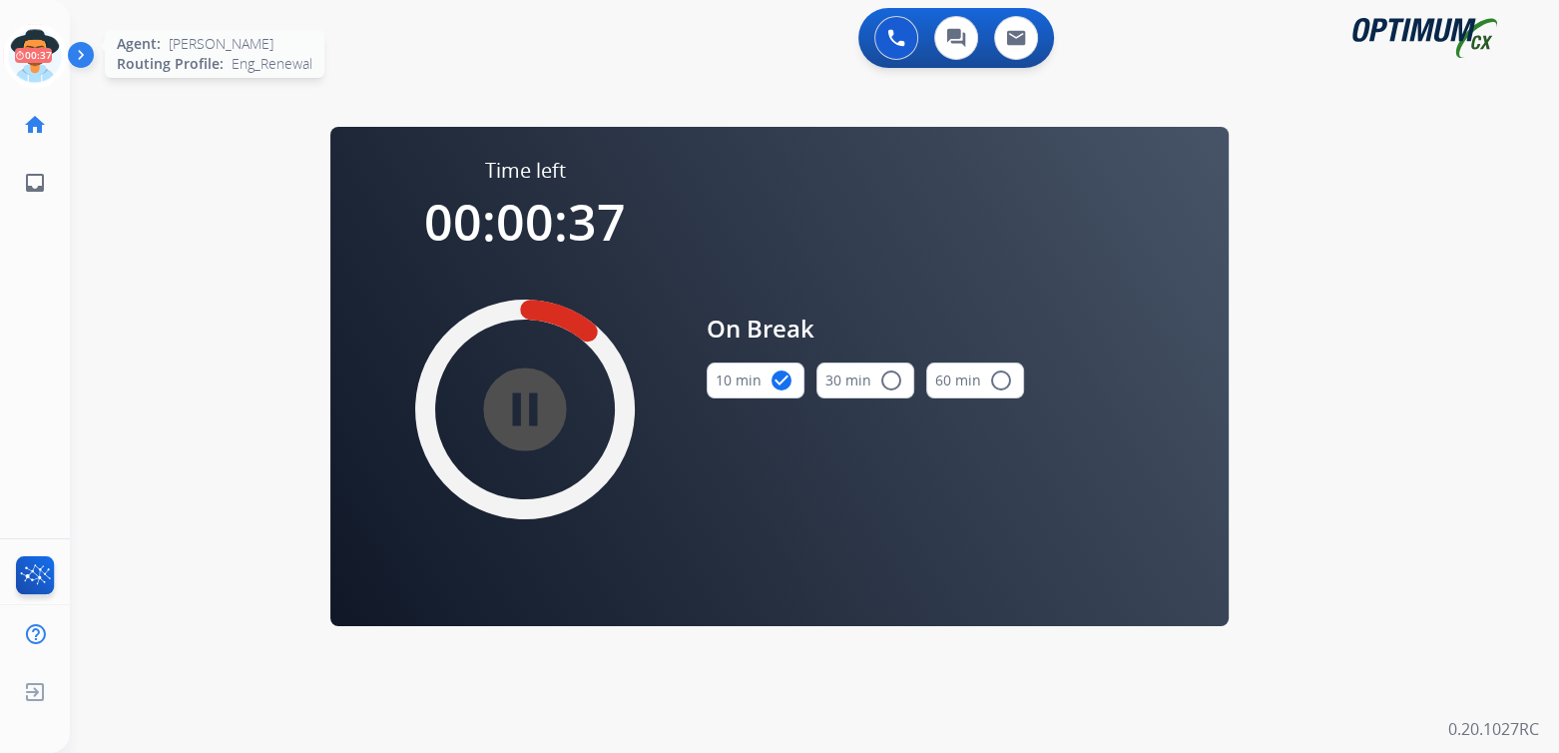
drag, startPoint x: 30, startPoint y: 52, endPoint x: 316, endPoint y: 52, distance: 286.5
click at [30, 52] on icon at bounding box center [35, 56] width 65 height 65
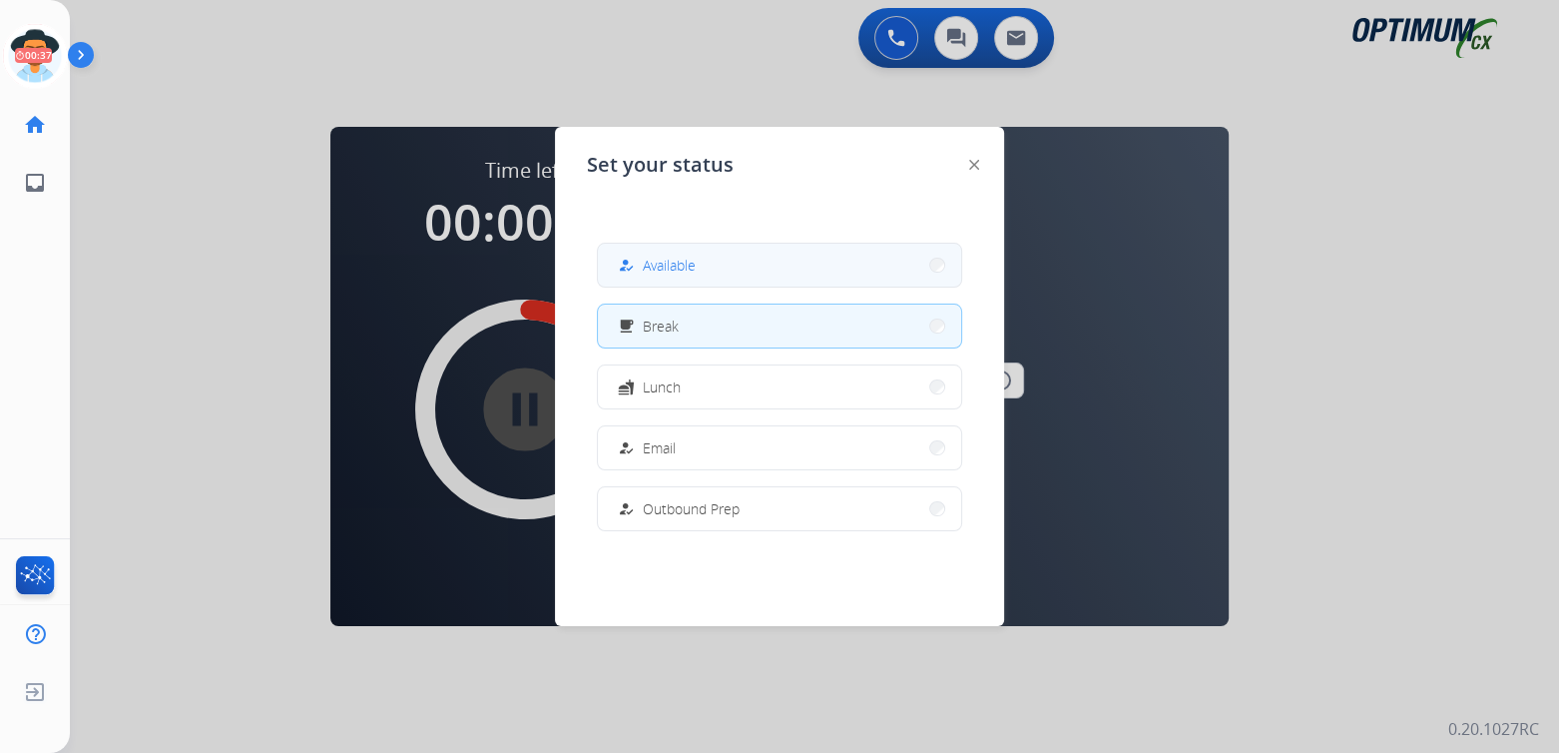
click at [671, 273] on span "Available" at bounding box center [669, 265] width 53 height 21
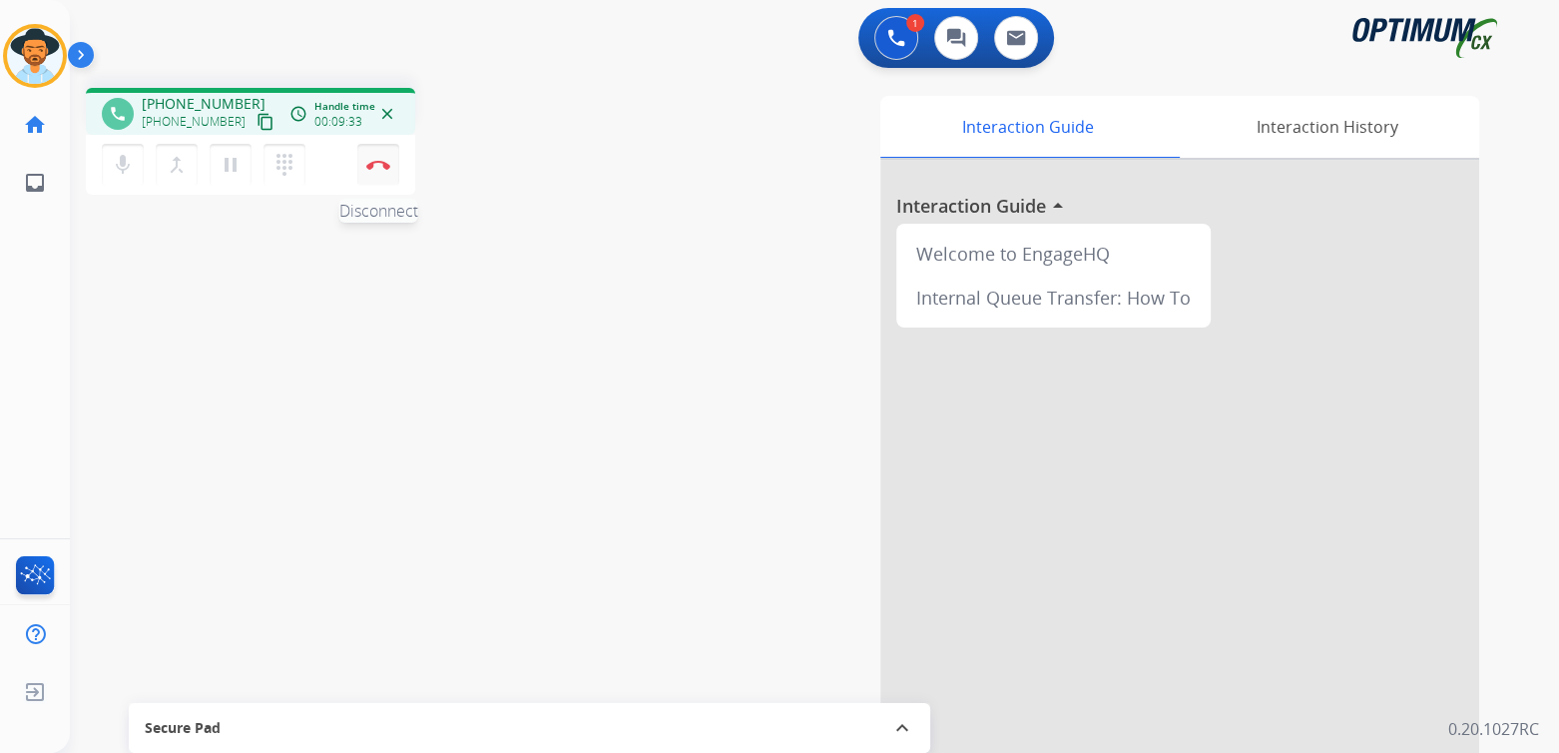
click at [377, 164] on img at bounding box center [378, 165] width 24 height 10
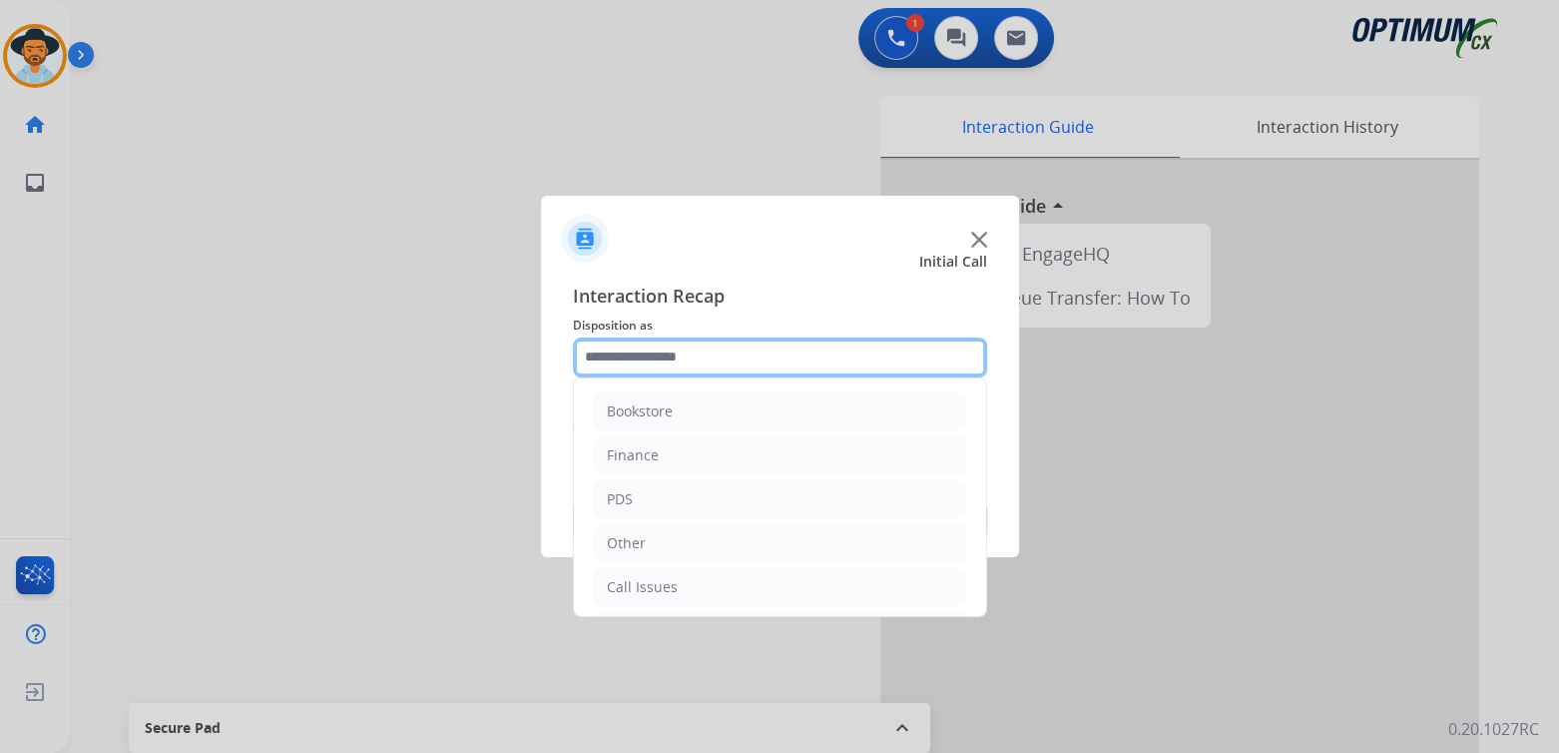
click at [696, 367] on input "text" at bounding box center [780, 357] width 414 height 40
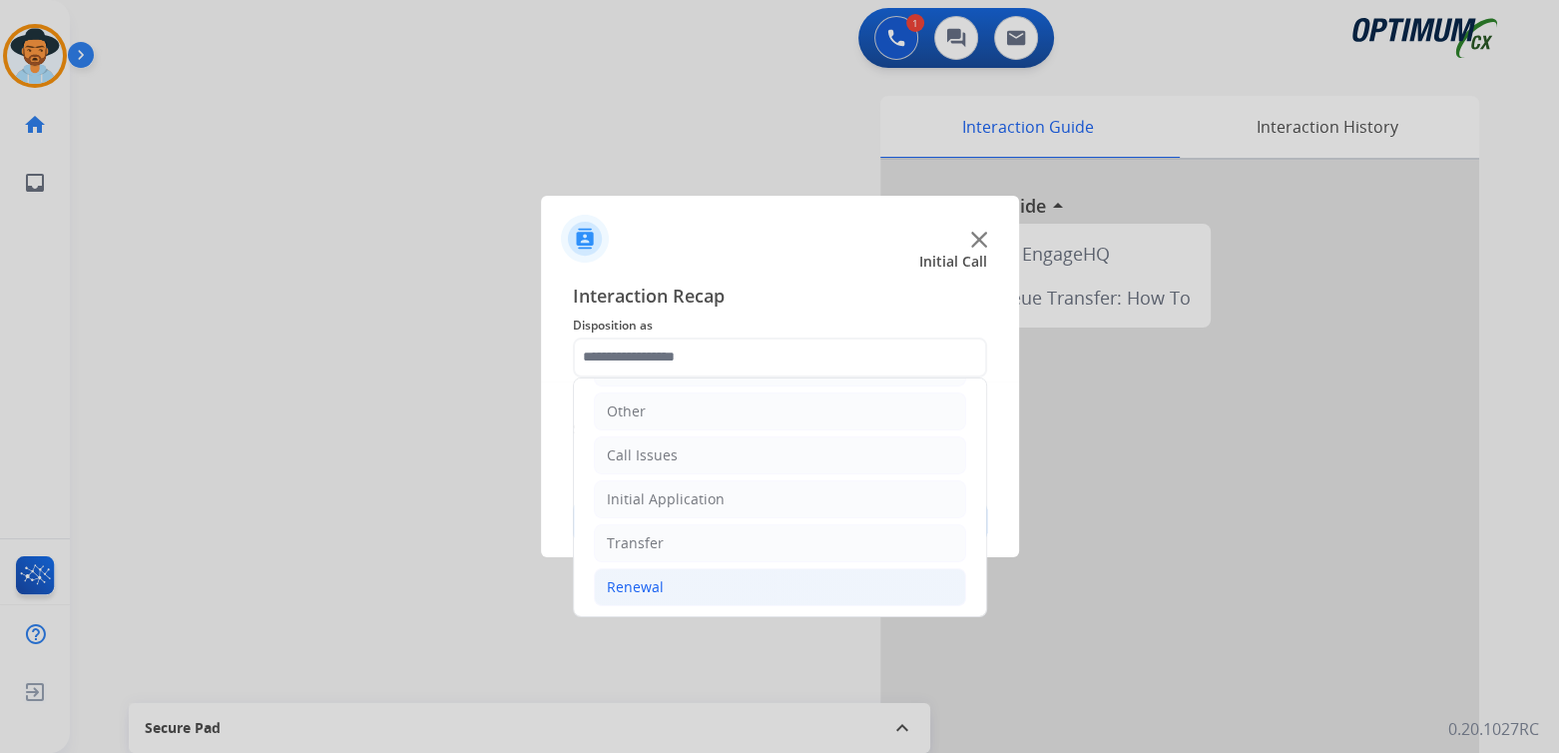
click at [654, 580] on div "Renewal" at bounding box center [635, 587] width 57 height 20
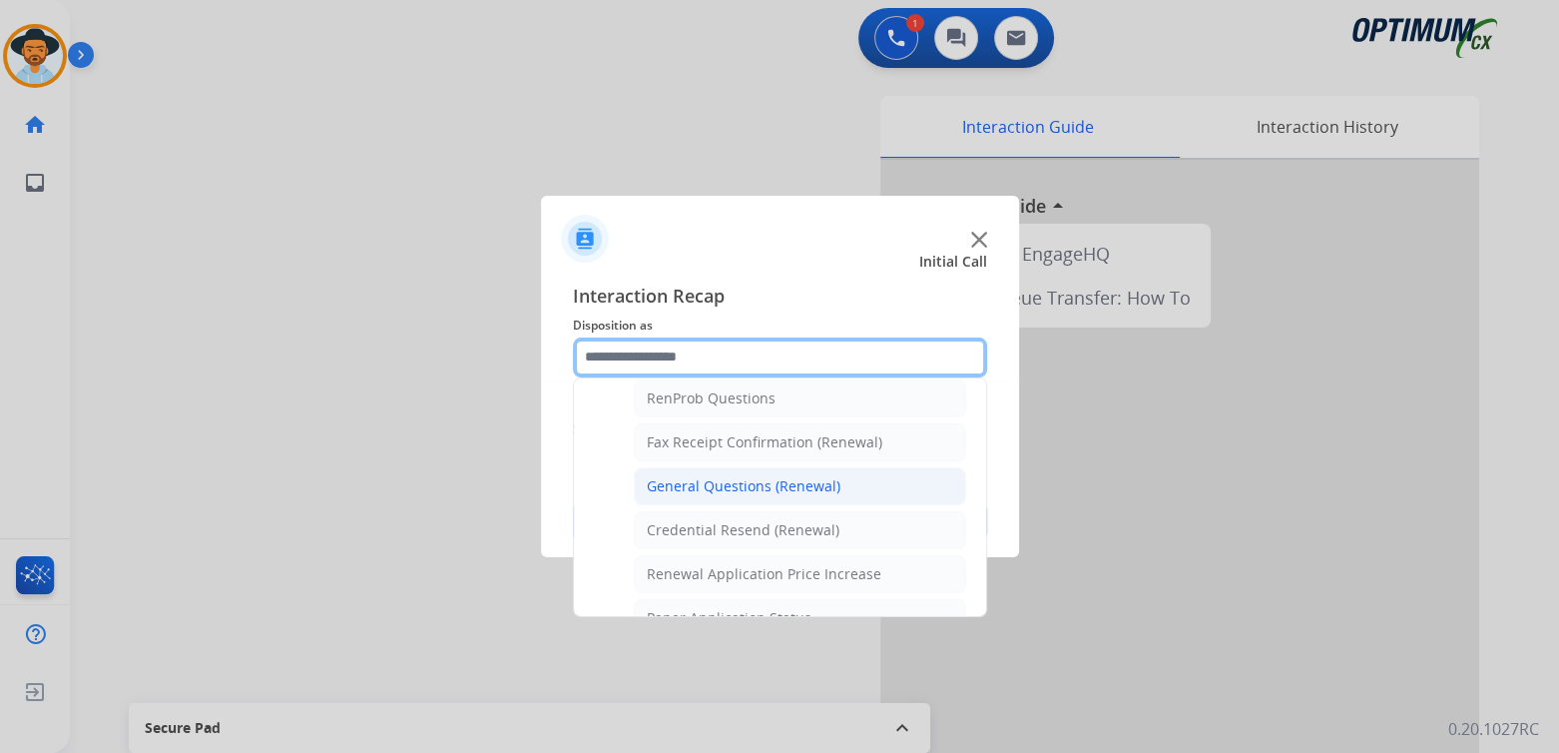
scroll to position [519, 0]
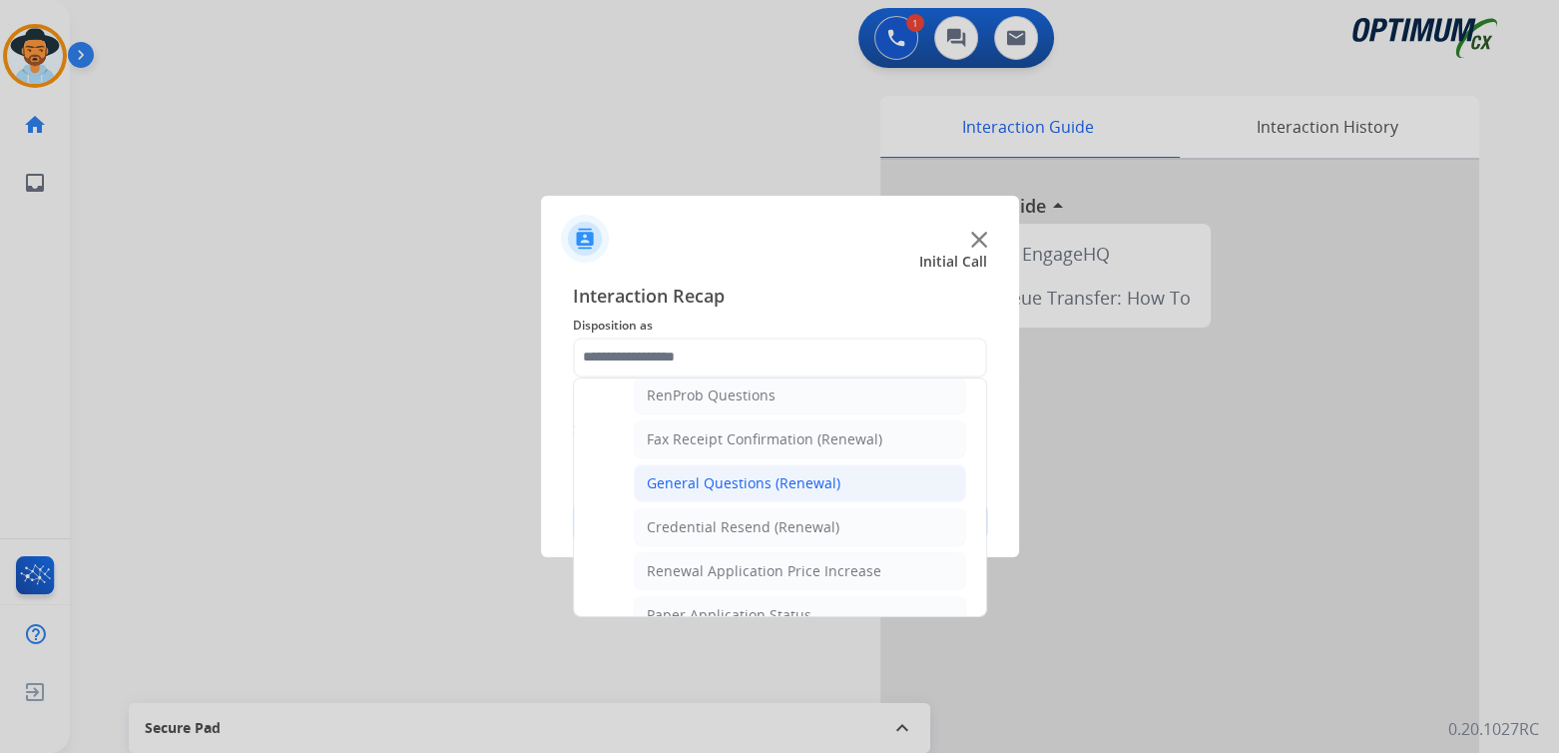
click at [686, 481] on div "General Questions (Renewal)" at bounding box center [744, 483] width 194 height 20
type input "**********"
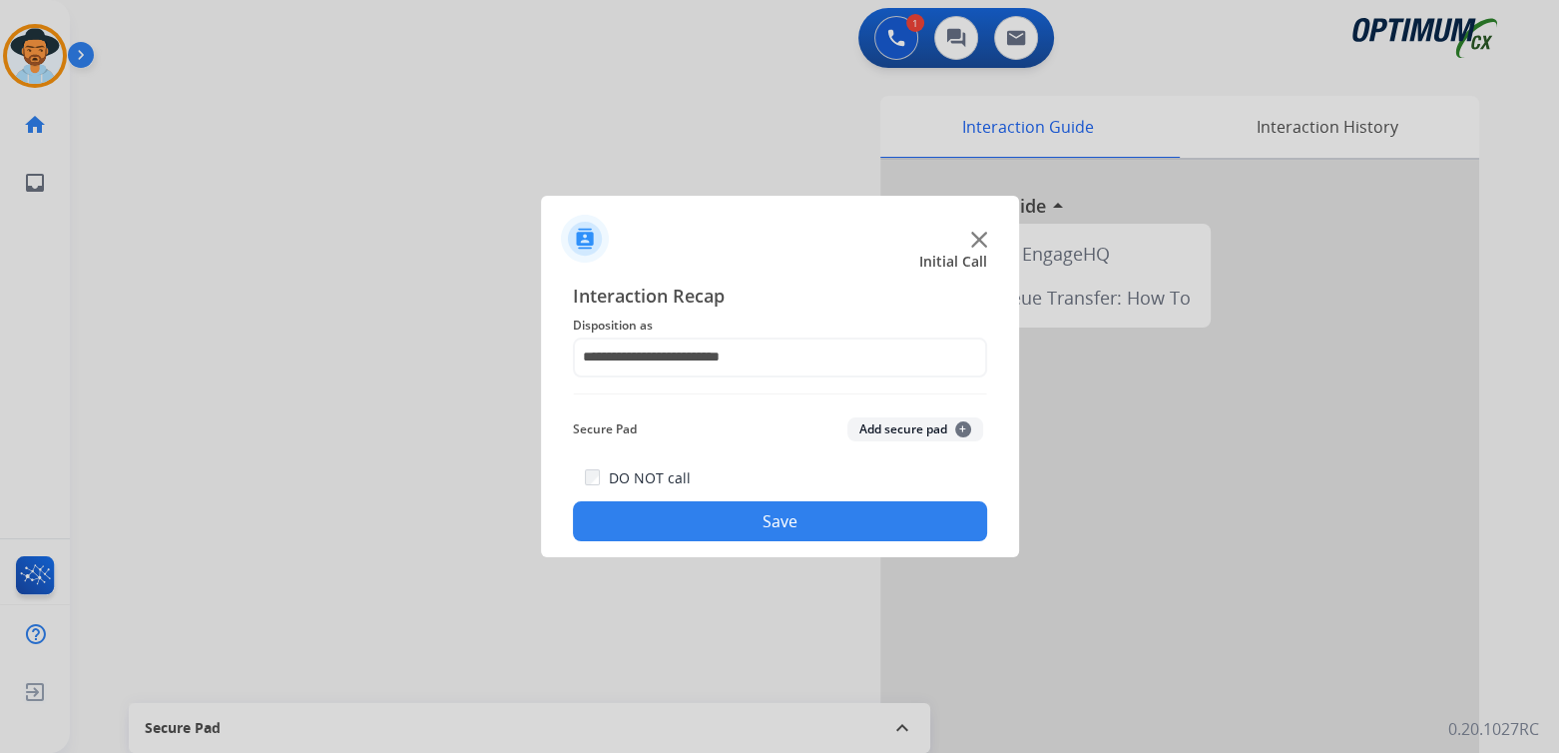
click at [821, 518] on button "Save" at bounding box center [780, 521] width 414 height 40
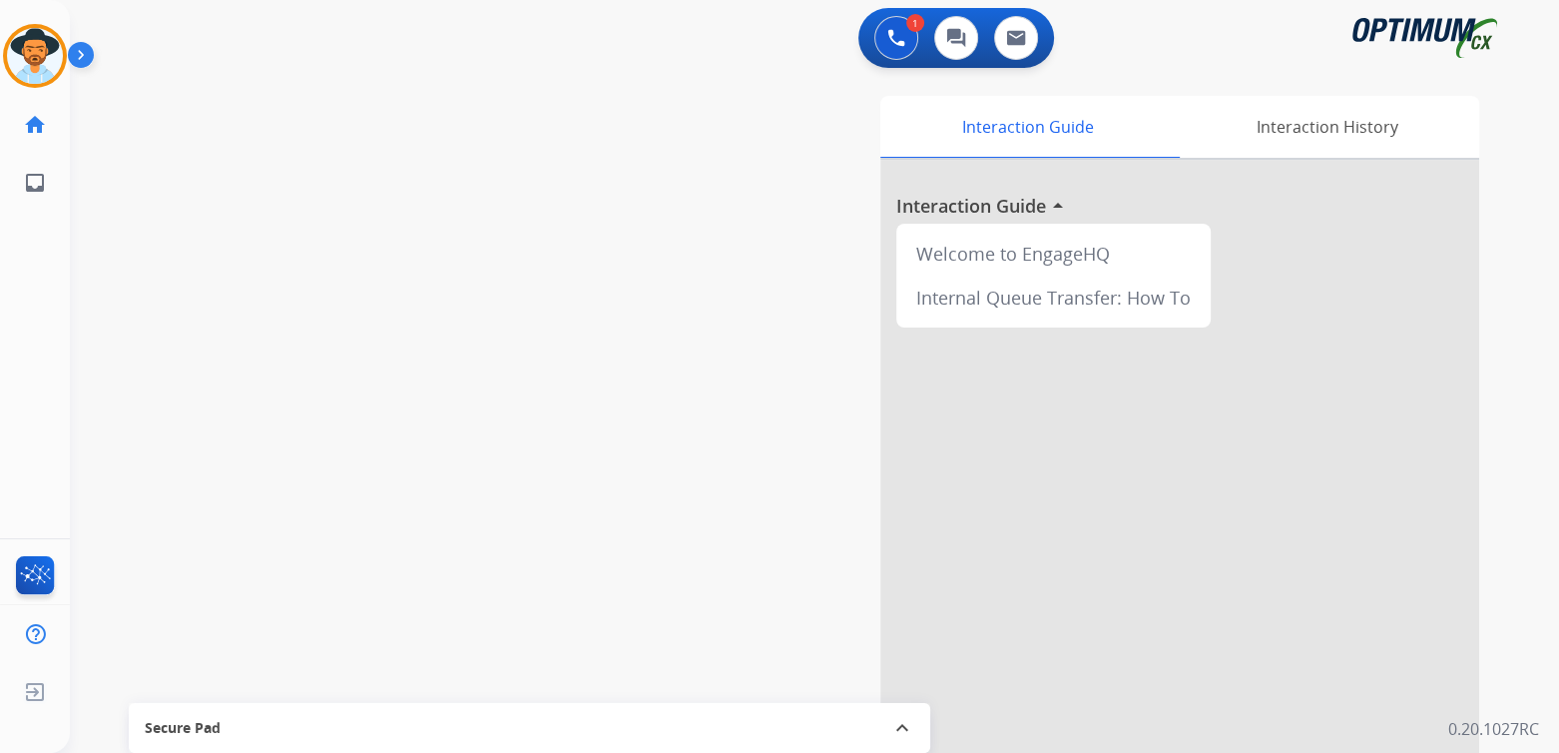
scroll to position [1, 0]
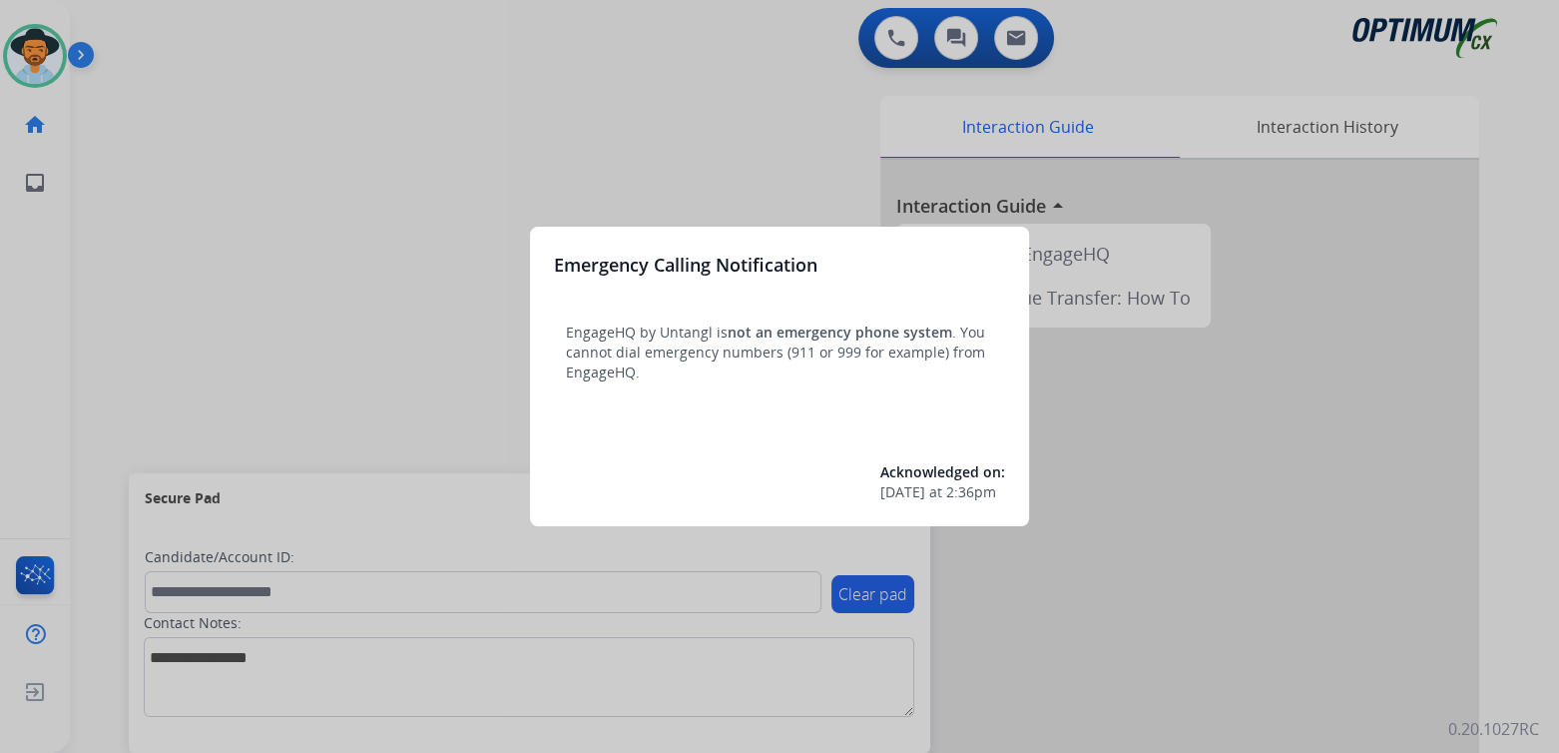
click at [758, 165] on div at bounding box center [779, 376] width 1559 height 753
